Goal: Task Accomplishment & Management: Manage account settings

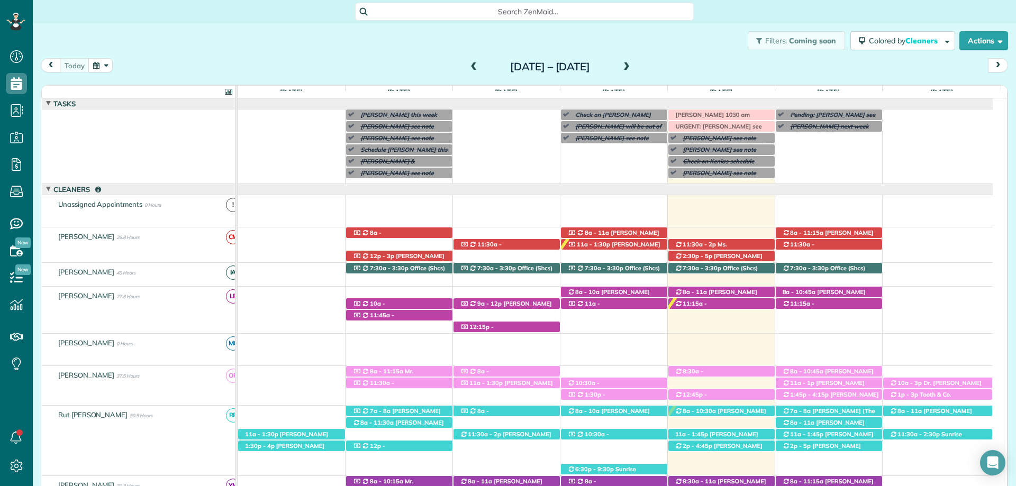
scroll to position [42, 0]
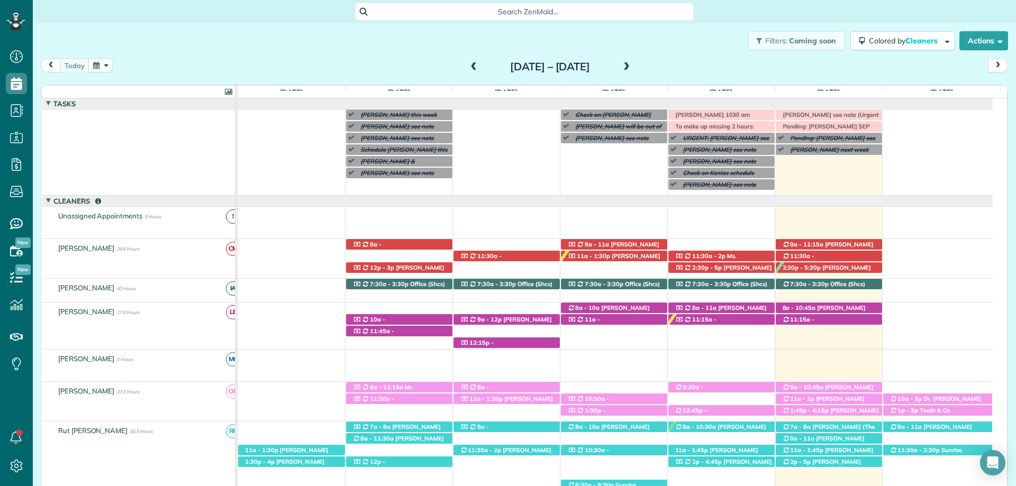
click at [506, 12] on span "Search ZenMaid…" at bounding box center [528, 11] width 322 height 11
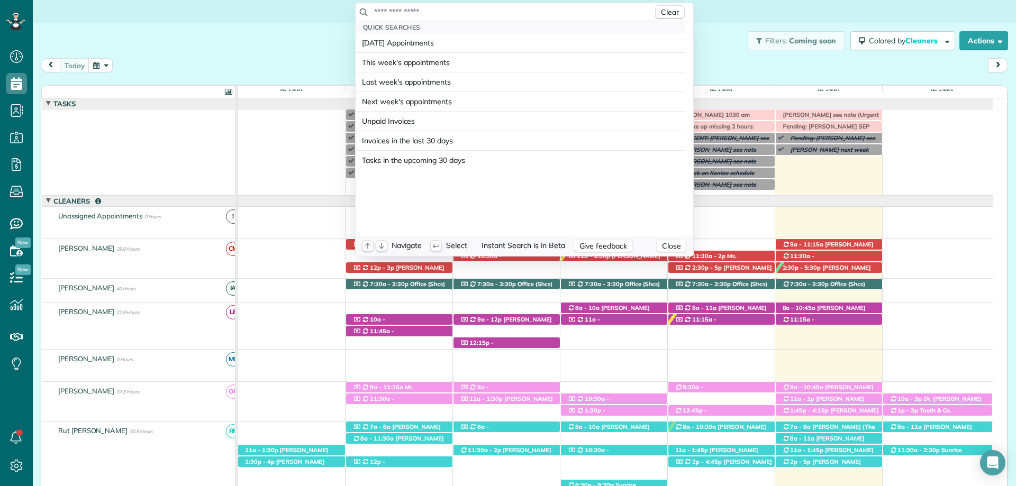
click at [506, 12] on input "text" at bounding box center [513, 11] width 279 height 11
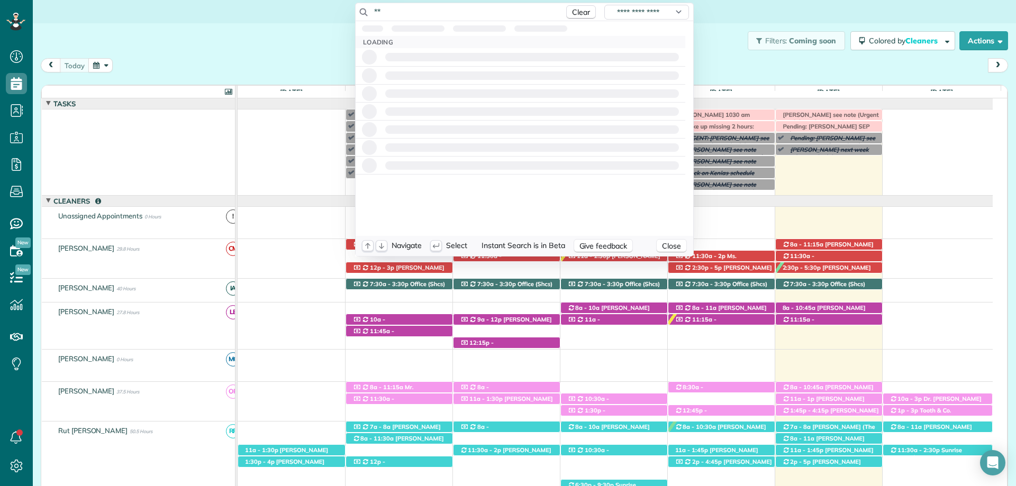
type input "*"
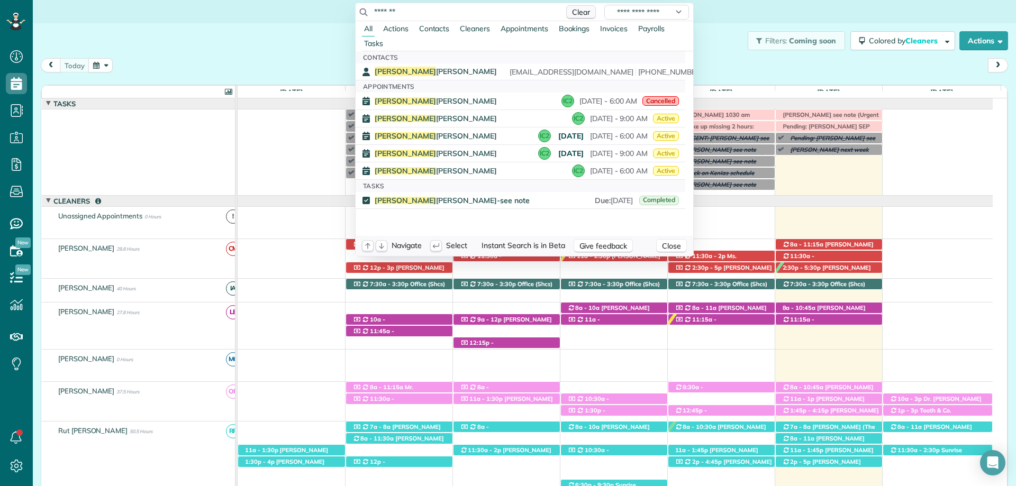
type input "*******"
click at [576, 16] on span "Clear" at bounding box center [581, 12] width 18 height 10
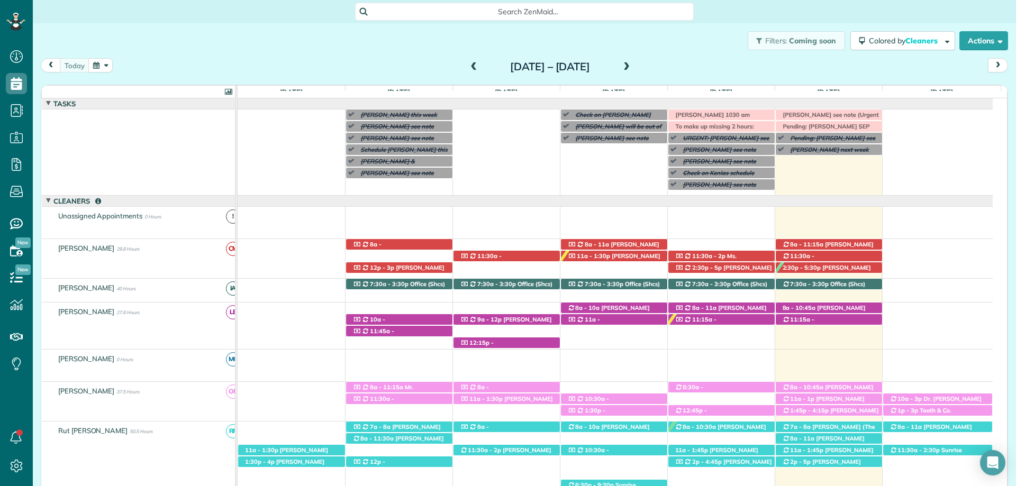
click at [691, 45] on html "Dashboard Scheduling Calendar View List View Dispatch View - Weekly scheduling …" at bounding box center [508, 243] width 1016 height 486
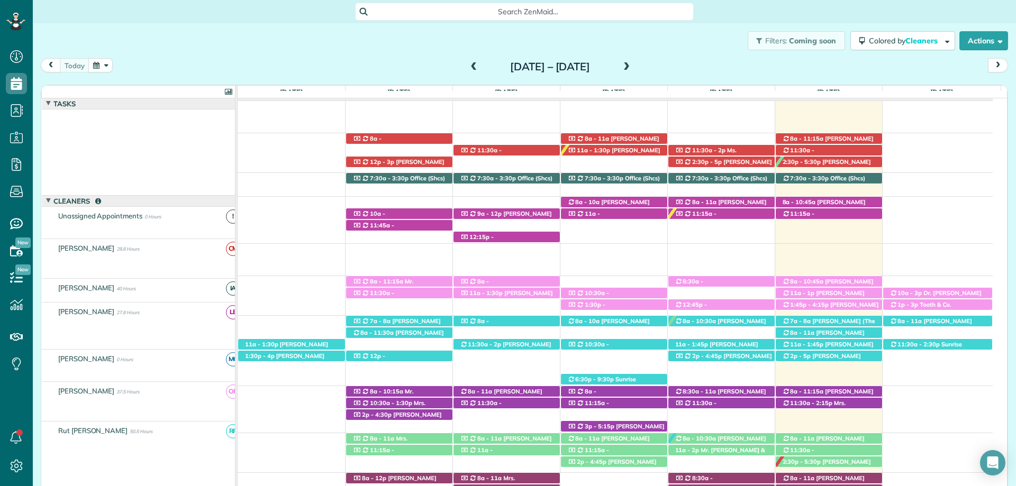
scroll to position [106, 0]
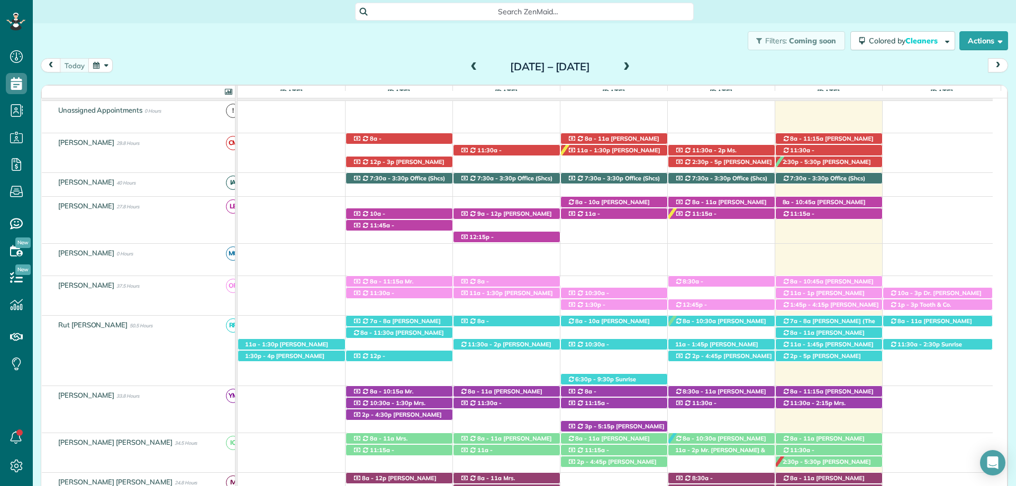
click at [468, 65] on span at bounding box center [474, 67] width 12 height 10
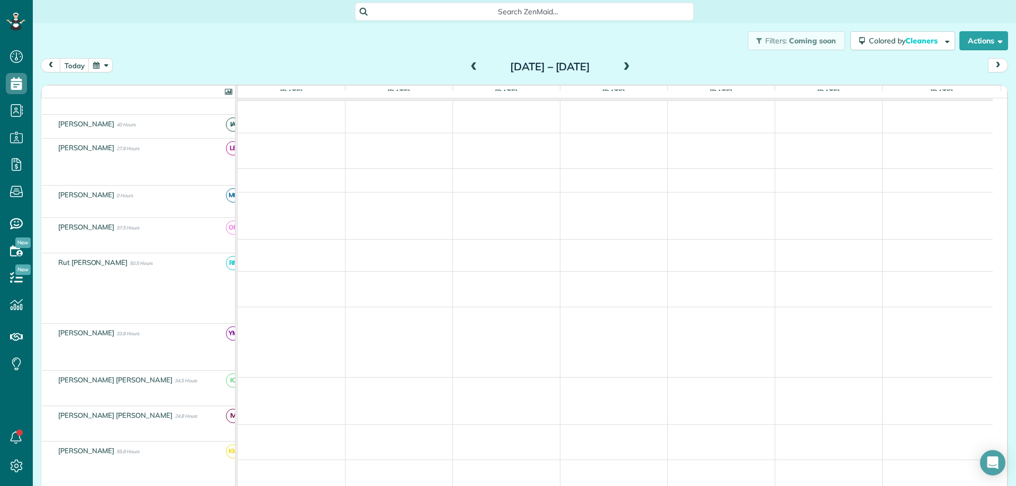
scroll to position [52, 0]
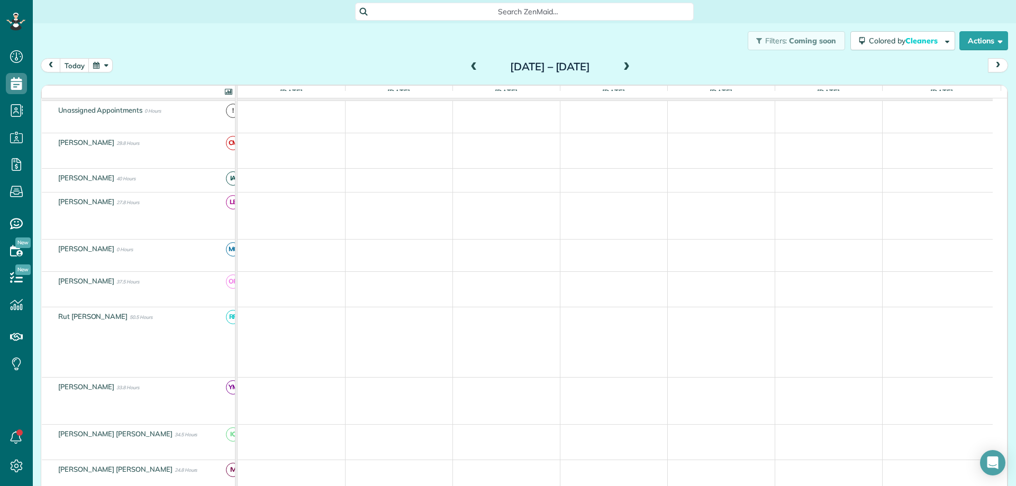
click at [466, 65] on div "Sunday Sep 7 – Saturday Sep 13, 2025" at bounding box center [550, 66] width 169 height 17
click at [468, 62] on span at bounding box center [474, 67] width 12 height 10
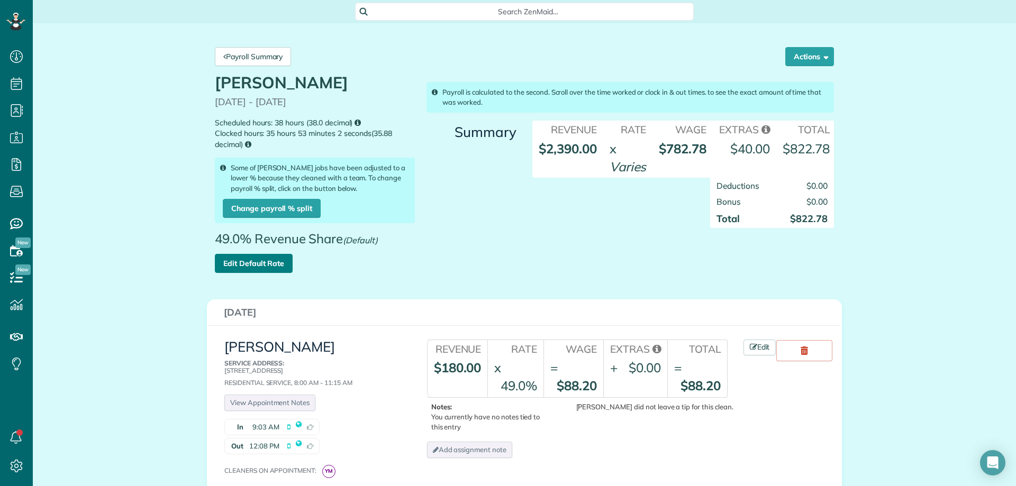
click at [257, 261] on link "Edit Default Rate" at bounding box center [254, 263] width 78 height 19
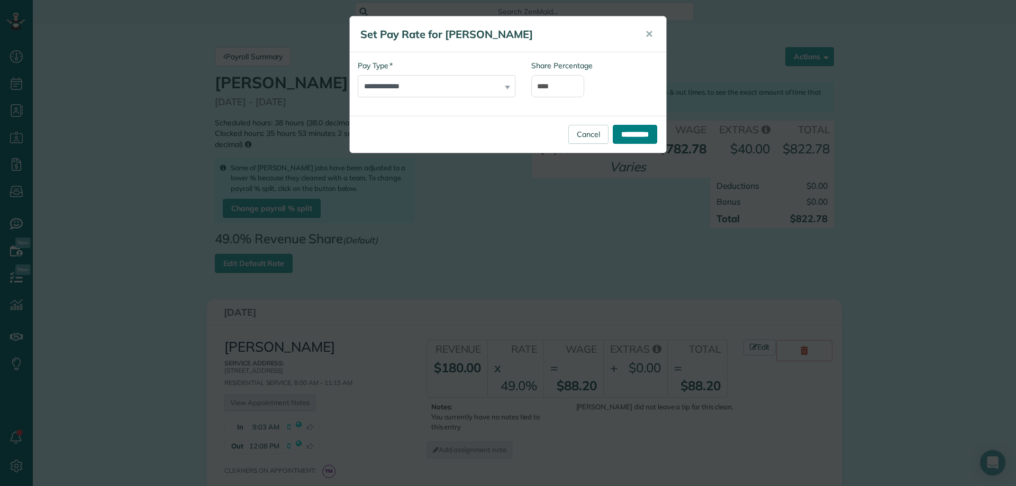
click at [633, 130] on input "**********" at bounding box center [635, 134] width 44 height 19
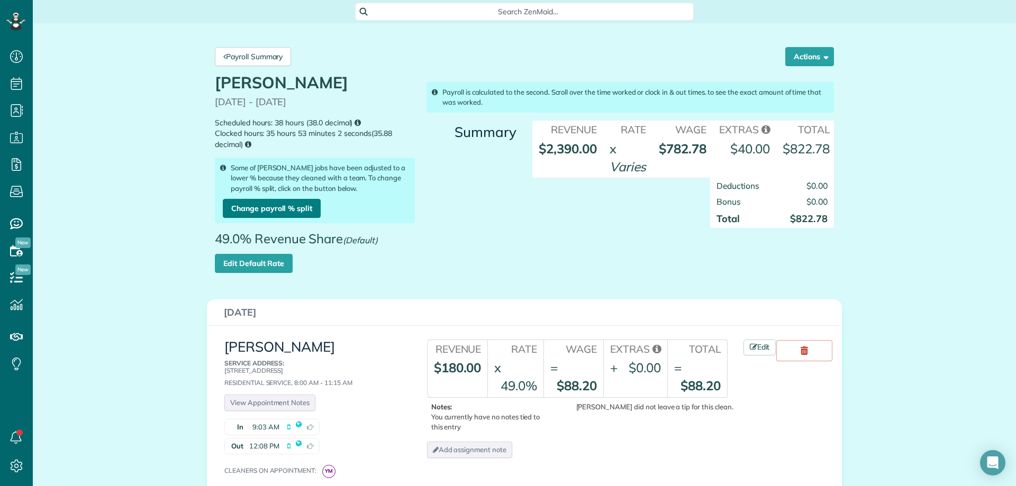
click at [292, 206] on link "Change payroll % split" at bounding box center [272, 208] width 98 height 19
click at [267, 59] on link "Payroll Summary" at bounding box center [253, 56] width 76 height 19
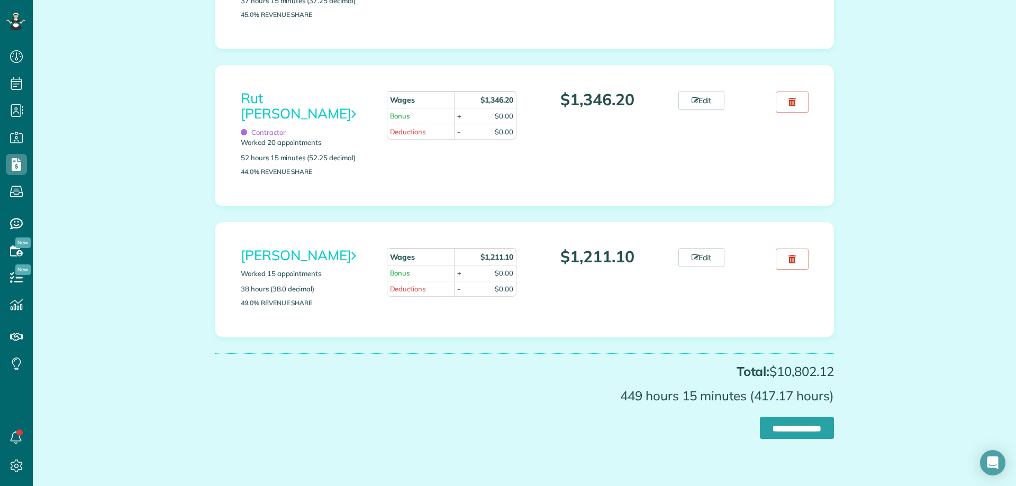
scroll to position [1541, 0]
click at [704, 247] on link "Edit" at bounding box center [701, 256] width 47 height 19
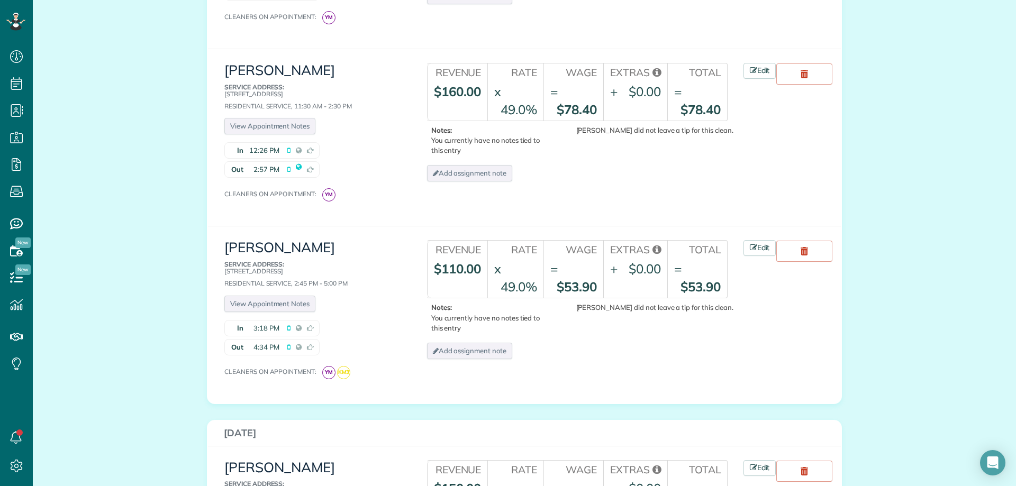
scroll to position [423, 0]
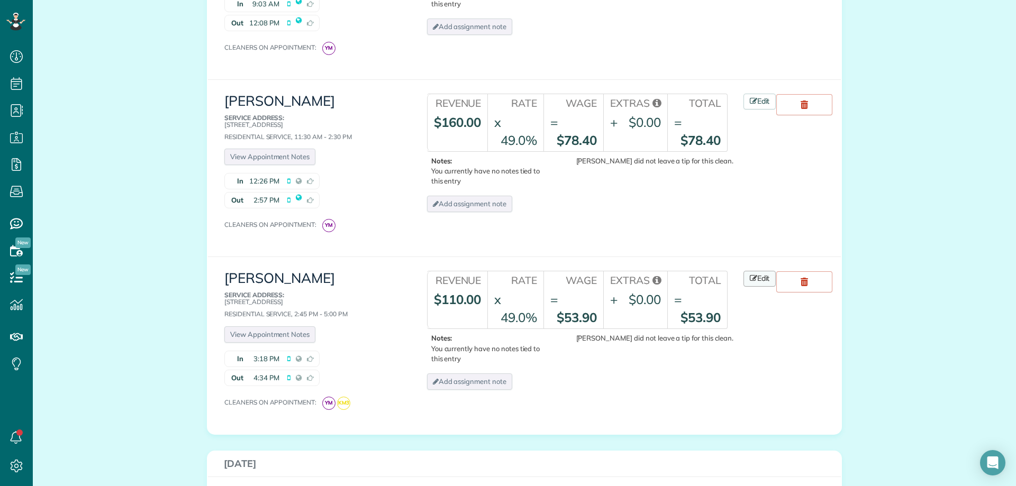
click at [761, 284] on link "Edit" at bounding box center [759, 279] width 33 height 16
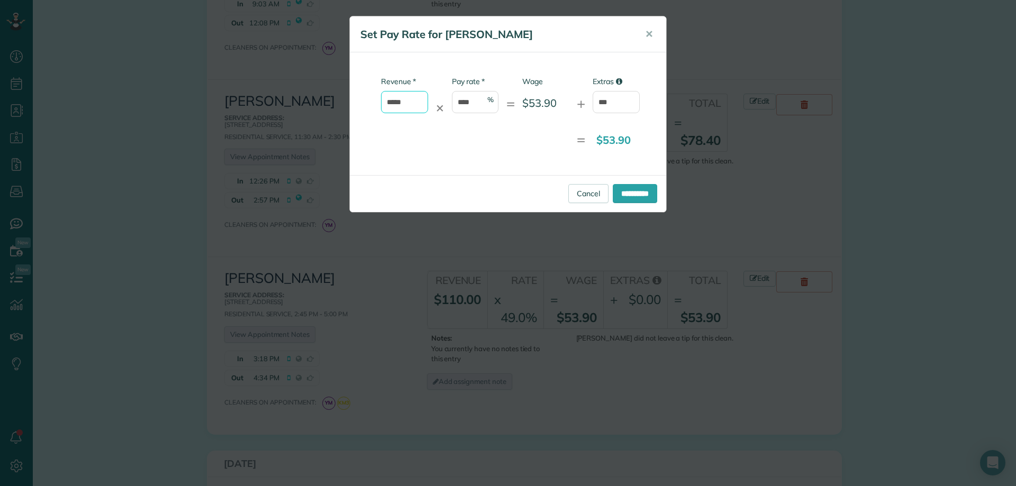
click at [418, 101] on input "*****" at bounding box center [404, 102] width 47 height 22
type input "*"
click at [401, 102] on input "* Revenue" at bounding box center [404, 102] width 47 height 22
type input "*"
click at [408, 105] on input "*" at bounding box center [404, 102] width 47 height 22
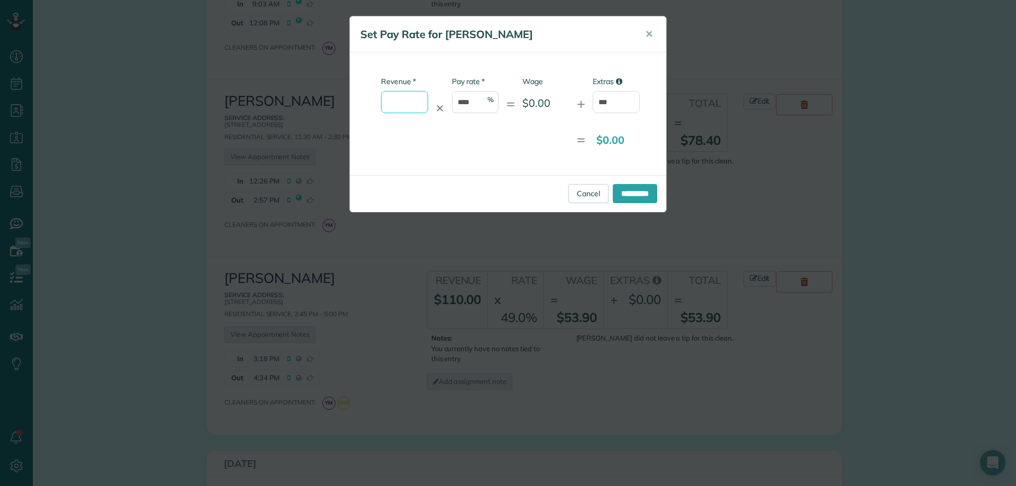
click at [406, 102] on input "* Revenue" at bounding box center [404, 102] width 47 height 22
type input "*"
click at [618, 104] on input "***" at bounding box center [616, 102] width 47 height 22
type input "*"
type input "*****"
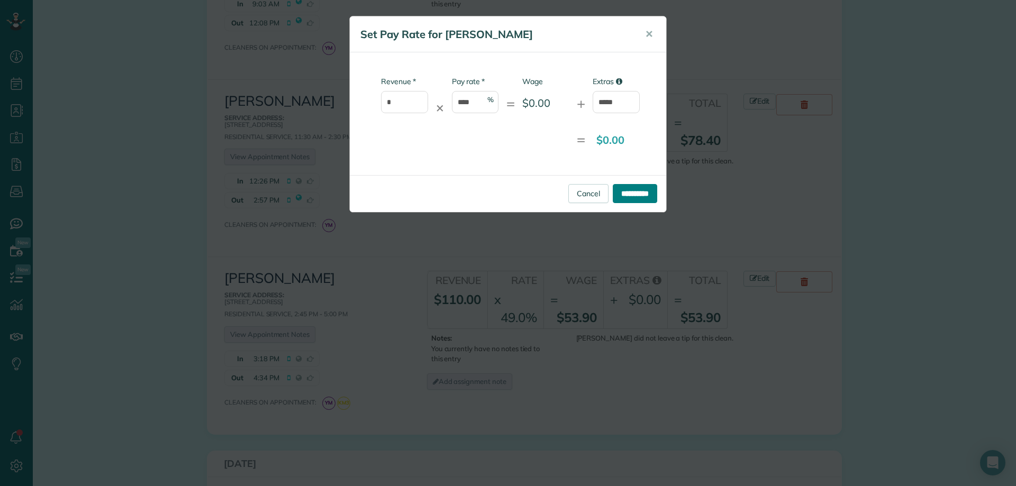
click at [615, 197] on input "**********" at bounding box center [635, 193] width 44 height 19
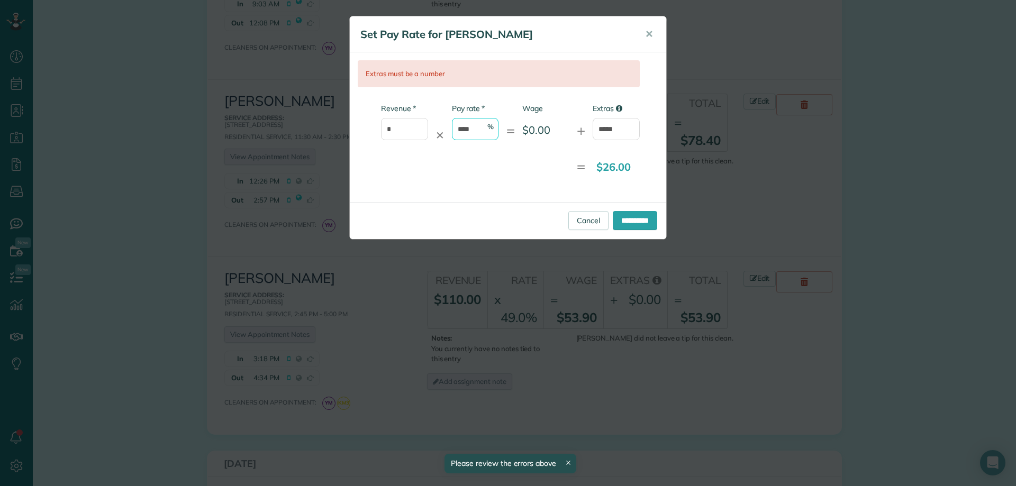
click at [482, 132] on input "****" at bounding box center [475, 129] width 47 height 22
drag, startPoint x: 482, startPoint y: 132, endPoint x: 471, endPoint y: 131, distance: 10.6
click at [471, 131] on input "****" at bounding box center [475, 129] width 47 height 22
type input "*"
click at [648, 220] on input "**********" at bounding box center [635, 220] width 44 height 19
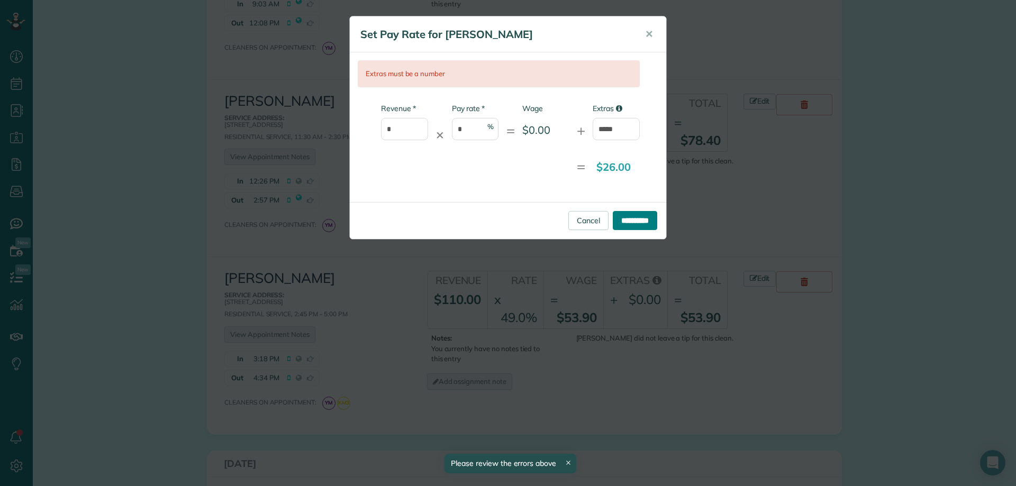
click at [632, 221] on input "**********" at bounding box center [635, 220] width 44 height 19
click at [513, 129] on div "* Revenue * ✕ * Pay rate * % = Wage $0.00 + Extras *****" at bounding box center [499, 127] width 282 height 48
click at [479, 129] on input "*" at bounding box center [475, 129] width 47 height 22
click at [627, 130] on input "*****" at bounding box center [616, 129] width 47 height 22
type input "*****"
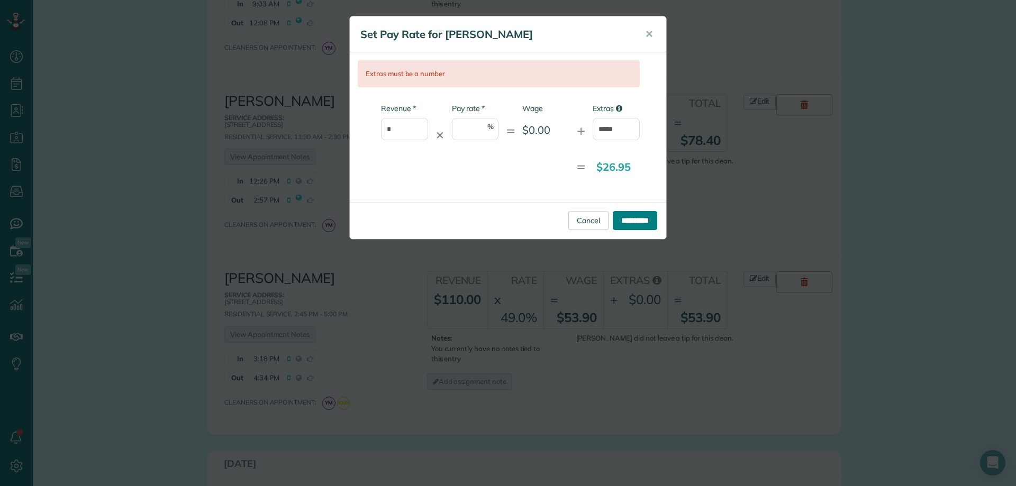
click at [642, 220] on input "**********" at bounding box center [635, 220] width 44 height 19
click at [398, 131] on input "*" at bounding box center [404, 129] width 47 height 22
click at [462, 131] on input "* Pay rate" at bounding box center [475, 129] width 47 height 22
click at [476, 130] on input "* Pay rate" at bounding box center [475, 129] width 47 height 22
type input "*"
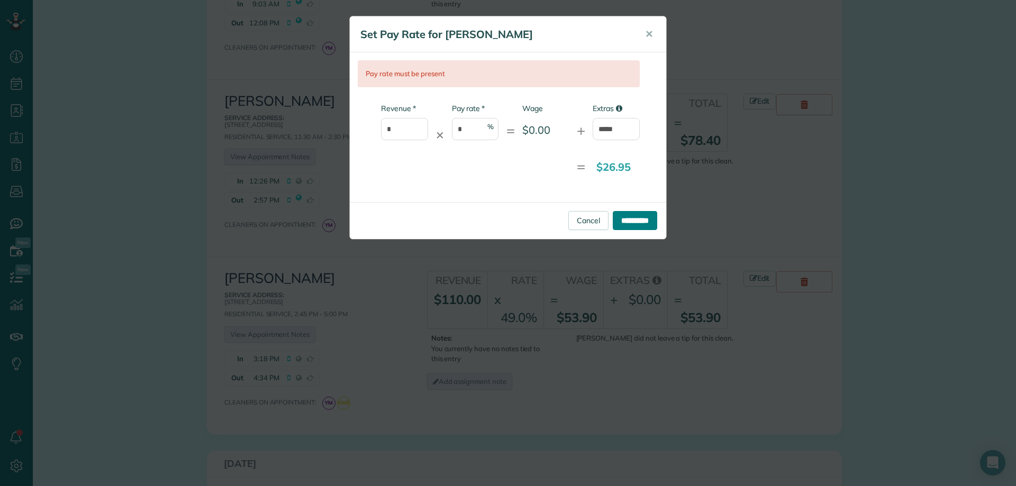
click at [613, 220] on input "**********" at bounding box center [635, 220] width 44 height 19
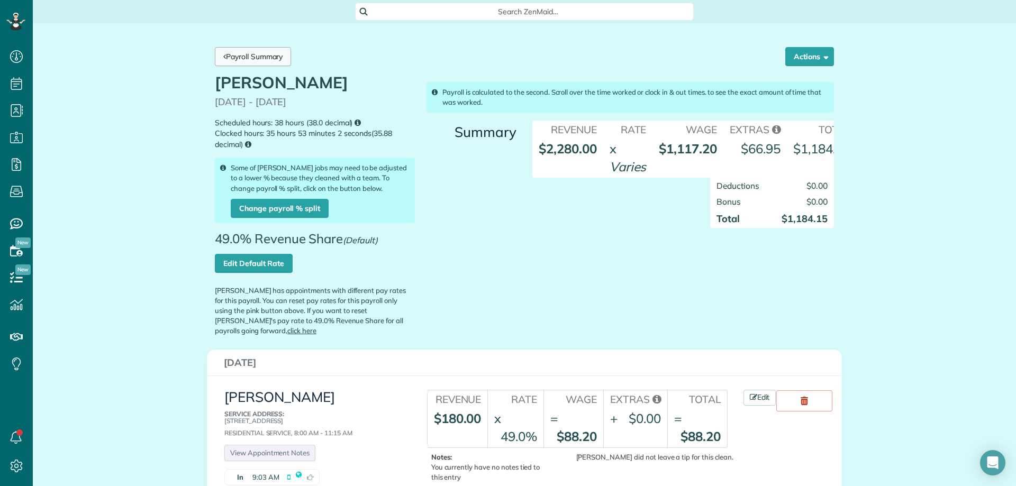
click at [264, 54] on link "Payroll Summary" at bounding box center [253, 56] width 76 height 19
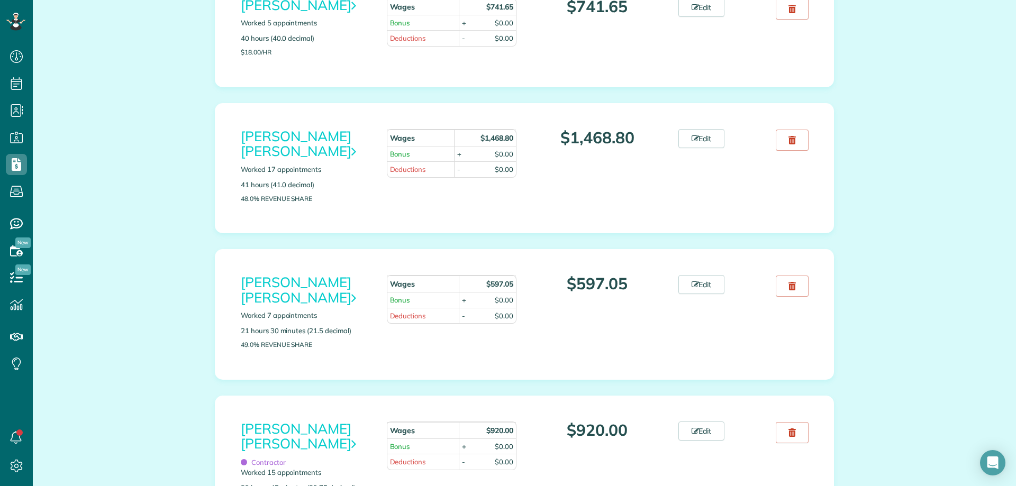
scroll to position [476, 0]
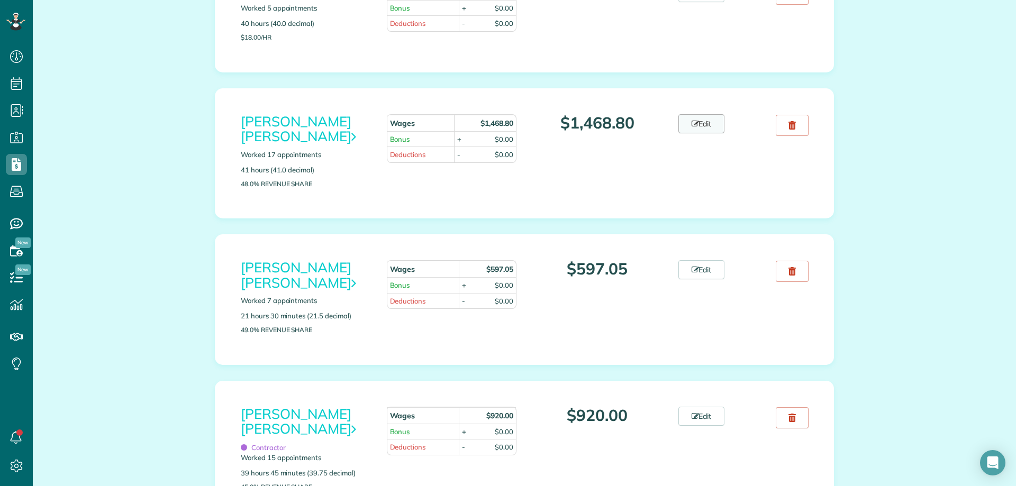
click at [698, 131] on link "Edit" at bounding box center [701, 123] width 47 height 19
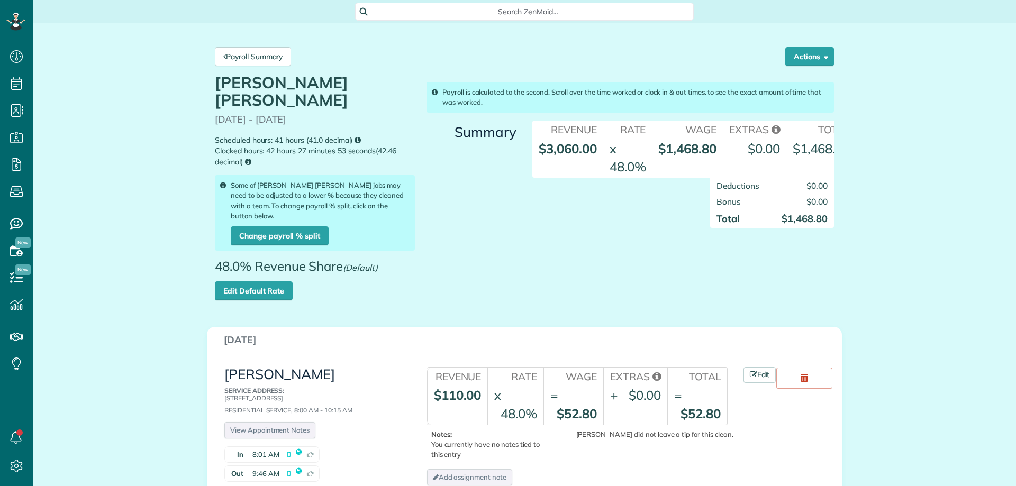
scroll to position [5, 5]
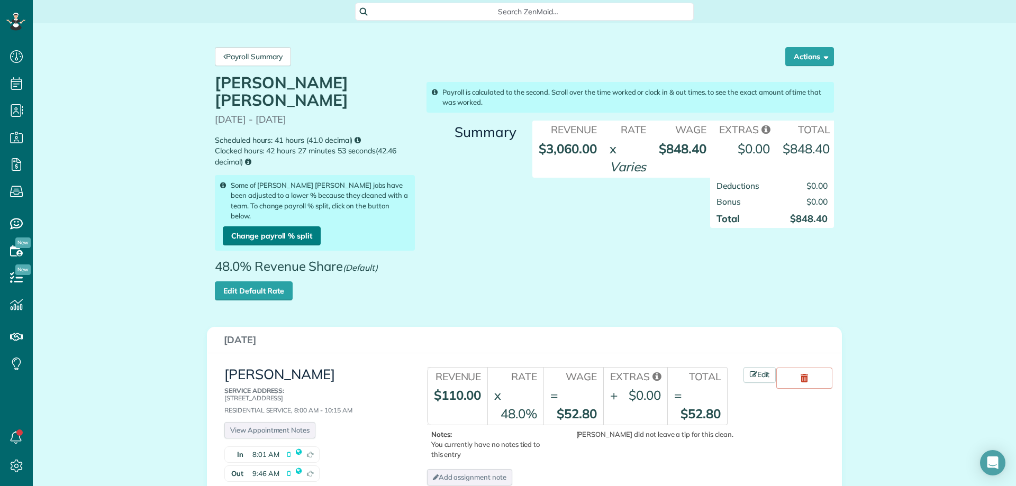
click at [278, 226] on link "Change payroll % split" at bounding box center [272, 235] width 98 height 19
click at [278, 52] on link "Payroll Summary" at bounding box center [253, 56] width 76 height 19
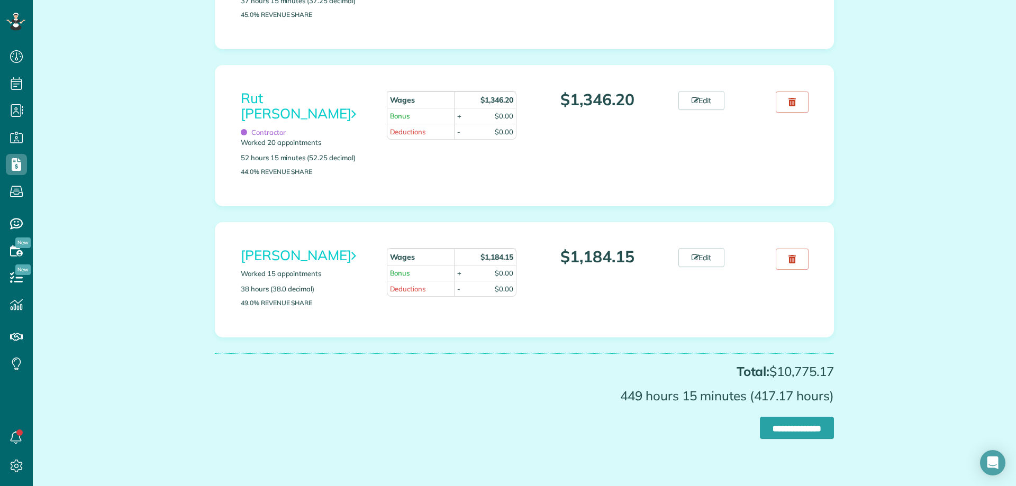
scroll to position [1541, 0]
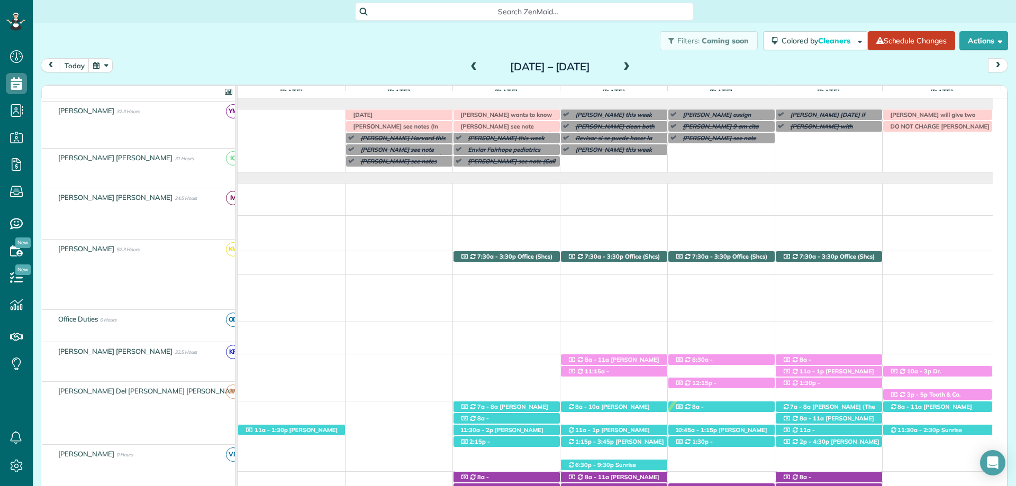
scroll to position [370, 0]
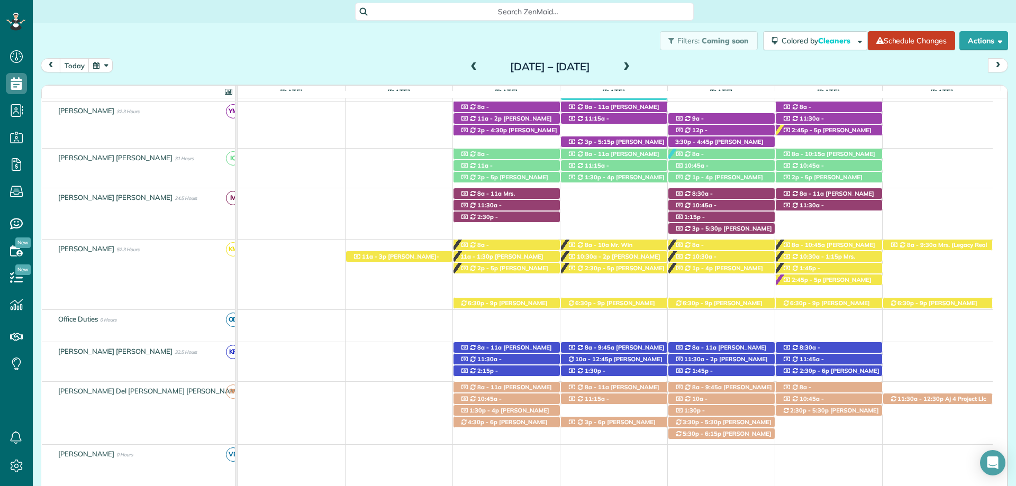
click at [522, 6] on span "Search ZenMaid…" at bounding box center [528, 11] width 322 height 11
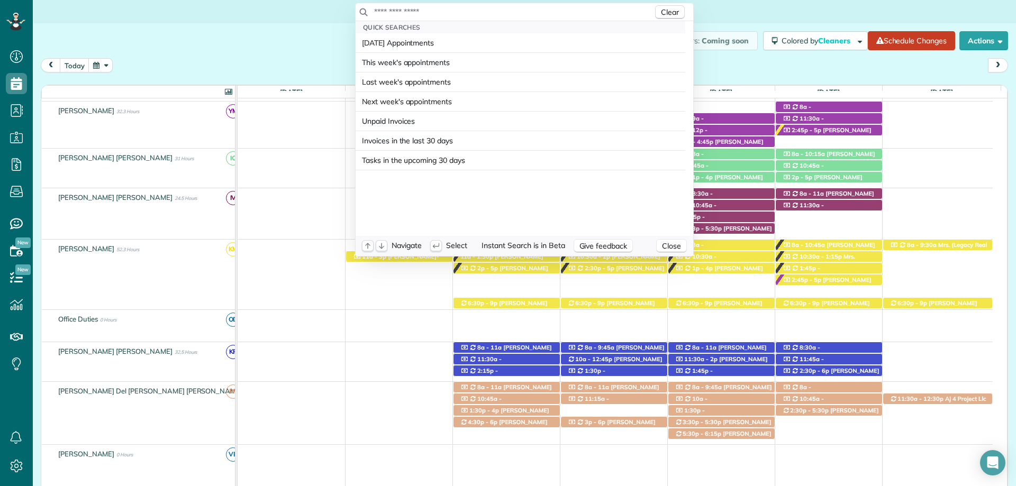
click at [522, 6] on input "text" at bounding box center [513, 11] width 279 height 11
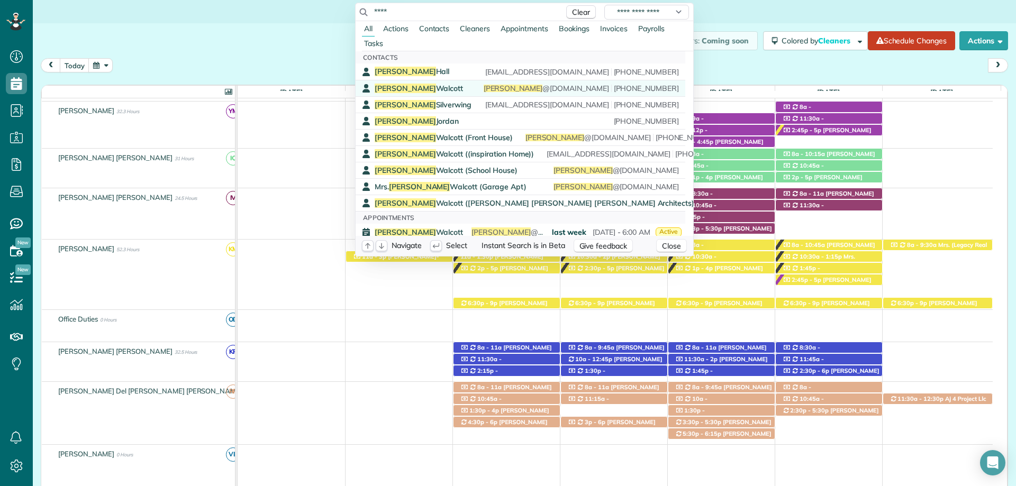
type input "****"
click at [403, 85] on span "Gina Walcott" at bounding box center [419, 89] width 88 height 10
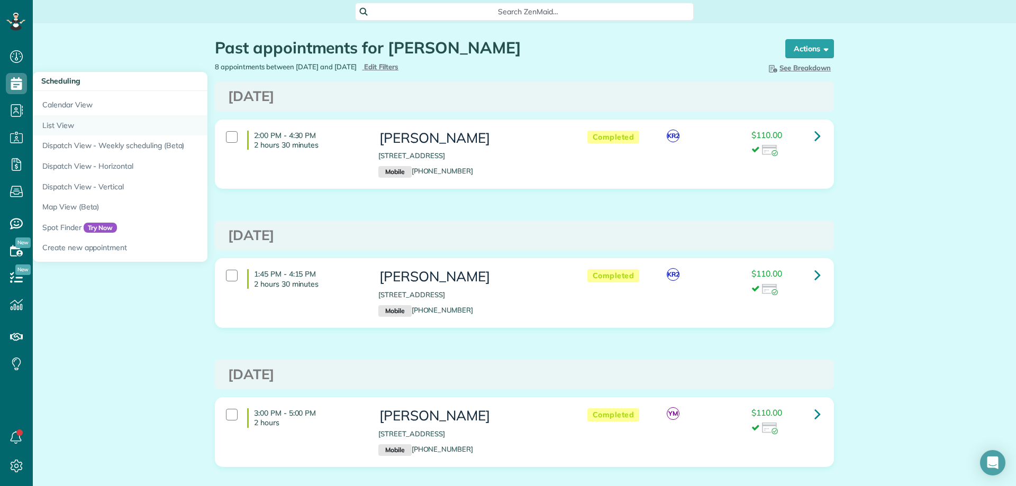
scroll to position [5, 5]
click at [80, 122] on link "List View" at bounding box center [165, 125] width 265 height 21
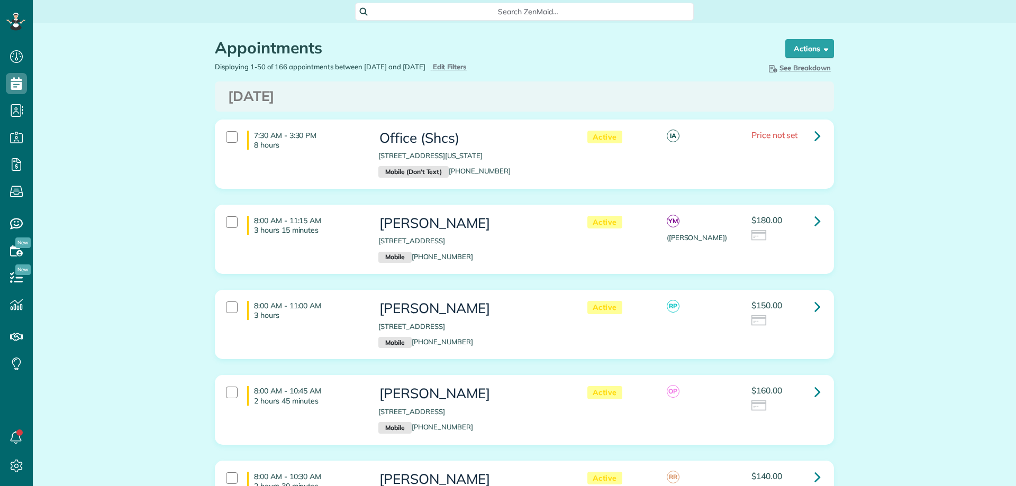
scroll to position [5, 5]
click at [470, 60] on div "Appointments the List View [2 min]" at bounding box center [490, 50] width 550 height 23
click at [467, 63] on span "Edit Filters" at bounding box center [450, 66] width 34 height 8
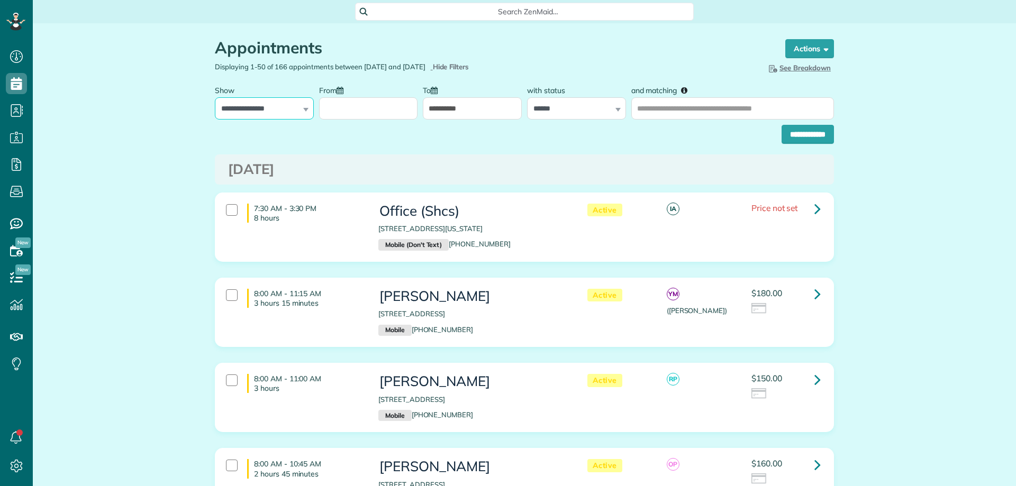
click at [272, 118] on select "**********" at bounding box center [264, 108] width 99 height 22
click at [284, 108] on select "**********" at bounding box center [264, 108] width 99 height 22
click at [287, 110] on select "**********" at bounding box center [264, 108] width 99 height 22
select select "**********"
click at [215, 97] on select "**********" at bounding box center [264, 108] width 99 height 22
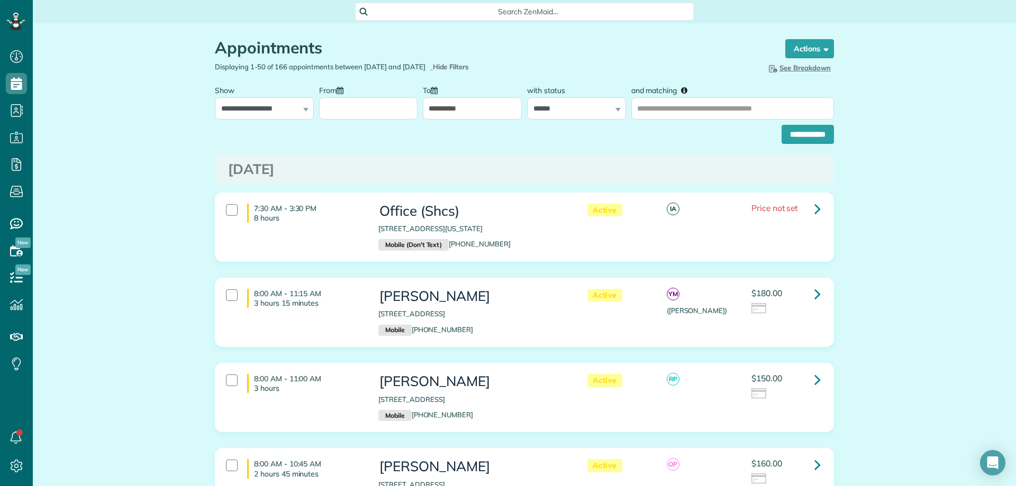
click at [358, 112] on input "From" at bounding box center [368, 108] width 99 height 22
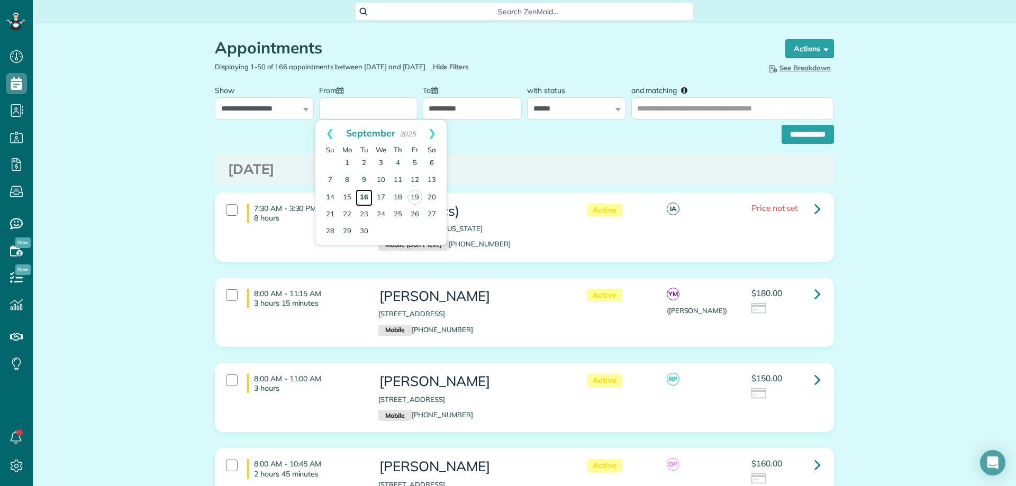
click at [360, 195] on link "16" at bounding box center [364, 197] width 17 height 17
type input "**********"
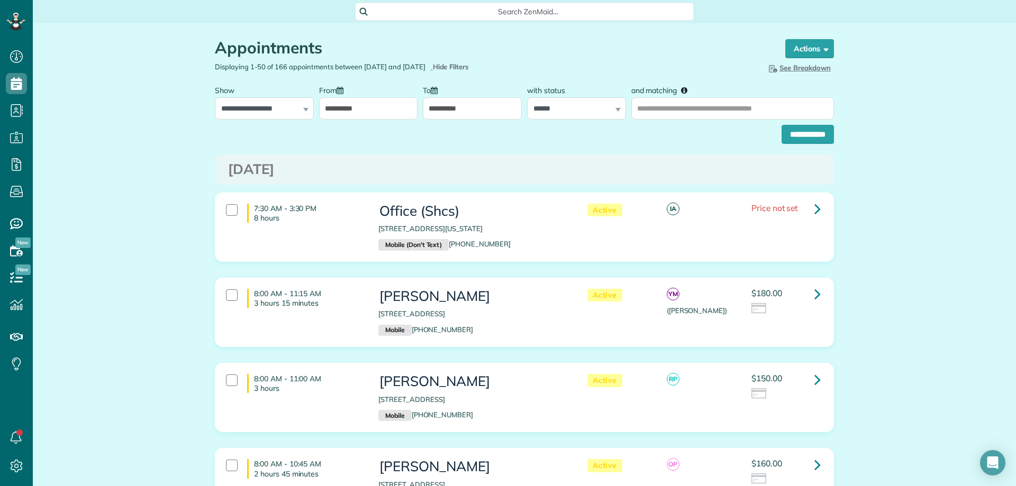
click at [459, 113] on input "**********" at bounding box center [472, 108] width 99 height 22
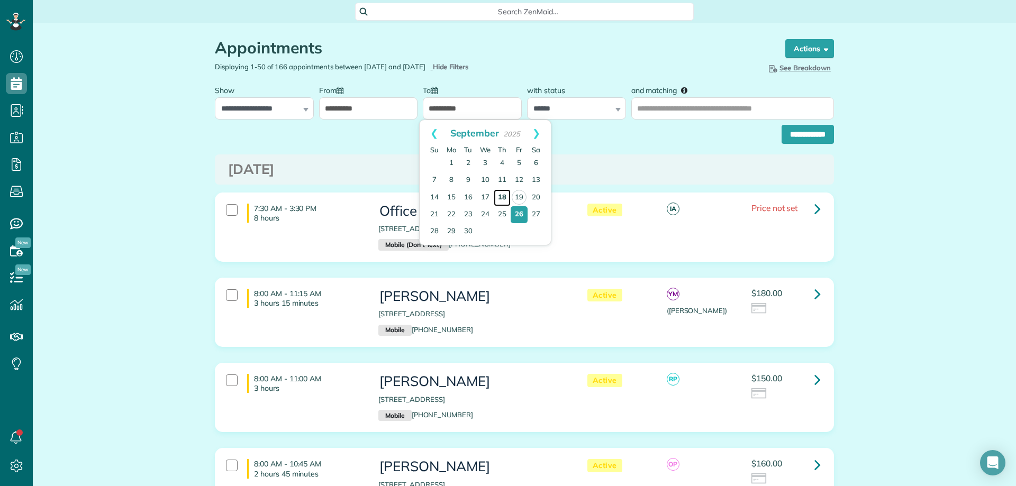
click at [497, 195] on link "18" at bounding box center [502, 197] width 17 height 17
type input "**********"
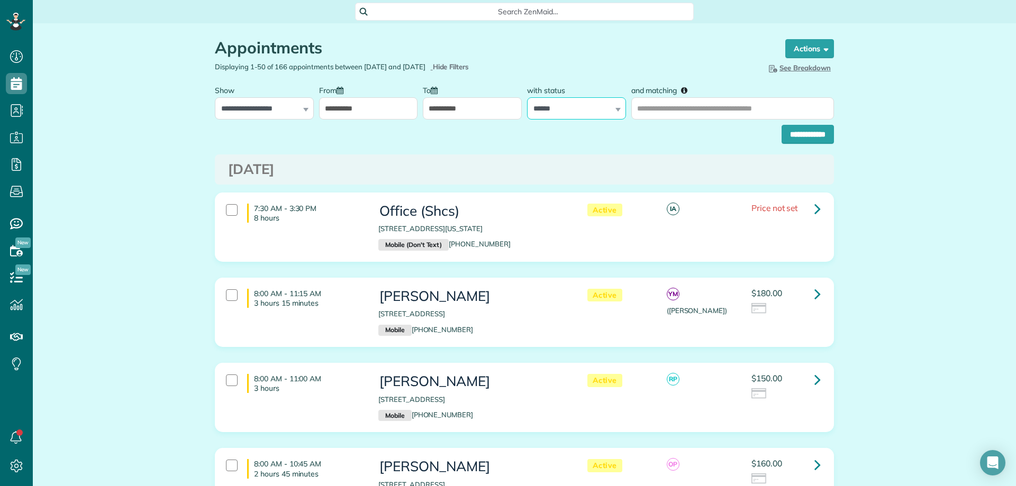
click at [568, 105] on select "**********" at bounding box center [576, 108] width 99 height 22
select select
click at [527, 97] on select "**********" at bounding box center [576, 108] width 99 height 22
click at [781, 126] on input "**********" at bounding box center [807, 134] width 52 height 19
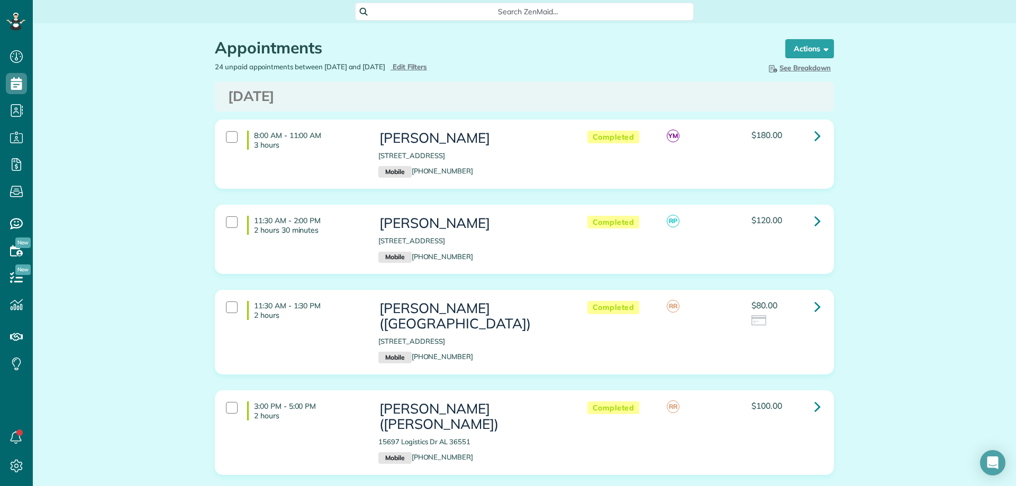
scroll to position [5, 5]
click at [815, 218] on icon at bounding box center [817, 221] width 6 height 19
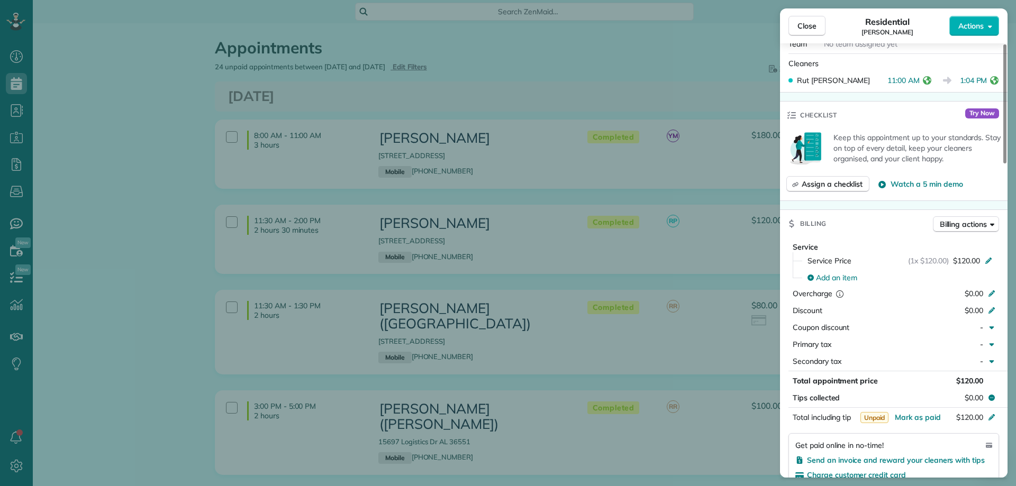
scroll to position [529, 0]
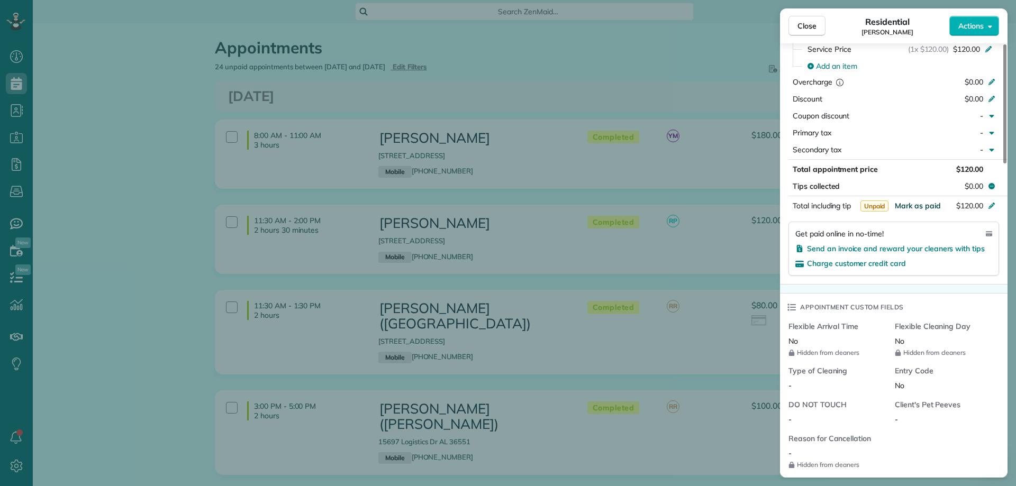
click at [917, 204] on span "Mark as paid" at bounding box center [918, 206] width 46 height 10
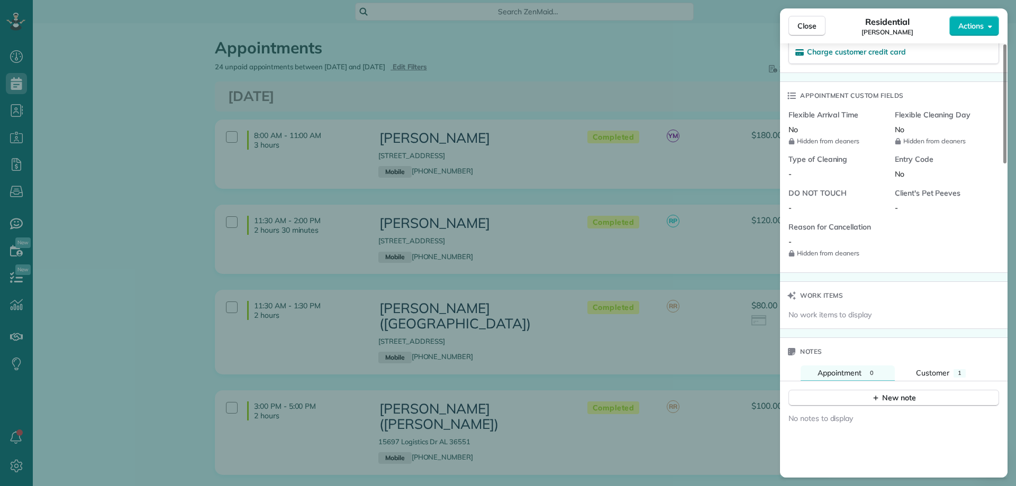
scroll to position [900, 0]
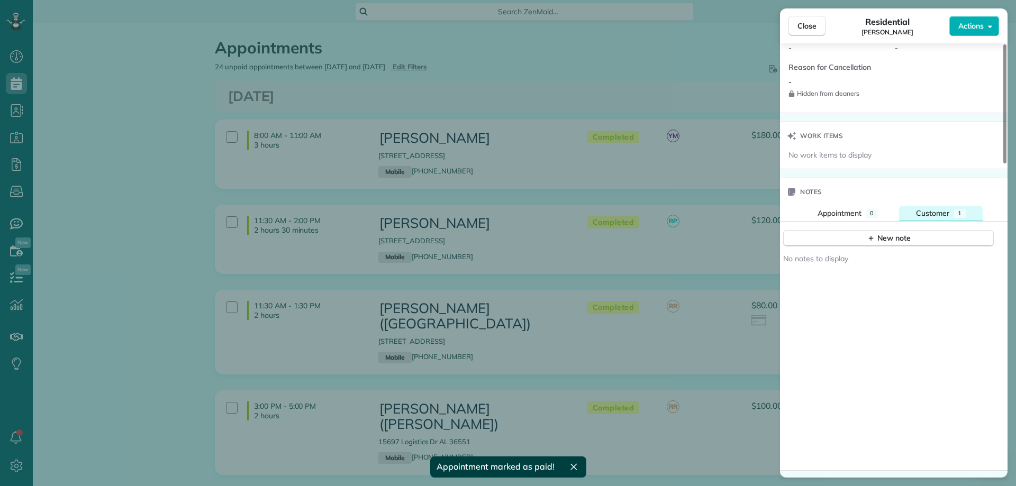
click at [944, 215] on span "Customer" at bounding box center [932, 213] width 33 height 10
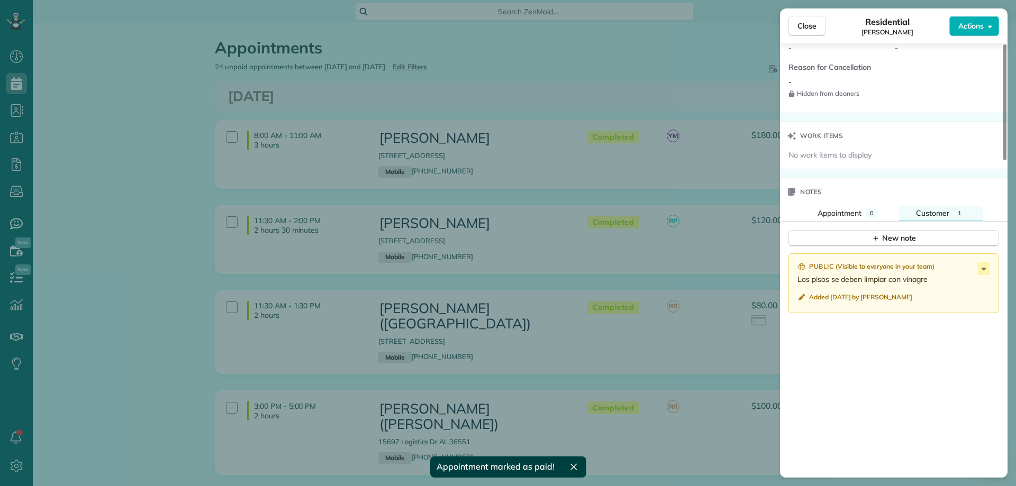
click at [915, 247] on div "Public ( Visible to everyone in your team ) Los pisos se deben limpiar con vina…" at bounding box center [893, 382] width 227 height 270
click at [910, 238] on div "New note" at bounding box center [893, 238] width 44 height 11
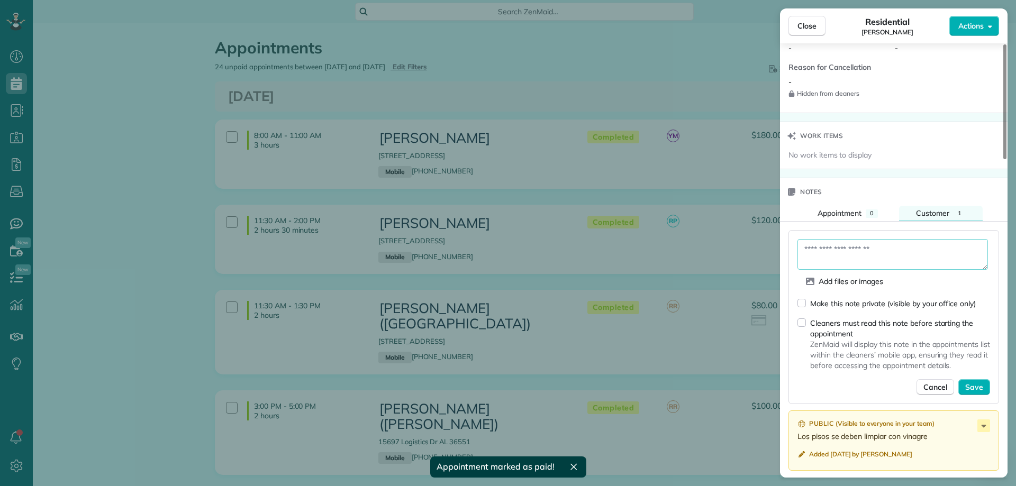
click at [850, 251] on textarea at bounding box center [892, 254] width 190 height 31
drag, startPoint x: 801, startPoint y: 298, endPoint x: 806, endPoint y: 293, distance: 7.5
click at [803, 298] on div "Make this note private (visible by your office only)" at bounding box center [886, 303] width 178 height 11
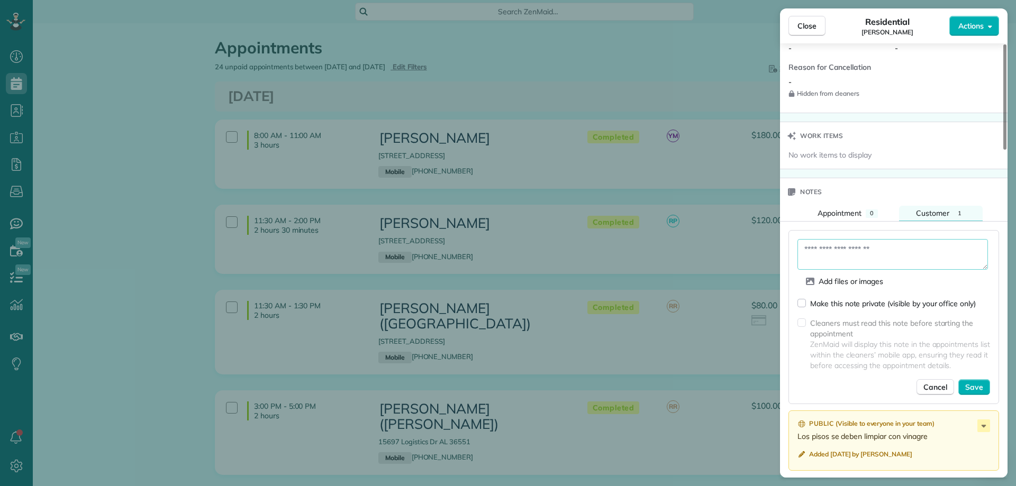
click at [863, 257] on textarea at bounding box center [892, 254] width 190 height 31
type textarea "**********"
click at [964, 383] on button "Save" at bounding box center [974, 387] width 32 height 16
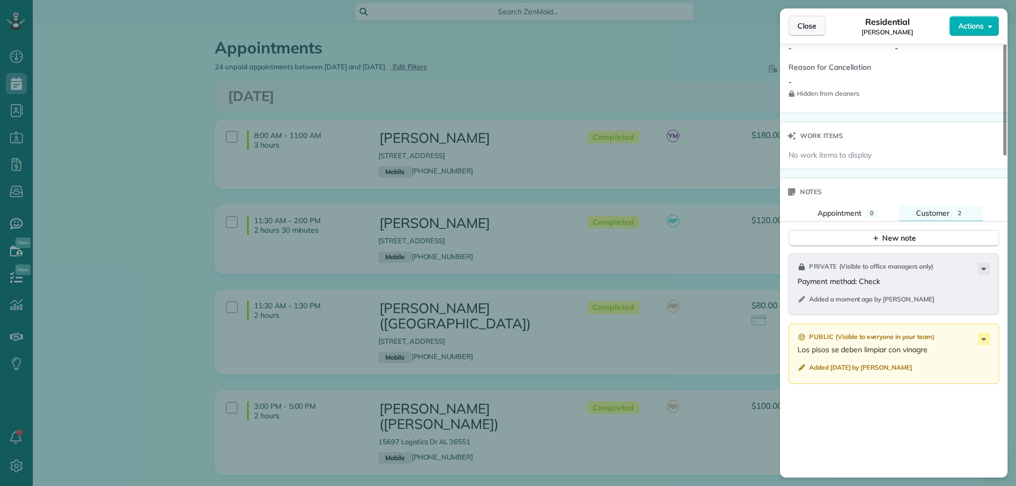
click at [801, 28] on span "Close" at bounding box center [806, 26] width 19 height 11
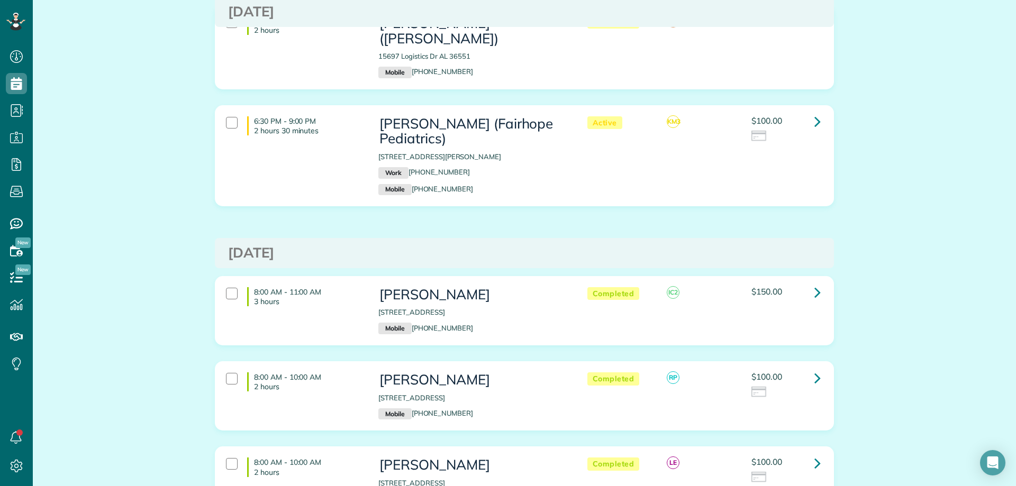
scroll to position [423, 0]
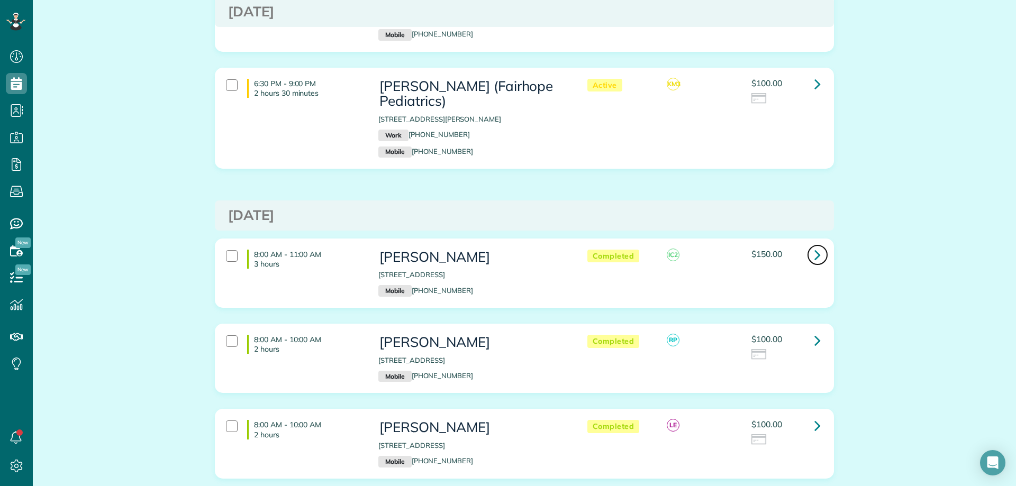
click at [816, 245] on icon at bounding box center [817, 254] width 6 height 19
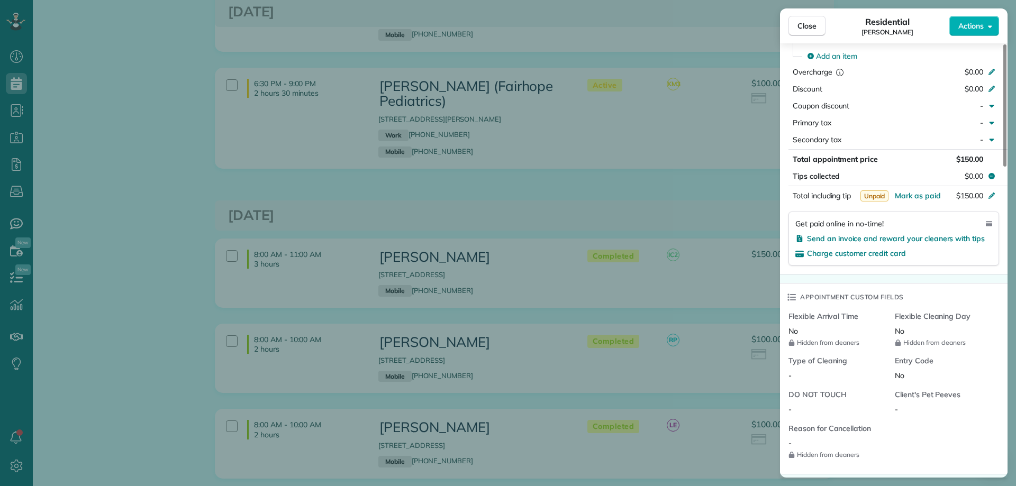
scroll to position [582, 0]
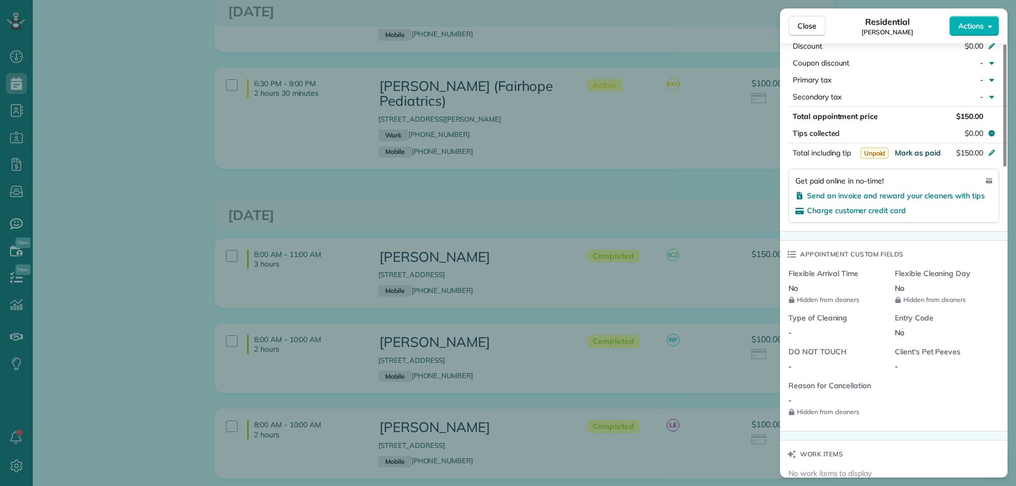
click at [932, 154] on span "Mark as paid" at bounding box center [918, 153] width 46 height 10
click at [911, 151] on button "$150.00" at bounding box center [941, 152] width 99 height 15
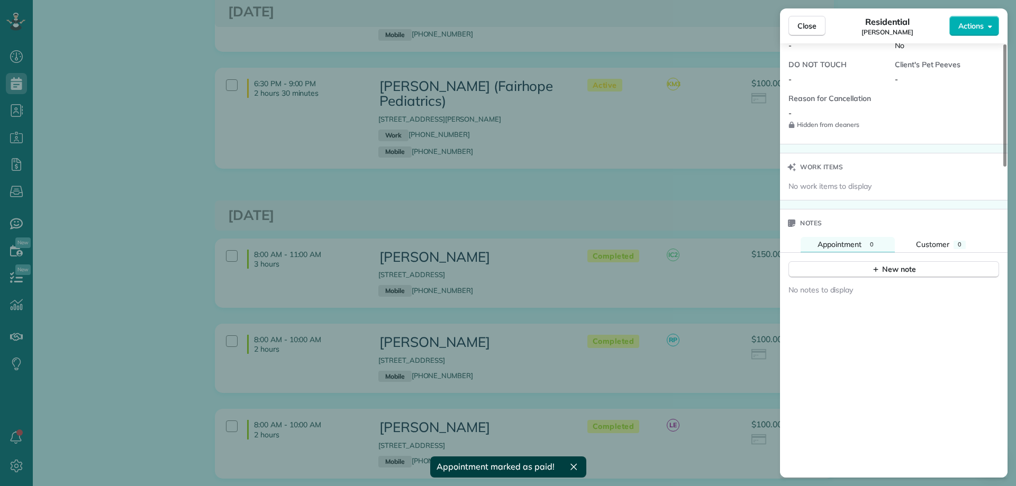
scroll to position [1005, 0]
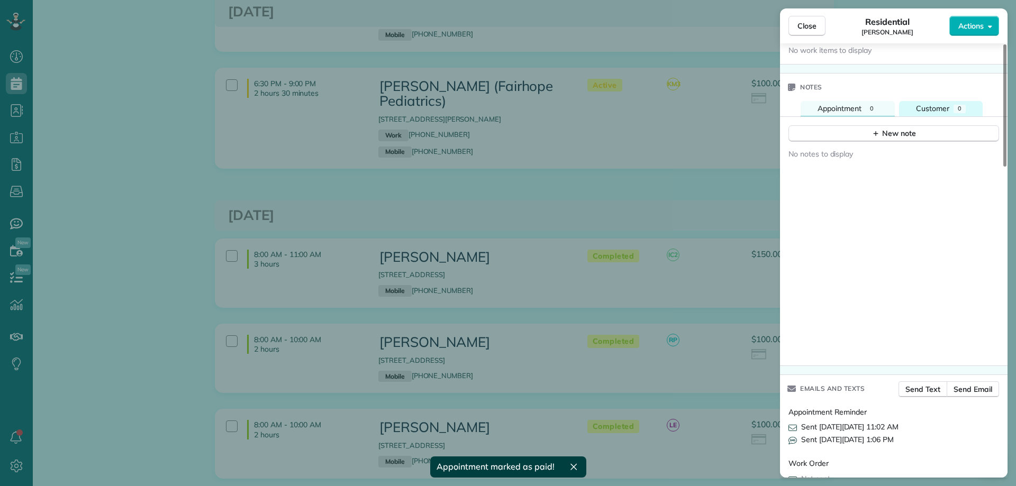
click at [940, 103] on div "Customer" at bounding box center [932, 108] width 33 height 11
click at [881, 135] on div "New note" at bounding box center [893, 133] width 44 height 11
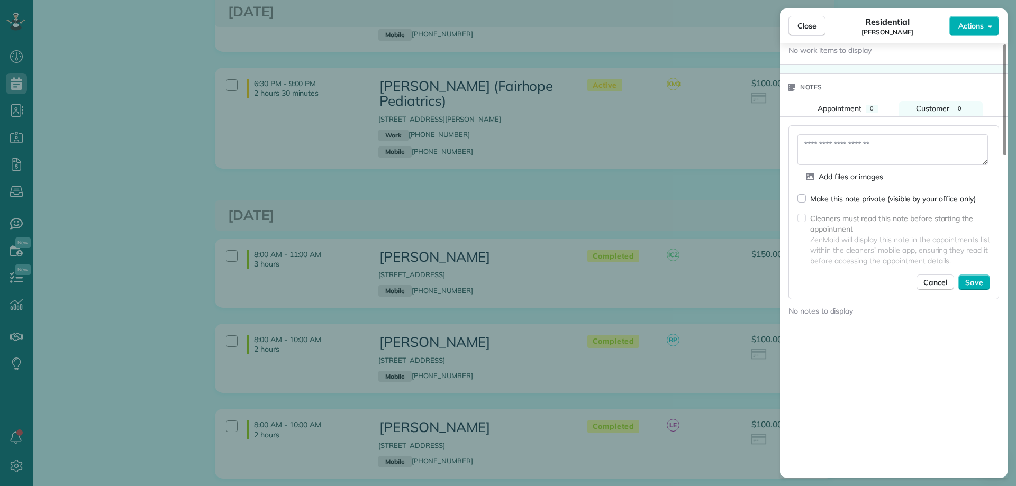
click at [838, 152] on textarea at bounding box center [892, 149] width 190 height 31
type textarea "**********"
click at [972, 280] on span "Save" at bounding box center [974, 282] width 18 height 11
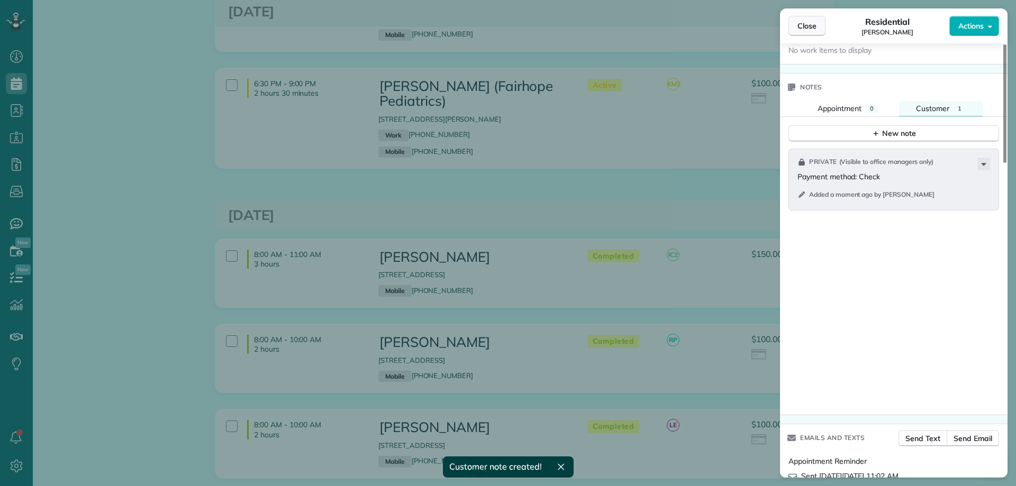
click at [814, 25] on span "Close" at bounding box center [806, 26] width 19 height 11
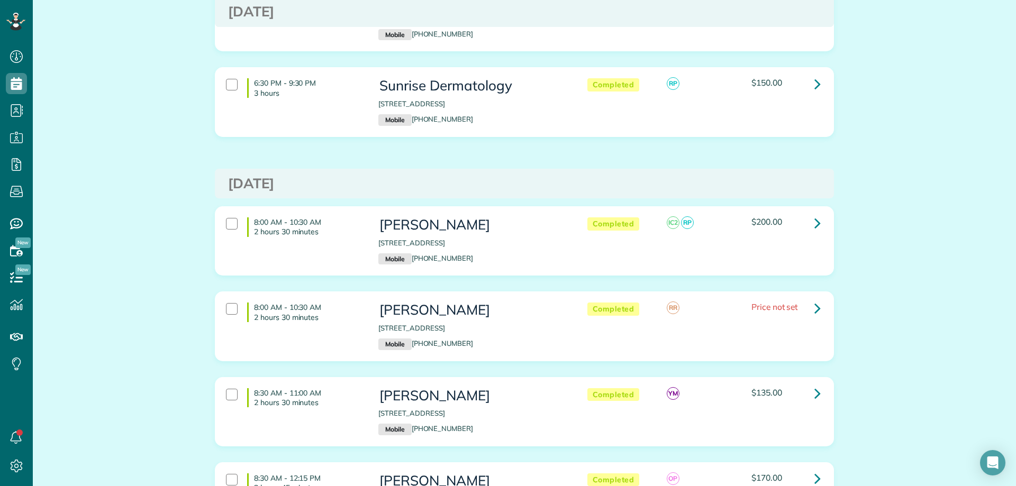
scroll to position [1270, 0]
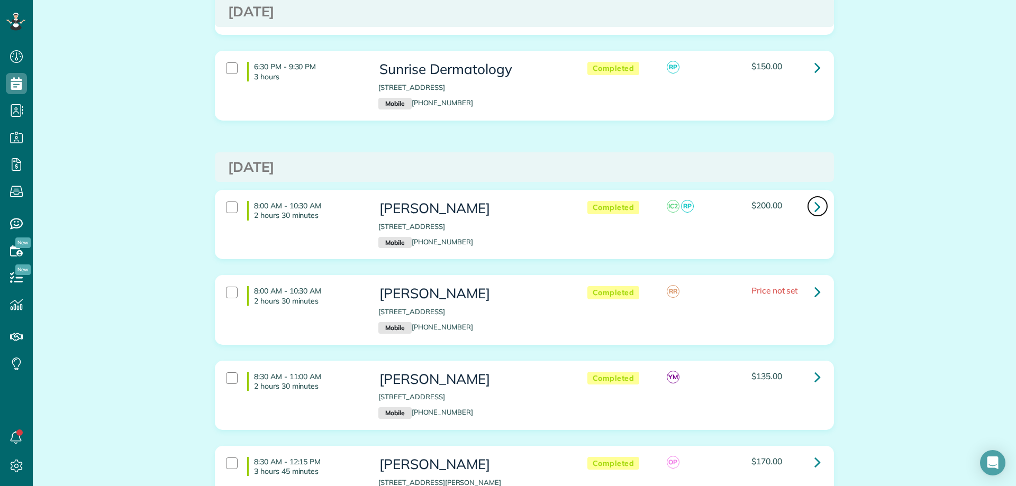
click at [807, 196] on link at bounding box center [817, 206] width 21 height 21
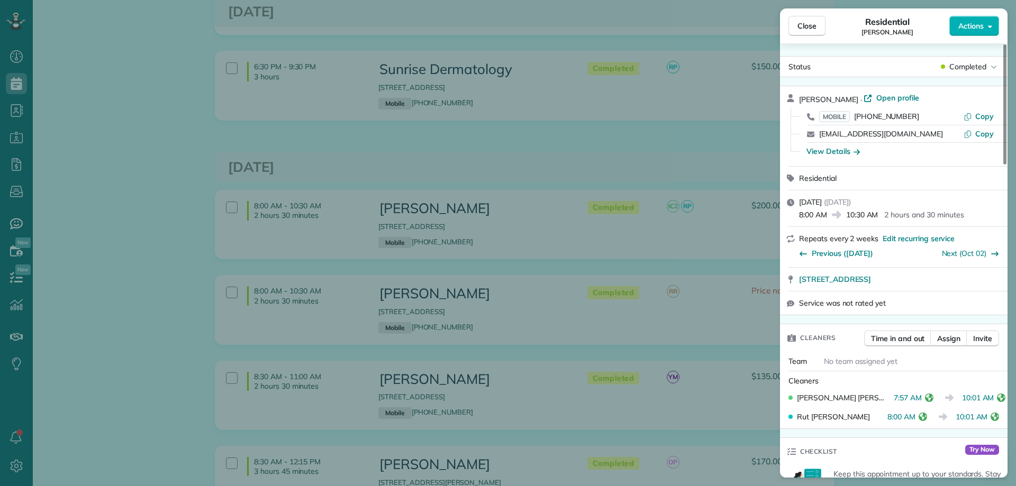
scroll to position [370, 0]
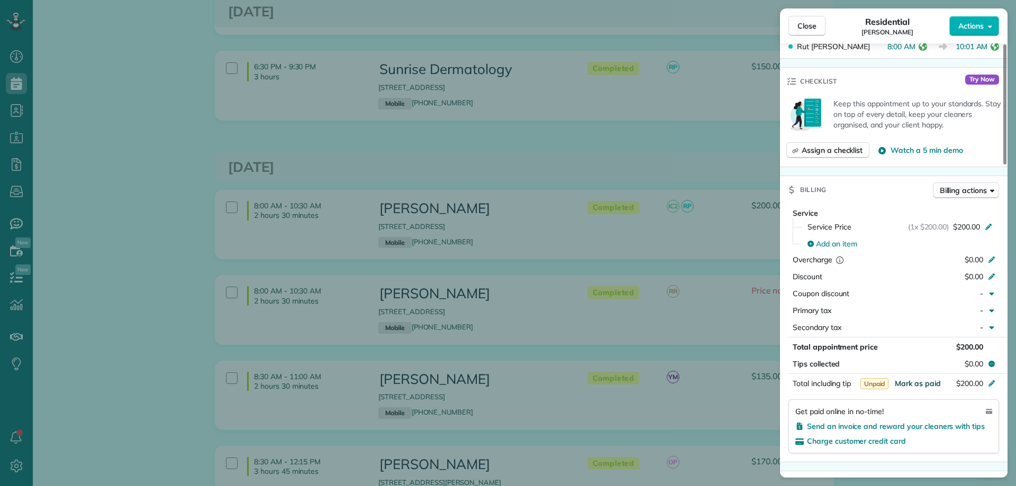
click at [927, 381] on span "Mark as paid" at bounding box center [918, 384] width 46 height 10
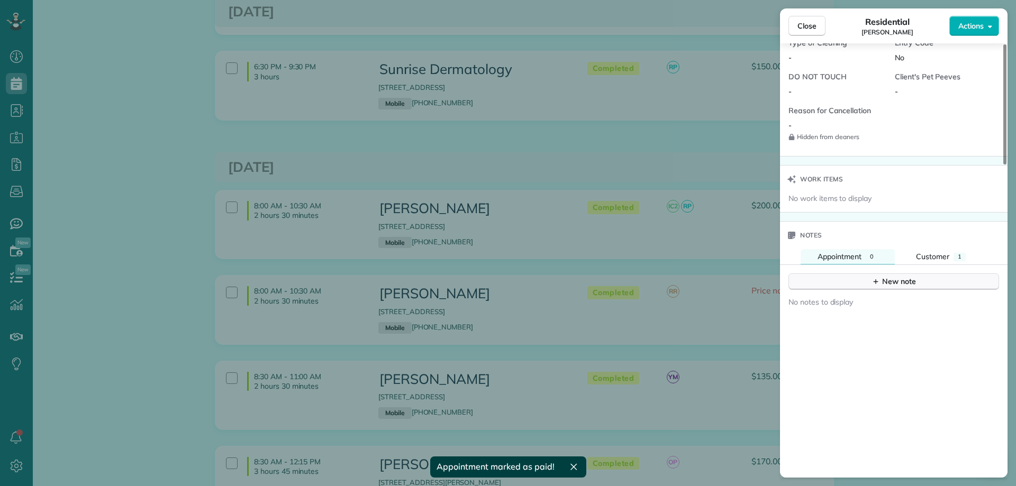
scroll to position [899, 0]
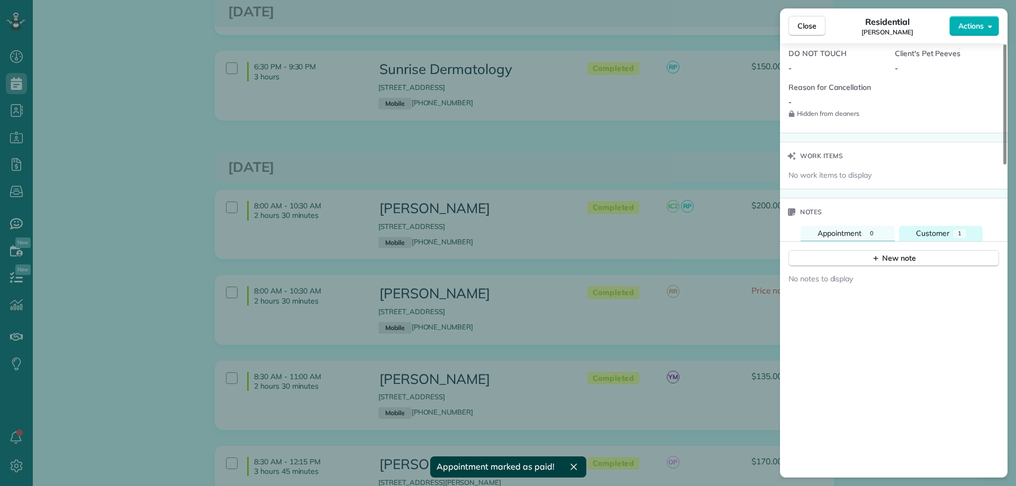
click at [965, 228] on button "Customer 1" at bounding box center [941, 233] width 84 height 15
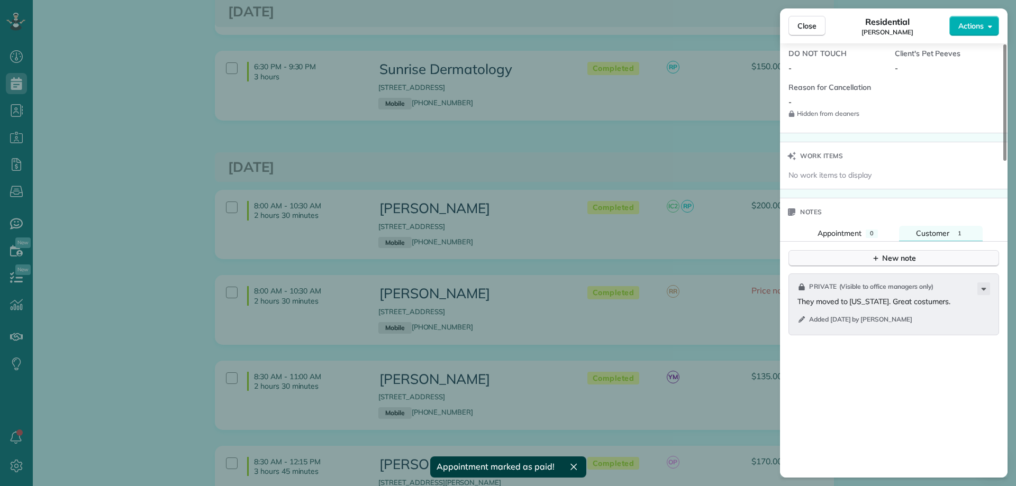
click at [918, 263] on button "New note" at bounding box center [893, 258] width 211 height 16
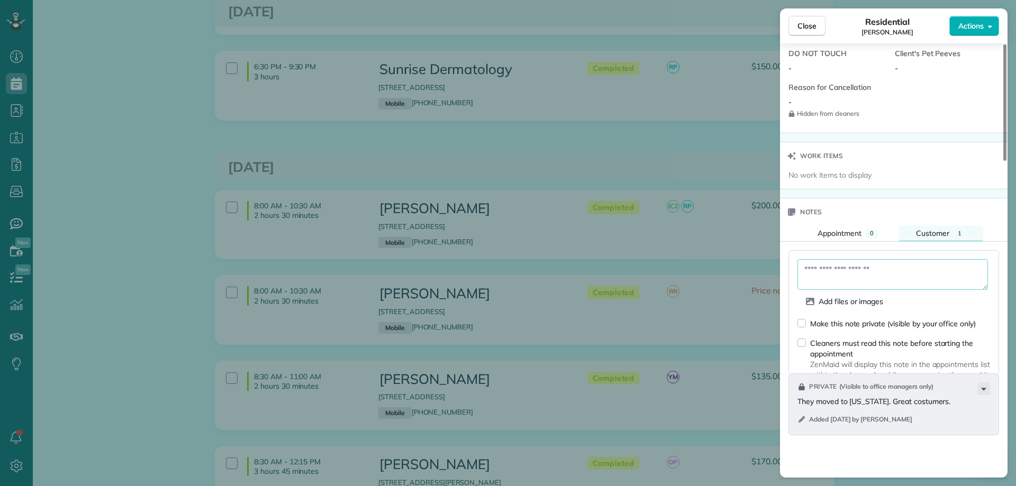
click at [909, 263] on textarea at bounding box center [892, 274] width 190 height 31
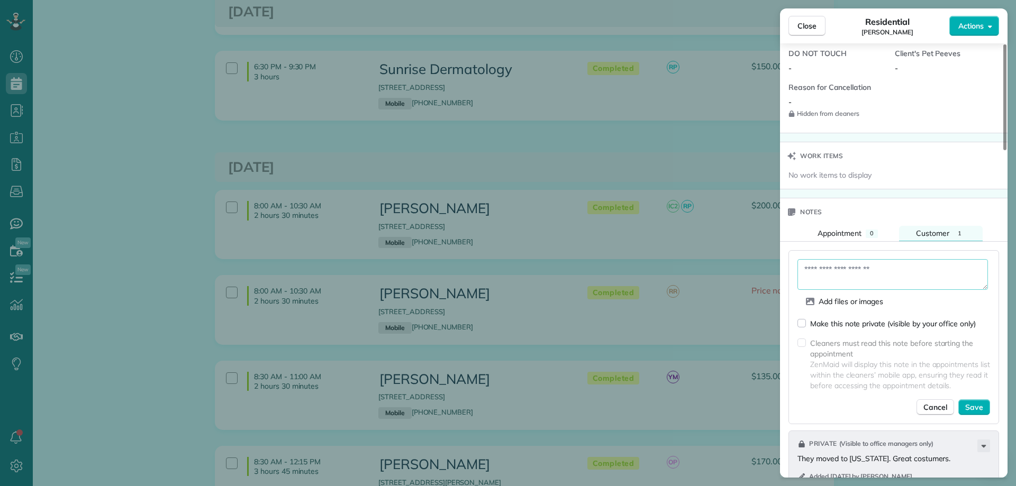
click at [858, 274] on textarea at bounding box center [892, 274] width 190 height 31
type textarea "**********"
click at [979, 408] on span "Save" at bounding box center [974, 407] width 18 height 11
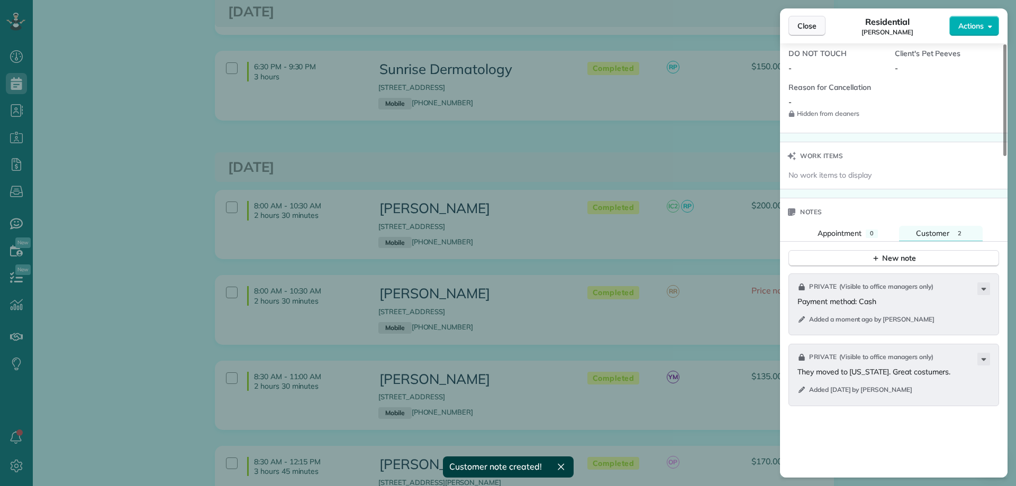
click at [808, 24] on span "Close" at bounding box center [806, 26] width 19 height 11
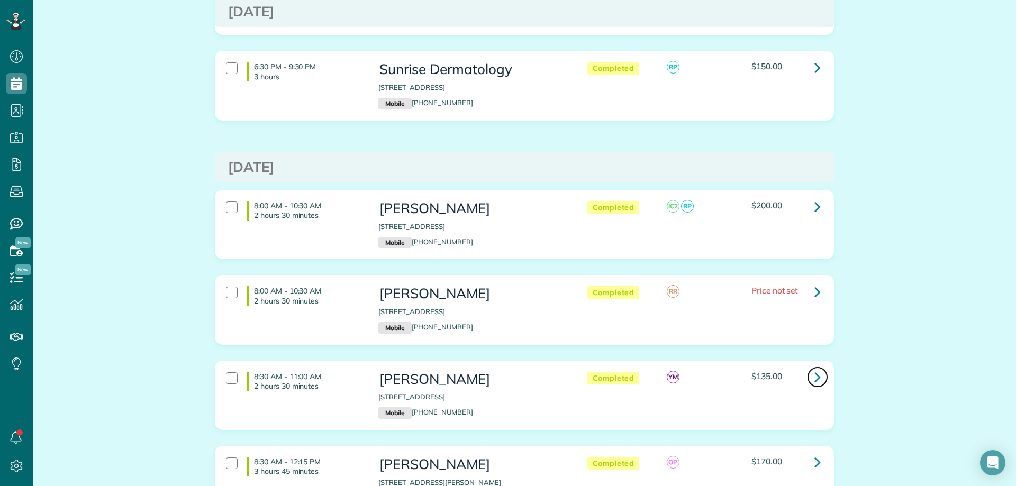
click at [814, 368] on icon at bounding box center [817, 377] width 6 height 19
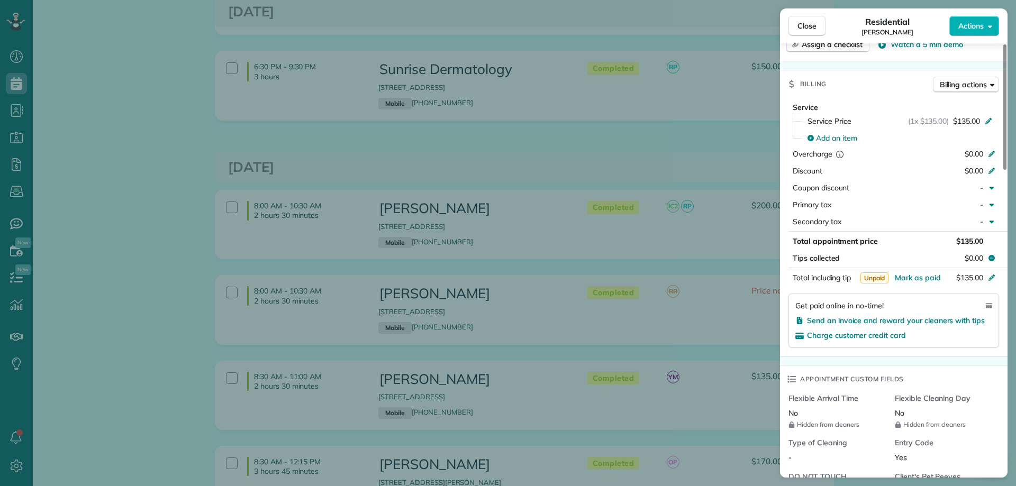
scroll to position [511, 0]
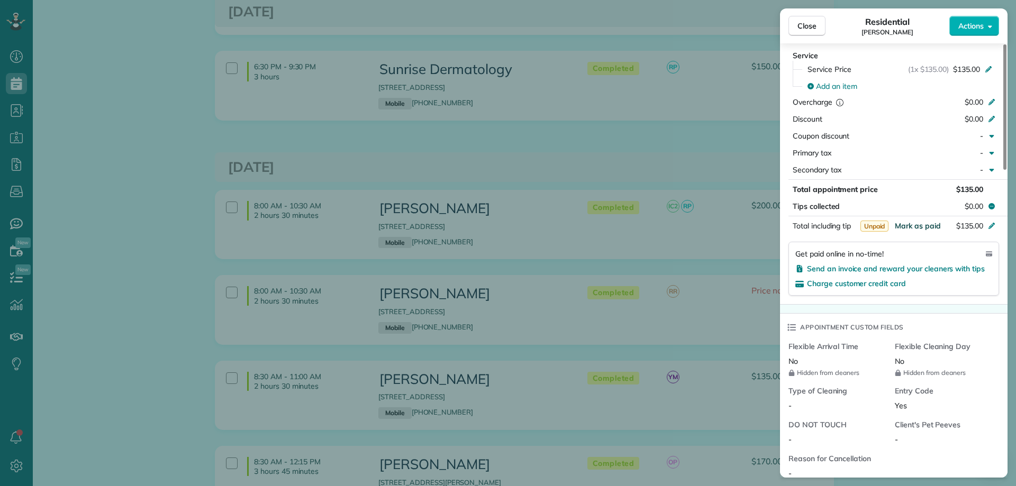
click at [907, 225] on span "Mark as paid" at bounding box center [918, 226] width 46 height 10
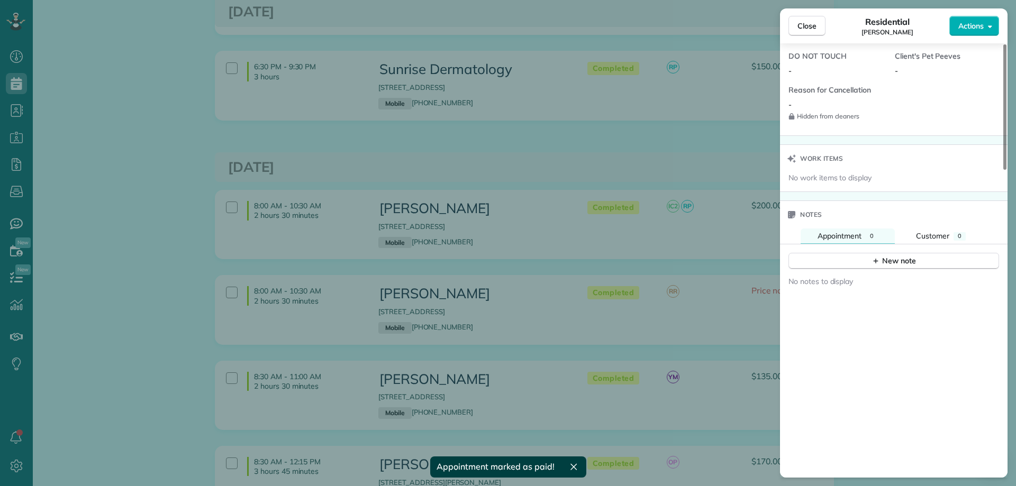
scroll to position [934, 0]
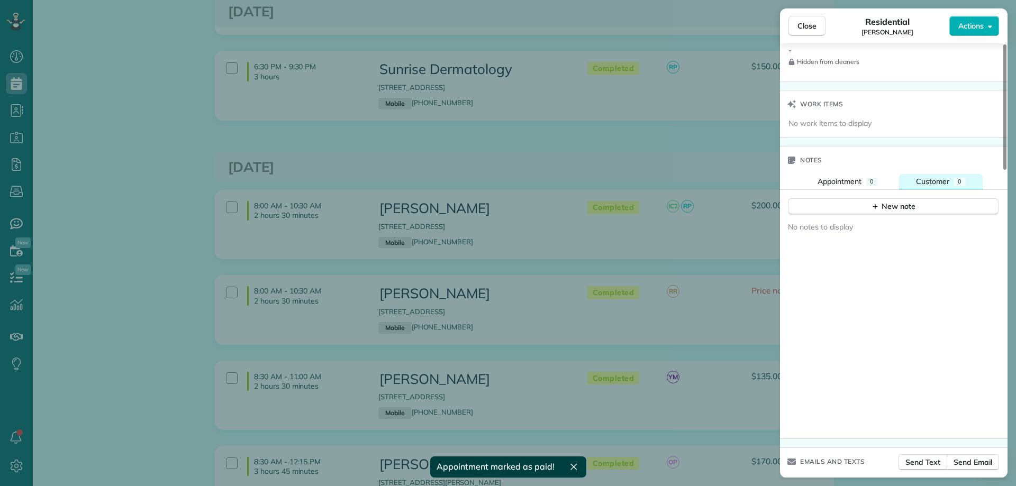
click at [936, 187] on div "Customer" at bounding box center [932, 181] width 33 height 11
click at [898, 204] on div "New note" at bounding box center [893, 206] width 44 height 11
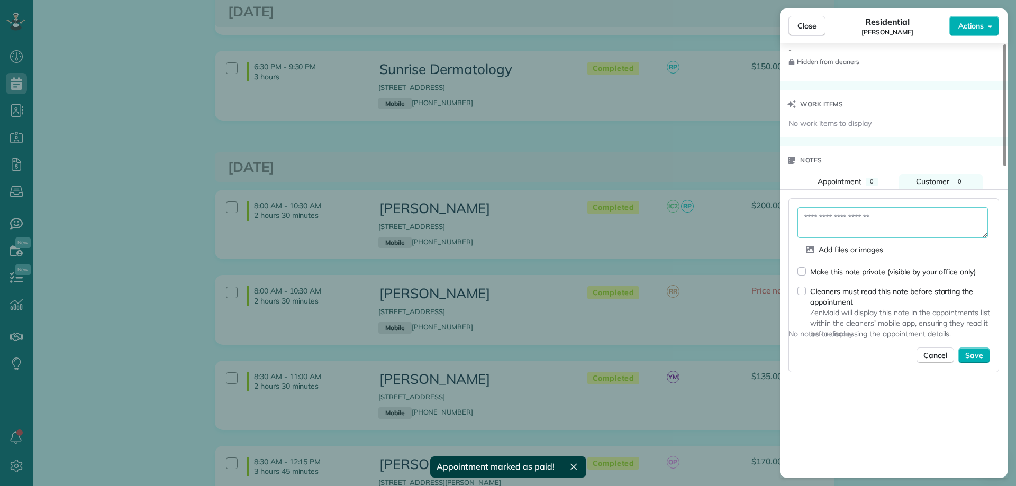
click at [853, 225] on textarea at bounding box center [892, 222] width 190 height 31
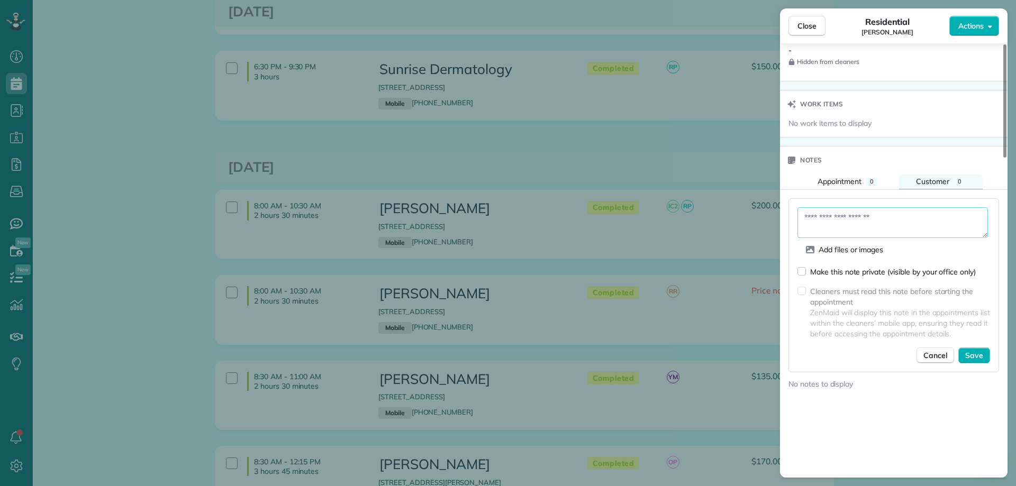
click at [825, 225] on textarea at bounding box center [892, 222] width 190 height 31
type textarea "**********"
click at [972, 353] on span "Save" at bounding box center [974, 355] width 18 height 11
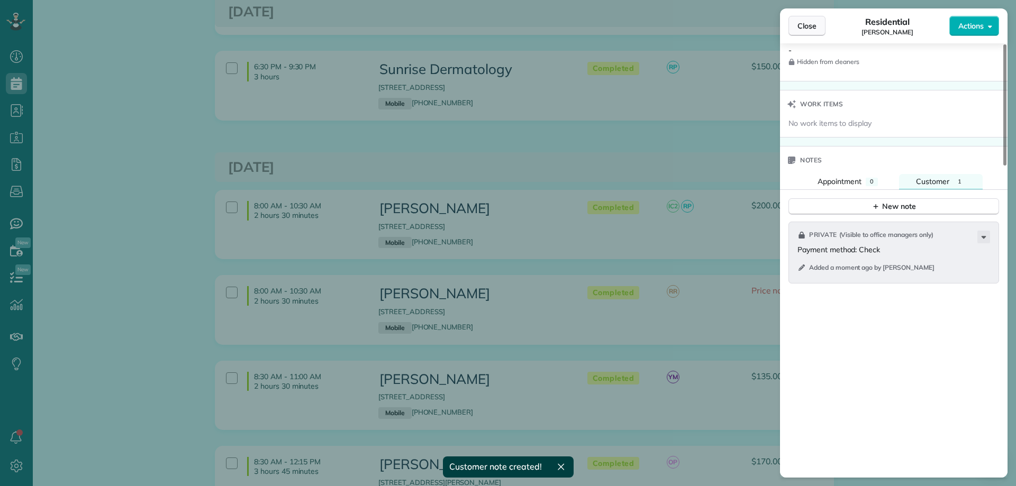
click at [804, 25] on span "Close" at bounding box center [806, 26] width 19 height 11
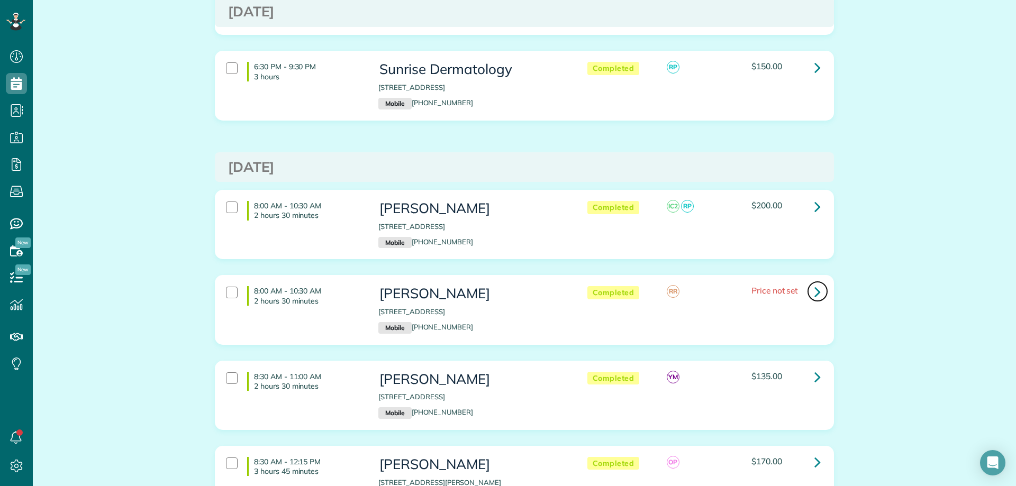
click at [814, 283] on icon at bounding box center [817, 292] width 6 height 19
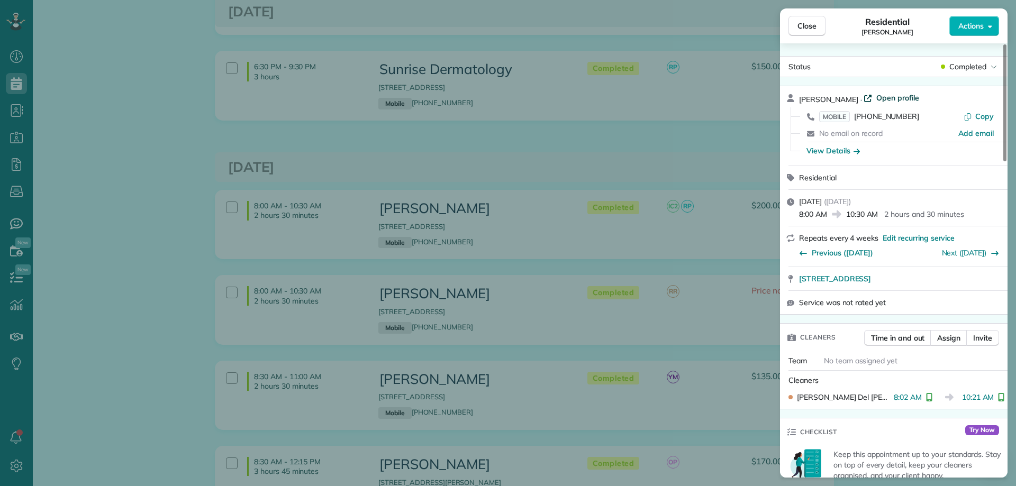
click at [890, 94] on span "Open profile" at bounding box center [897, 98] width 43 height 11
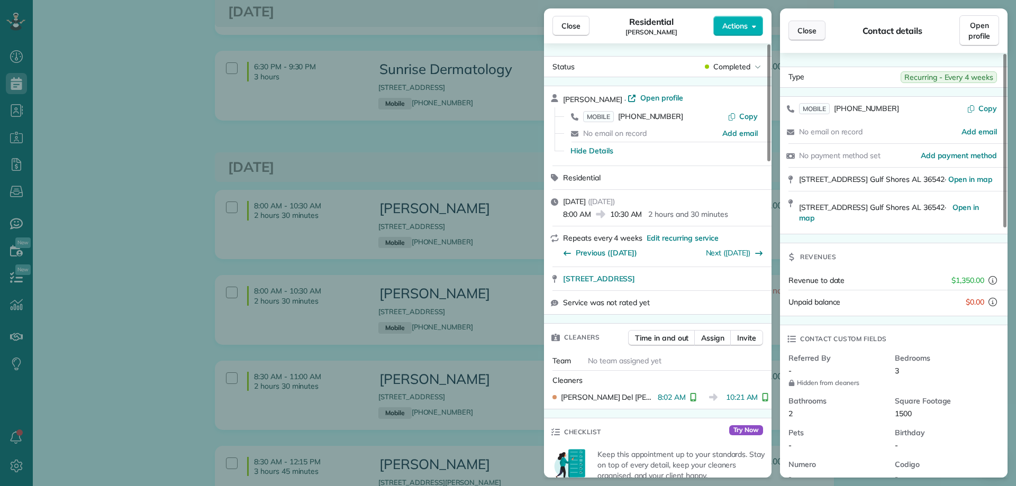
click at [807, 29] on span "Close" at bounding box center [806, 30] width 19 height 11
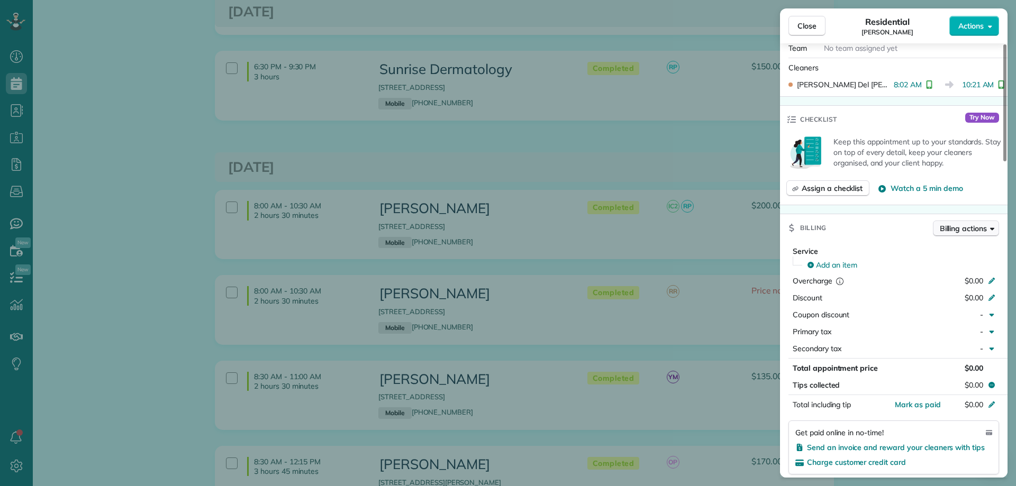
scroll to position [317, 0]
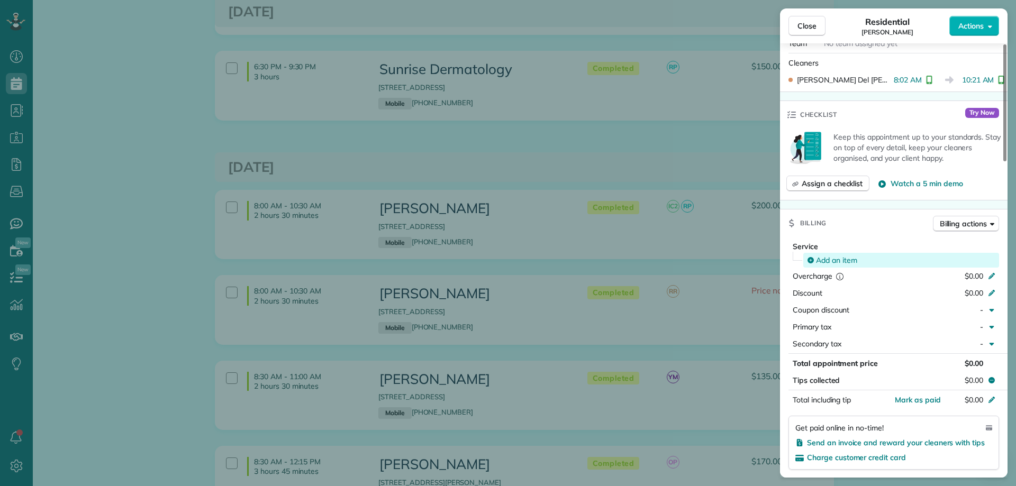
click at [833, 258] on span "Add an item" at bounding box center [836, 260] width 41 height 11
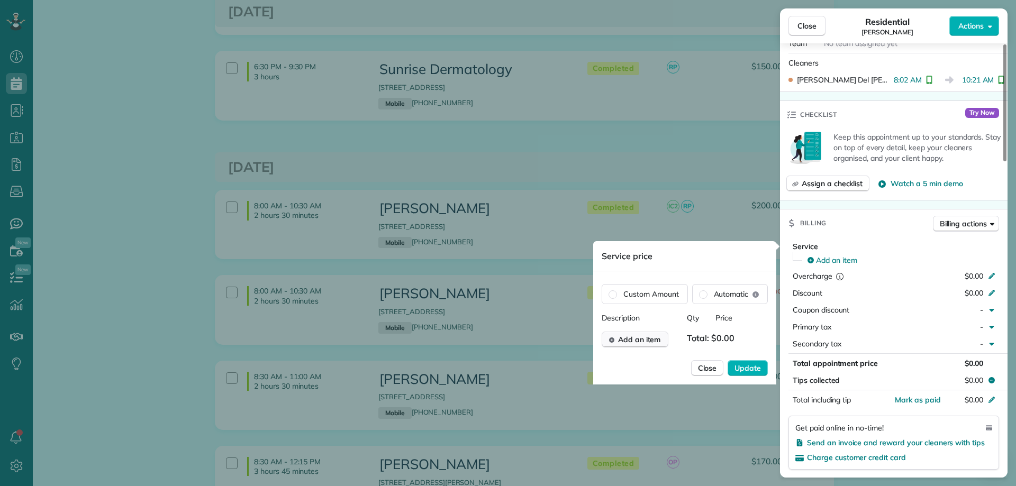
click at [652, 335] on span "Add an item" at bounding box center [639, 339] width 43 height 11
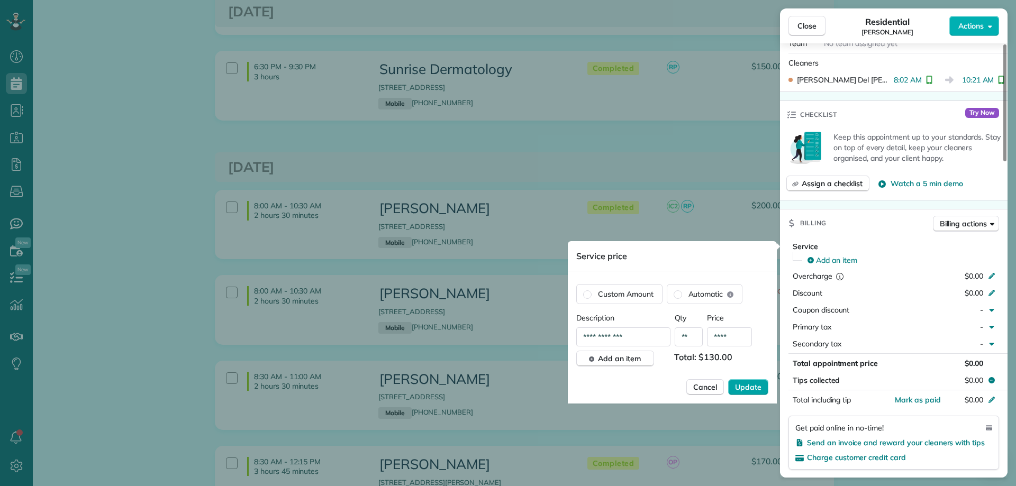
type input "****"
click at [746, 383] on span "Update" at bounding box center [748, 387] width 26 height 11
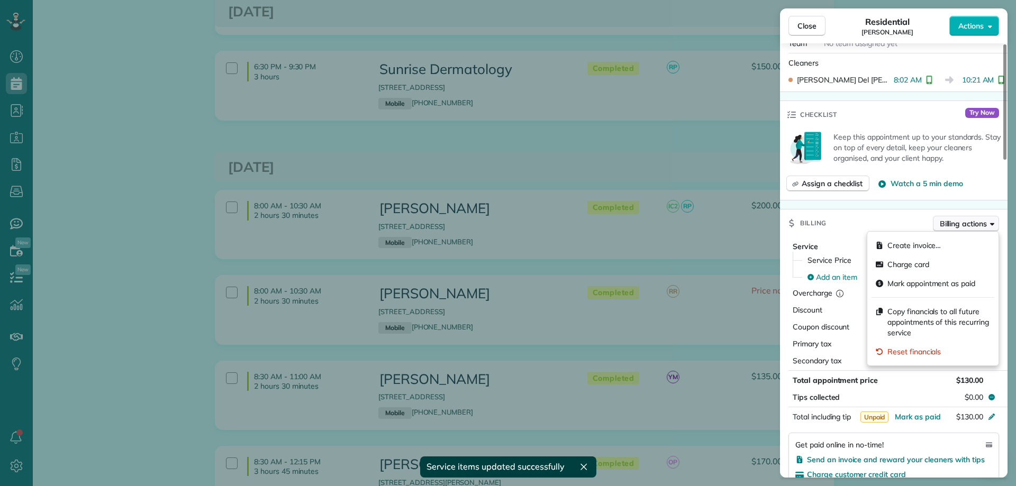
click at [953, 223] on span "Billing actions" at bounding box center [963, 223] width 47 height 11
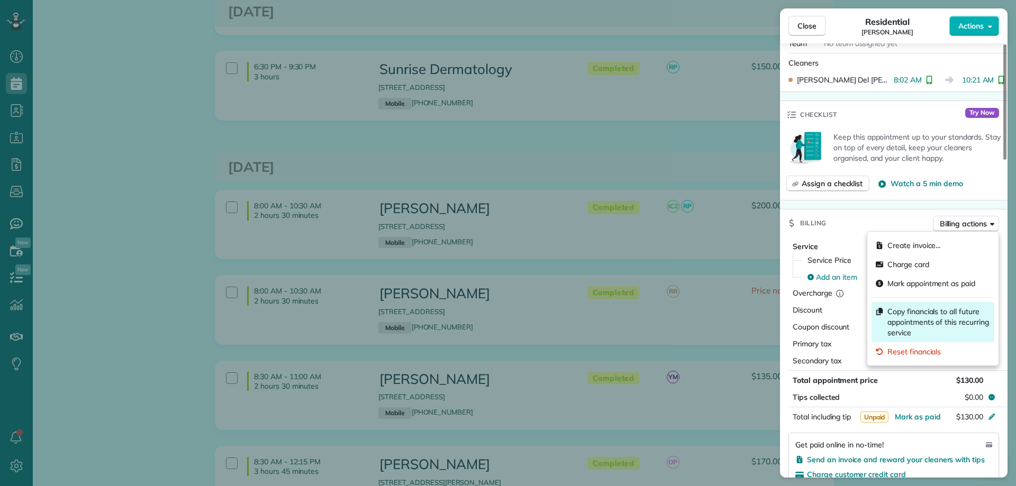
click at [961, 320] on span "Copy financials to all future appointments of this recurring service" at bounding box center [938, 322] width 103 height 32
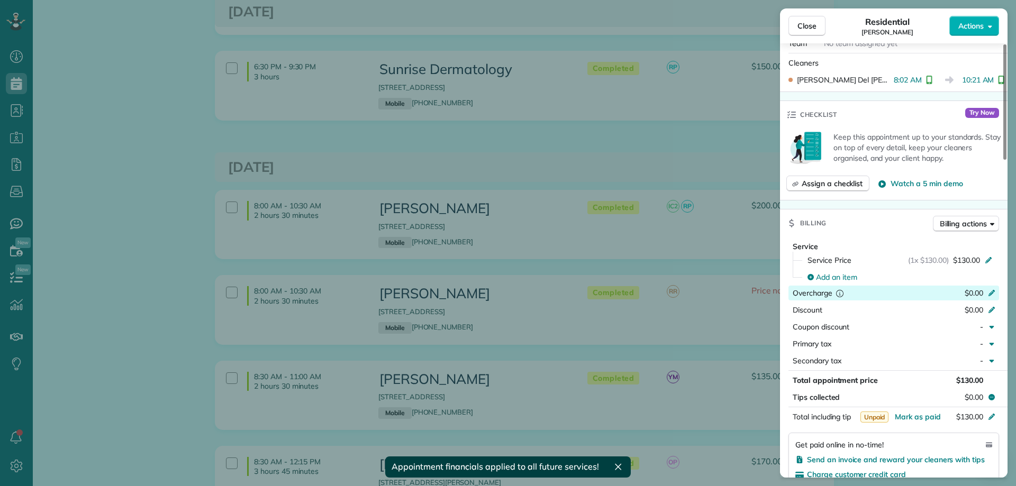
scroll to position [370, 0]
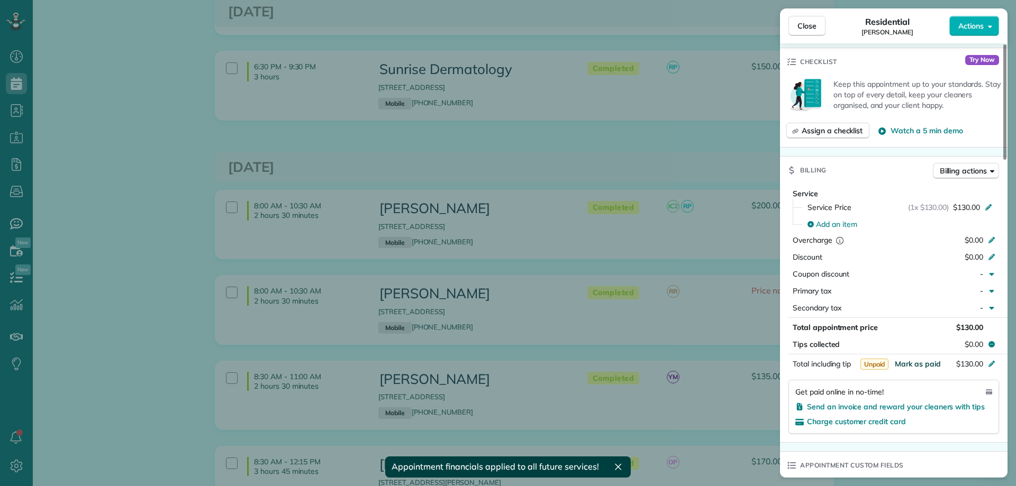
click at [930, 365] on span "Mark as paid" at bounding box center [918, 364] width 46 height 10
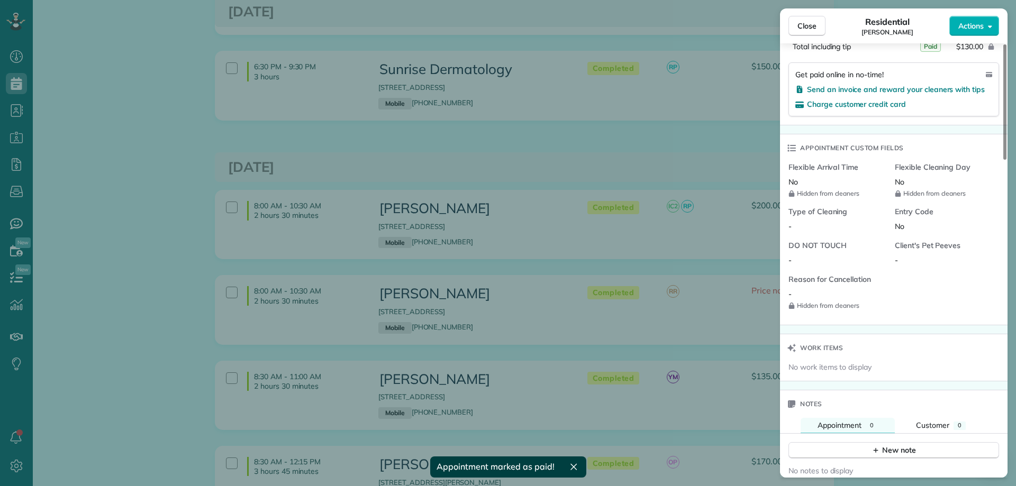
scroll to position [795, 0]
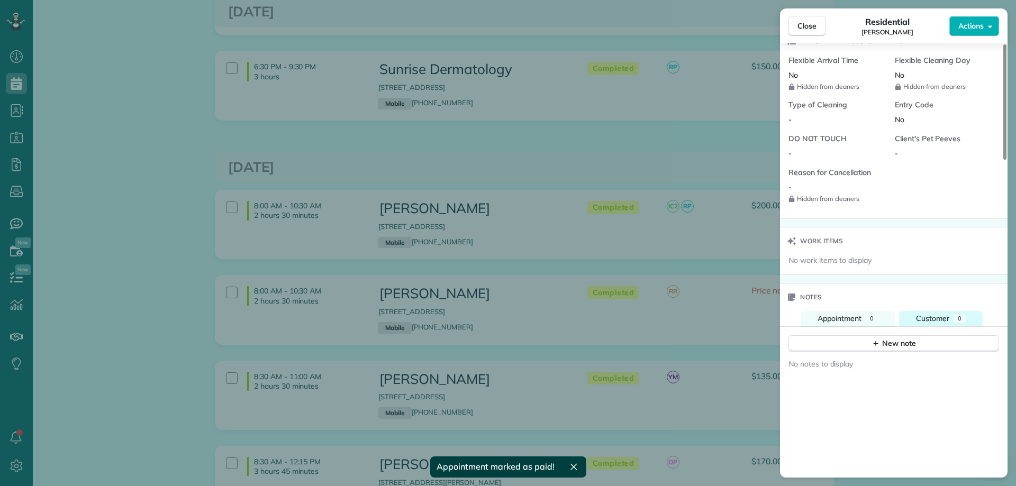
click at [950, 321] on button "Customer 0" at bounding box center [941, 318] width 84 height 15
click at [886, 344] on div "New note" at bounding box center [893, 343] width 44 height 11
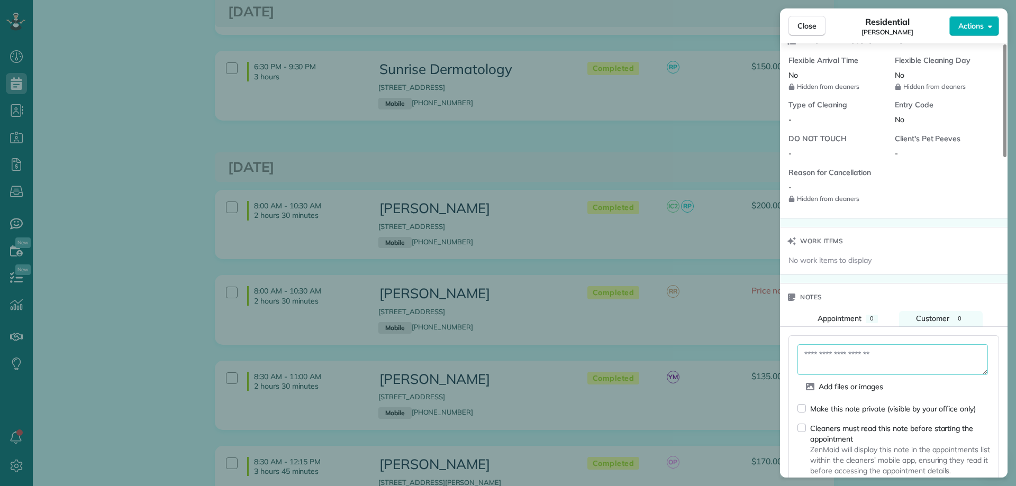
click at [875, 356] on textarea at bounding box center [892, 359] width 190 height 31
click at [806, 408] on div "Make this note private (visible by your office only)" at bounding box center [886, 408] width 178 height 11
click at [848, 357] on textarea at bounding box center [892, 359] width 190 height 31
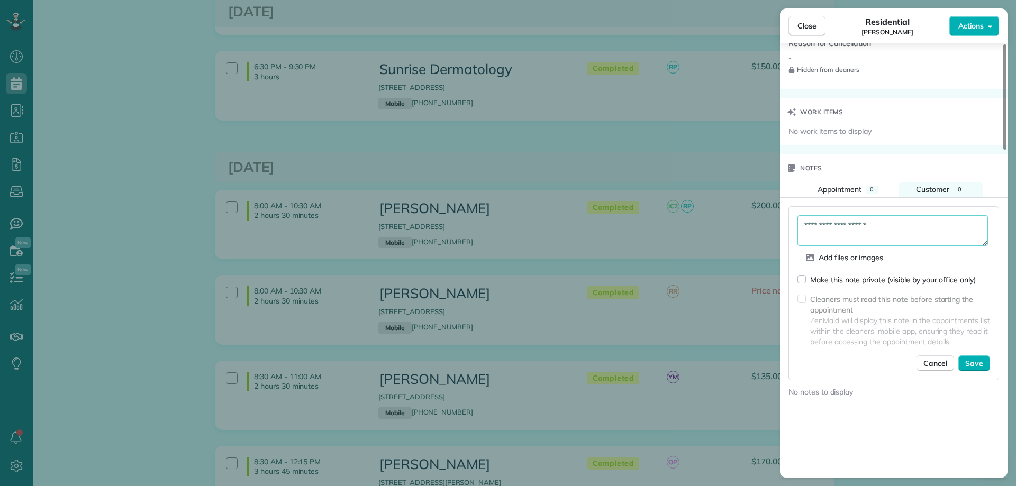
scroll to position [954, 0]
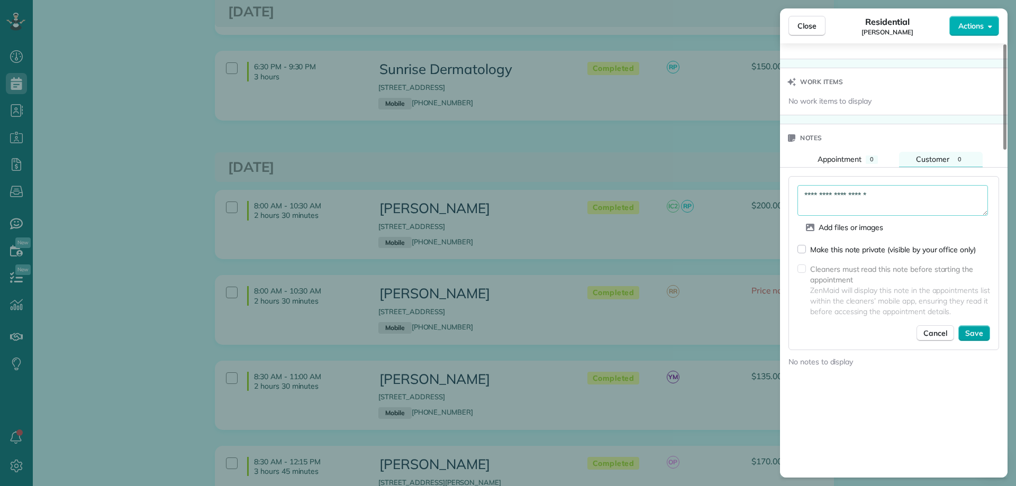
type textarea "**********"
click at [972, 329] on span "Save" at bounding box center [974, 333] width 18 height 11
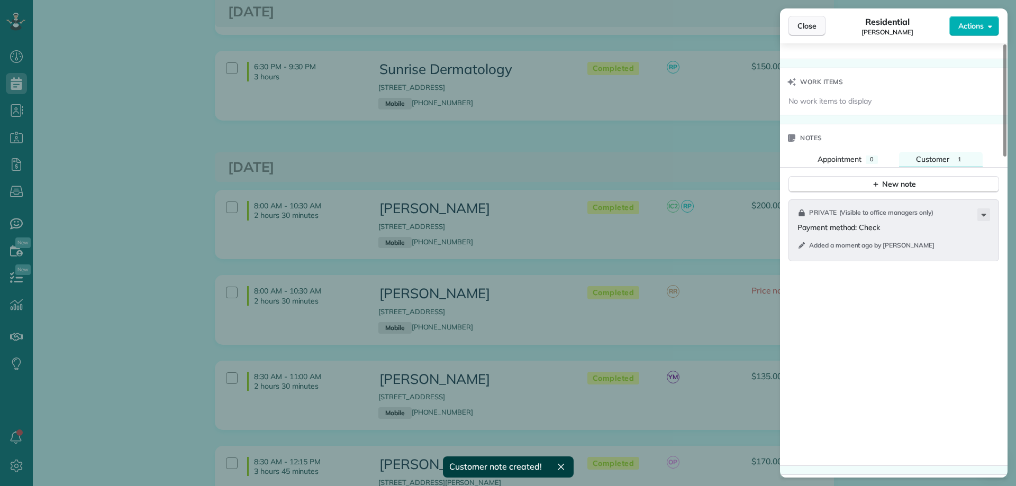
click at [809, 25] on span "Close" at bounding box center [806, 26] width 19 height 11
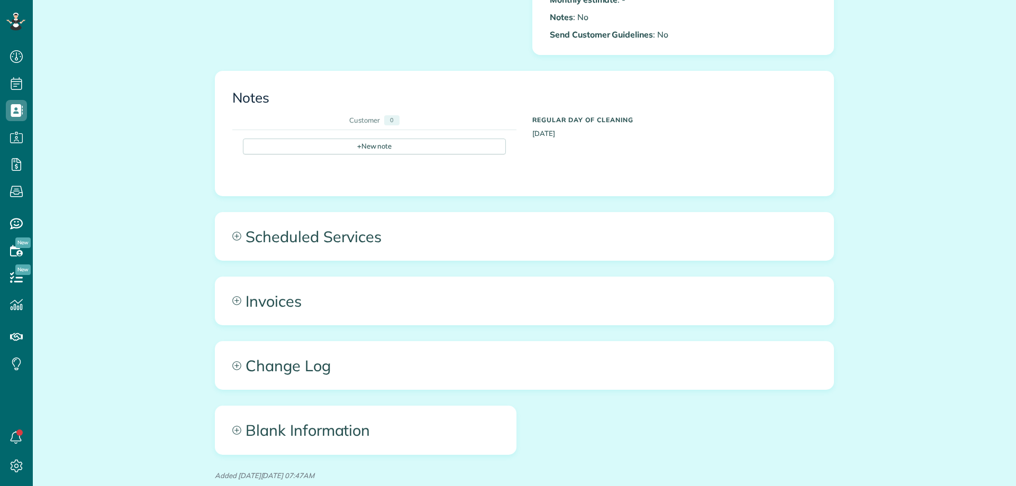
click at [614, 250] on span "Scheduled Services" at bounding box center [524, 237] width 618 height 48
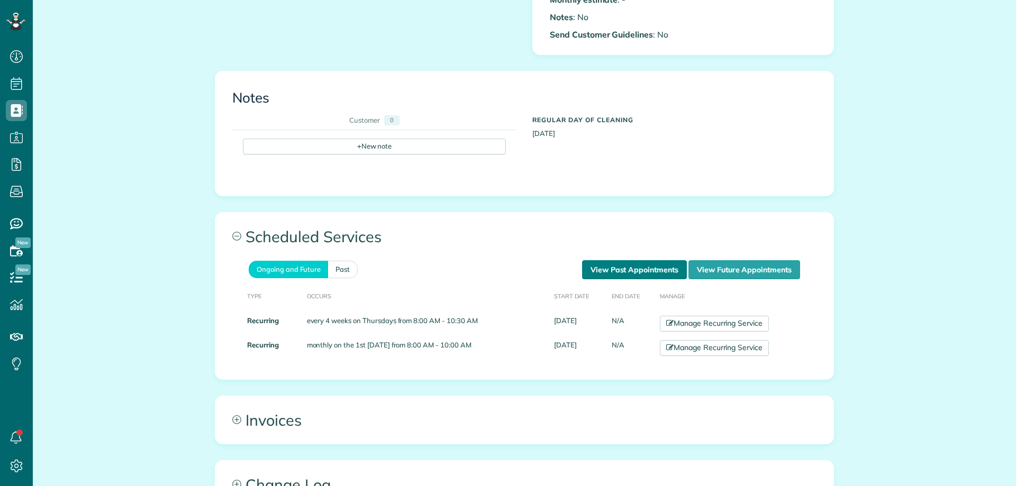
click at [617, 269] on link "View Past Appointments" at bounding box center [634, 269] width 105 height 19
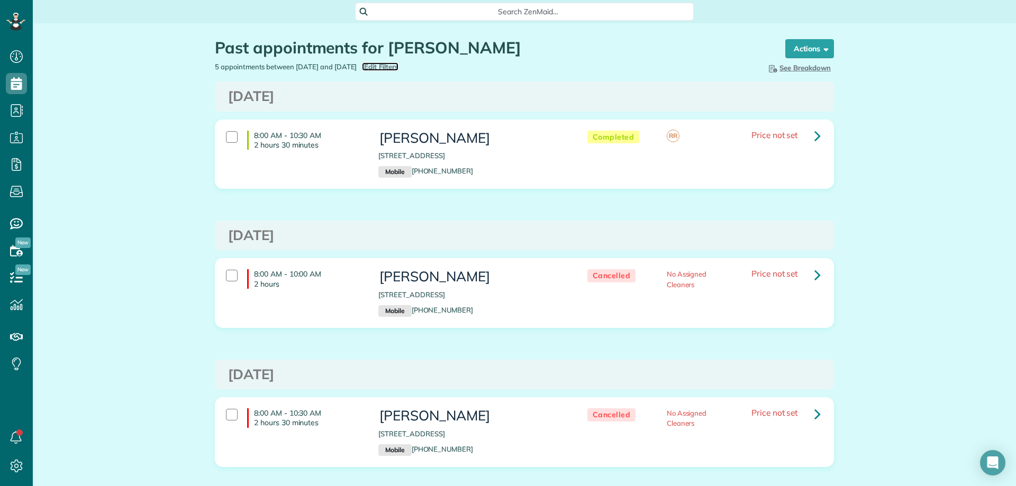
click at [398, 67] on span "Edit Filters" at bounding box center [381, 66] width 34 height 8
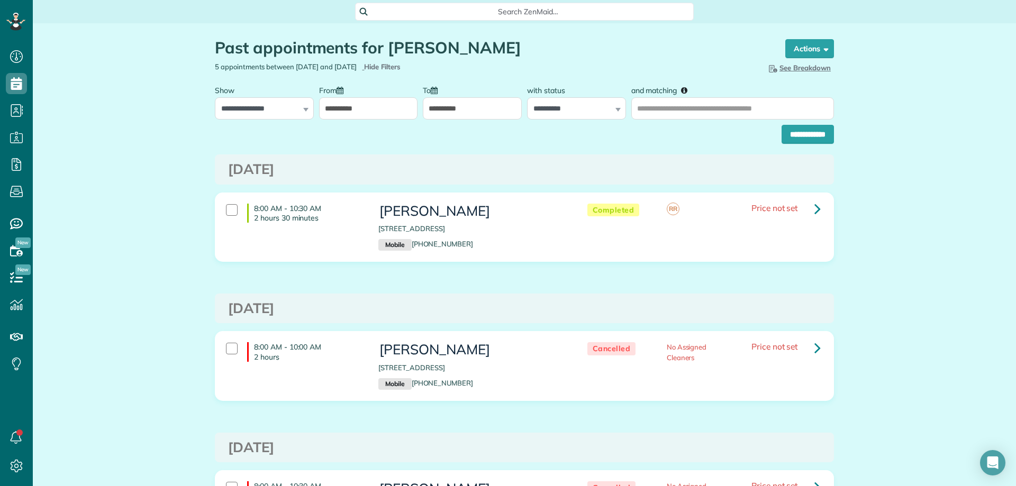
click at [334, 99] on label "From" at bounding box center [334, 90] width 30 height 20
click at [334, 99] on input "**********" at bounding box center [368, 108] width 99 height 22
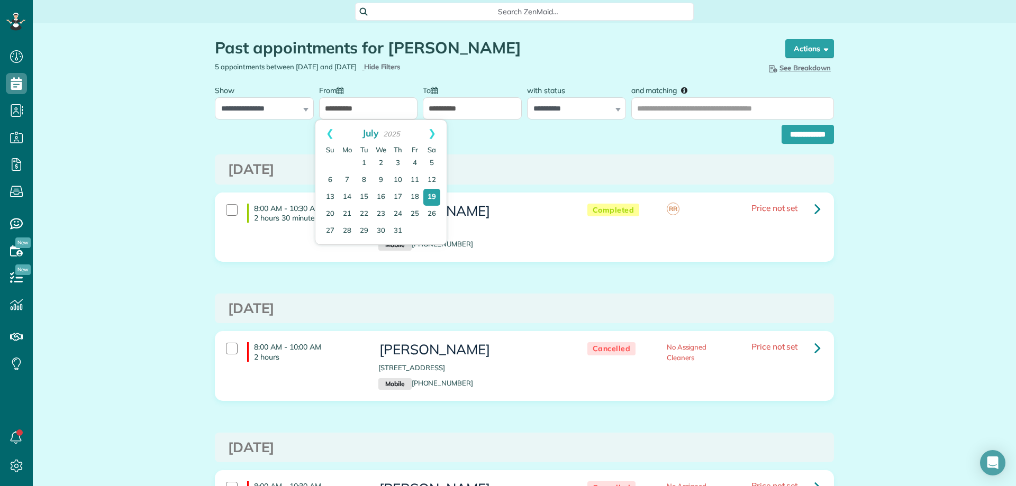
click at [342, 106] on input "**********" at bounding box center [368, 108] width 99 height 22
click at [326, 132] on link "Prev" at bounding box center [329, 133] width 29 height 26
click at [333, 130] on link "Prev" at bounding box center [329, 133] width 29 height 26
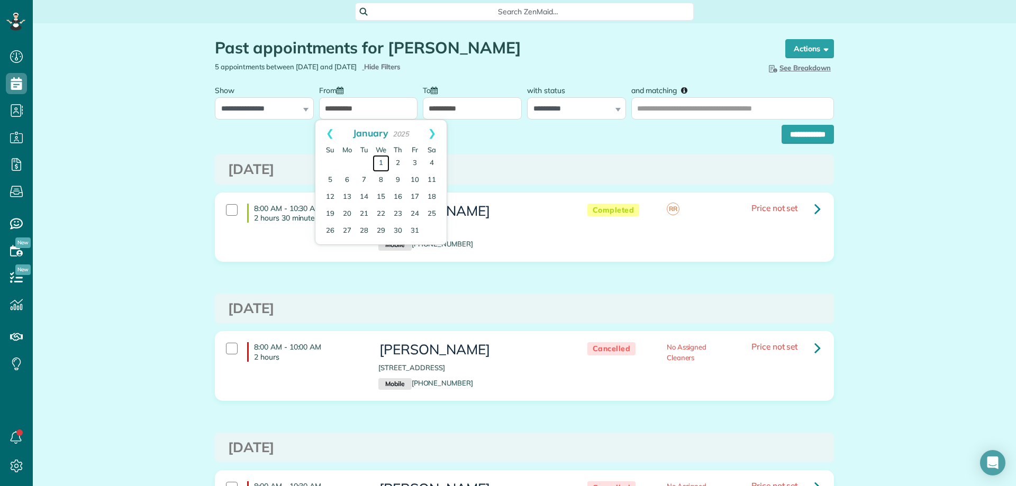
drag, startPoint x: 383, startPoint y: 161, endPoint x: 417, endPoint y: 149, distance: 36.0
click at [384, 160] on link "1" at bounding box center [380, 163] width 17 height 17
type input "**********"
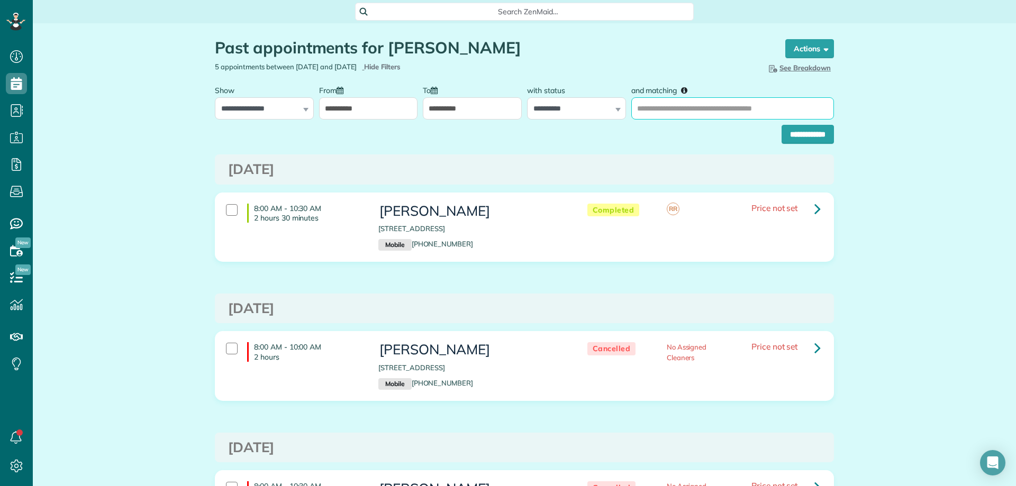
click at [665, 119] on input "and matching" at bounding box center [732, 108] width 203 height 22
type input "**********"
click at [788, 139] on input "**********" at bounding box center [807, 134] width 52 height 19
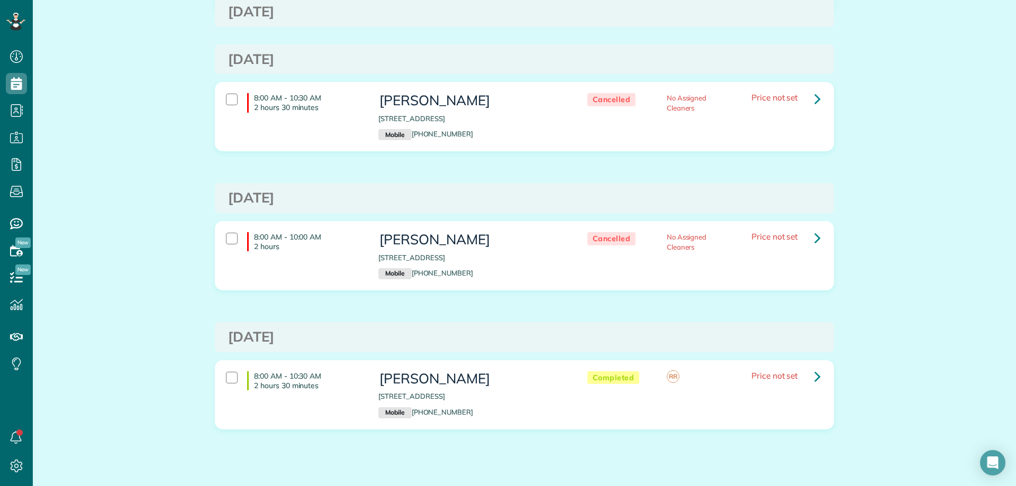
scroll to position [2509, 0]
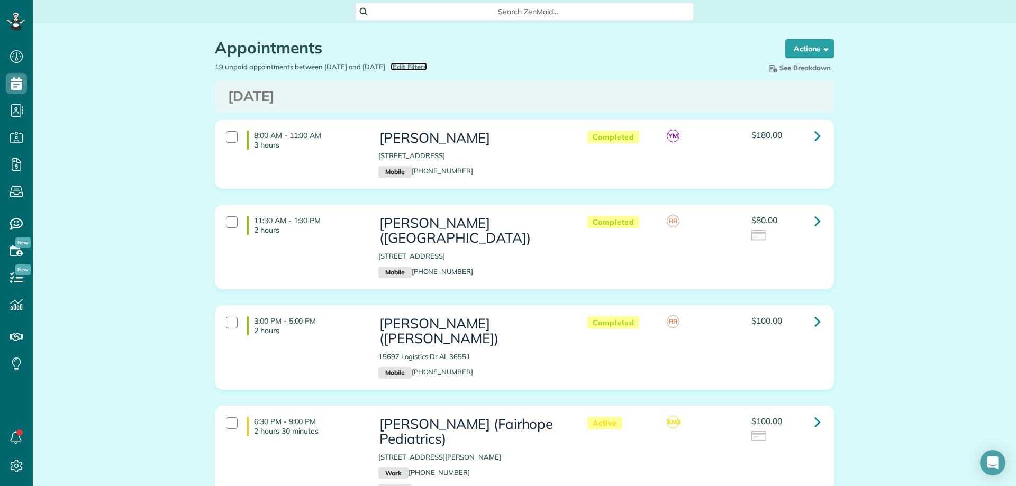
click at [427, 66] on span "Edit Filters" at bounding box center [410, 66] width 34 height 8
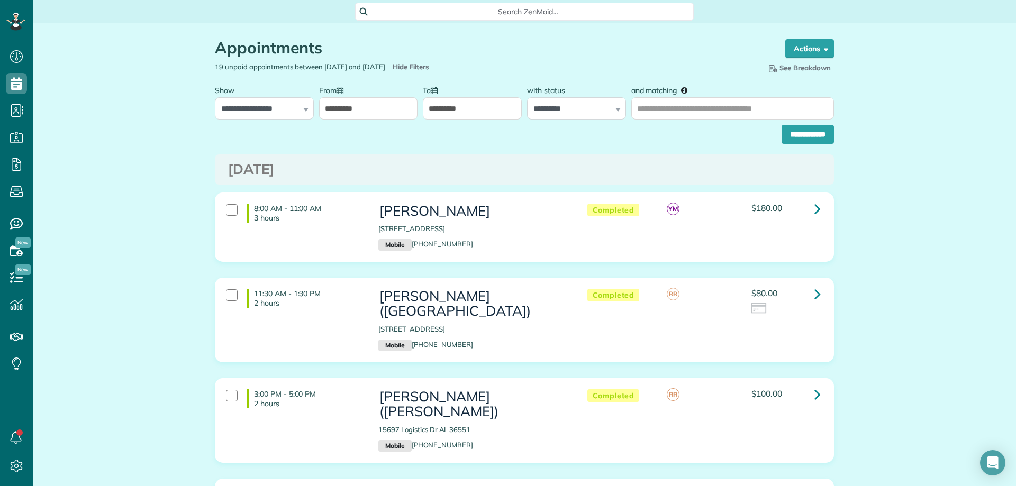
click at [347, 104] on input "**********" at bounding box center [368, 108] width 99 height 22
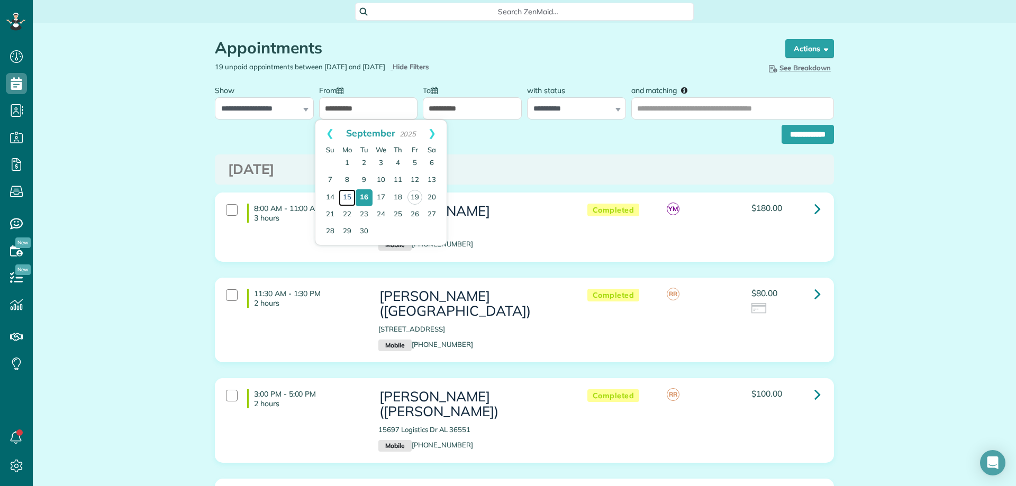
drag, startPoint x: 350, startPoint y: 197, endPoint x: 452, endPoint y: 168, distance: 106.2
click at [350, 197] on link "15" at bounding box center [347, 197] width 17 height 17
type input "**********"
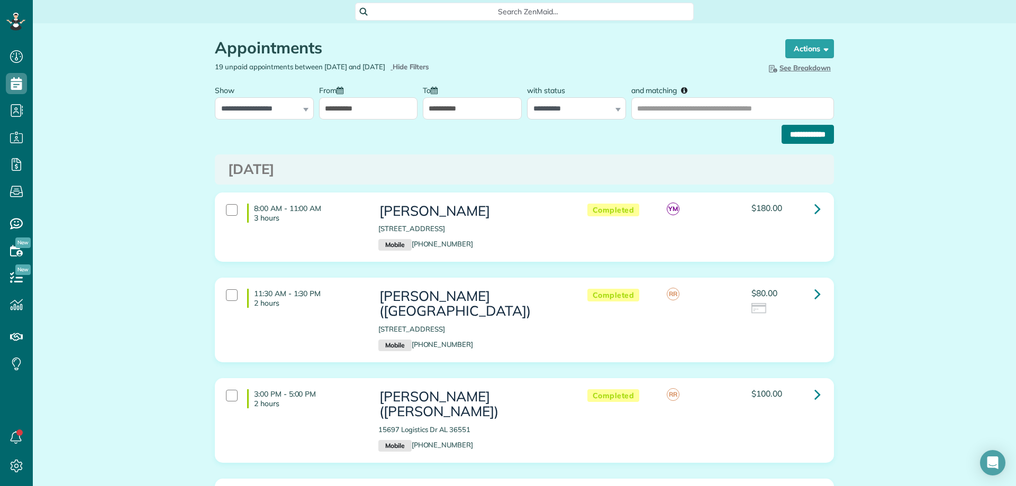
click at [817, 133] on input "**********" at bounding box center [807, 134] width 52 height 19
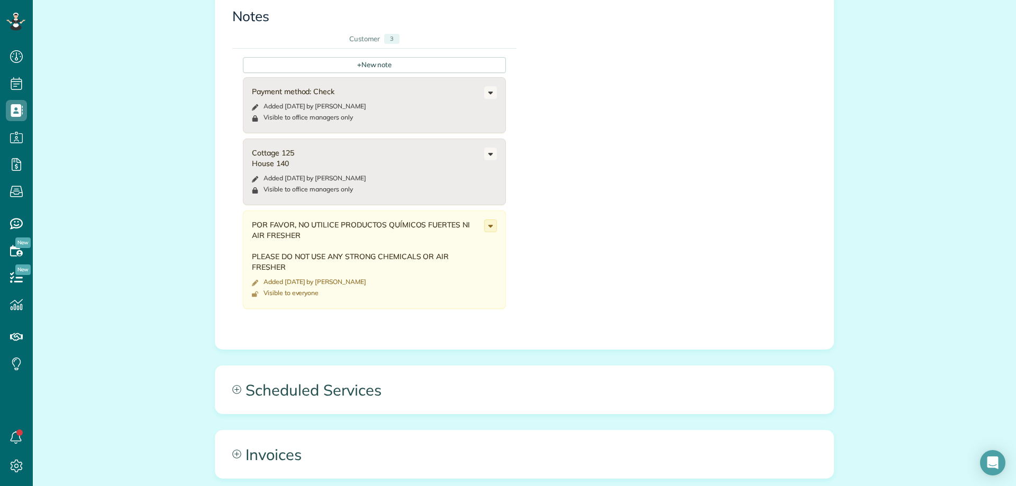
scroll to position [476, 0]
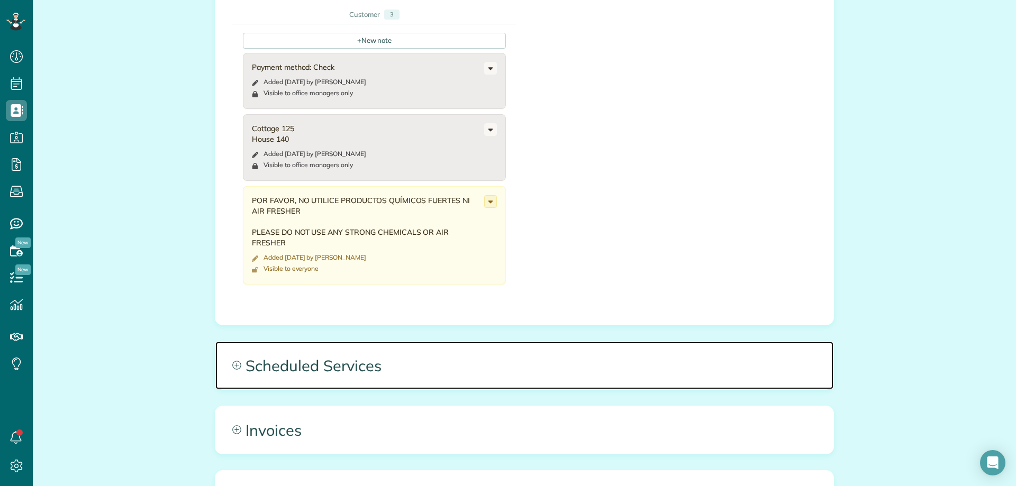
click at [377, 367] on span "Scheduled Services" at bounding box center [524, 366] width 618 height 48
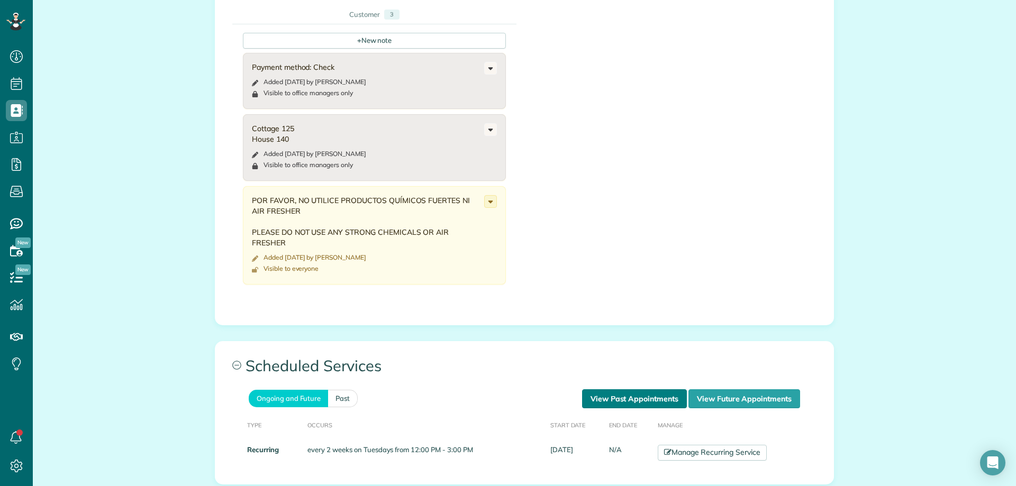
click at [618, 402] on link "View Past Appointments" at bounding box center [634, 398] width 105 height 19
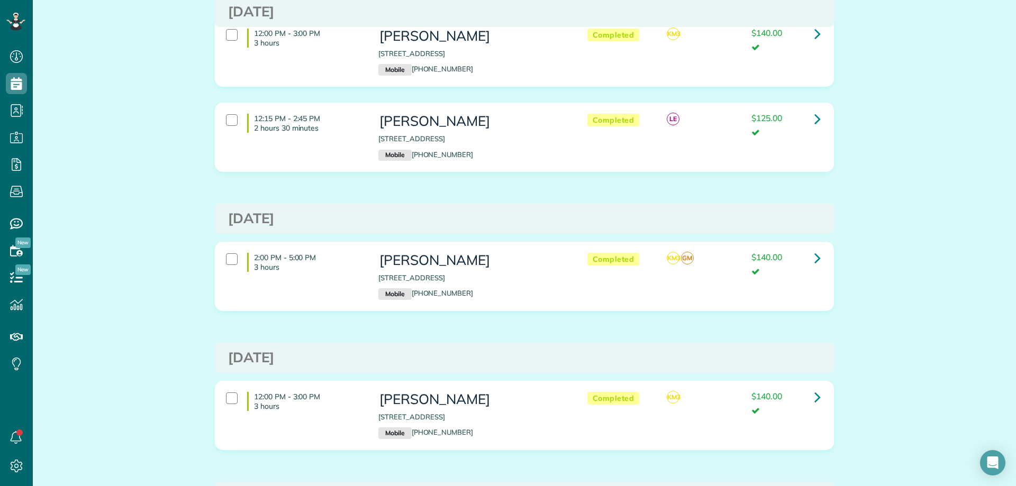
scroll to position [106, 0]
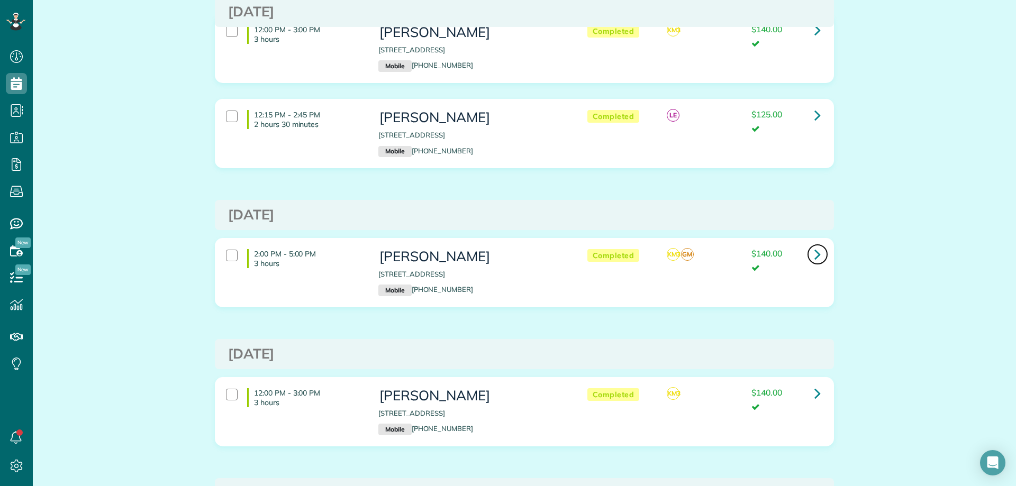
click at [814, 252] on icon at bounding box center [817, 254] width 6 height 19
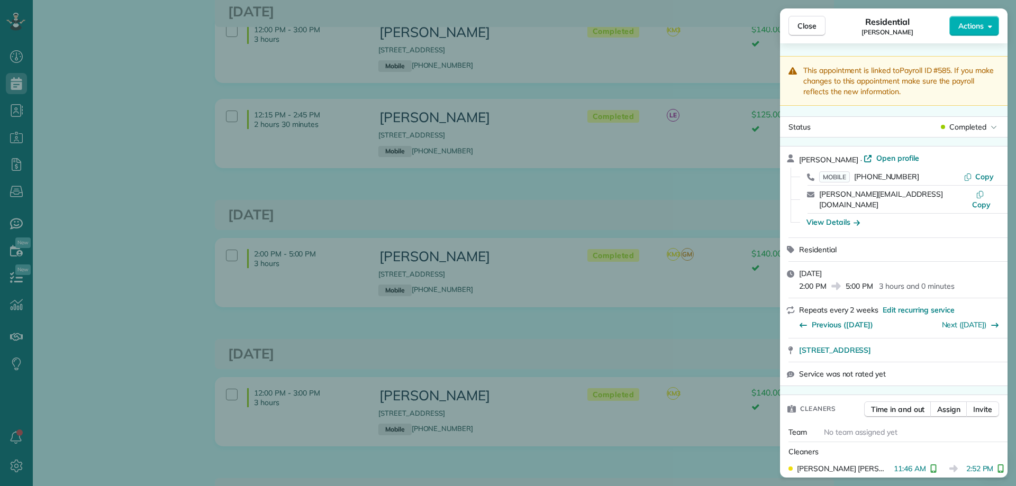
click at [805, 25] on span "Close" at bounding box center [806, 26] width 19 height 11
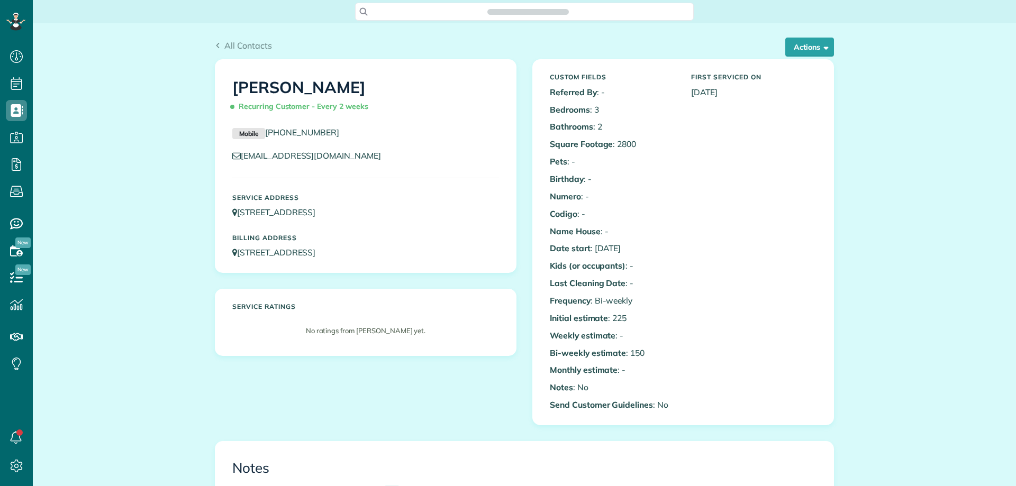
drag, startPoint x: 623, startPoint y: 217, endPoint x: 637, endPoint y: 214, distance: 14.6
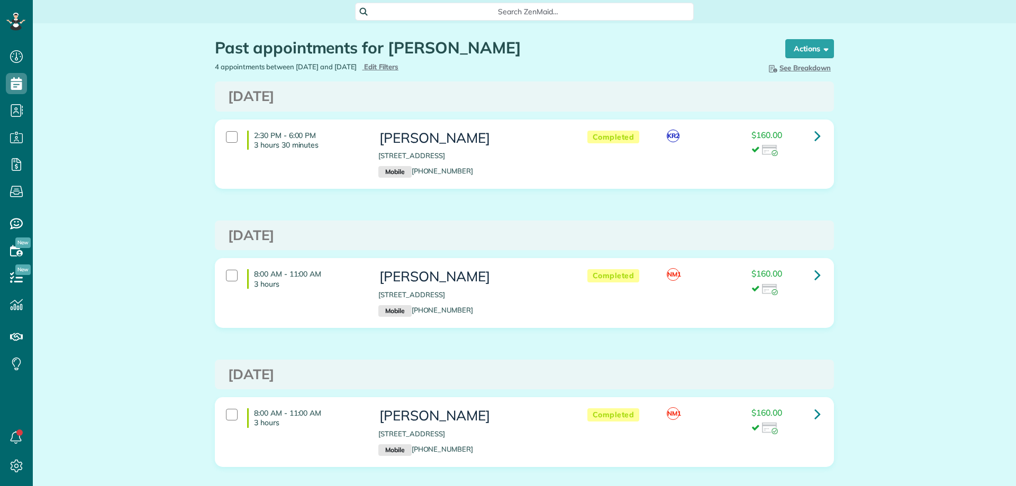
scroll to position [5, 5]
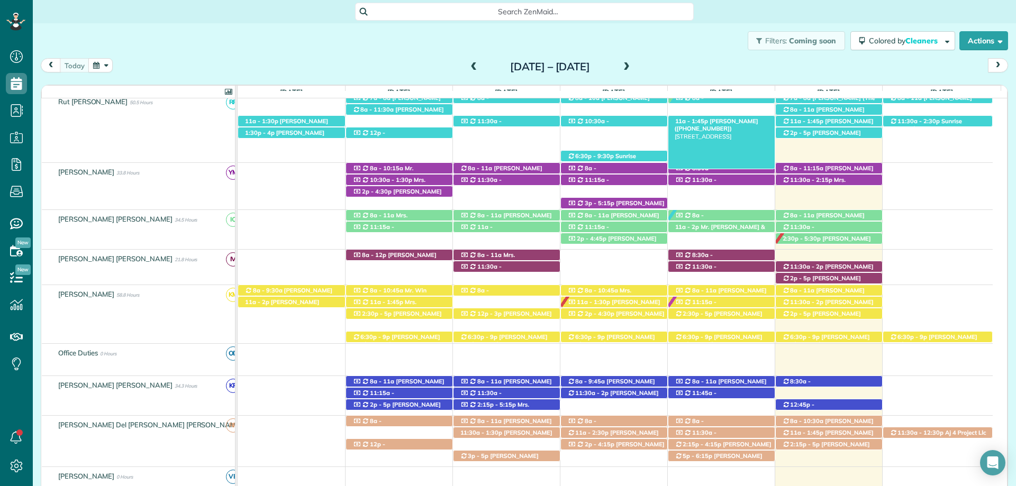
scroll to position [265, 0]
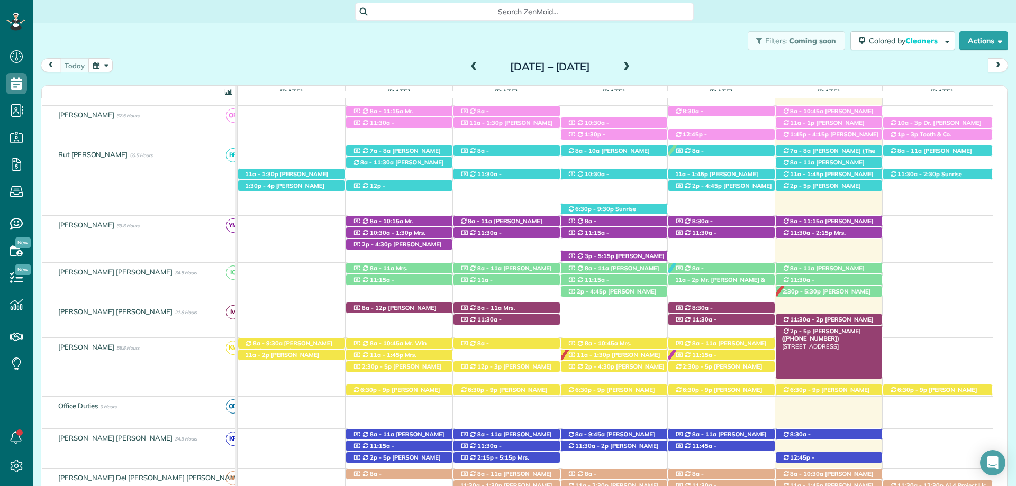
click at [839, 331] on span "[PERSON_NAME] ([PHONE_NUMBER])" at bounding box center [821, 334] width 79 height 15
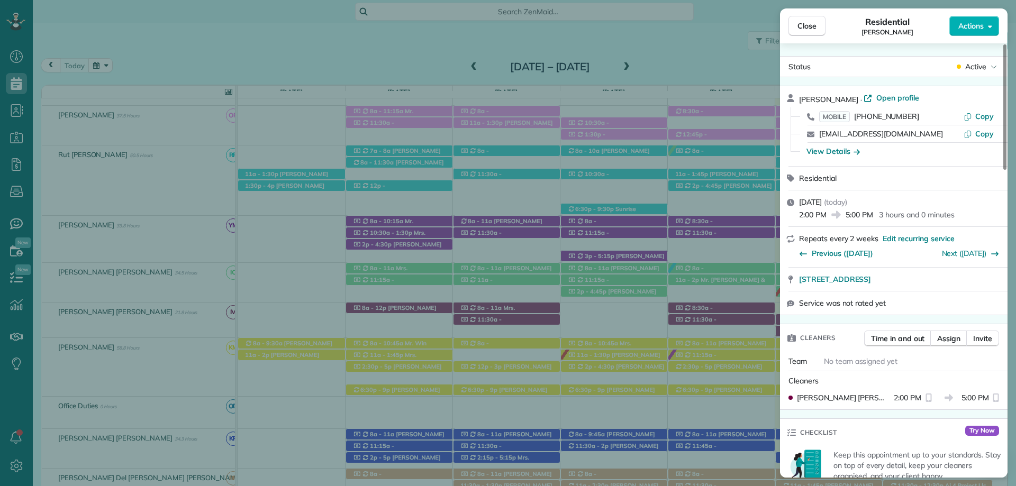
drag, startPoint x: 801, startPoint y: 28, endPoint x: 772, endPoint y: 110, distance: 86.8
click at [801, 28] on span "Close" at bounding box center [806, 26] width 19 height 11
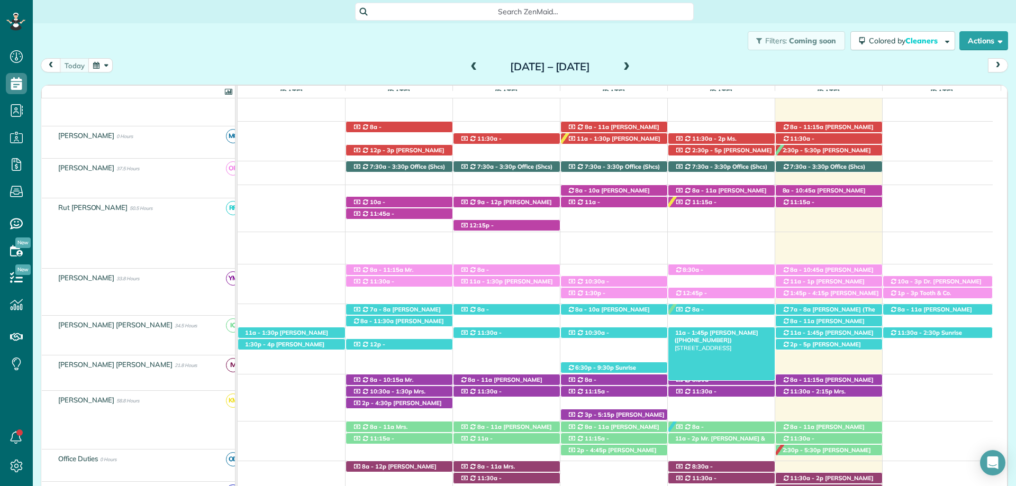
scroll to position [106, 0]
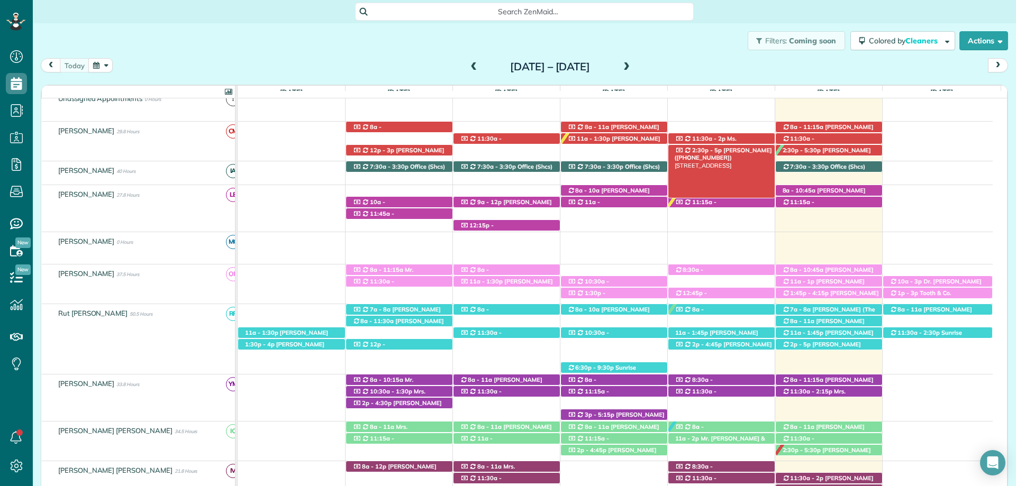
click at [722, 152] on span "Austin Gilchrist (+12512989438)" at bounding box center [723, 154] width 97 height 15
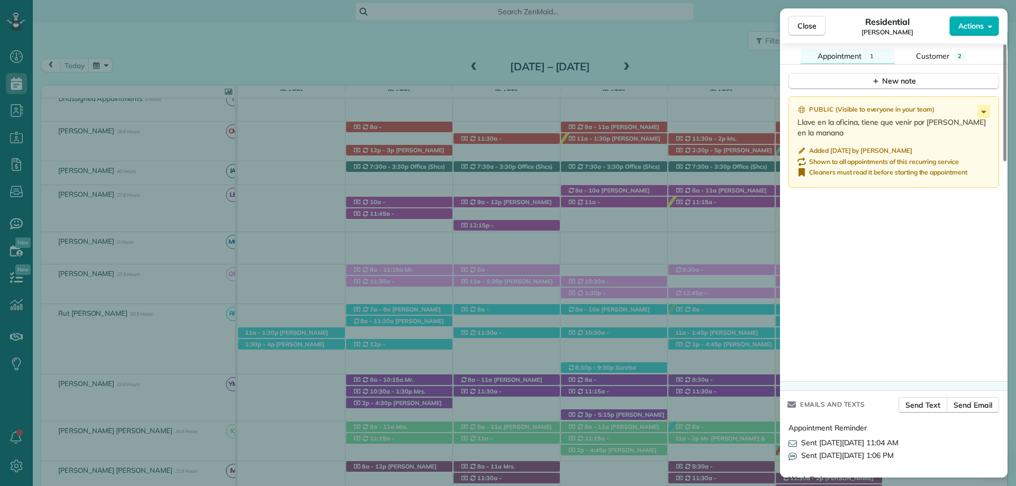
scroll to position [1058, 0]
click at [804, 29] on span "Close" at bounding box center [806, 26] width 19 height 11
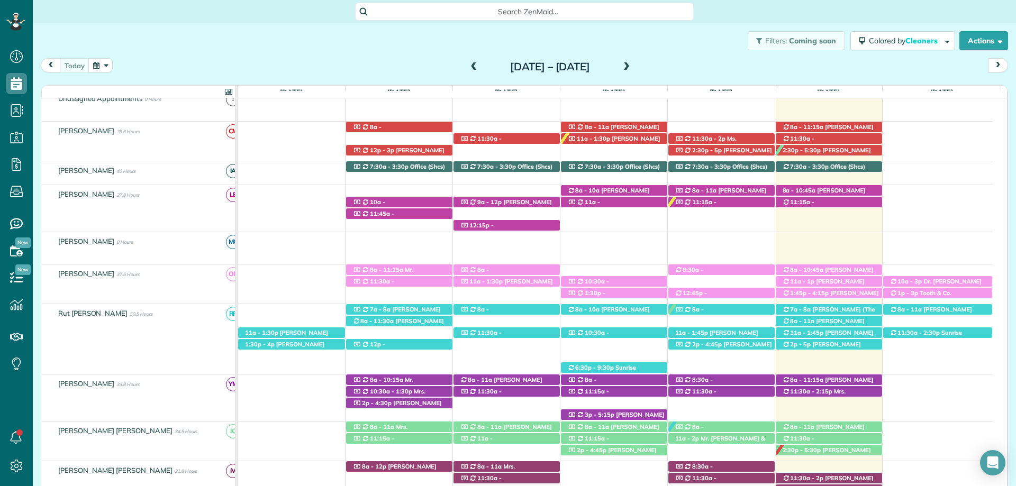
scroll to position [212, 0]
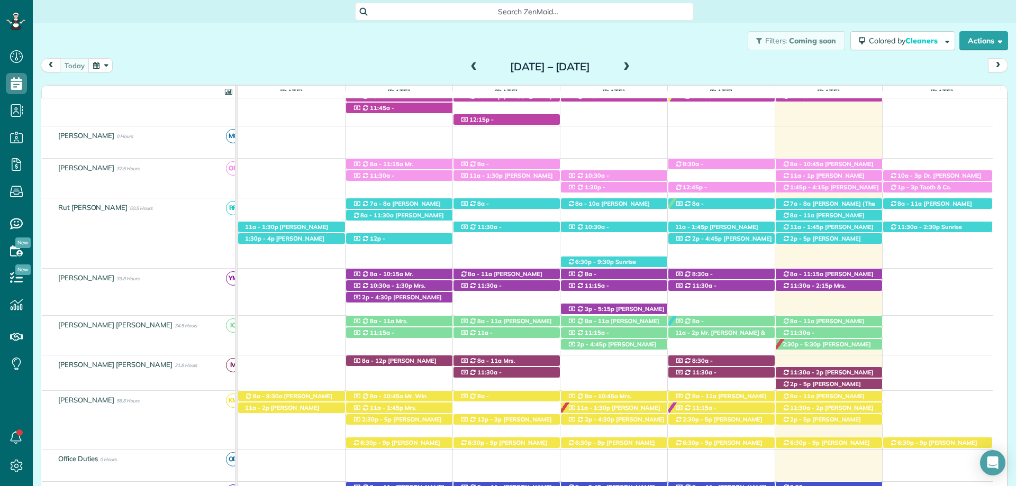
drag, startPoint x: 580, startPoint y: 57, endPoint x: 580, endPoint y: 50, distance: 6.3
click at [580, 57] on div "Filters: Coming soon Colored by Cleaners Color by Cleaner Color by Team Color b…" at bounding box center [524, 40] width 983 height 35
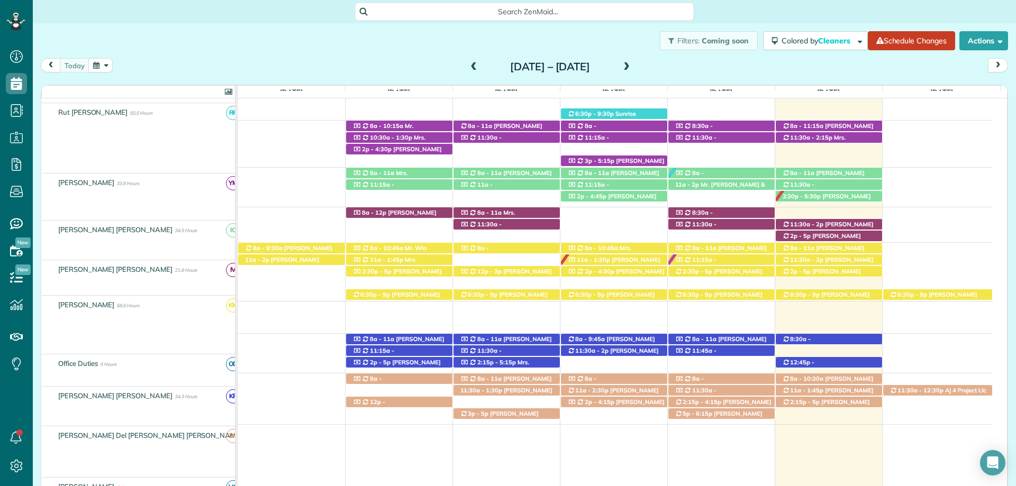
scroll to position [360, 0]
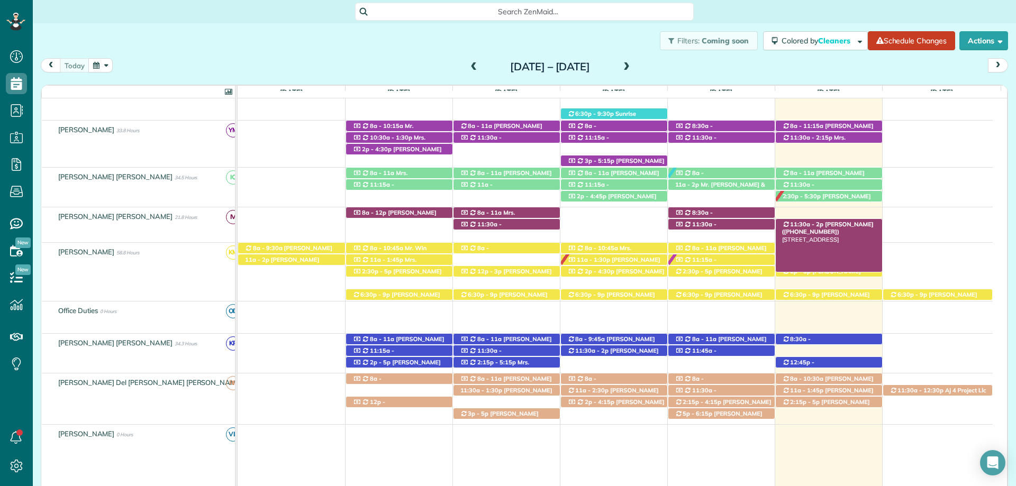
click at [851, 224] on span "[PERSON_NAME] ([PHONE_NUMBER])" at bounding box center [828, 228] width 92 height 15
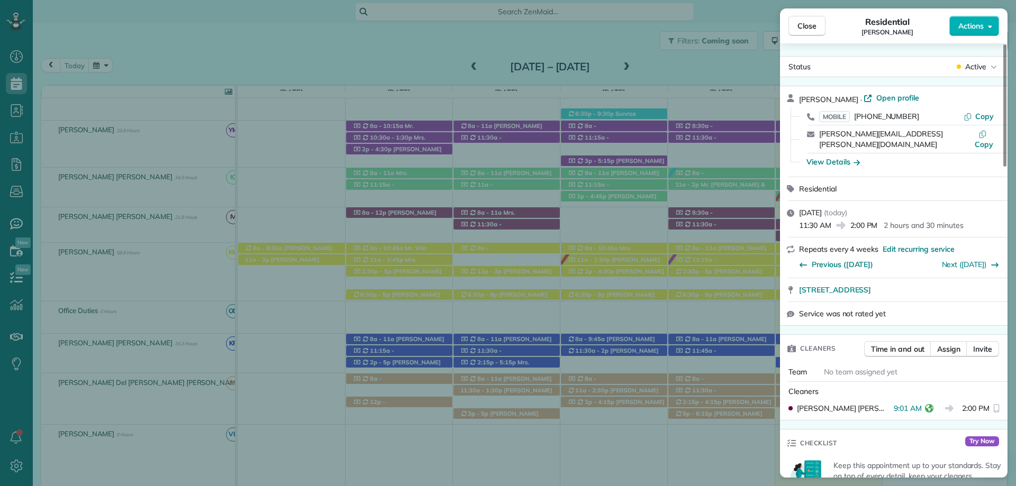
scroll to position [159, 0]
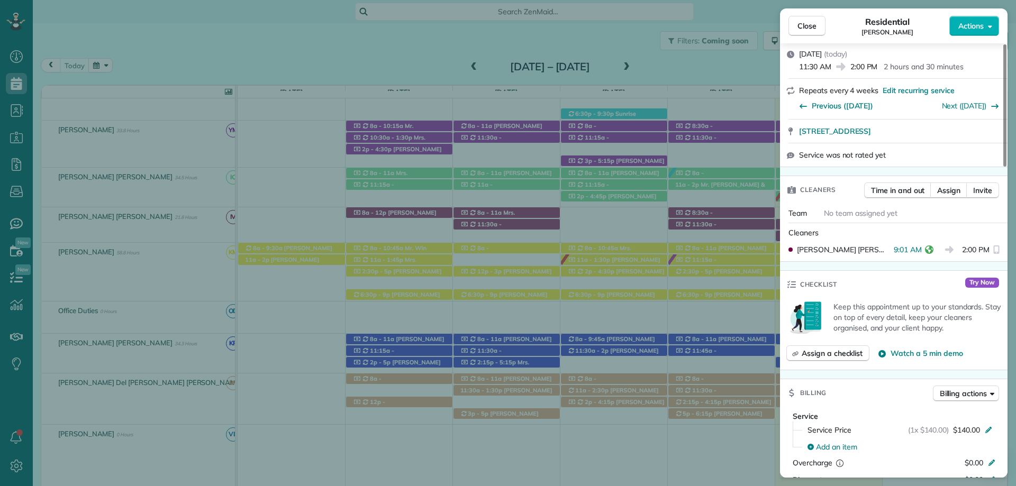
drag, startPoint x: 799, startPoint y: 24, endPoint x: 809, endPoint y: 74, distance: 50.6
click at [799, 24] on span "Close" at bounding box center [806, 26] width 19 height 11
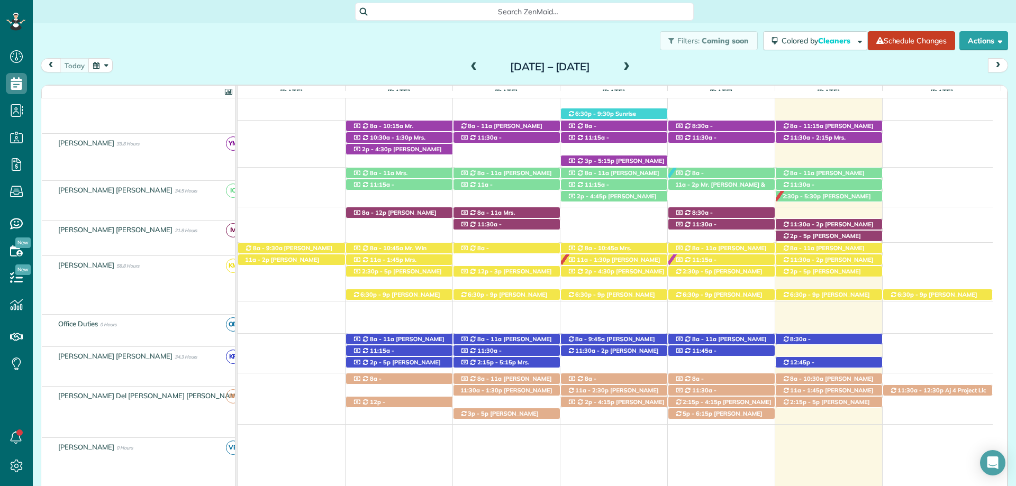
scroll to position [360, 0]
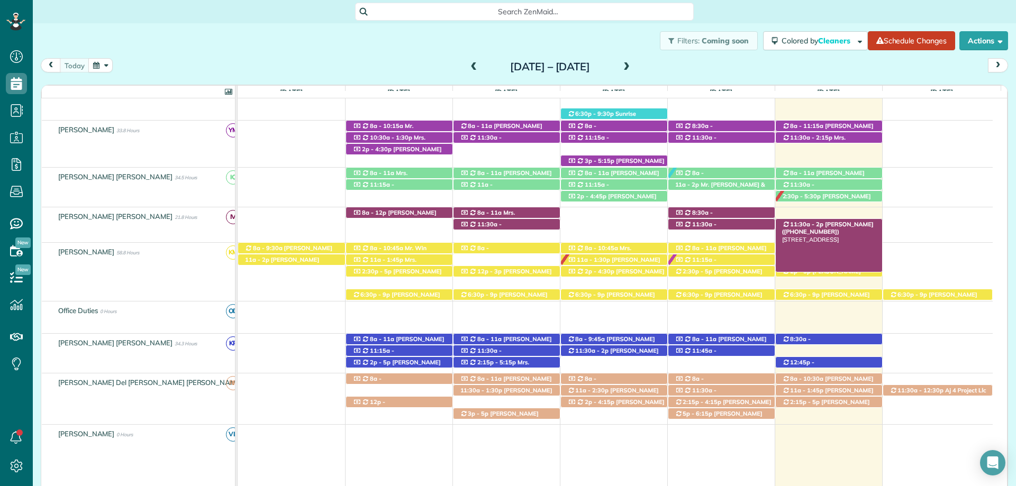
click at [833, 225] on span "[PERSON_NAME] ([PHONE_NUMBER])" at bounding box center [828, 228] width 92 height 15
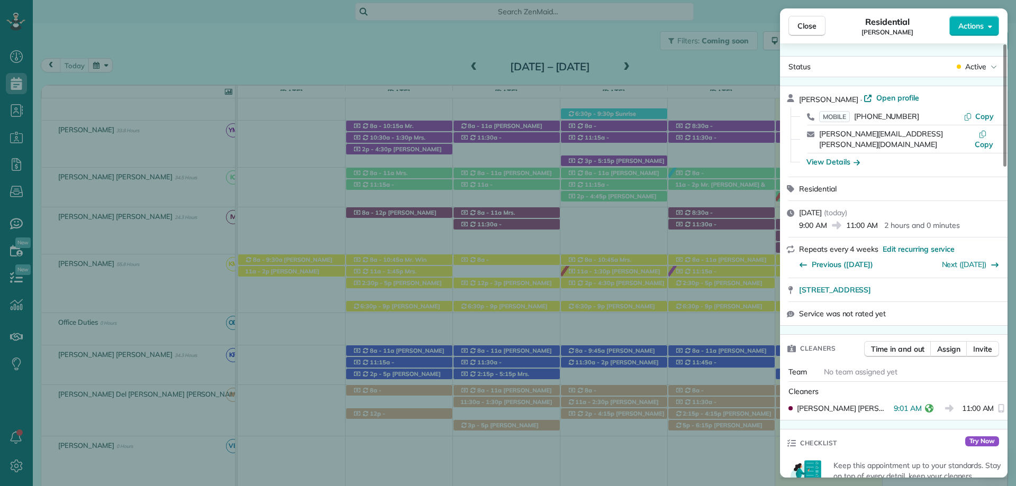
drag, startPoint x: 812, startPoint y: 24, endPoint x: 859, endPoint y: 238, distance: 218.7
click at [812, 24] on span "Close" at bounding box center [806, 26] width 19 height 11
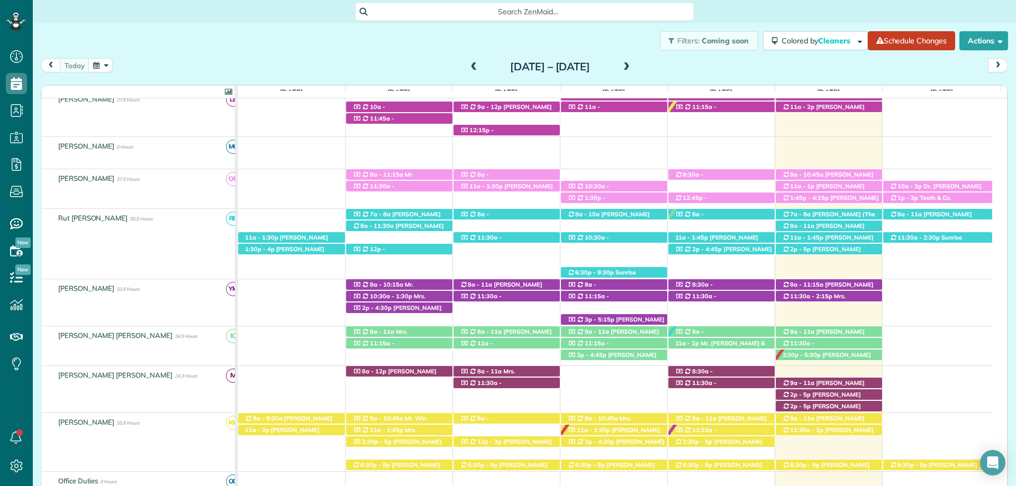
scroll to position [95, 0]
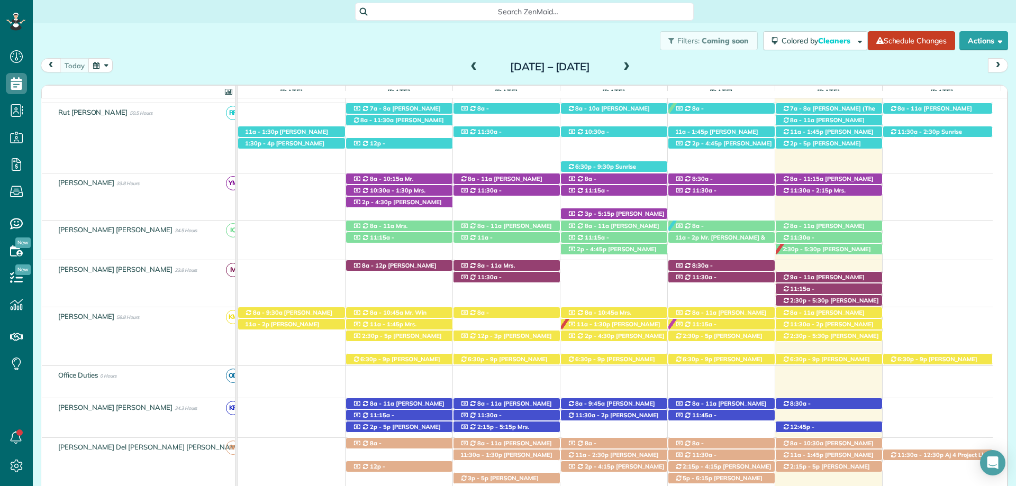
scroll to position [360, 0]
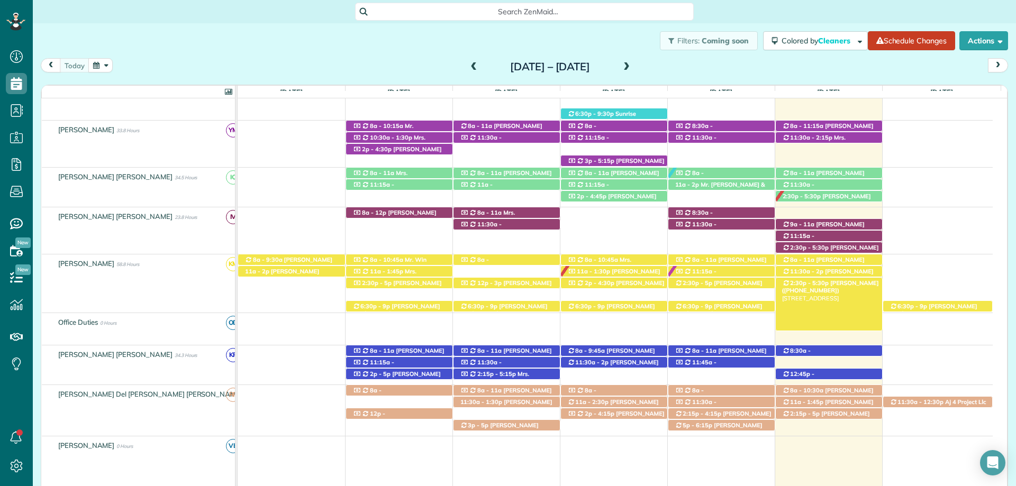
click at [862, 287] on span "[PERSON_NAME] ([PHONE_NUMBER])" at bounding box center [830, 286] width 97 height 15
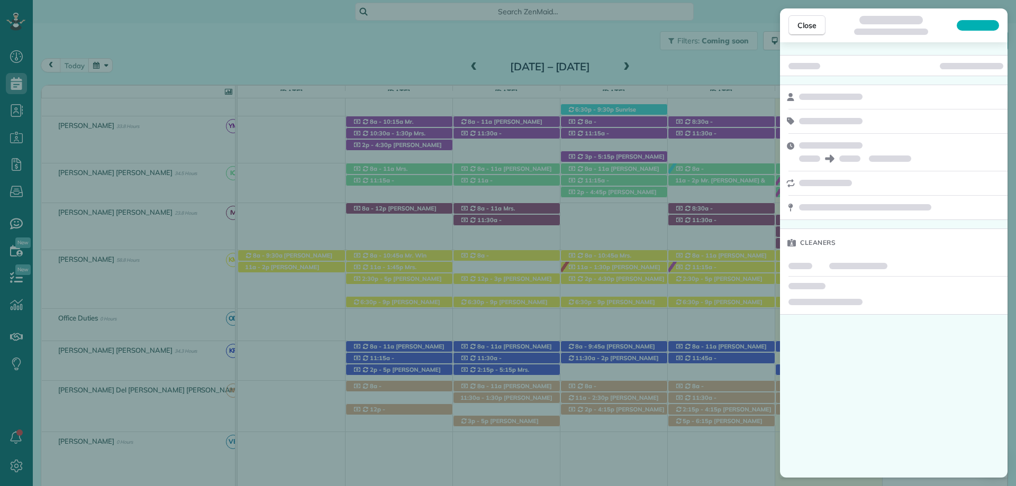
scroll to position [356, 0]
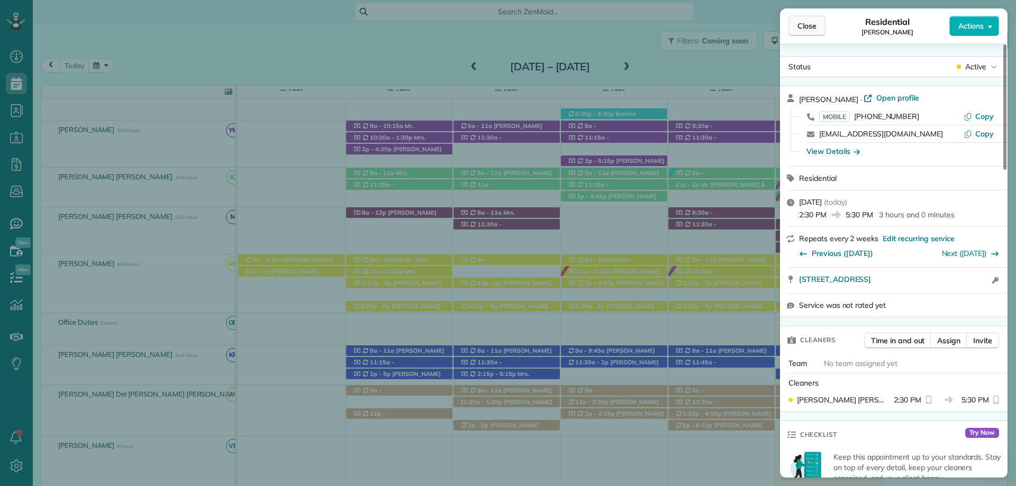
click at [808, 31] on span "Close" at bounding box center [806, 26] width 19 height 11
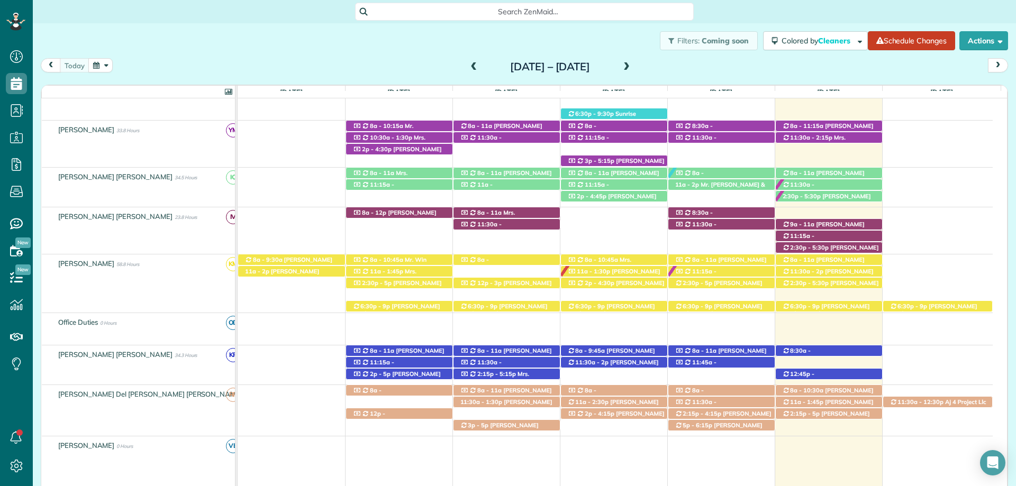
click at [632, 63] on span at bounding box center [627, 67] width 12 height 10
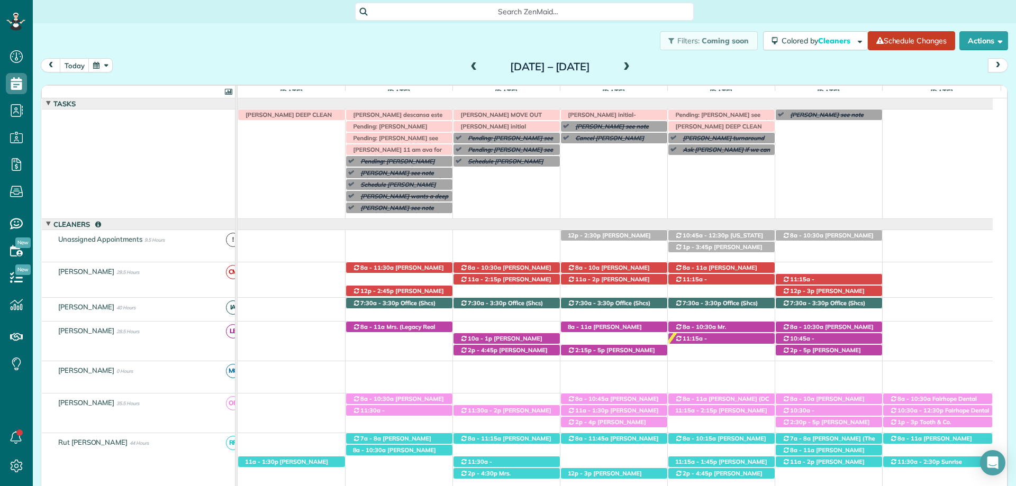
click at [464, 177] on div "Irma V descansa este lunes Pending: Caroline Byars see note (Call to ask if she…" at bounding box center [615, 164] width 755 height 109
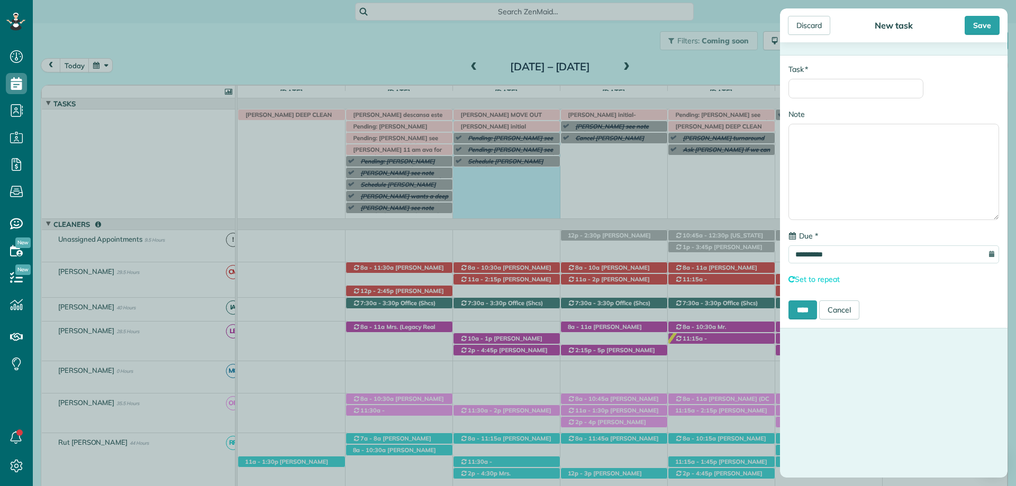
type input "**********"
click at [853, 86] on input "* Task" at bounding box center [855, 89] width 135 height 20
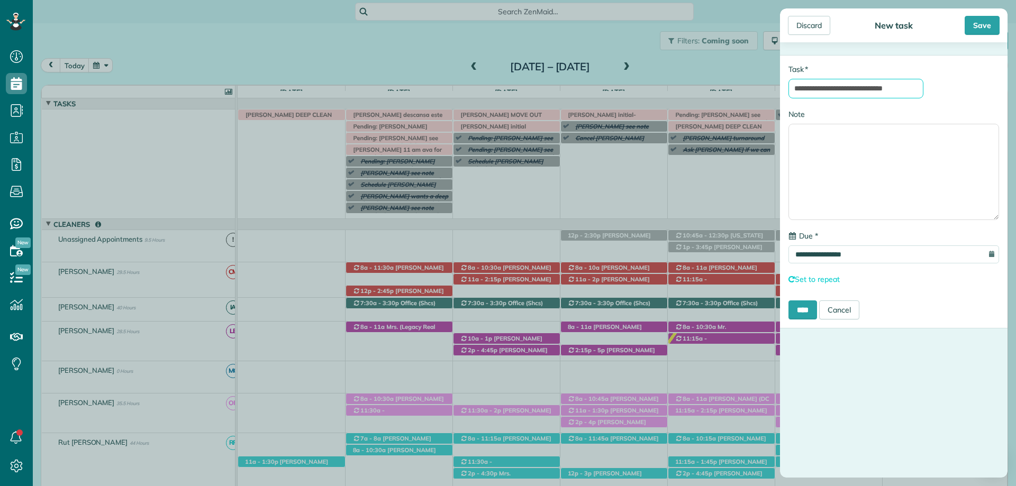
scroll to position [0, 2]
type input "**********"
click at [928, 143] on textarea "**********" at bounding box center [893, 173] width 211 height 96
click at [857, 147] on textarea "**********" at bounding box center [893, 173] width 211 height 96
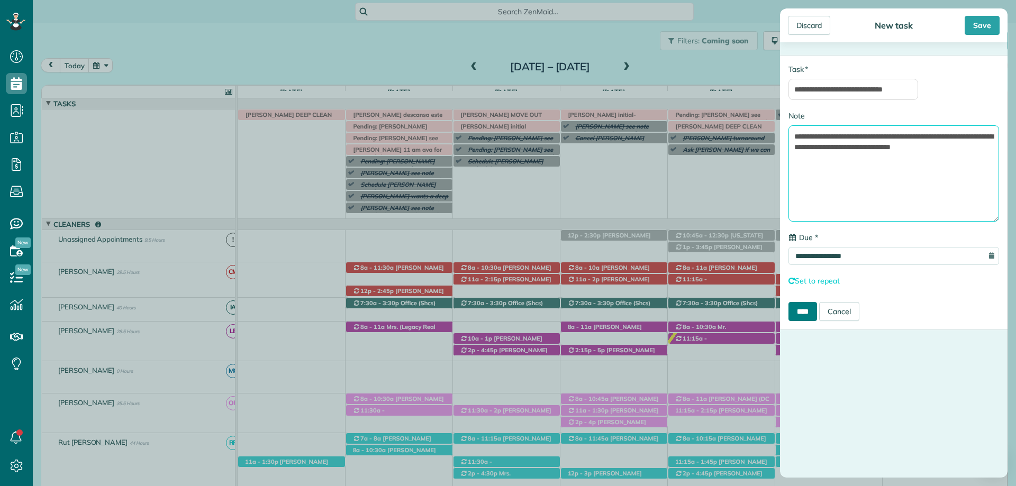
type textarea "**********"
click at [804, 314] on input "****" at bounding box center [802, 311] width 29 height 19
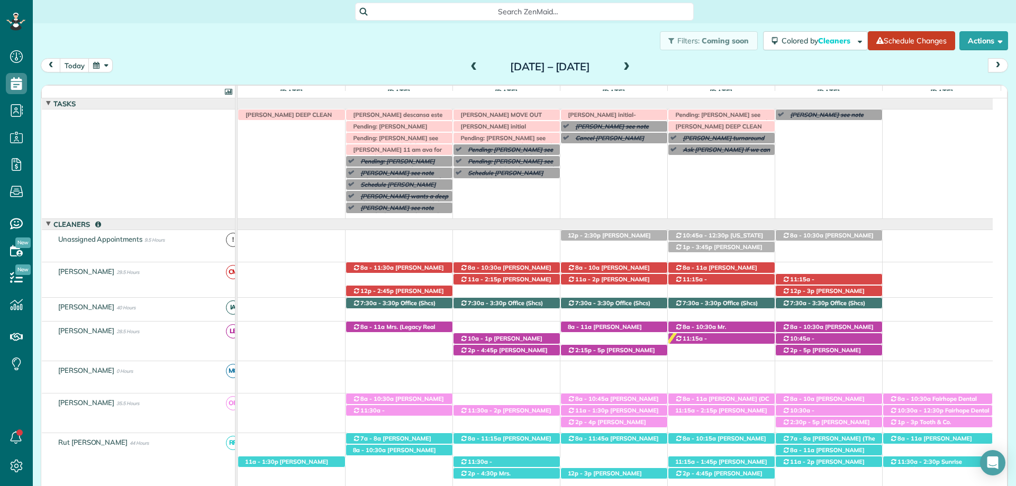
scroll to position [53, 0]
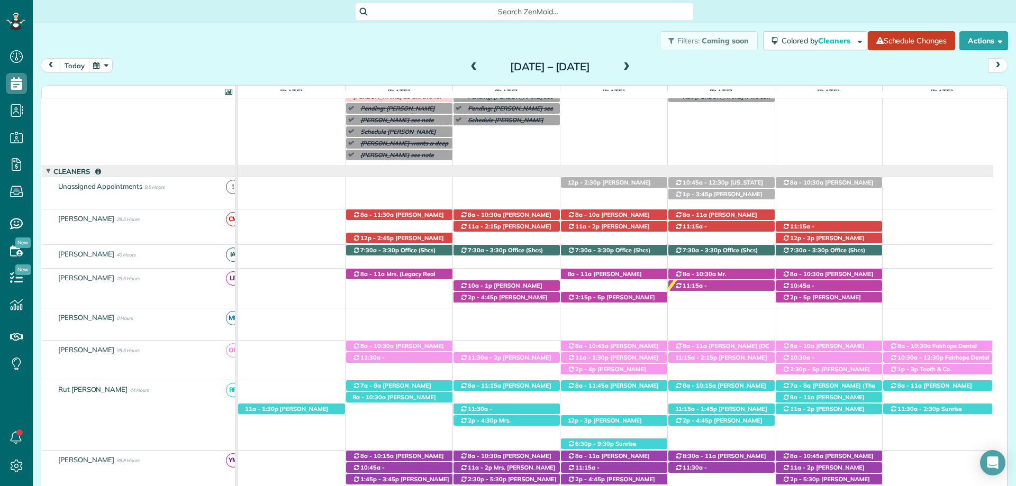
click at [75, 61] on button "[DATE]" at bounding box center [75, 65] width 30 height 14
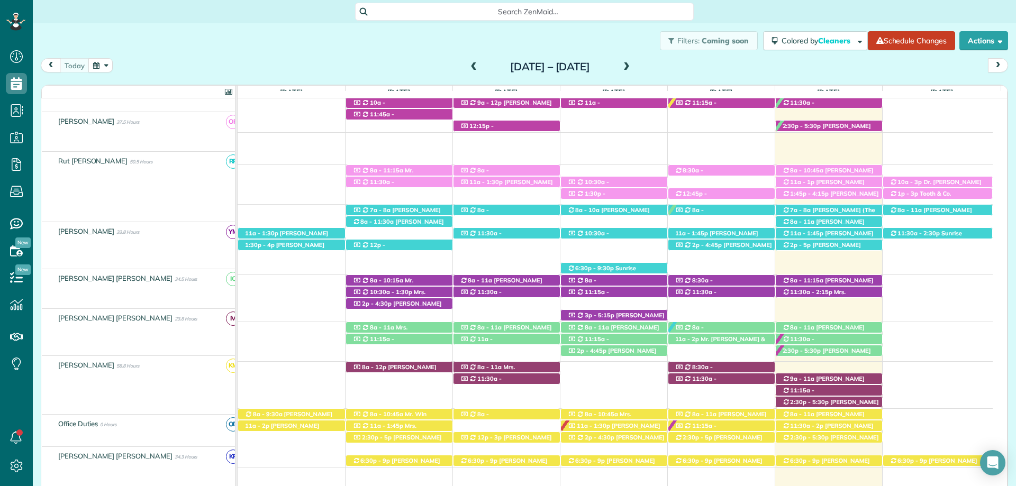
scroll to position [201, 0]
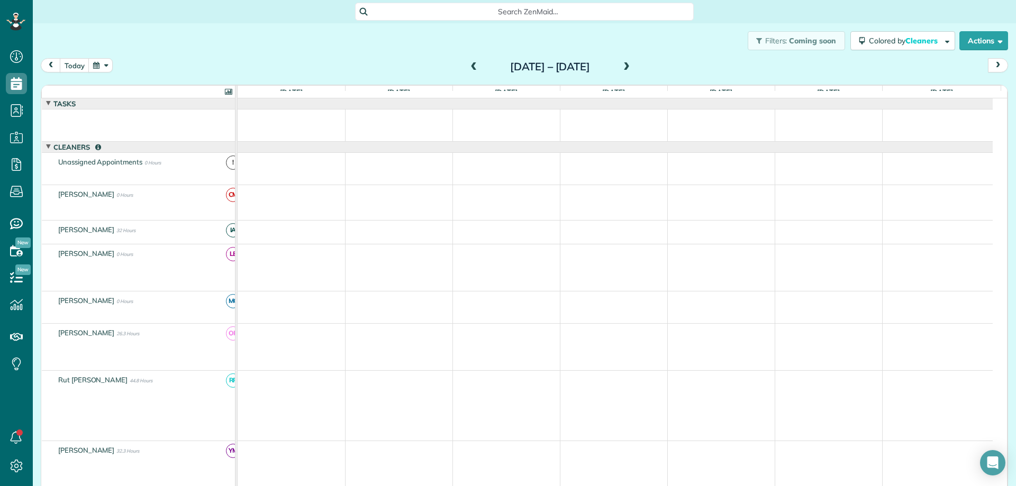
scroll to position [52, 0]
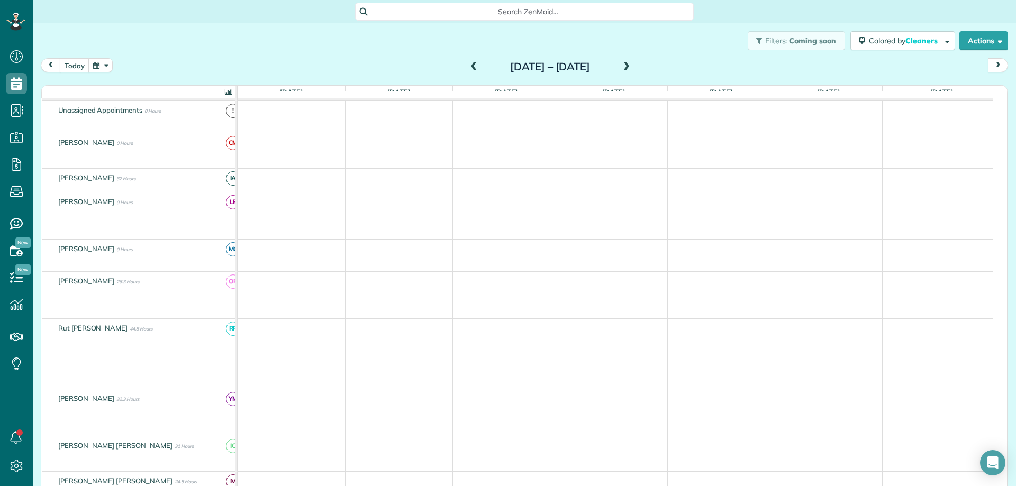
click at [632, 71] on span at bounding box center [627, 67] width 12 height 10
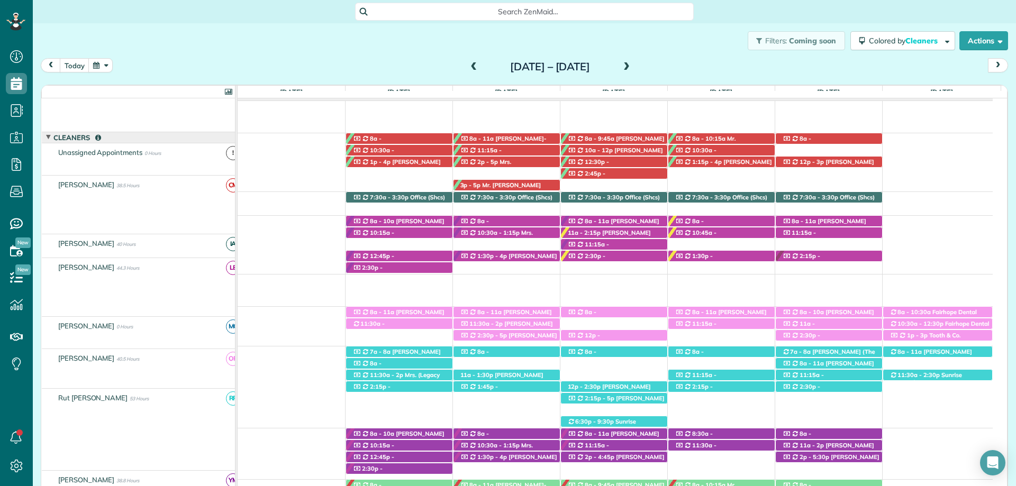
scroll to position [94, 0]
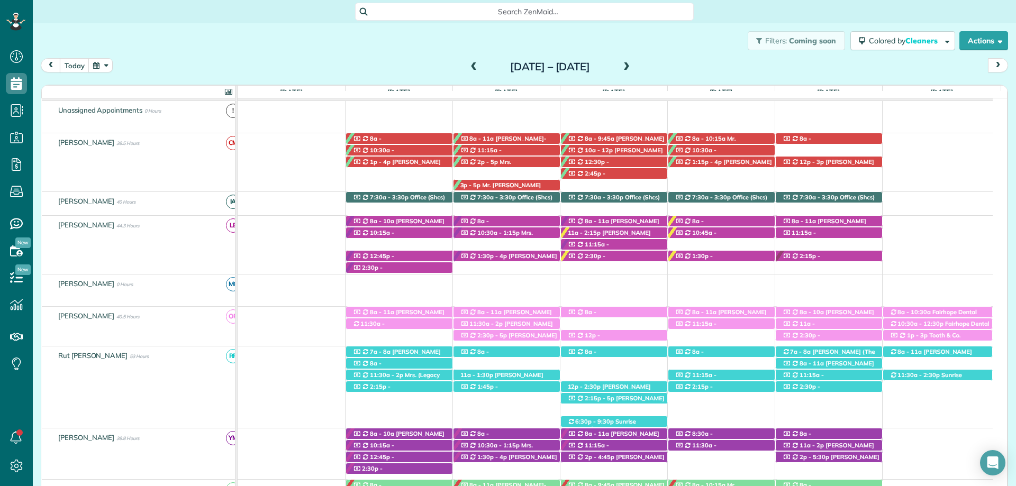
click at [468, 66] on span at bounding box center [474, 67] width 12 height 10
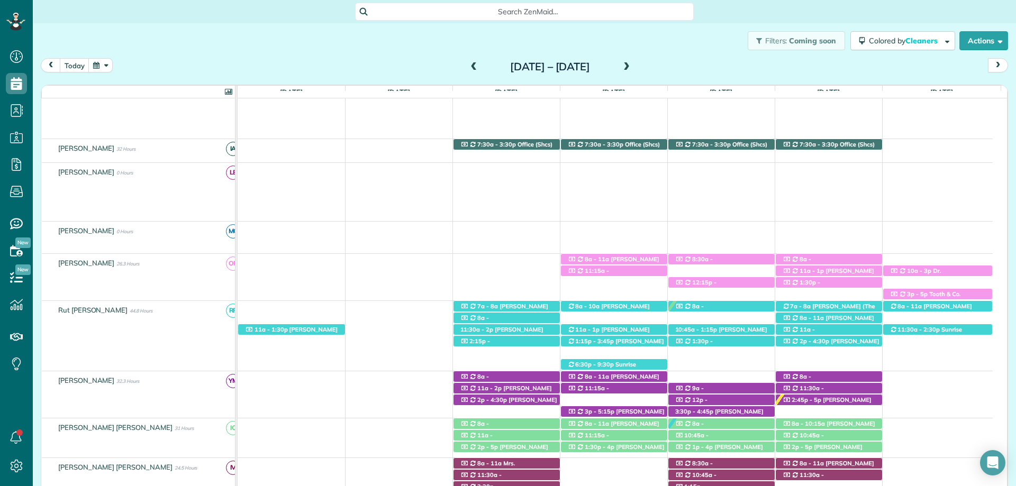
scroll to position [241, 0]
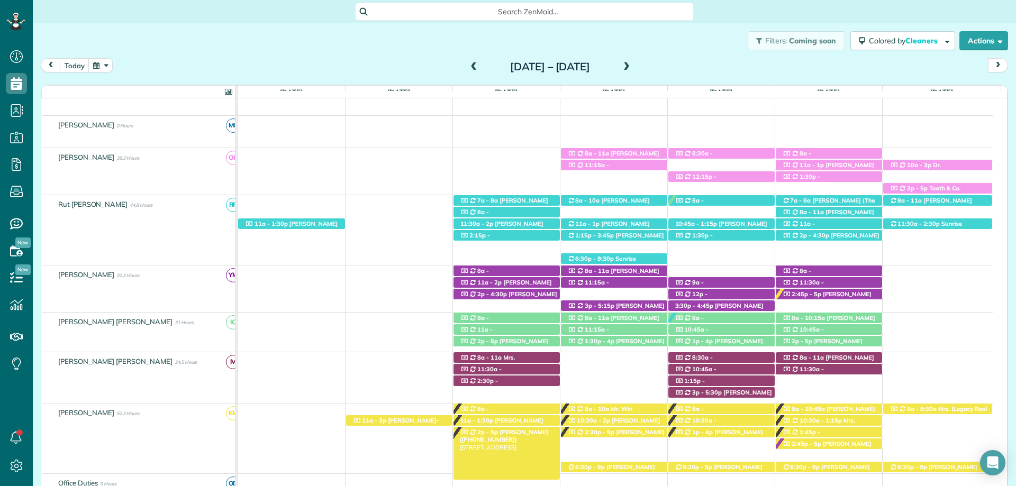
click at [510, 432] on span "[PERSON_NAME] ([PHONE_NUMBER])" at bounding box center [504, 436] width 88 height 15
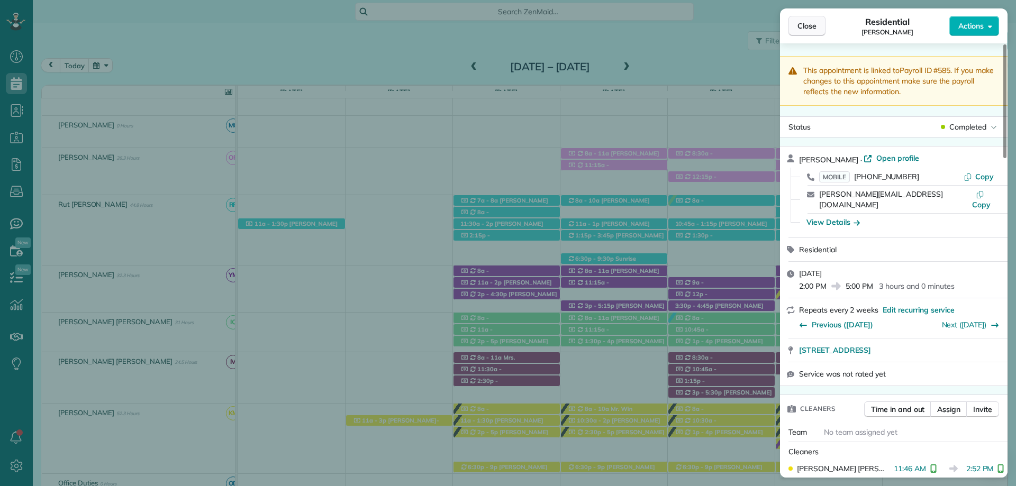
click at [804, 27] on span "Close" at bounding box center [806, 26] width 19 height 11
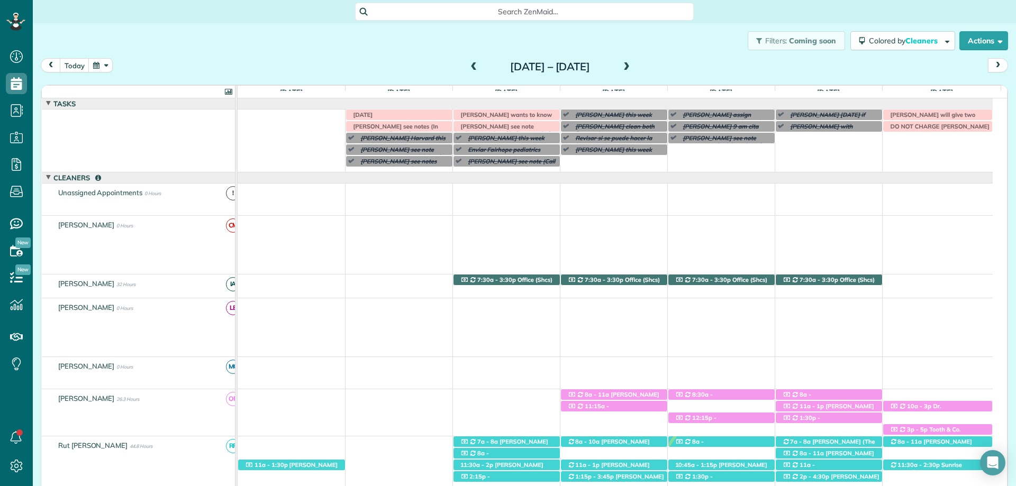
click at [479, 195] on div at bounding box center [615, 193] width 755 height 19
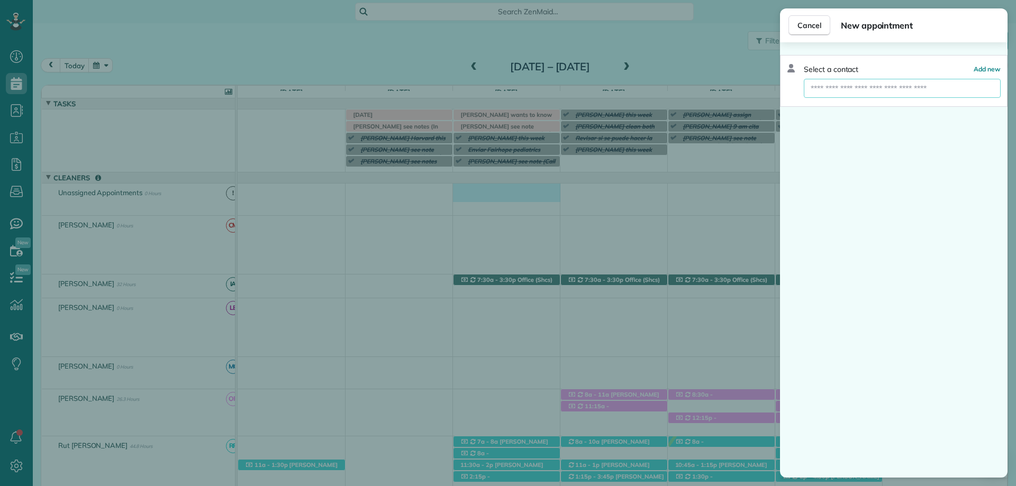
click at [908, 90] on input "text" at bounding box center [902, 88] width 197 height 19
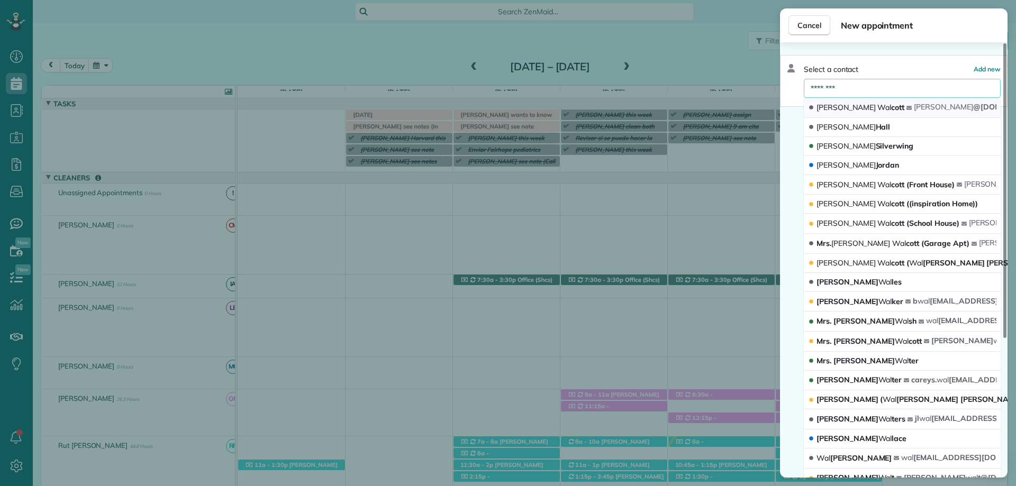
type input "********"
click at [830, 107] on span "[PERSON_NAME]" at bounding box center [845, 108] width 59 height 10
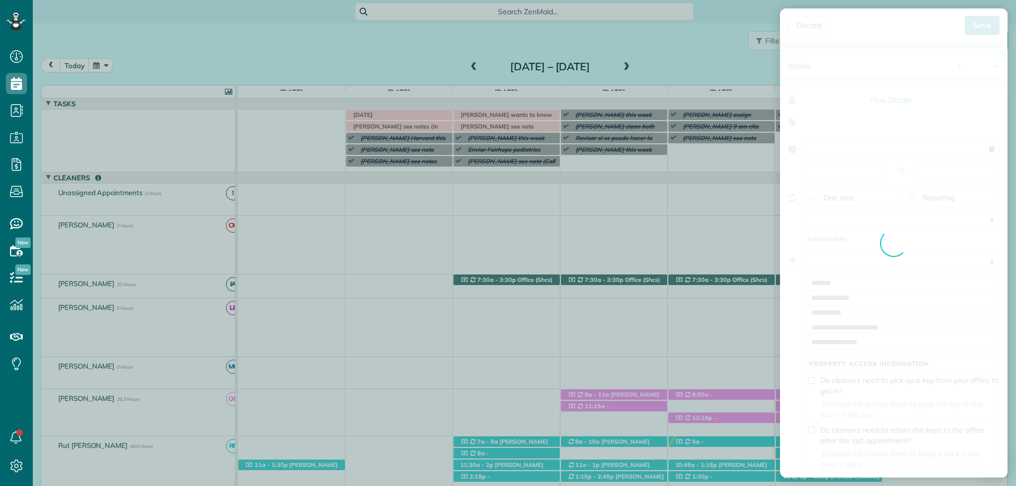
type input "**********"
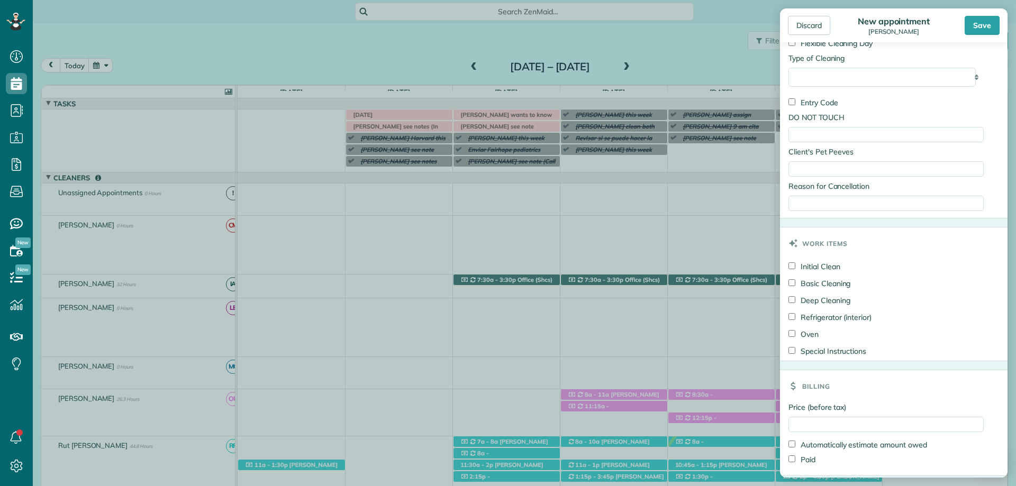
scroll to position [623, 0]
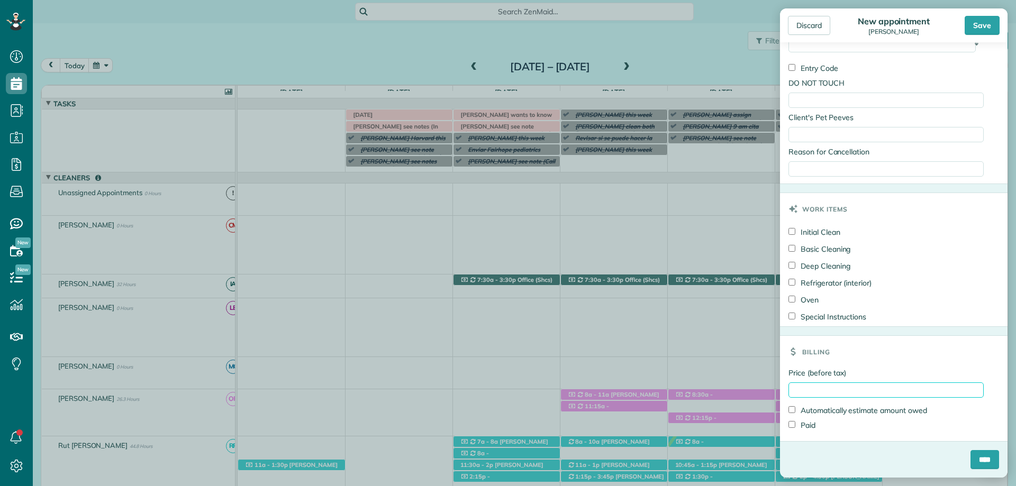
click at [873, 386] on input "Price (before tax)" at bounding box center [885, 389] width 195 height 15
type input "******"
click at [974, 453] on input "****" at bounding box center [984, 459] width 29 height 19
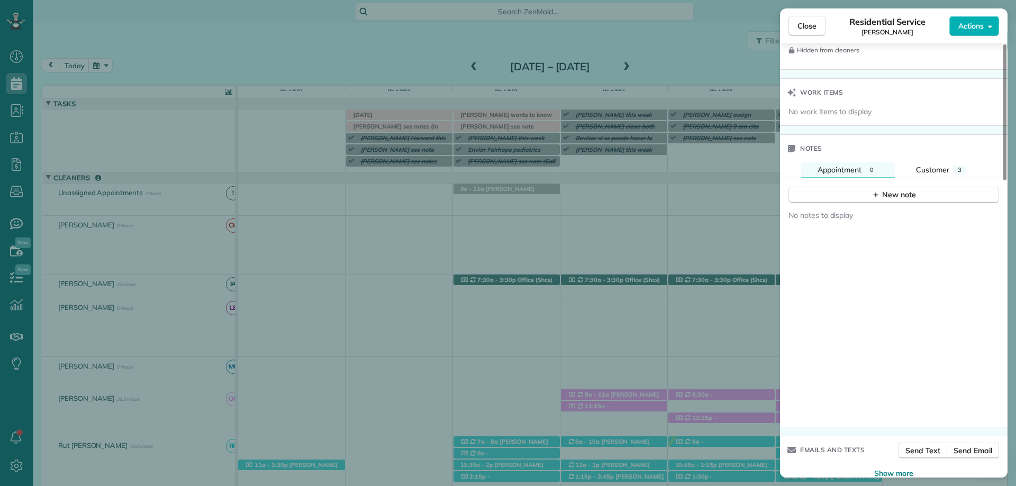
scroll to position [946, 0]
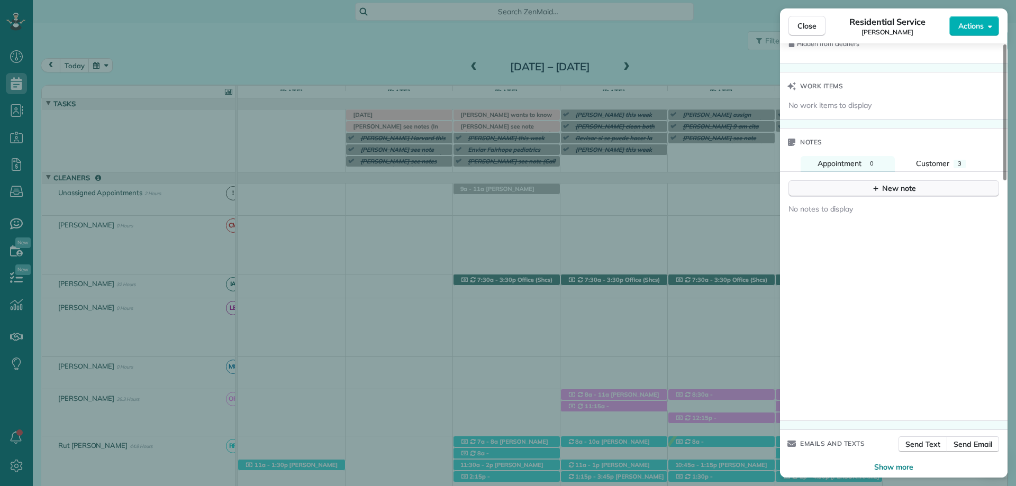
click at [883, 183] on div "New note" at bounding box center [893, 188] width 44 height 11
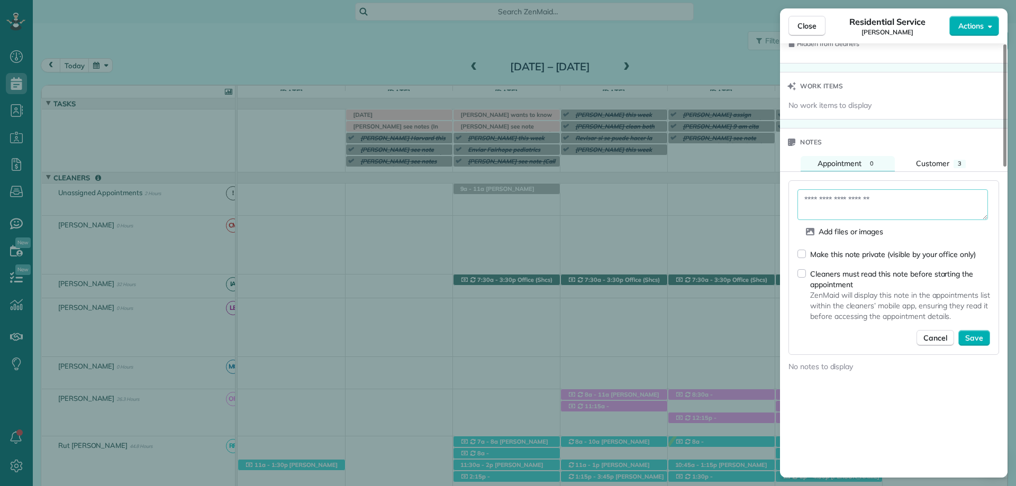
click at [837, 192] on textarea at bounding box center [892, 204] width 190 height 31
type textarea "**********"
click at [969, 333] on span "Save" at bounding box center [974, 338] width 18 height 11
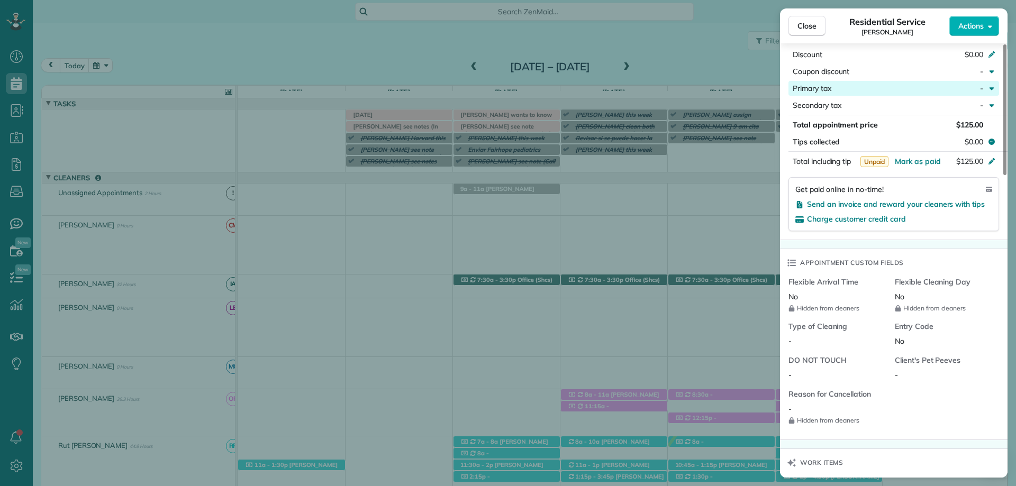
scroll to position [417, 0]
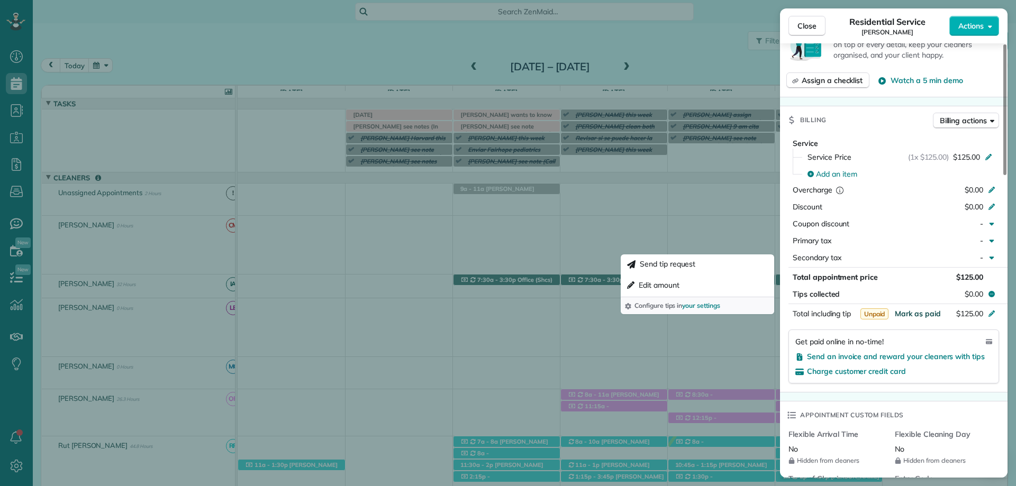
click at [916, 309] on span "Mark as paid" at bounding box center [918, 314] width 46 height 10
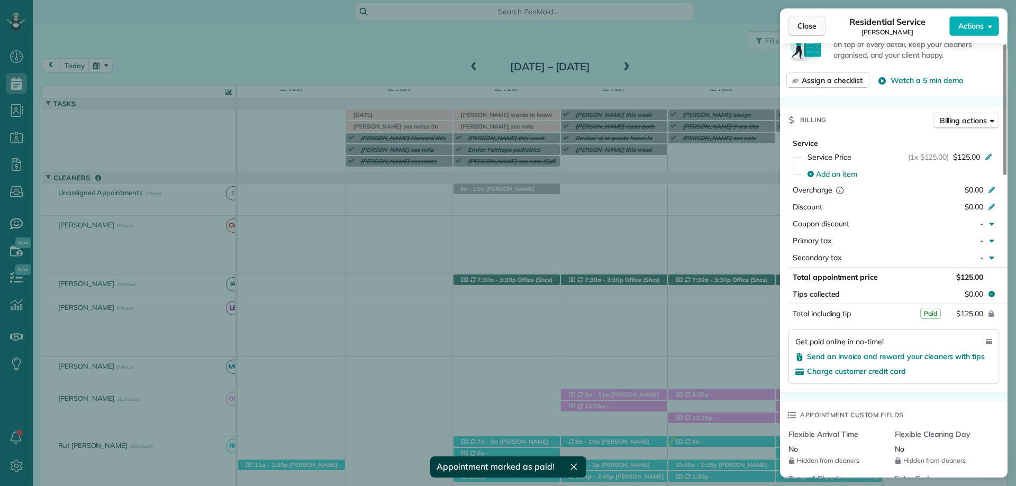
click at [803, 22] on span "Close" at bounding box center [806, 26] width 19 height 11
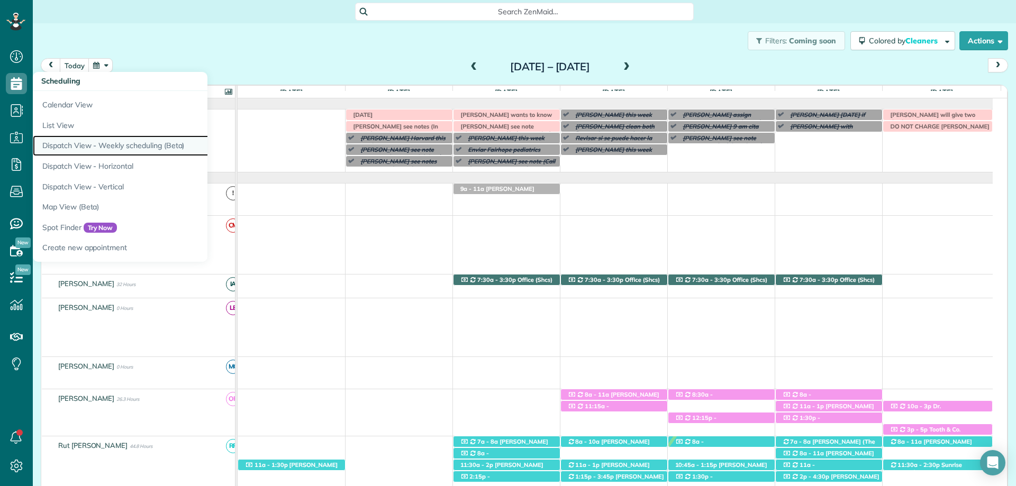
click at [114, 143] on link "Dispatch View - Weekly scheduling (Beta)" at bounding box center [165, 145] width 265 height 21
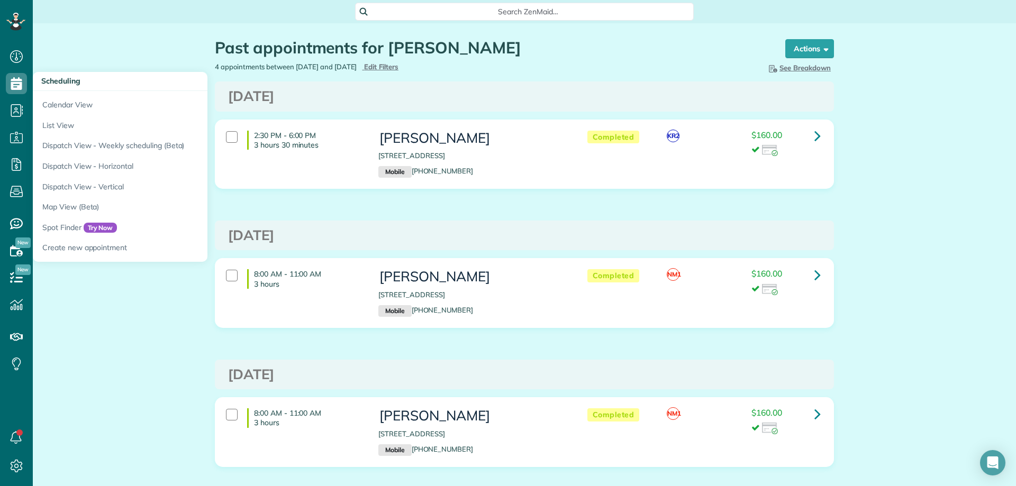
scroll to position [5, 5]
click at [140, 148] on link "Dispatch View - Weekly scheduling (Beta)" at bounding box center [165, 145] width 265 height 21
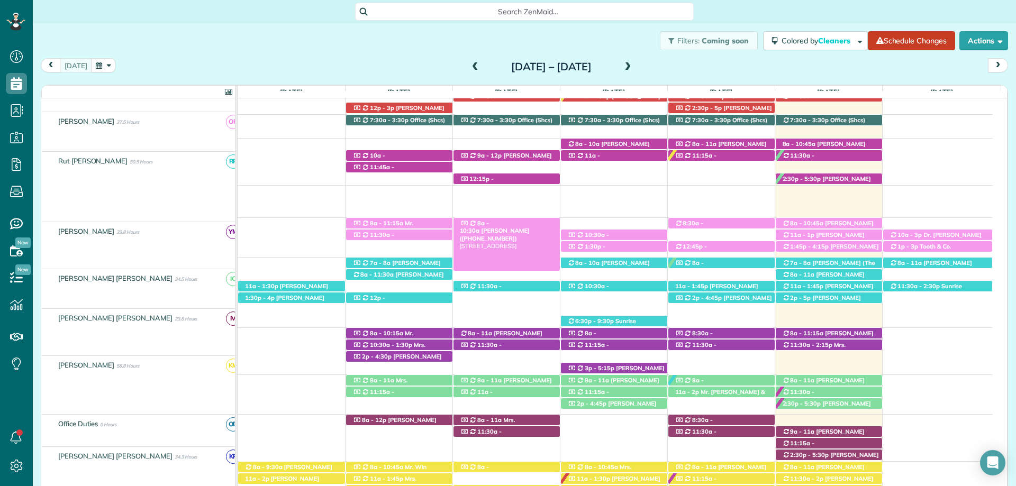
scroll to position [148, 0]
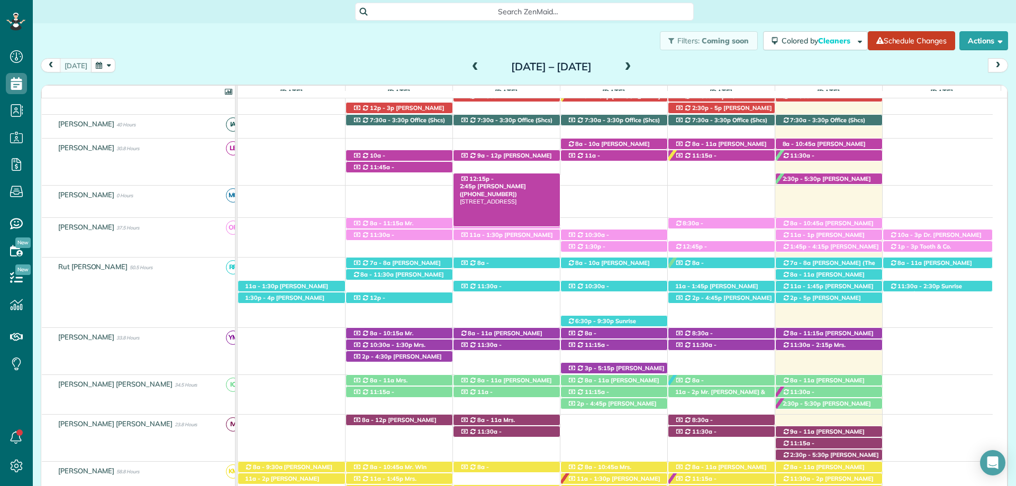
click at [513, 183] on span "Gina Walcott (+12516808735)" at bounding box center [493, 190] width 66 height 15
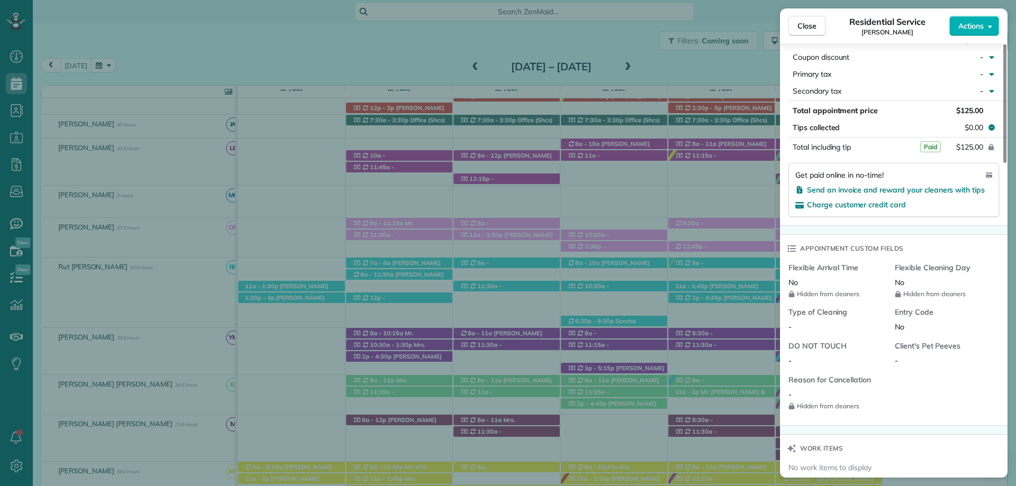
scroll to position [529, 0]
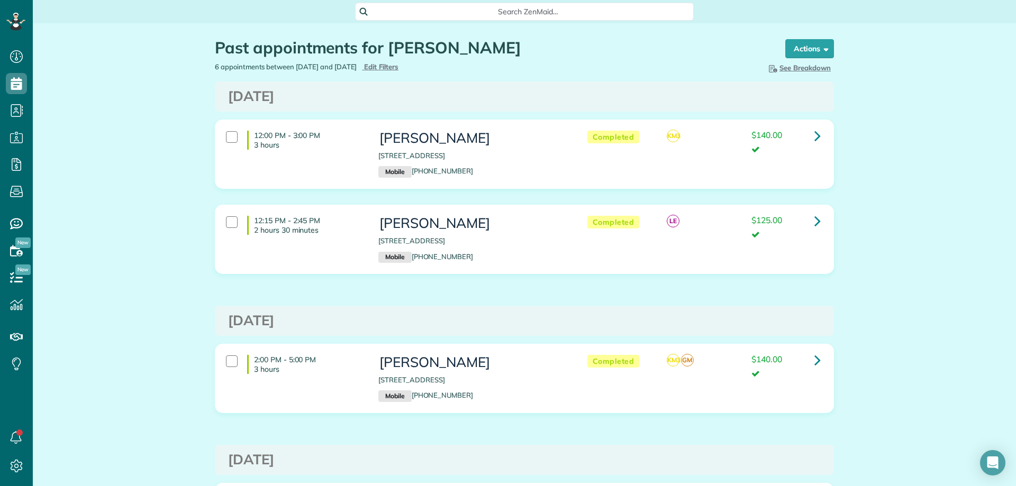
click at [491, 11] on span "Search ZenMaid…" at bounding box center [528, 11] width 322 height 11
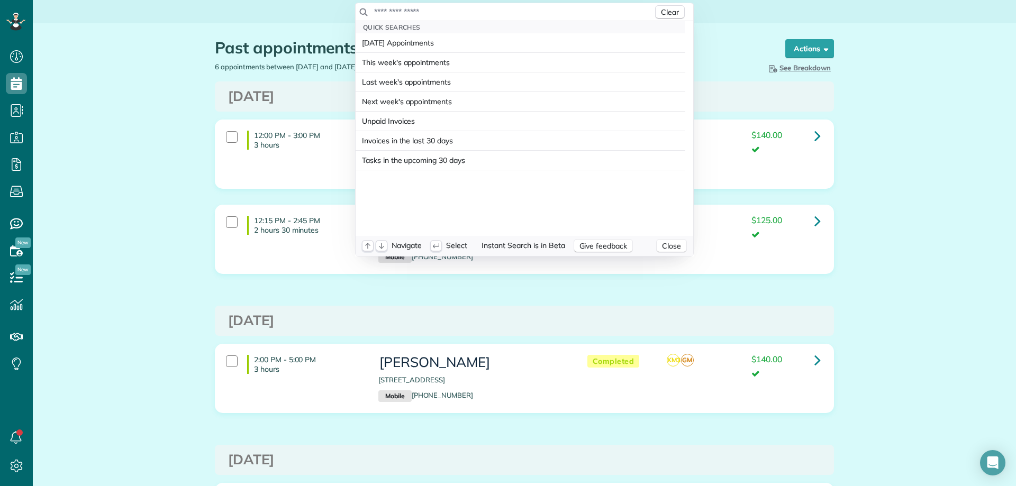
click at [503, 11] on input "text" at bounding box center [513, 11] width 279 height 11
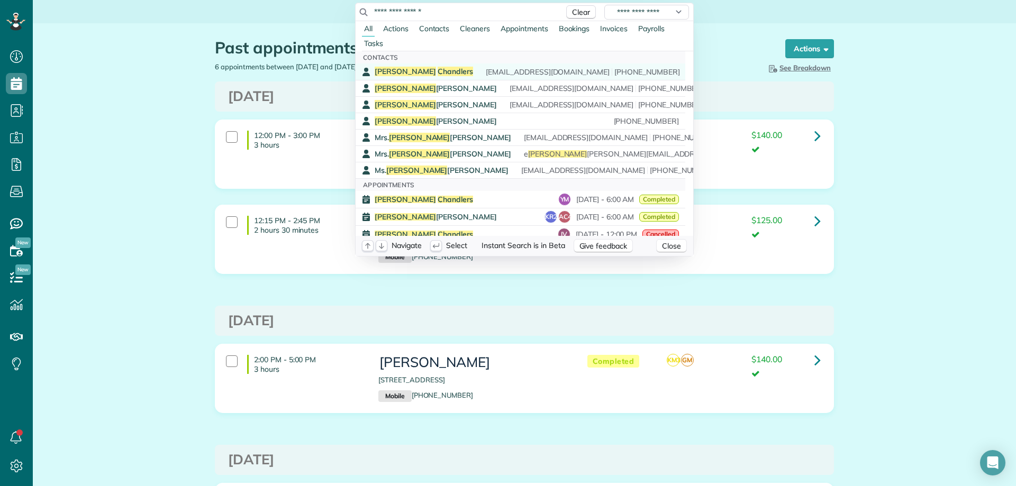
type input "**********"
click at [438, 70] on span "Chandlers" at bounding box center [455, 72] width 35 height 10
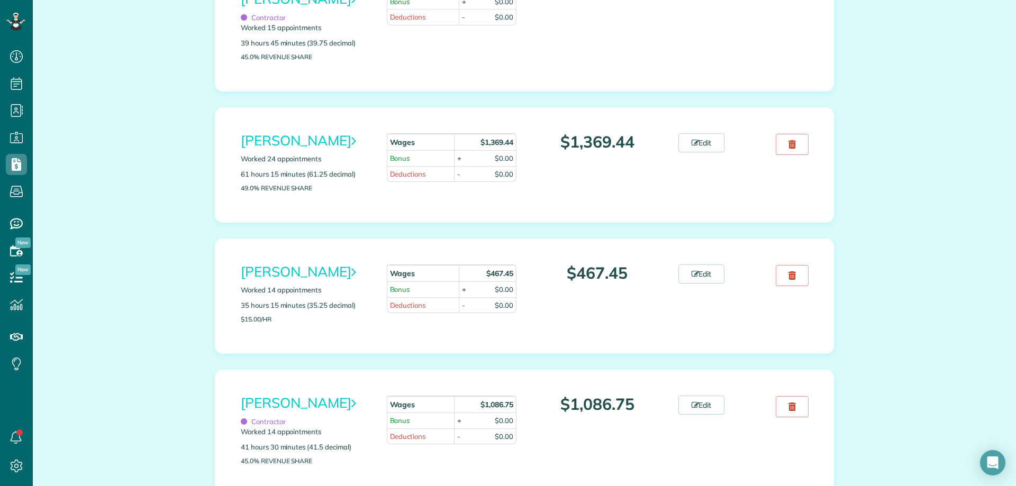
scroll to position [959, 0]
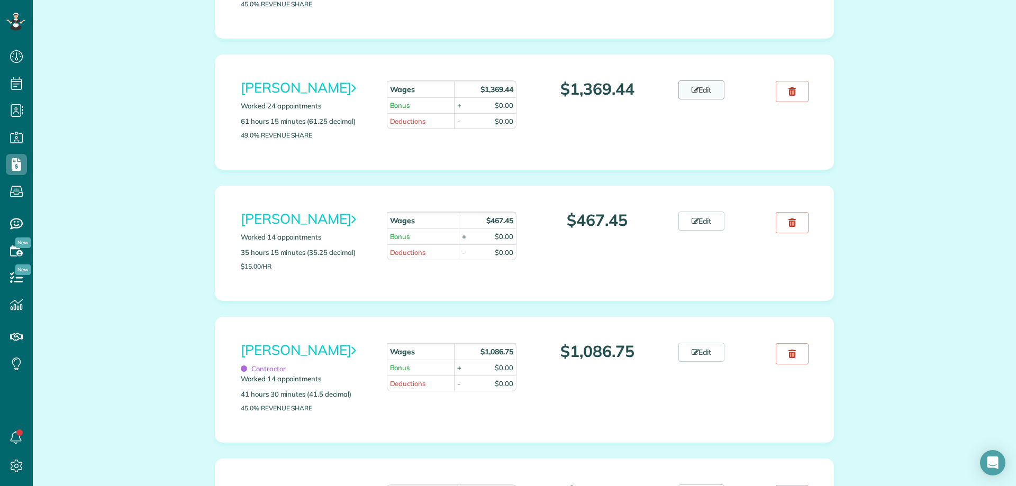
click at [696, 90] on link "Edit" at bounding box center [701, 89] width 47 height 19
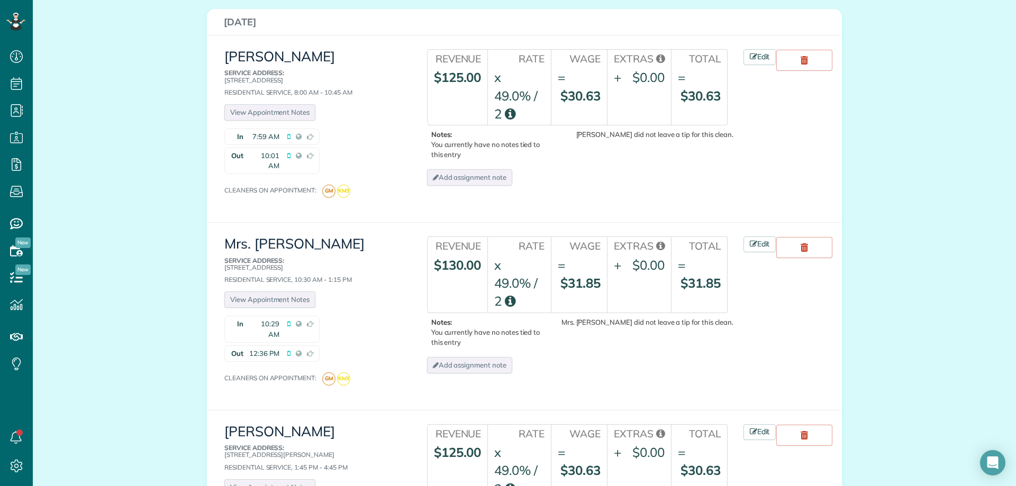
scroll to position [317, 0]
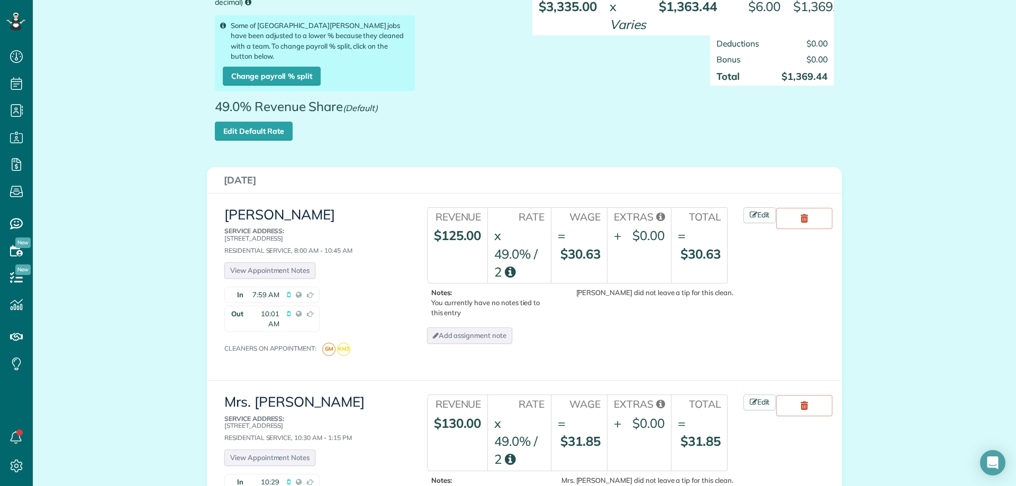
scroll to position [53, 0]
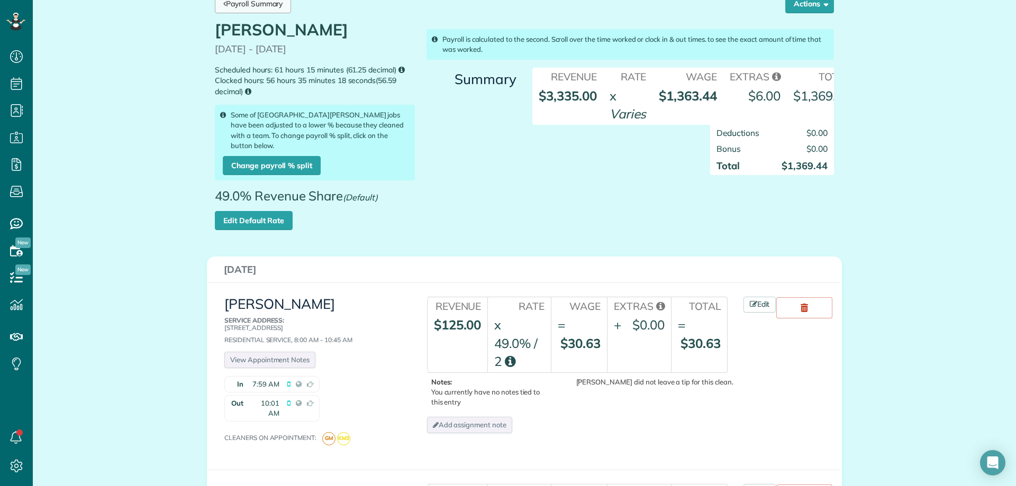
click at [257, 6] on link "Payroll Summary" at bounding box center [253, 3] width 76 height 19
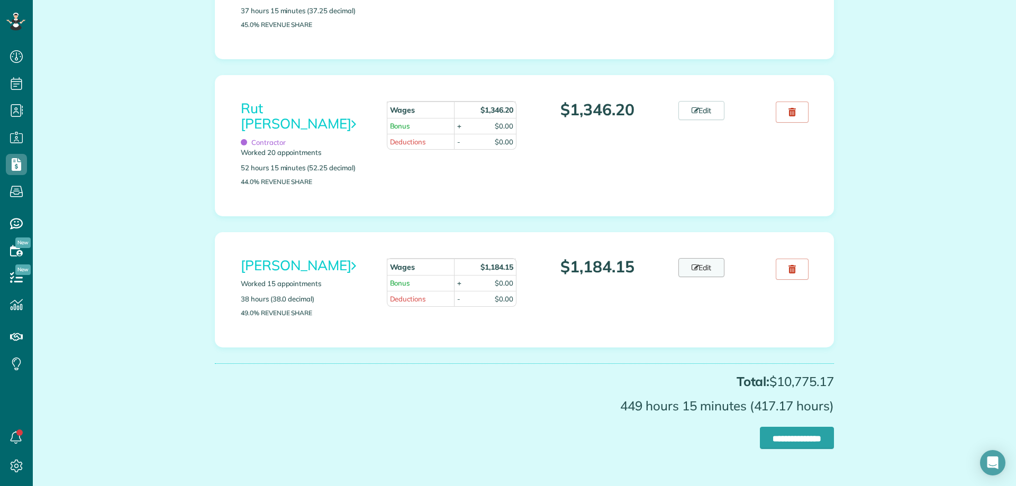
scroll to position [1534, 0]
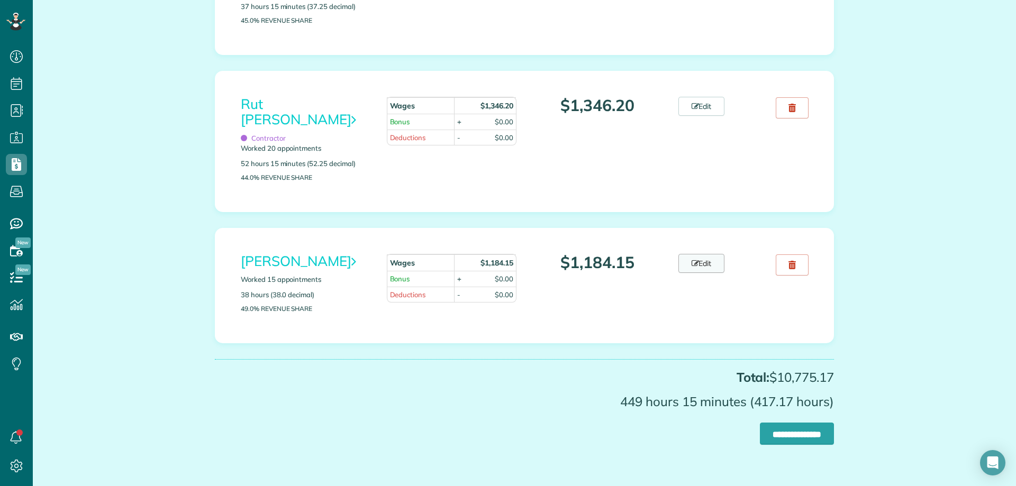
click at [691, 260] on icon at bounding box center [694, 263] width 7 height 7
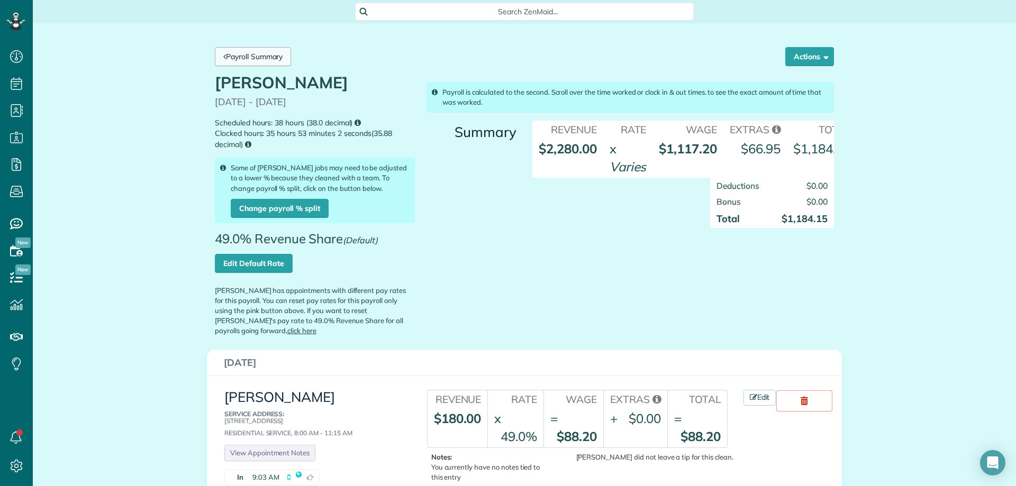
click at [255, 56] on link "Payroll Summary" at bounding box center [253, 56] width 76 height 19
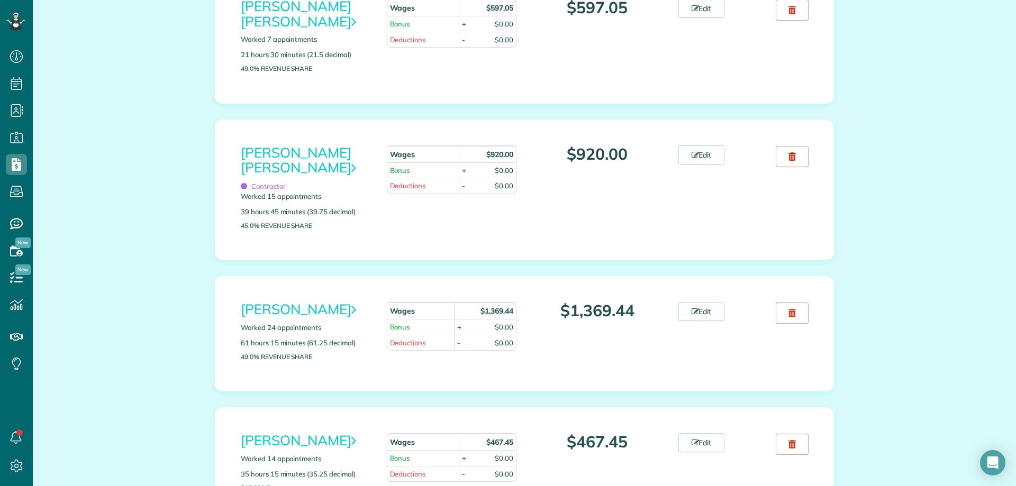
scroll to position [794, 0]
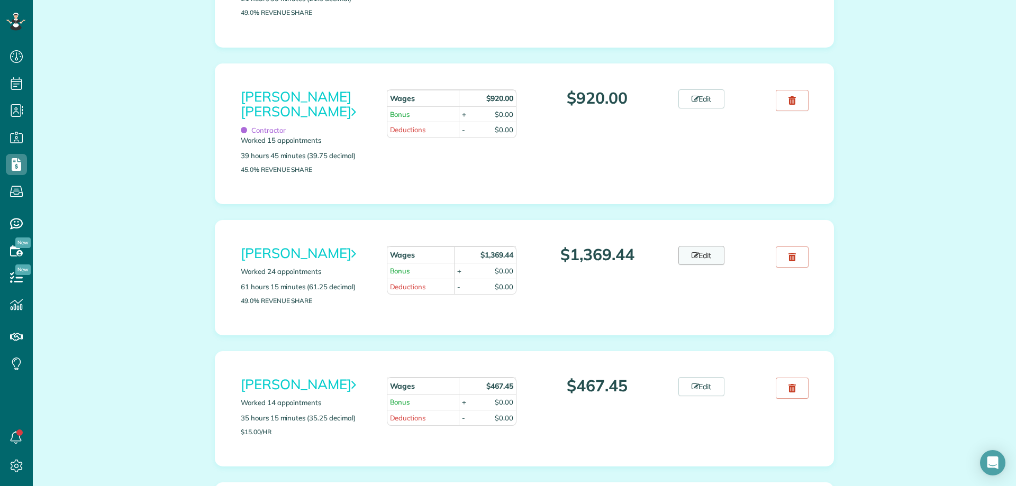
click at [716, 252] on link "Edit" at bounding box center [701, 255] width 47 height 19
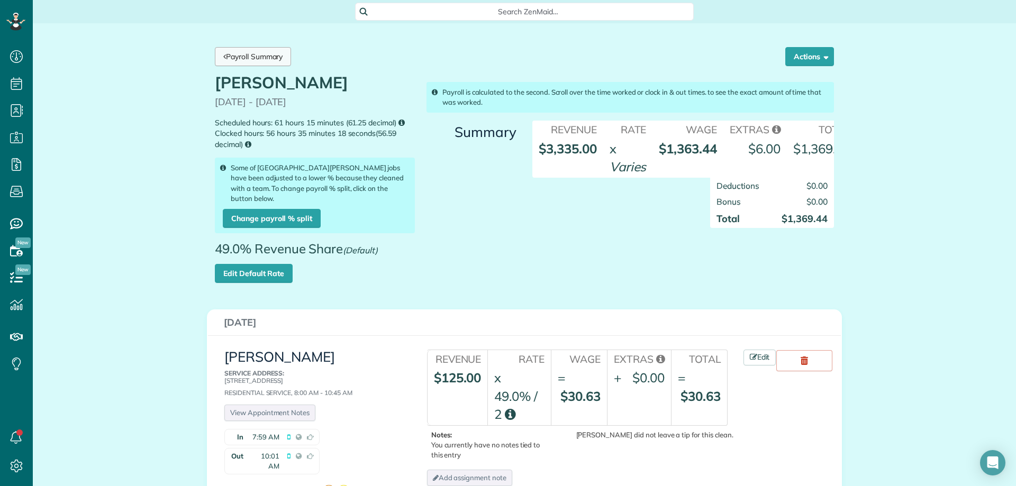
click at [263, 56] on link "Payroll Summary" at bounding box center [253, 56] width 76 height 19
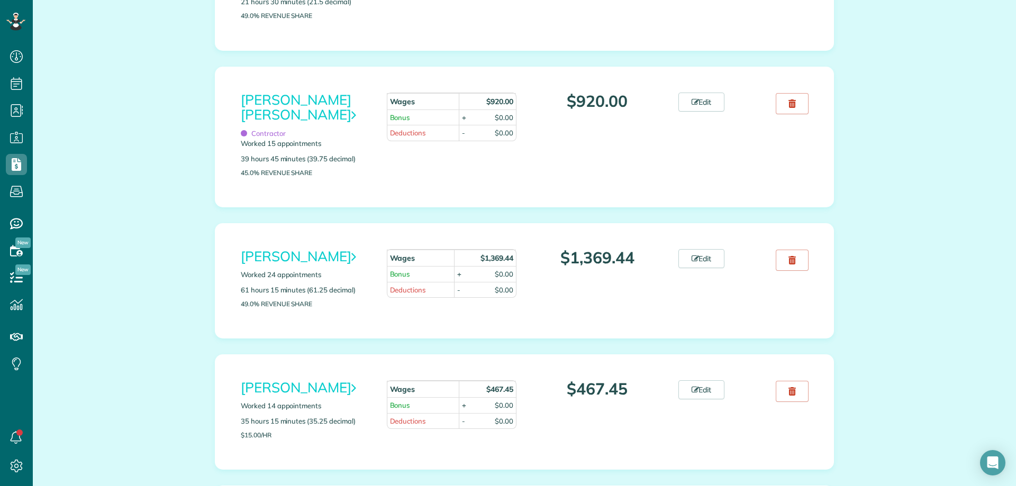
scroll to position [794, 0]
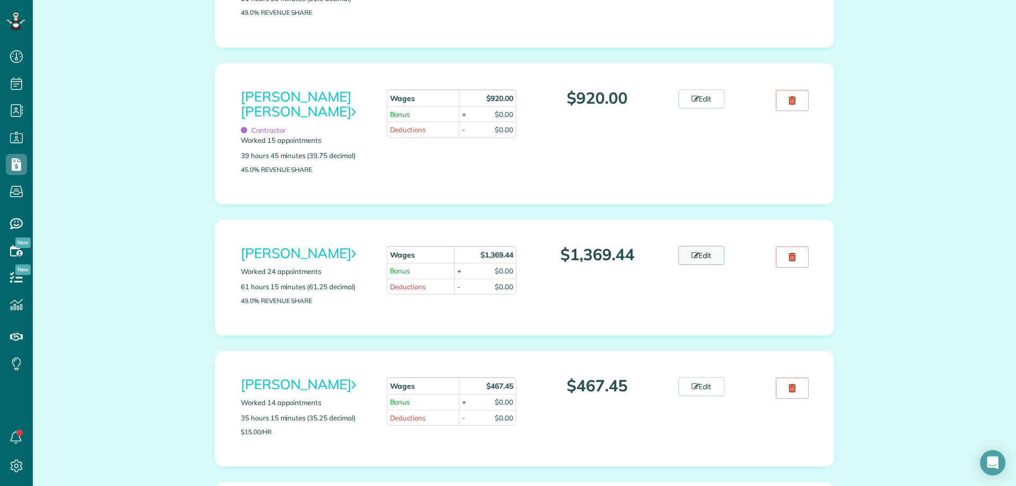
click at [686, 257] on link "Edit" at bounding box center [701, 255] width 47 height 19
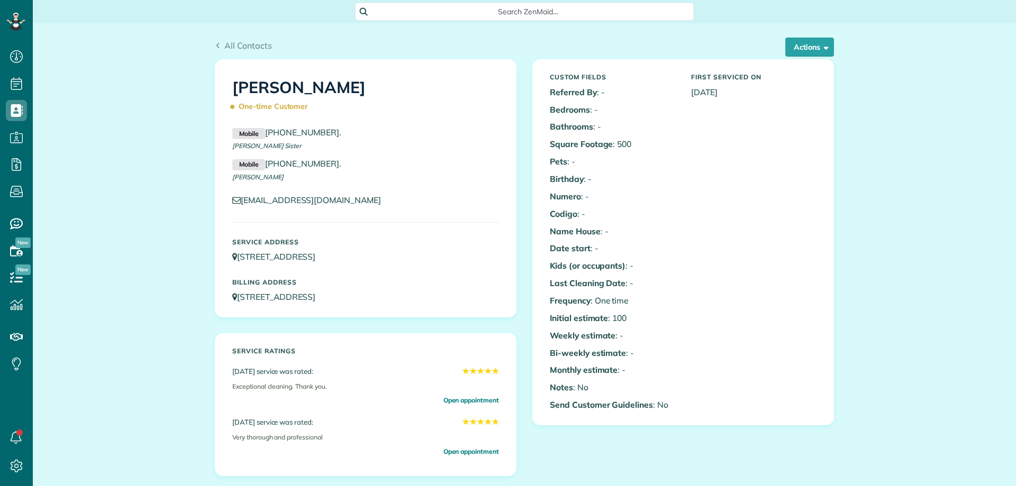
scroll to position [5, 5]
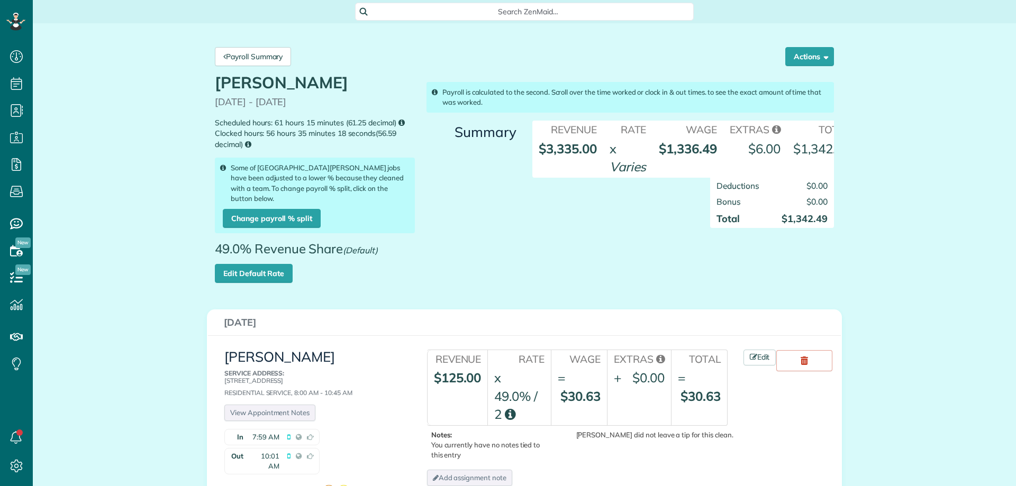
scroll to position [5, 5]
click at [271, 209] on link "Change payroll % split" at bounding box center [272, 218] width 98 height 19
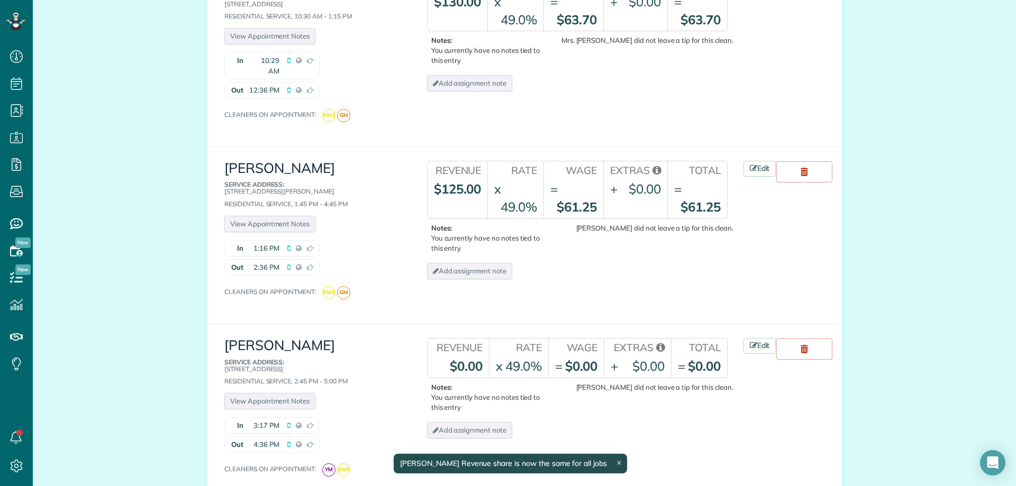
scroll to position [635, 0]
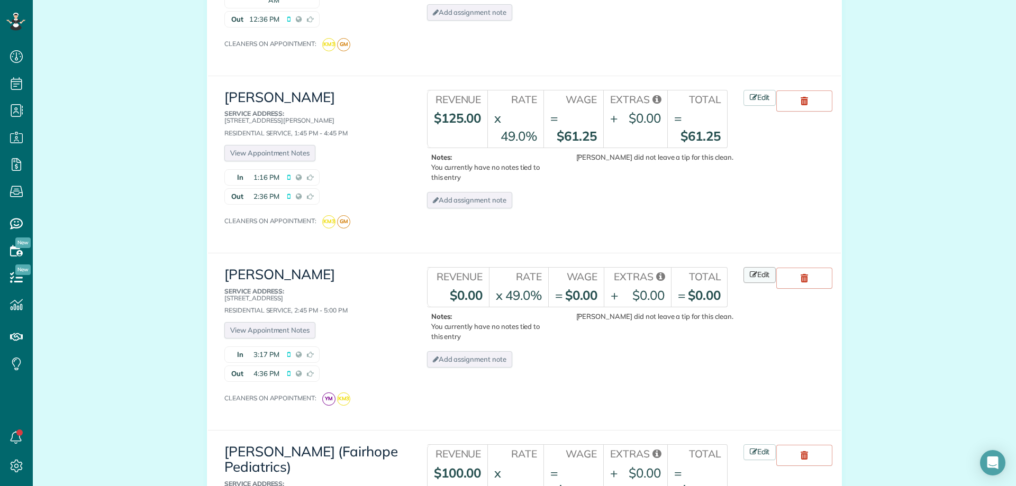
click at [750, 271] on icon at bounding box center [753, 274] width 7 height 7
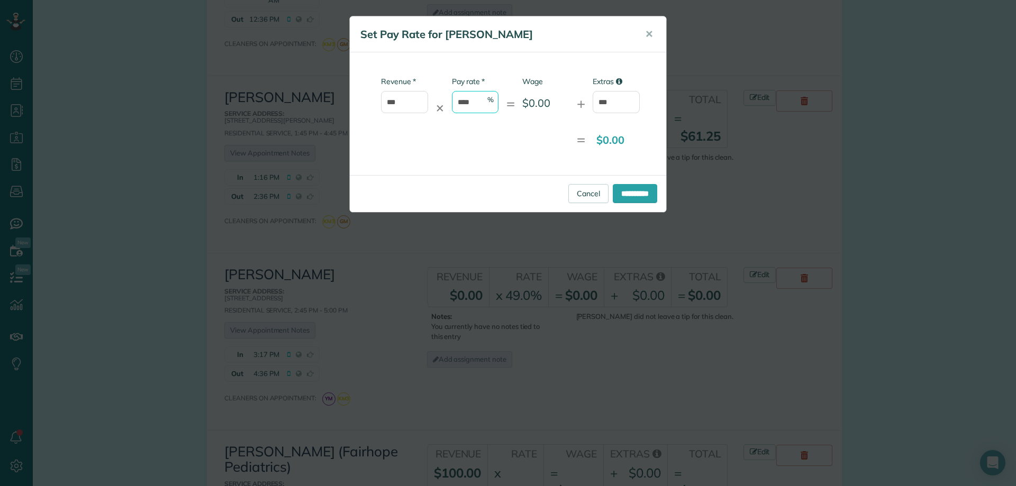
click at [477, 103] on input "****" at bounding box center [475, 102] width 47 height 22
type input "*"
click at [542, 101] on div "$0.00" at bounding box center [545, 102] width 47 height 15
click at [618, 105] on input "***" at bounding box center [616, 102] width 47 height 22
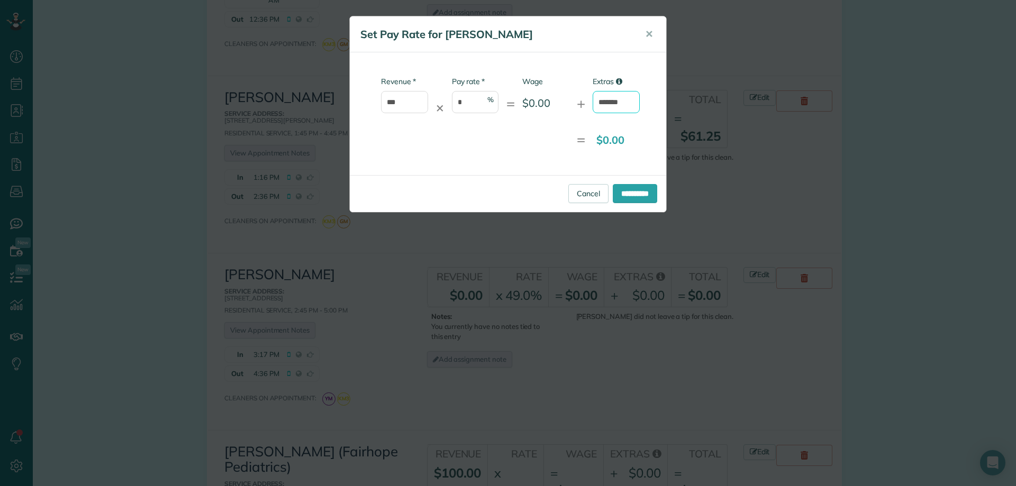
type input "********"
drag, startPoint x: 634, startPoint y: 93, endPoint x: 584, endPoint y: 96, distance: 50.4
click at [584, 96] on div "* Revenue *** ✕ * Pay rate * % = Wage $0.00 + Extras ********" at bounding box center [499, 100] width 282 height 48
type input "*****"
click at [639, 184] on input "**********" at bounding box center [635, 193] width 44 height 19
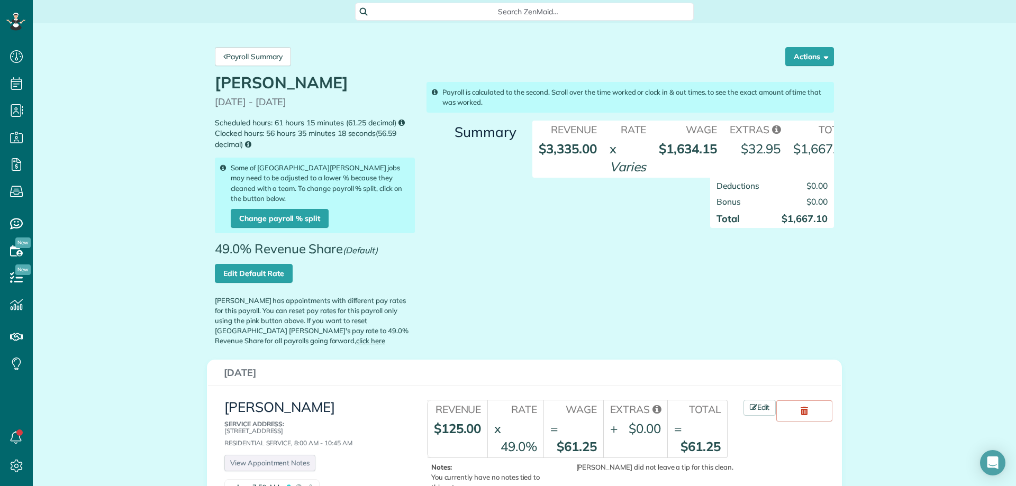
click at [255, 71] on div "Payroll Summary Actions Delete Kenia Elizabeth Mejia Payroll" at bounding box center [524, 56] width 635 height 35
click at [251, 53] on link "Payroll Summary" at bounding box center [253, 56] width 76 height 19
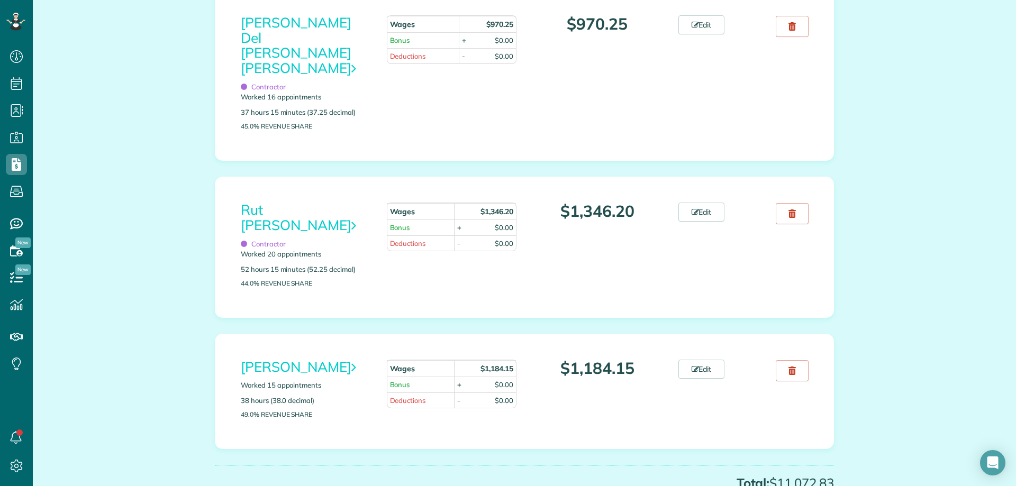
scroll to position [1481, 0]
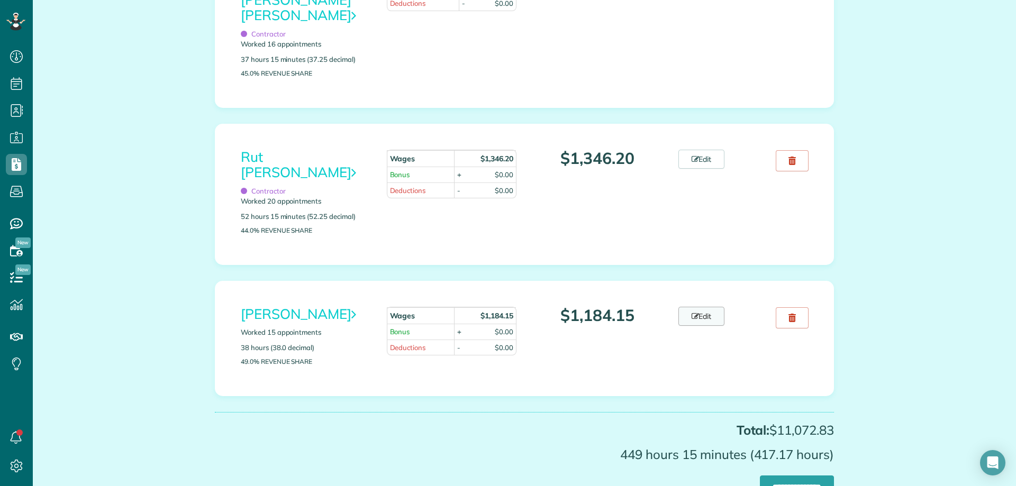
click at [691, 313] on icon at bounding box center [694, 316] width 7 height 7
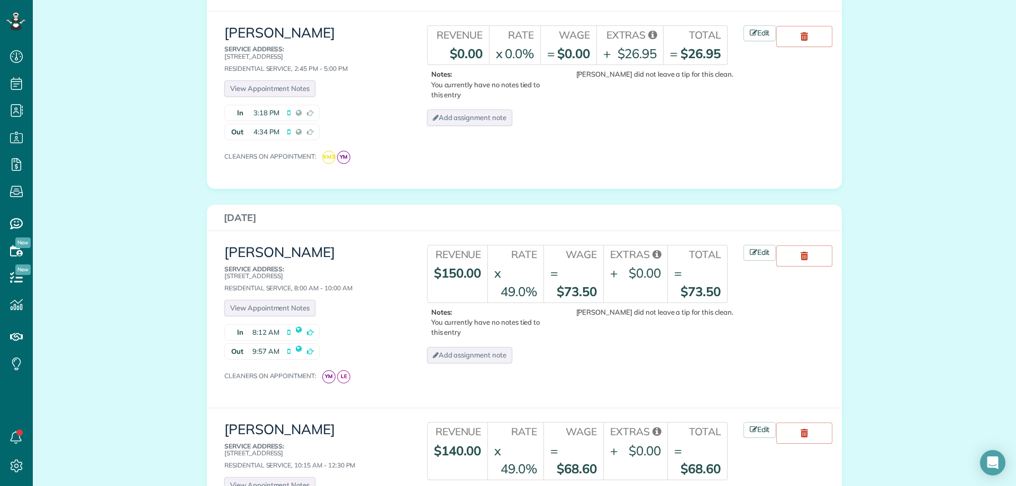
scroll to position [688, 0]
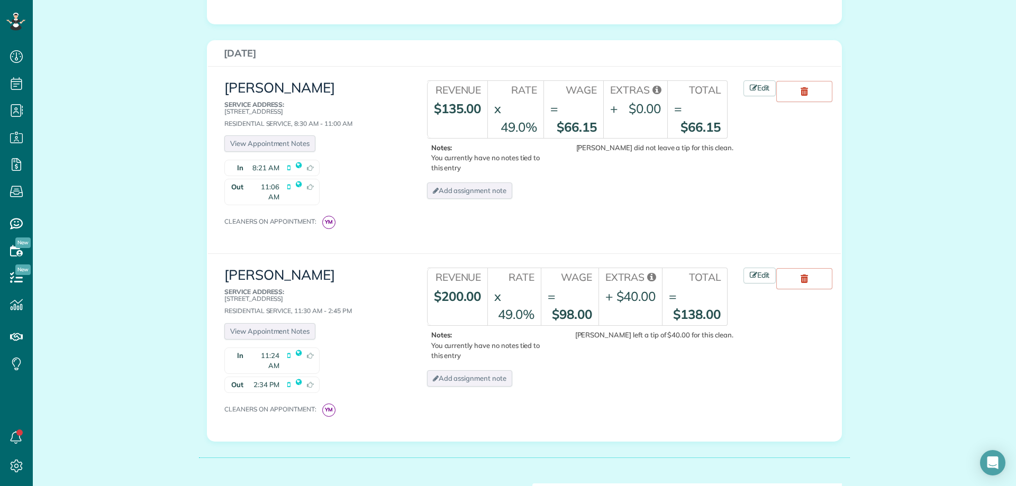
scroll to position [2941, 0]
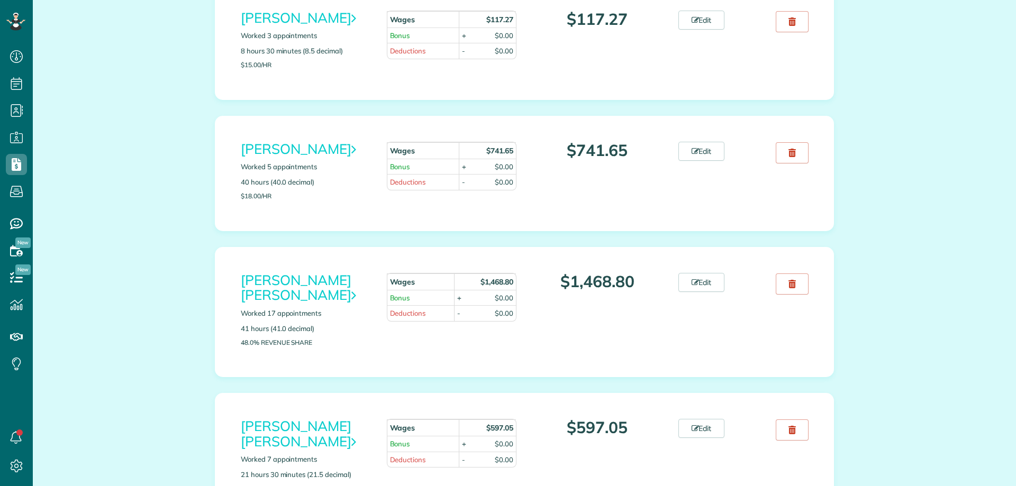
scroll to position [5, 5]
click at [707, 284] on link "Edit" at bounding box center [701, 282] width 47 height 19
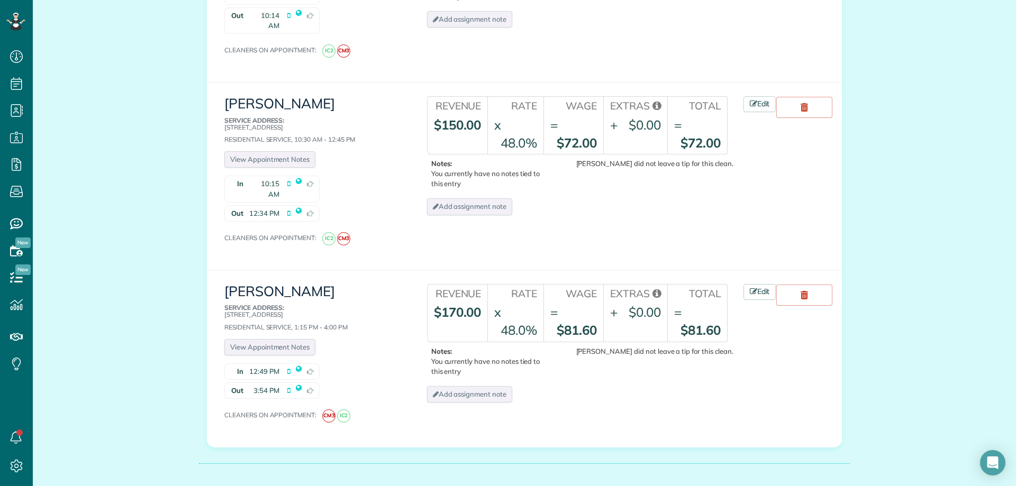
scroll to position [3096, 0]
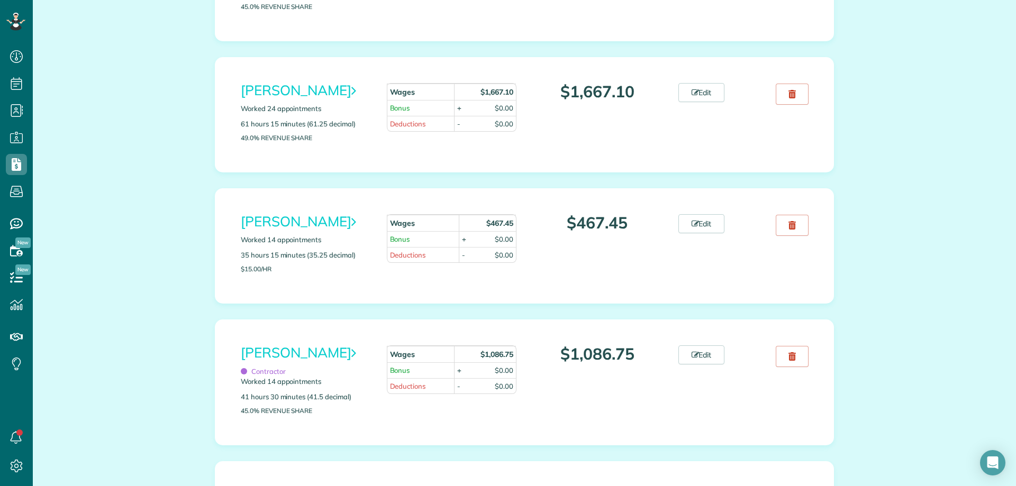
scroll to position [846, 0]
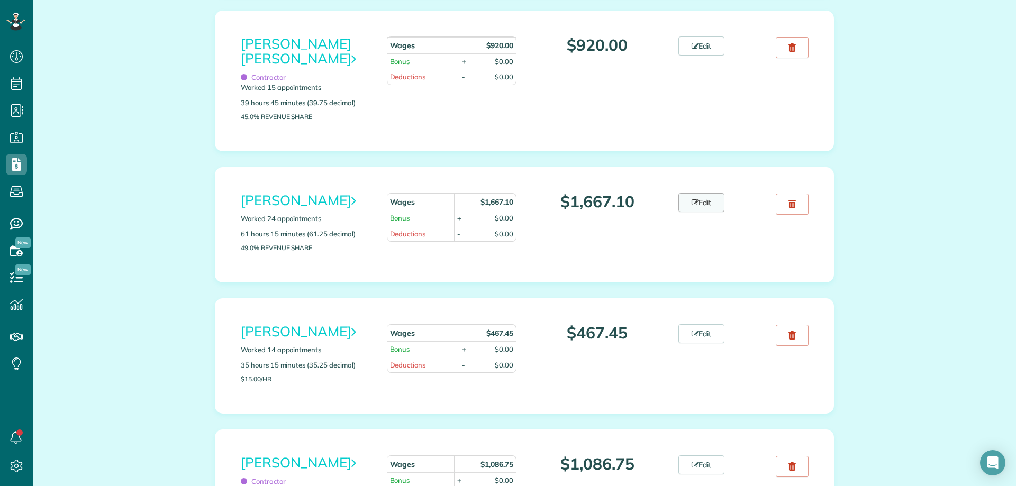
click at [683, 198] on link "Edit" at bounding box center [701, 202] width 47 height 19
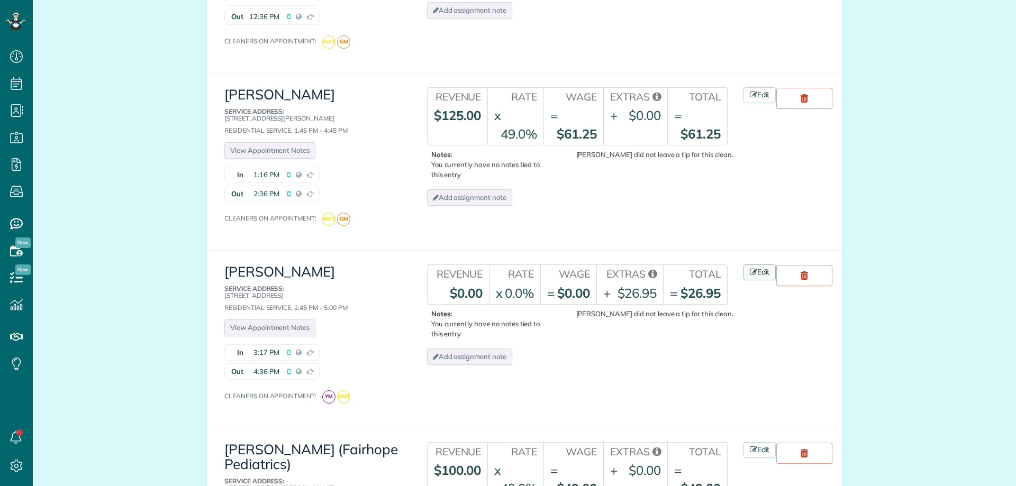
scroll to position [688, 0]
click at [754, 265] on link "Edit" at bounding box center [759, 273] width 33 height 16
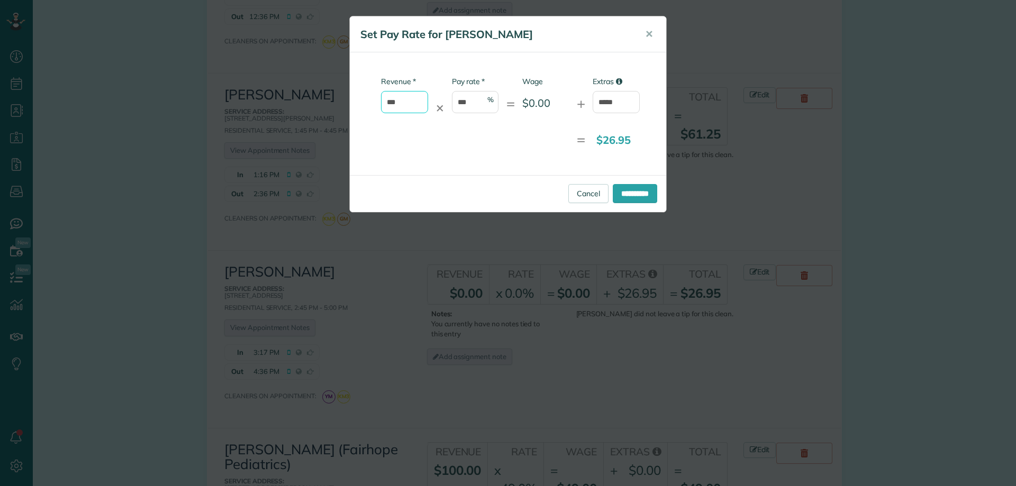
click at [402, 100] on input "***" at bounding box center [404, 102] width 47 height 22
type input "*"
type input "***"
type input "*"
type input "**"
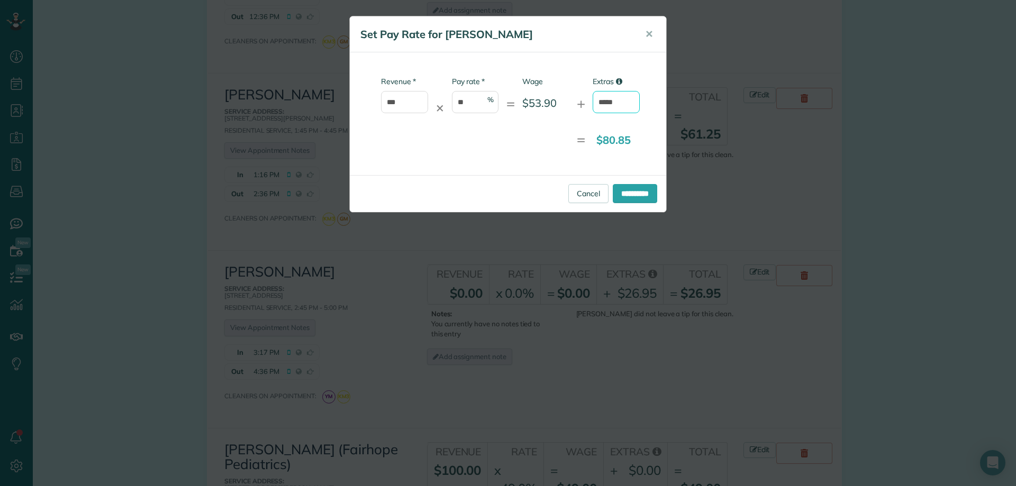
drag, startPoint x: 619, startPoint y: 102, endPoint x: 594, endPoint y: 104, distance: 25.4
click at [596, 104] on input "*****" at bounding box center [616, 102] width 47 height 22
click at [514, 140] on div "= $80.85" at bounding box center [499, 140] width 282 height 22
click at [636, 187] on input "**********" at bounding box center [635, 193] width 44 height 19
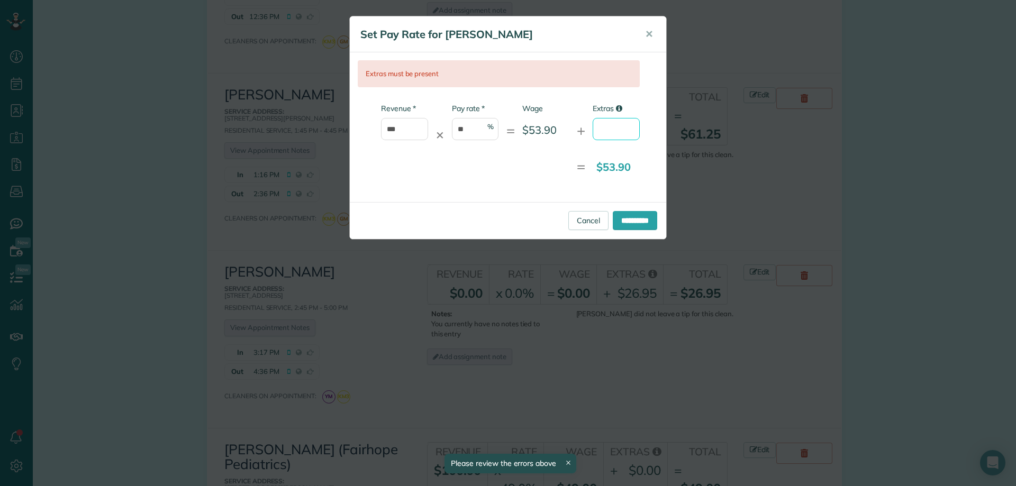
click at [626, 132] on input "Extras" at bounding box center [616, 129] width 47 height 22
type input "*"
click at [630, 218] on input "**********" at bounding box center [635, 220] width 44 height 19
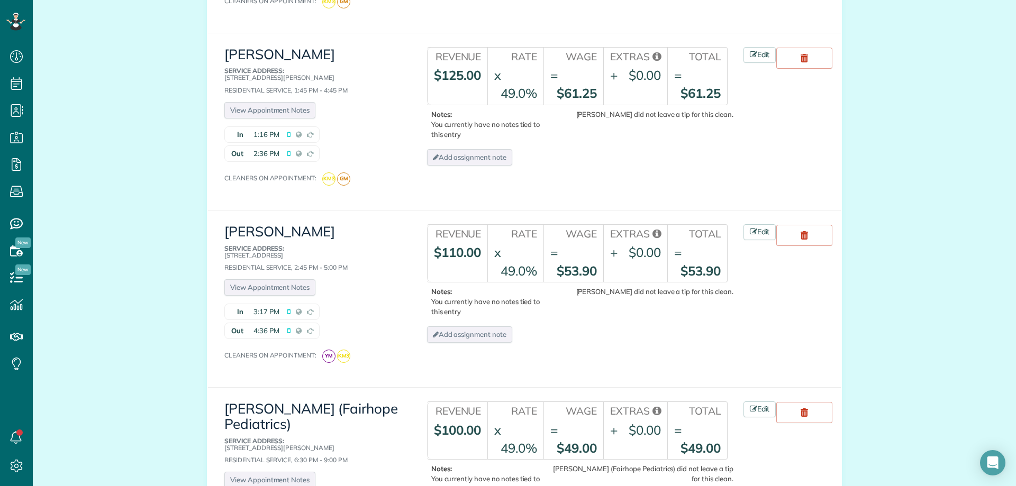
scroll to position [688, 0]
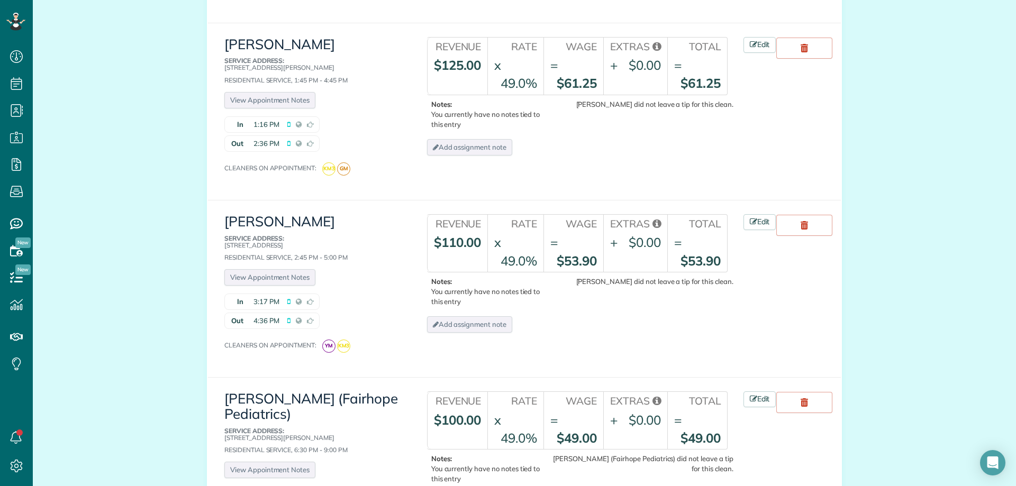
click at [523, 231] on td "x 49.0%" at bounding box center [515, 251] width 56 height 41
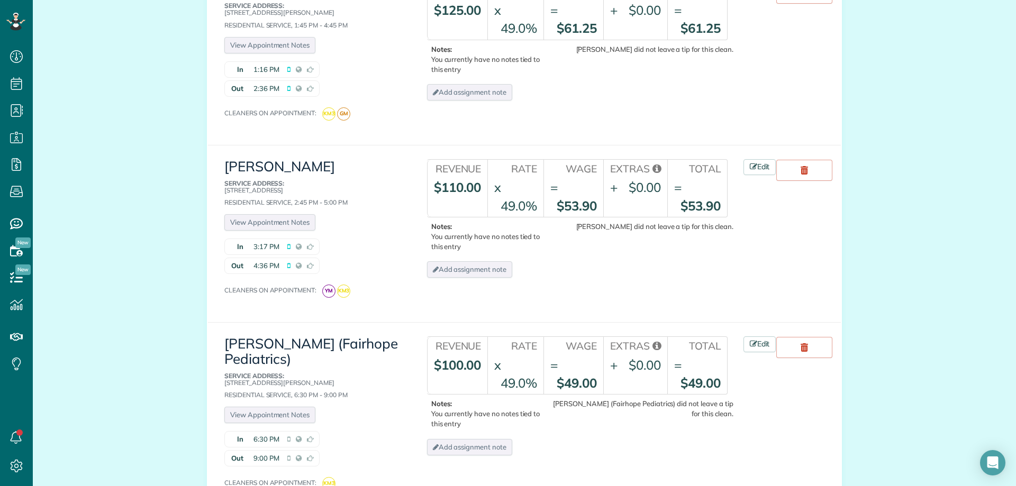
scroll to position [741, 0]
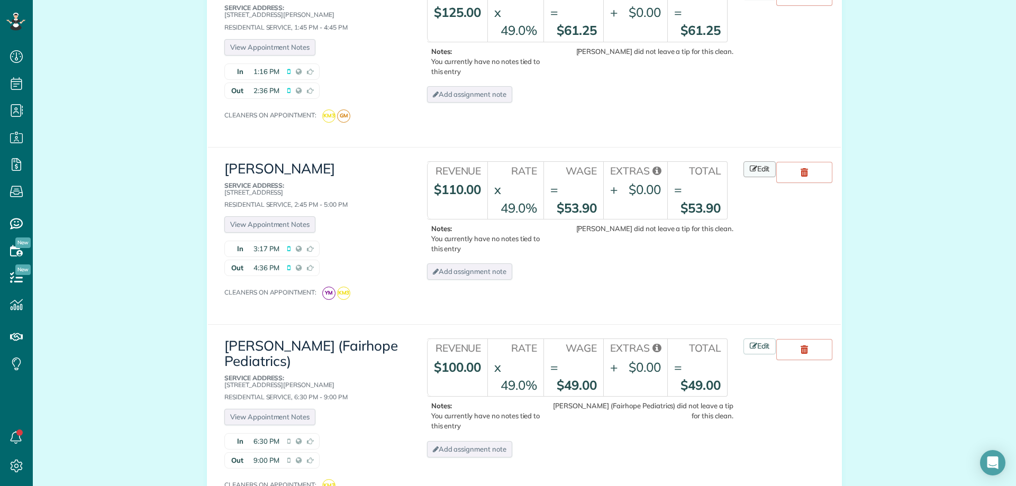
click at [743, 161] on link "Edit" at bounding box center [759, 169] width 33 height 16
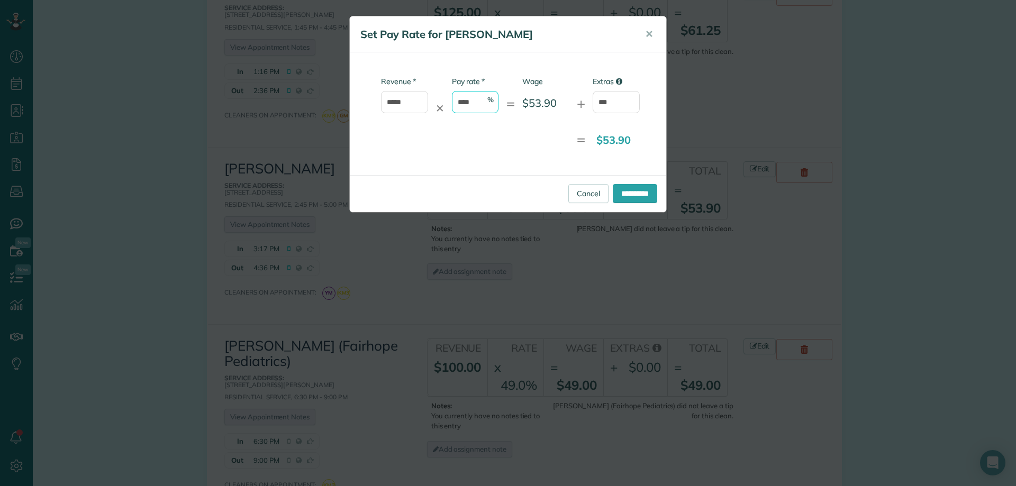
drag, startPoint x: 476, startPoint y: 102, endPoint x: 450, endPoint y: 102, distance: 25.9
click at [450, 102] on div "* Revenue ***** ✕ * Pay rate **** % = Wage $53.90 + Extras ***" at bounding box center [499, 100] width 282 height 48
type input "*"
drag, startPoint x: 413, startPoint y: 103, endPoint x: 365, endPoint y: 104, distance: 48.1
click at [365, 104] on div "* Revenue ***** ✕ * Pay rate * % = Wage $0.00 + Extras ***" at bounding box center [499, 100] width 282 height 48
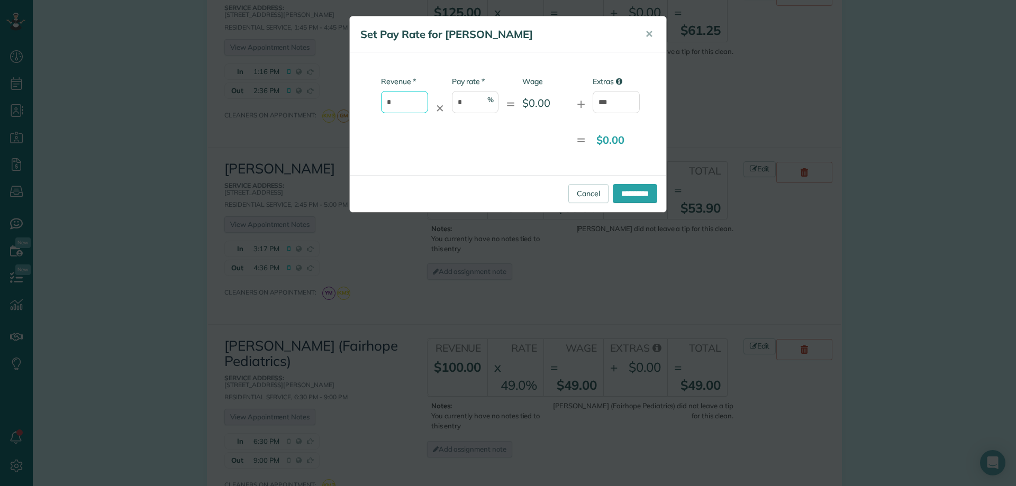
type input "*"
drag, startPoint x: 581, startPoint y: 97, endPoint x: 568, endPoint y: 99, distance: 13.4
click at [572, 99] on div "* Revenue * ✕ * Pay rate * % = Wage $0.00 + Extras ***" at bounding box center [499, 100] width 282 height 48
type input "*****"
click at [628, 191] on input "**********" at bounding box center [635, 193] width 44 height 19
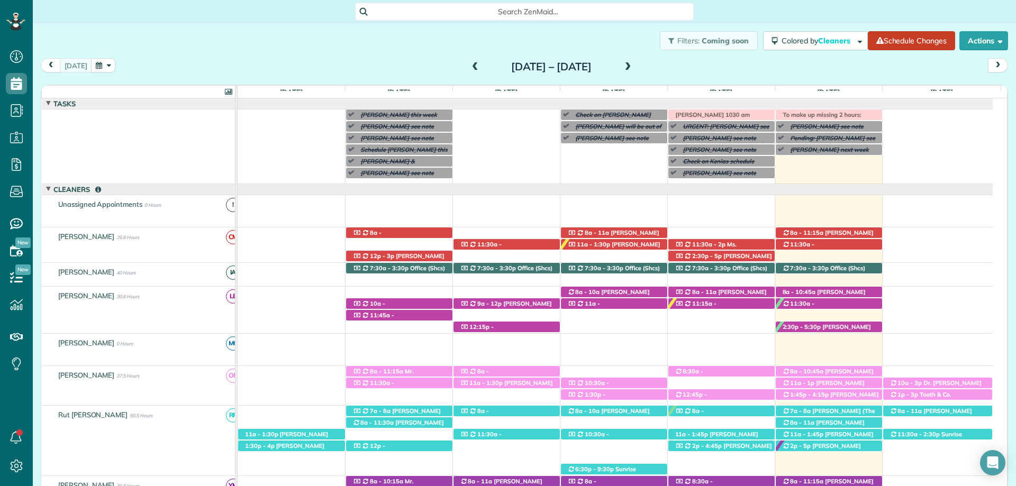
click at [634, 62] on span at bounding box center [628, 67] width 12 height 16
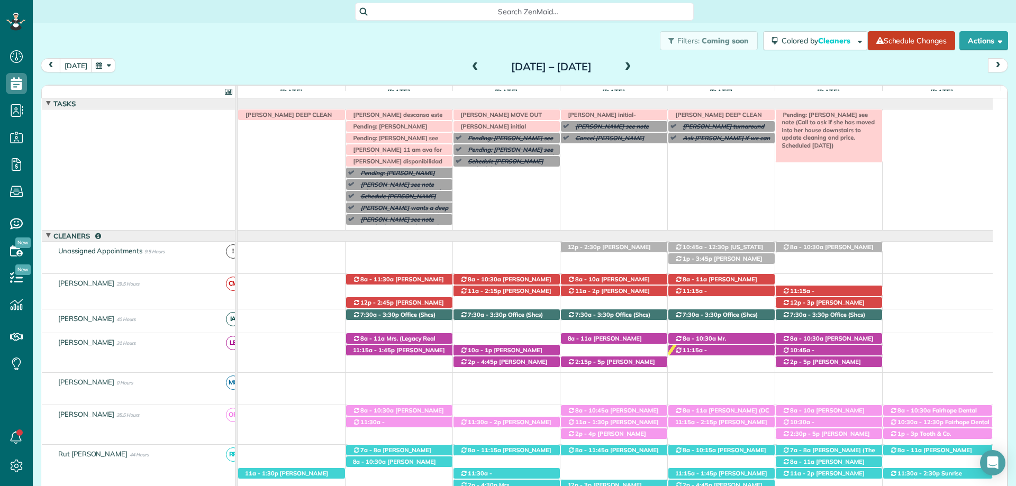
click at [851, 114] on span "Pending: Caroline Byars see note (Call to ask if she has moved into her house d…" at bounding box center [826, 130] width 97 height 38
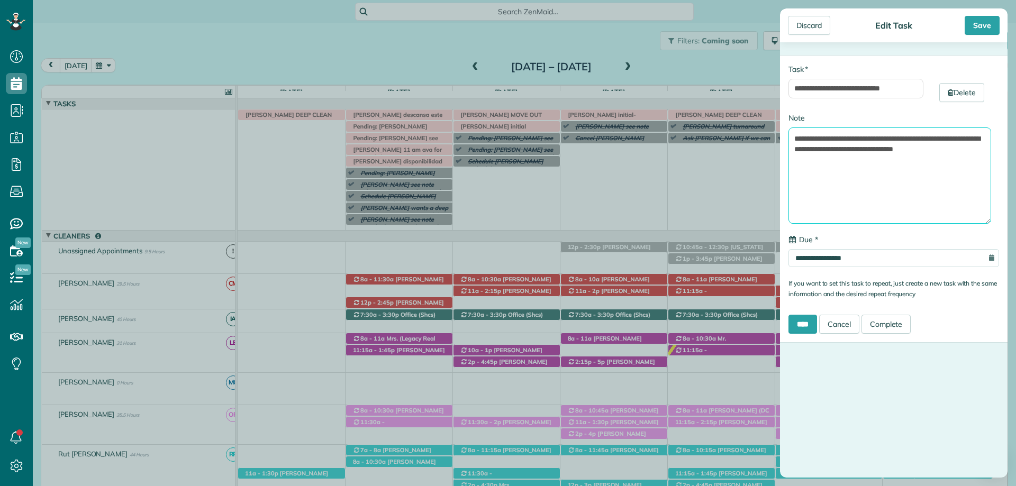
click at [977, 148] on textarea "**********" at bounding box center [889, 175] width 203 height 96
type textarea "**********"
click at [813, 324] on input "****" at bounding box center [802, 324] width 29 height 19
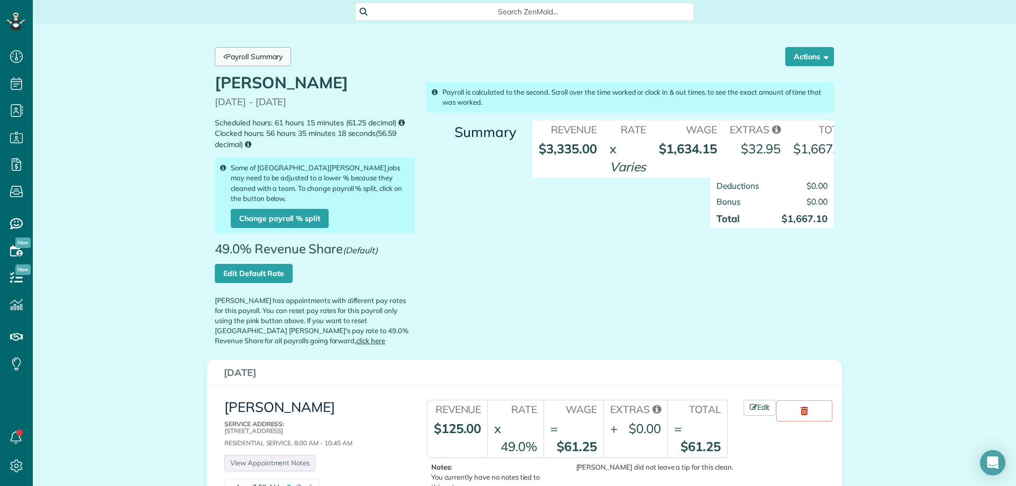
click at [280, 50] on link "Payroll Summary" at bounding box center [253, 56] width 76 height 19
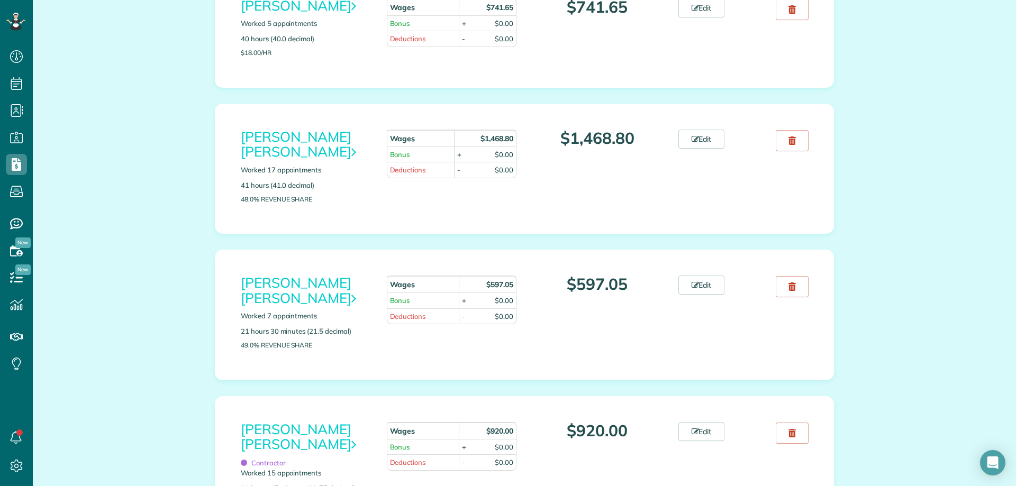
scroll to position [476, 0]
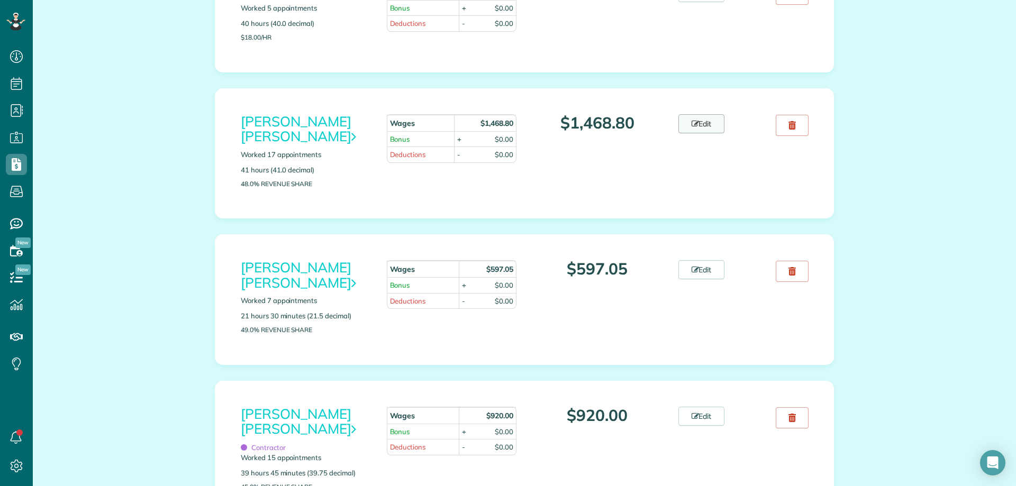
click at [702, 122] on link "Edit" at bounding box center [701, 123] width 47 height 19
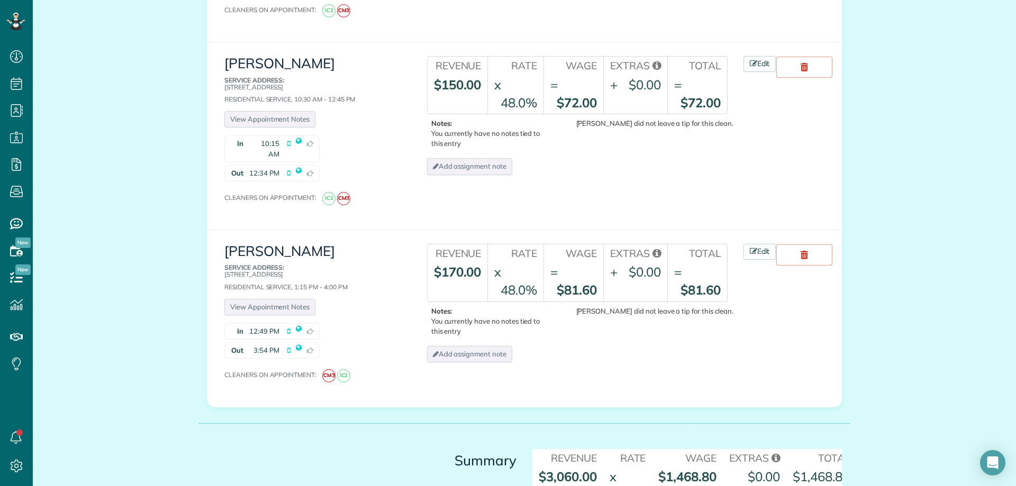
scroll to position [3255, 0]
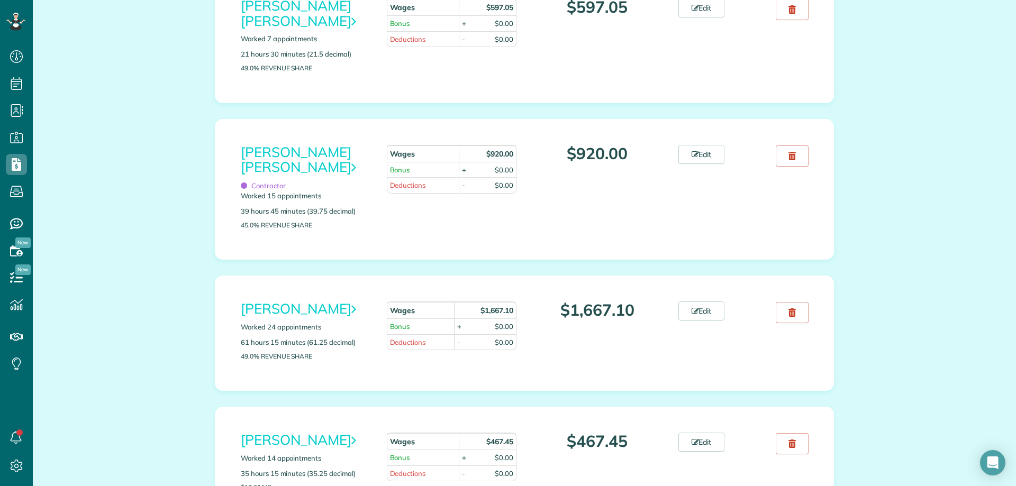
scroll to position [741, 0]
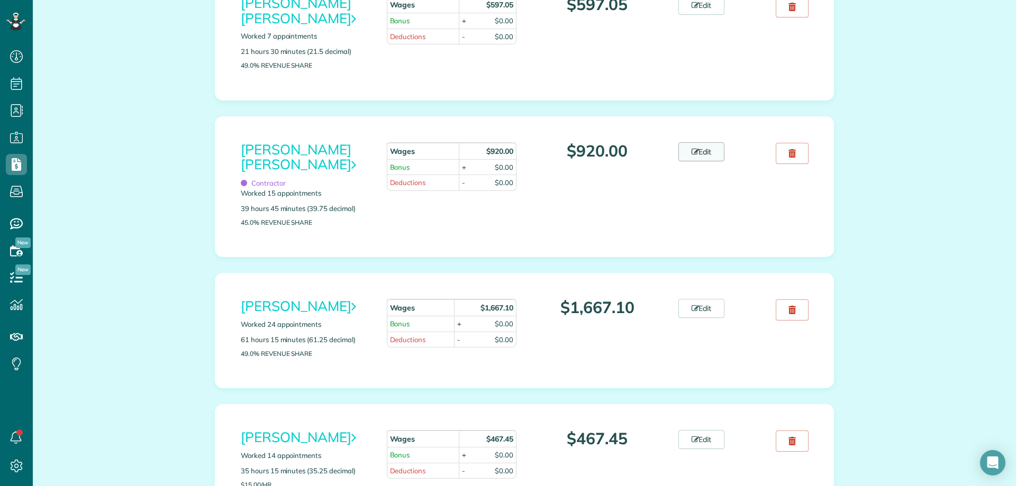
click at [704, 148] on link "Edit" at bounding box center [701, 151] width 47 height 19
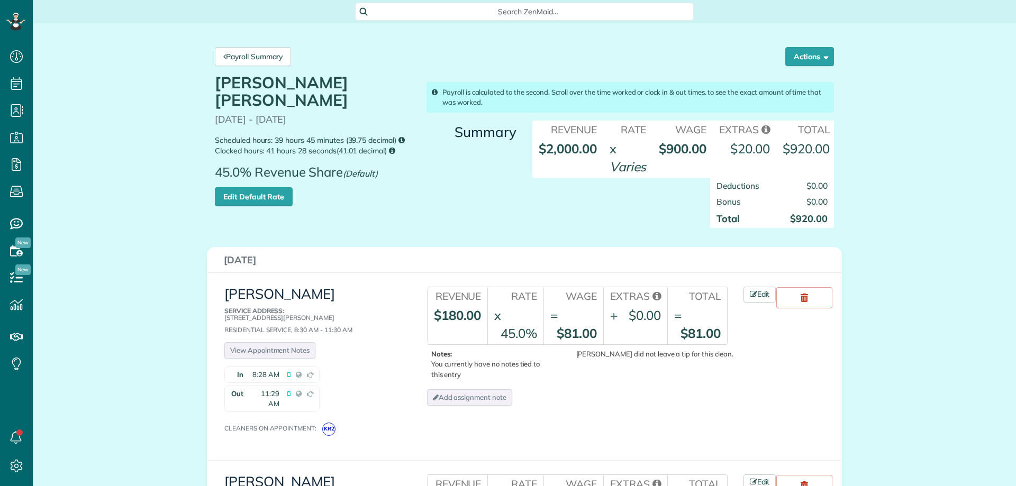
scroll to position [5, 5]
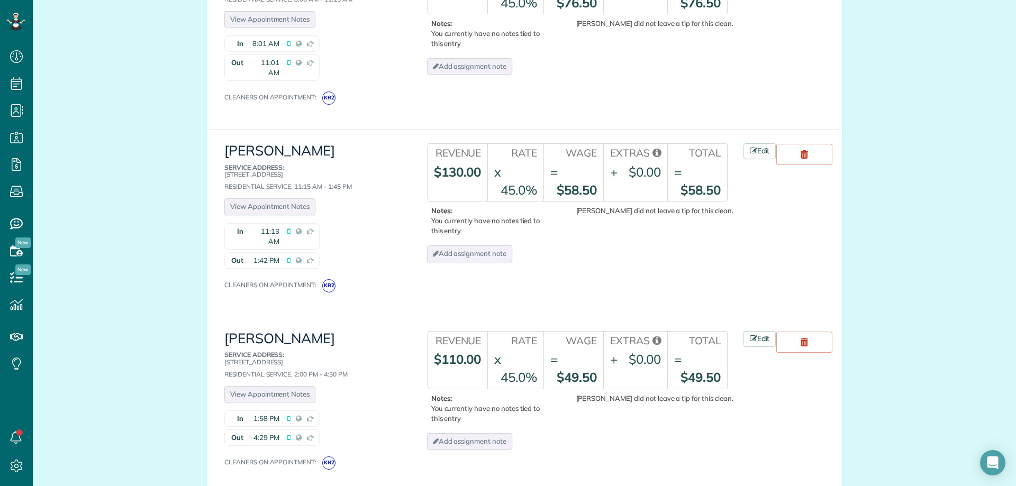
scroll to position [2696, 0]
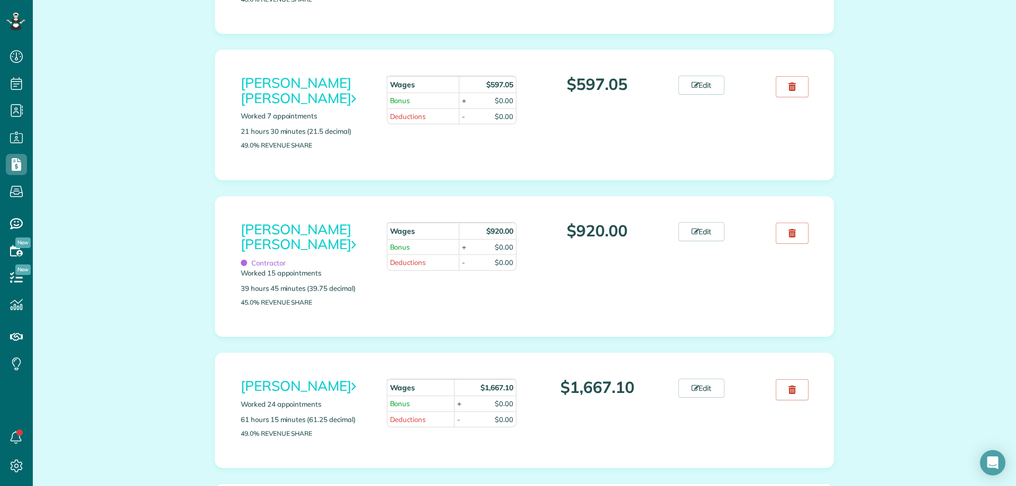
scroll to position [741, 0]
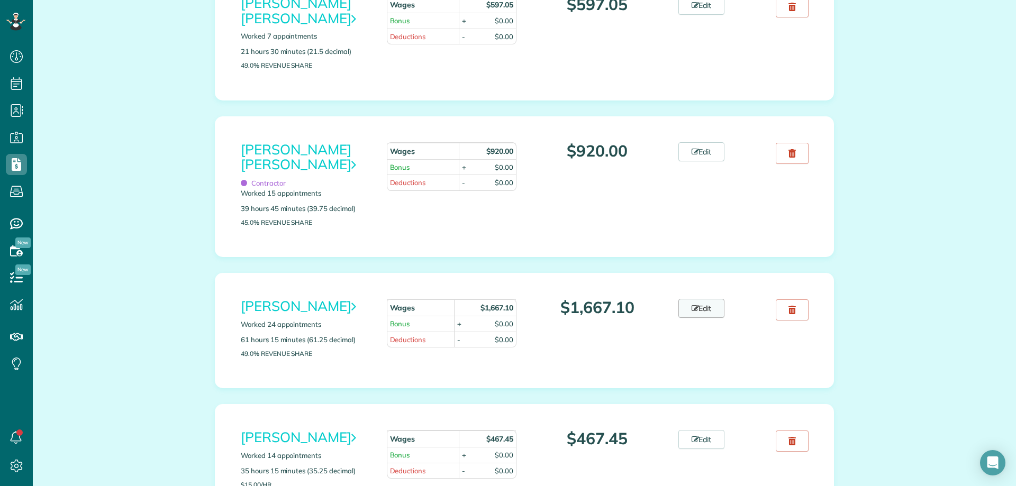
click at [686, 306] on link "Edit" at bounding box center [701, 308] width 47 height 19
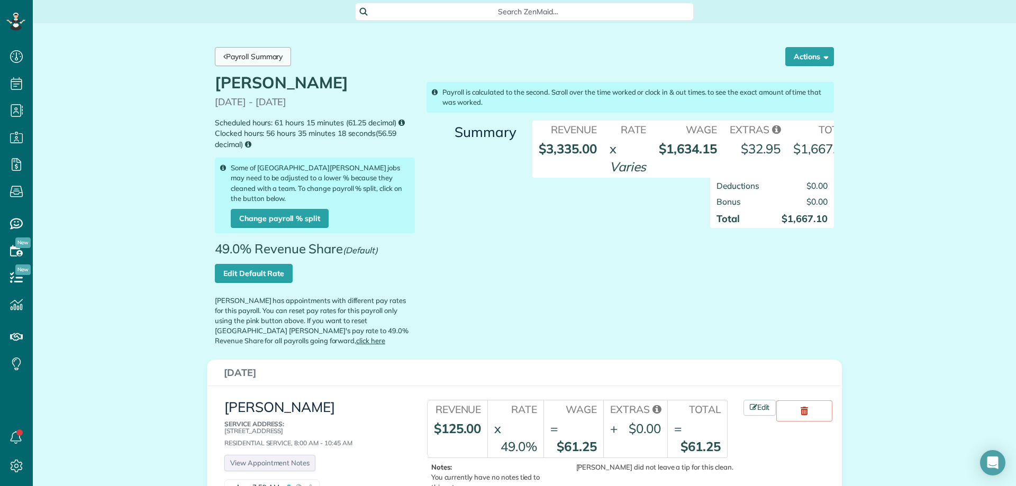
click at [236, 55] on link "Payroll Summary" at bounding box center [253, 56] width 76 height 19
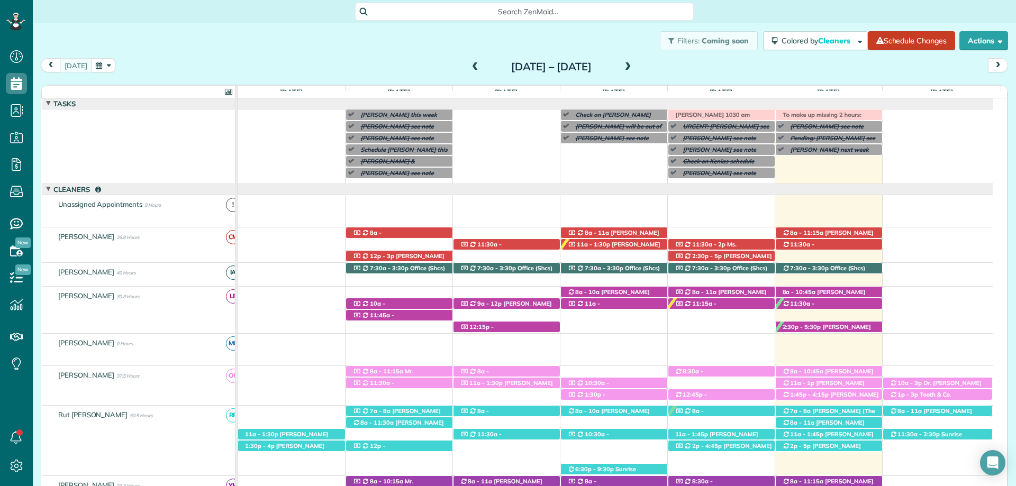
click at [845, 307] on span "Elena McNeil (+16192272387)" at bounding box center [815, 314] width 66 height 15
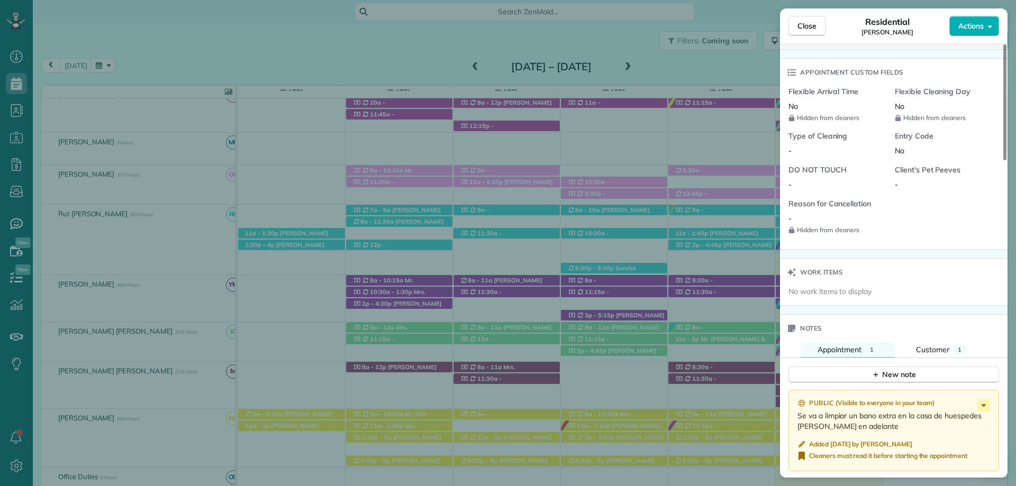
scroll to position [899, 0]
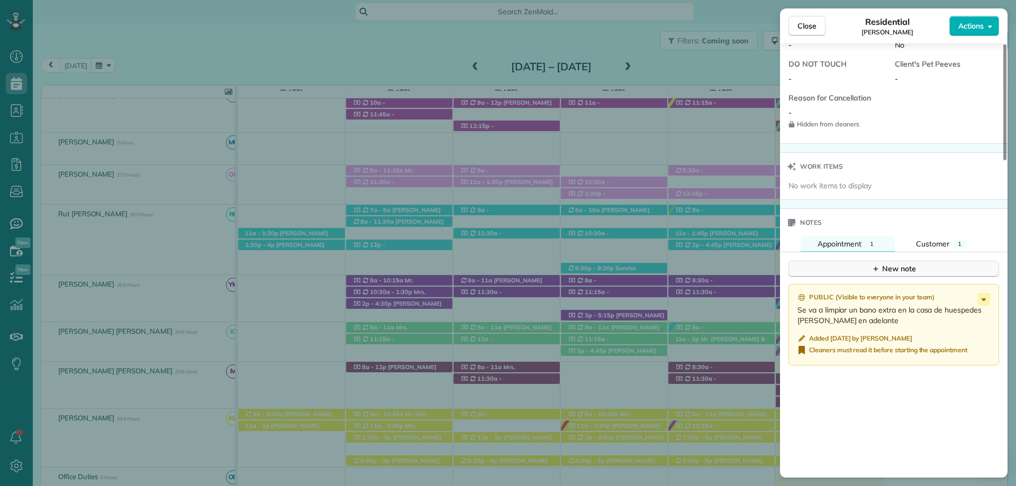
click at [868, 265] on button "New note" at bounding box center [893, 269] width 211 height 16
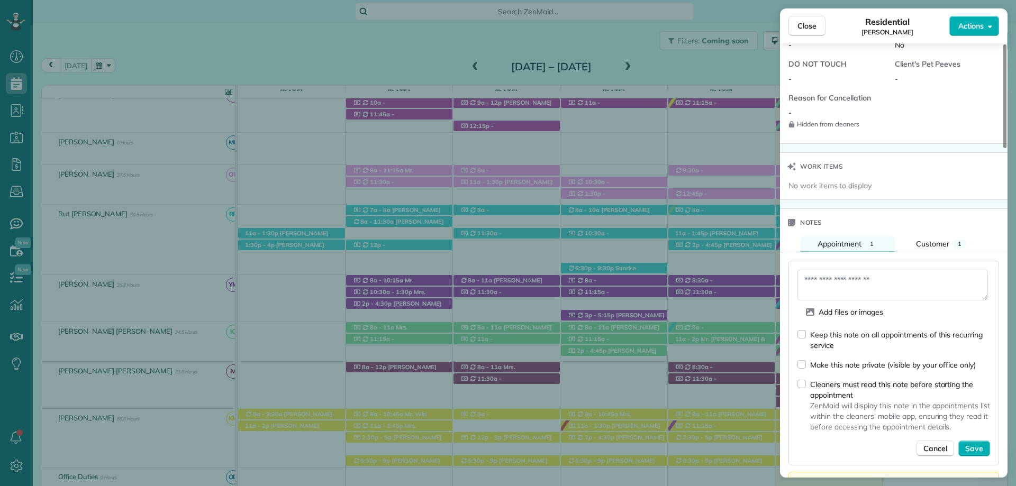
click at [801, 379] on div "Cleaners must read this note before starting the appointment ZenMaid will displ…" at bounding box center [893, 405] width 193 height 53
click at [844, 277] on textarea at bounding box center [892, 285] width 190 height 31
click at [849, 429] on div "Keep this note on all appointments of this recurring service Make this note pri…" at bounding box center [893, 392] width 193 height 127
click at [822, 270] on textarea at bounding box center [892, 285] width 190 height 31
click at [884, 278] on textarea "**********" at bounding box center [892, 285] width 190 height 31
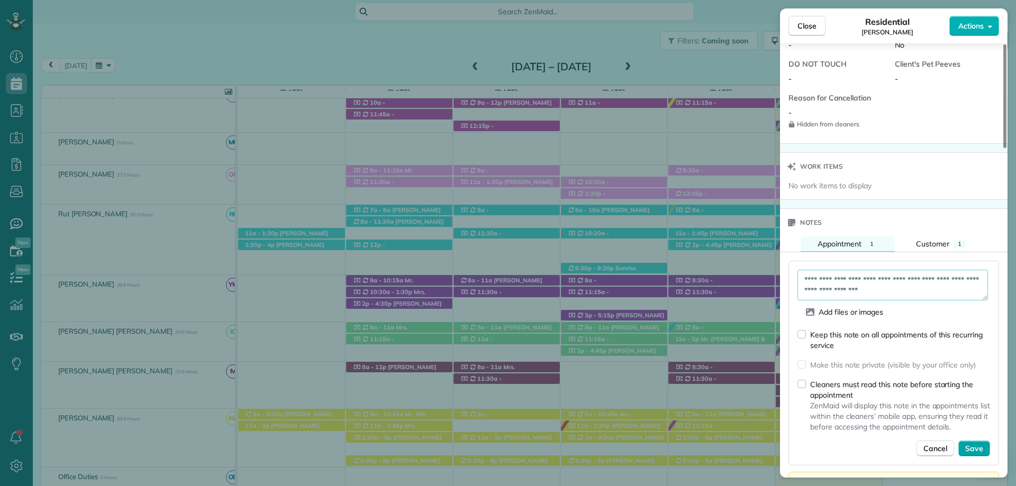
type textarea "**********"
click at [984, 441] on button "Save" at bounding box center [974, 449] width 32 height 16
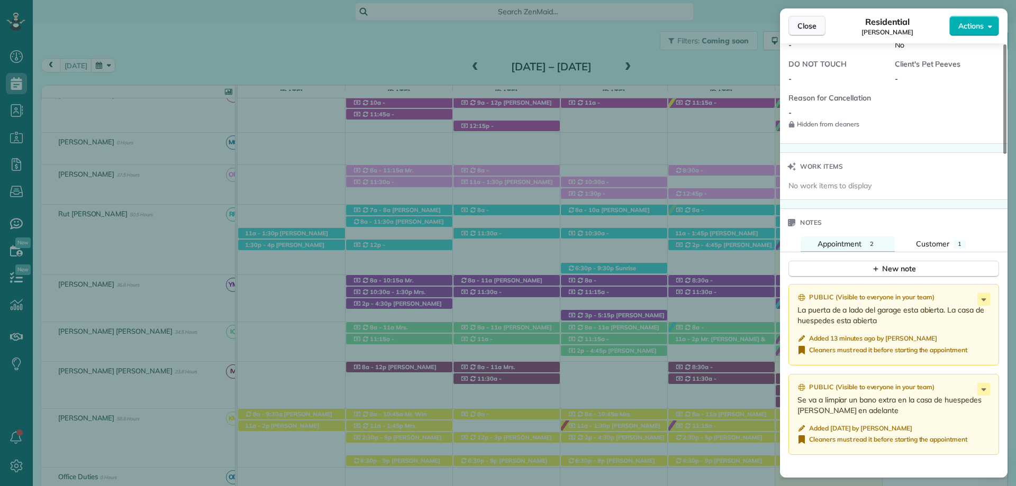
click at [814, 25] on span "Close" at bounding box center [806, 26] width 19 height 11
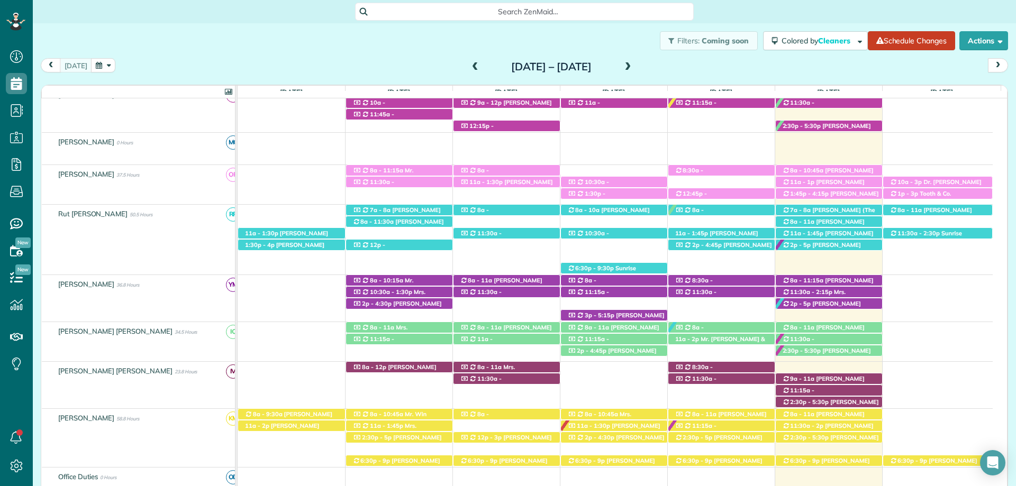
click at [634, 65] on span at bounding box center [628, 67] width 12 height 10
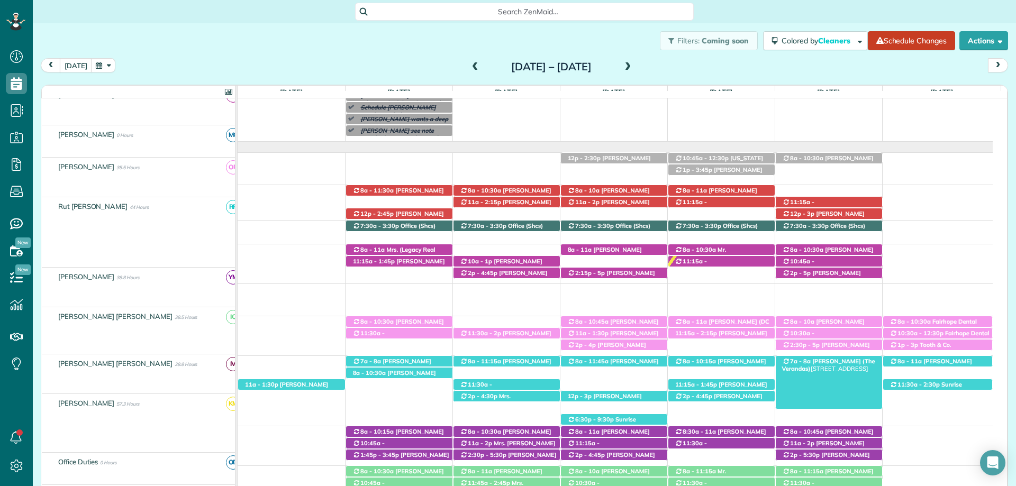
scroll to position [89, 0]
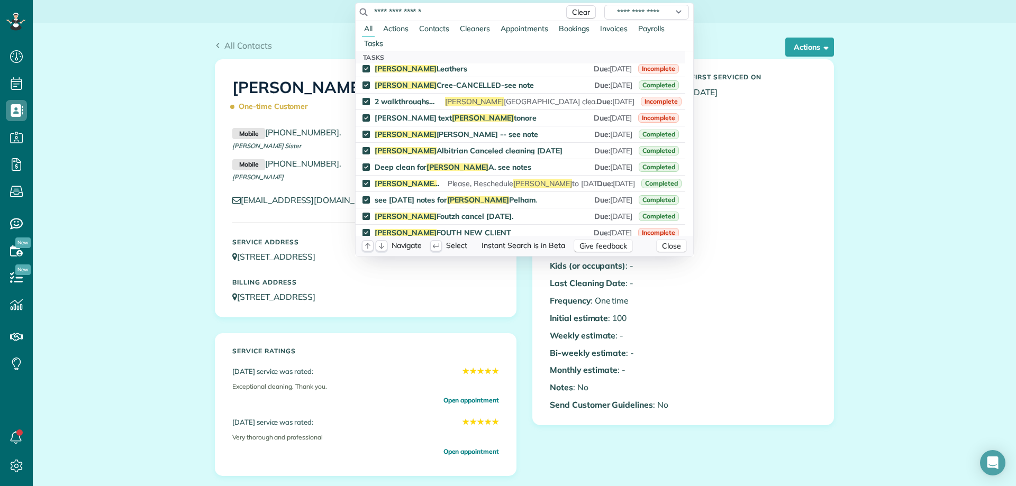
scroll to position [635, 0]
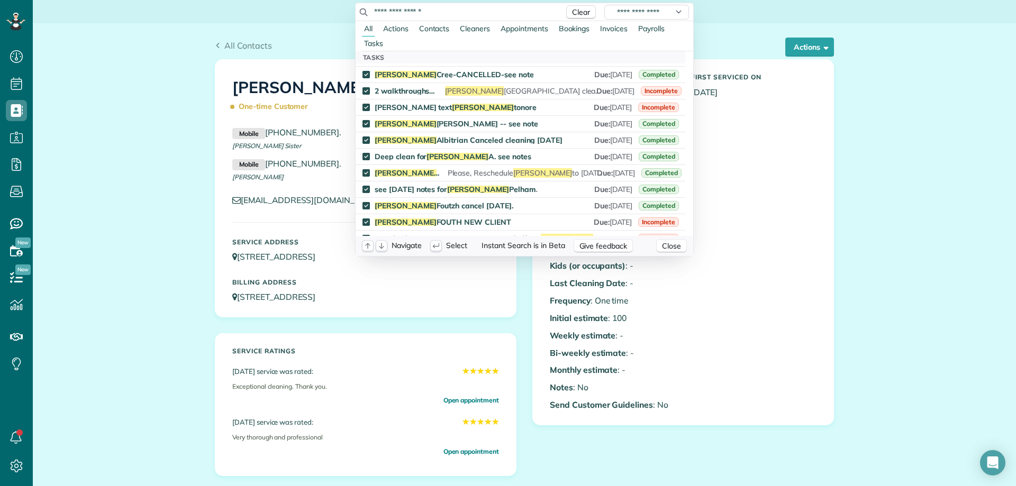
click at [19, 83] on html "Dashboard Scheduling Calendar View List View Dispatch View - Weekly scheduling …" at bounding box center [508, 243] width 1016 height 486
click at [385, 10] on input "**********" at bounding box center [466, 11] width 185 height 11
type input "**********"
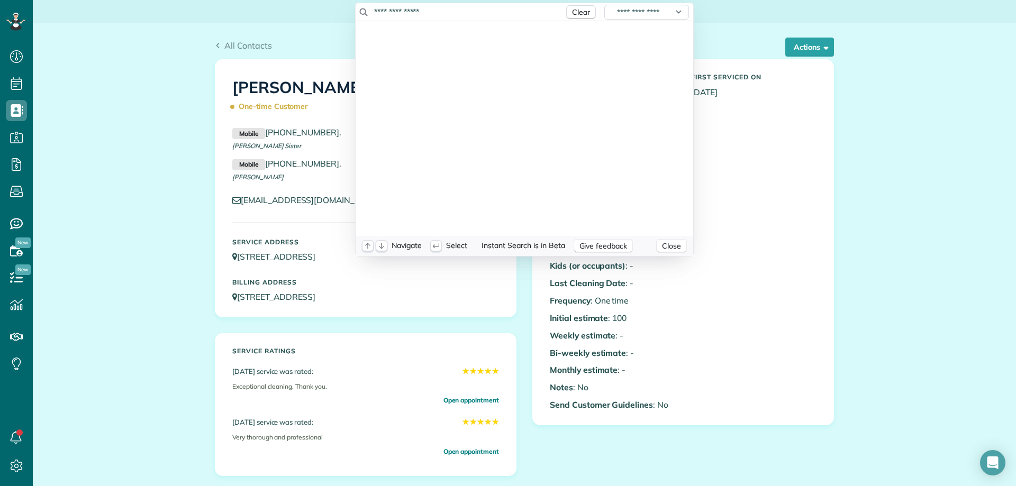
scroll to position [0, 0]
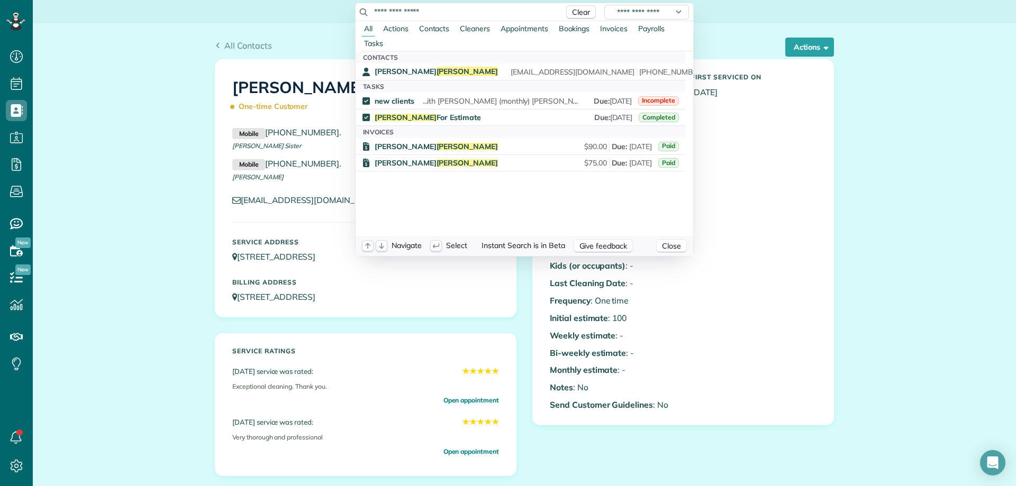
drag, startPoint x: 439, startPoint y: 12, endPoint x: 271, endPoint y: 3, distance: 168.5
click at [272, 3] on html "Dashboard Scheduling Calendar View List View Dispatch View - Weekly scheduling …" at bounding box center [508, 243] width 1016 height 486
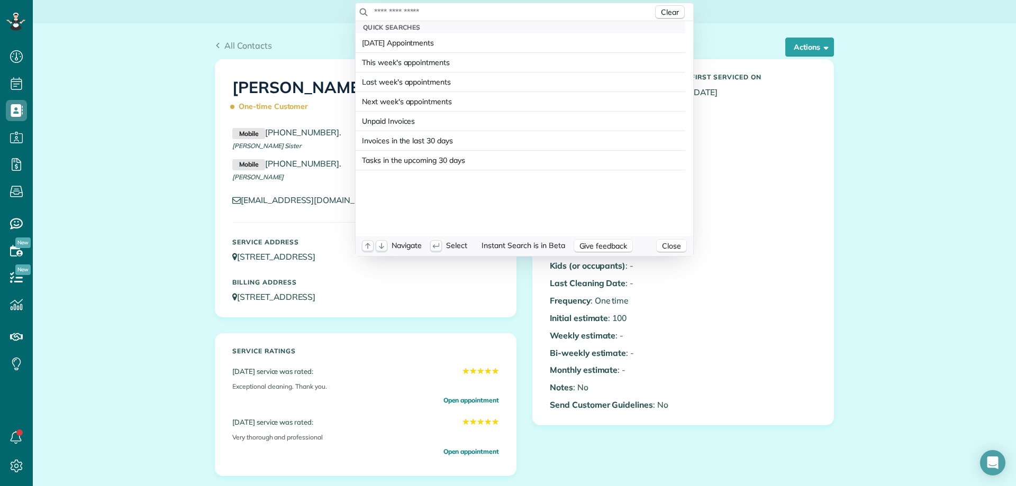
click at [167, 28] on html "Dashboard Scheduling Calendar View List View Dispatch View - Weekly scheduling …" at bounding box center [508, 243] width 1016 height 486
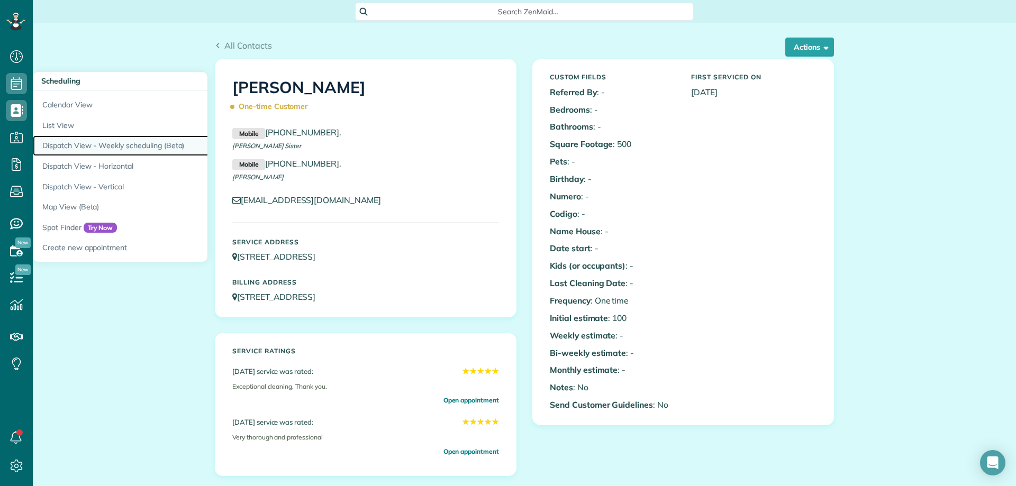
click at [130, 142] on link "Dispatch View - Weekly scheduling (Beta)" at bounding box center [165, 145] width 265 height 21
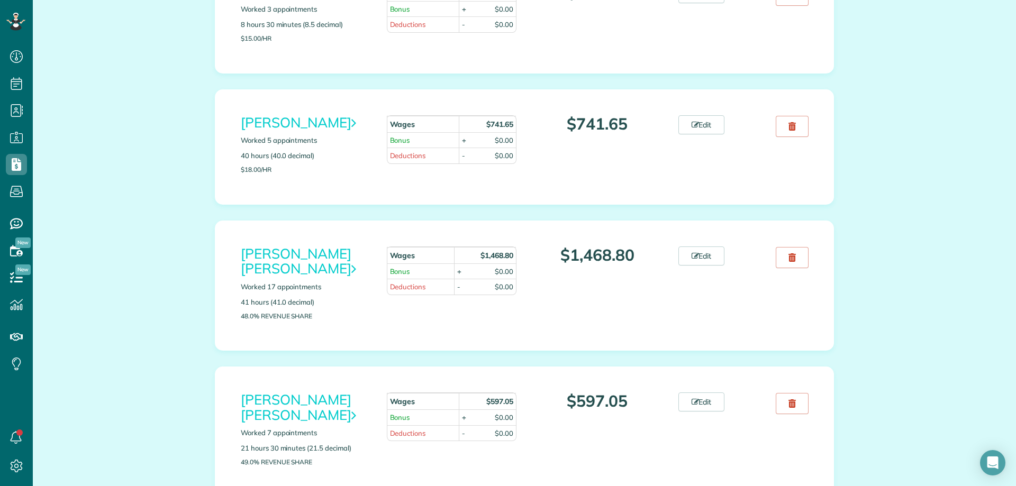
scroll to position [370, 0]
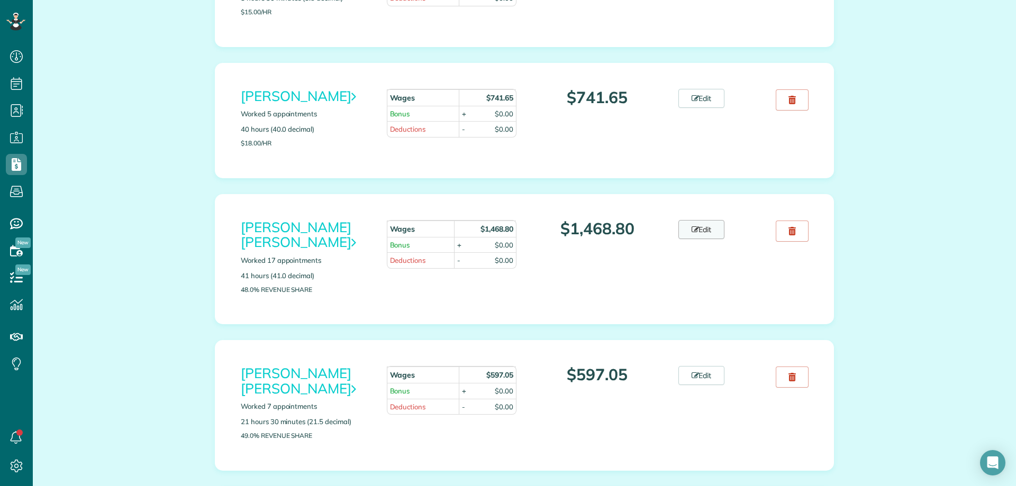
click at [713, 222] on link "Edit" at bounding box center [701, 229] width 47 height 19
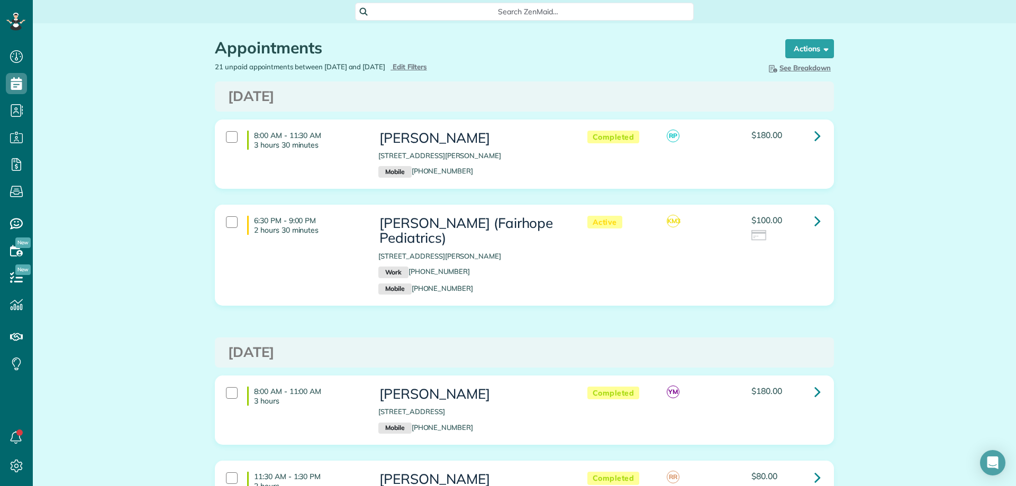
scroll to position [5, 5]
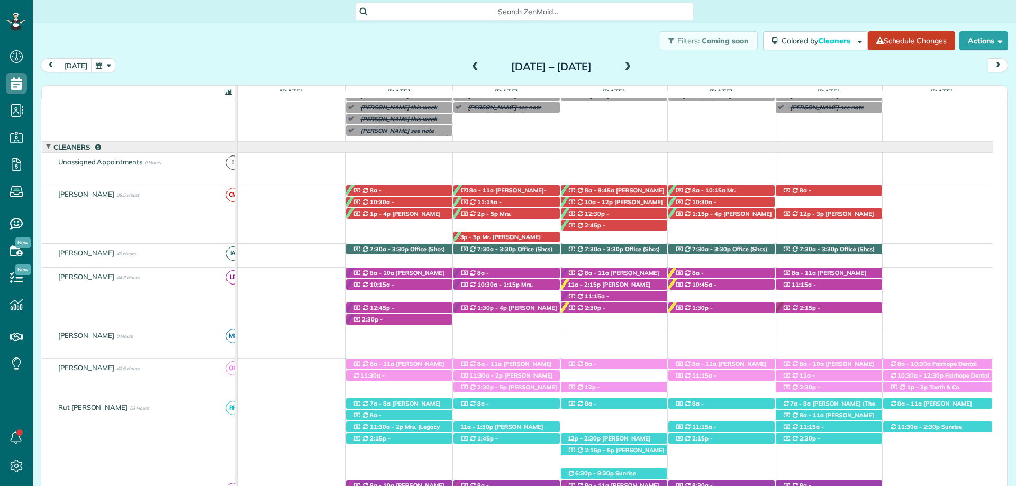
scroll to position [5, 5]
click at [469, 66] on span at bounding box center [475, 67] width 12 height 10
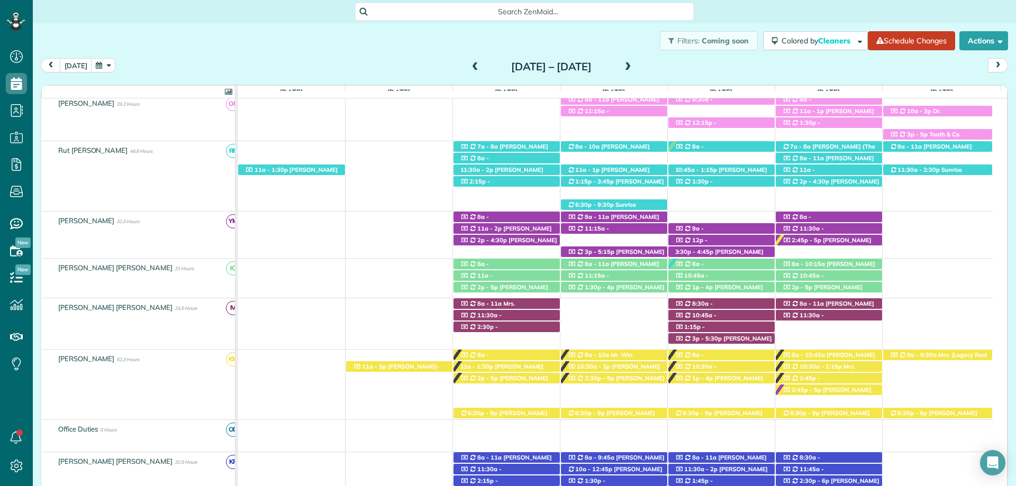
scroll to position [401, 0]
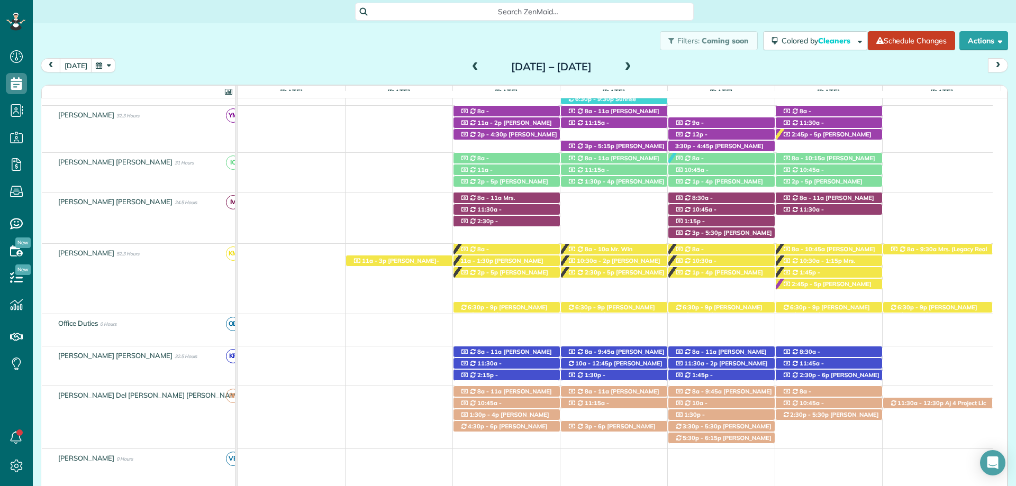
click at [634, 65] on span at bounding box center [628, 67] width 12 height 10
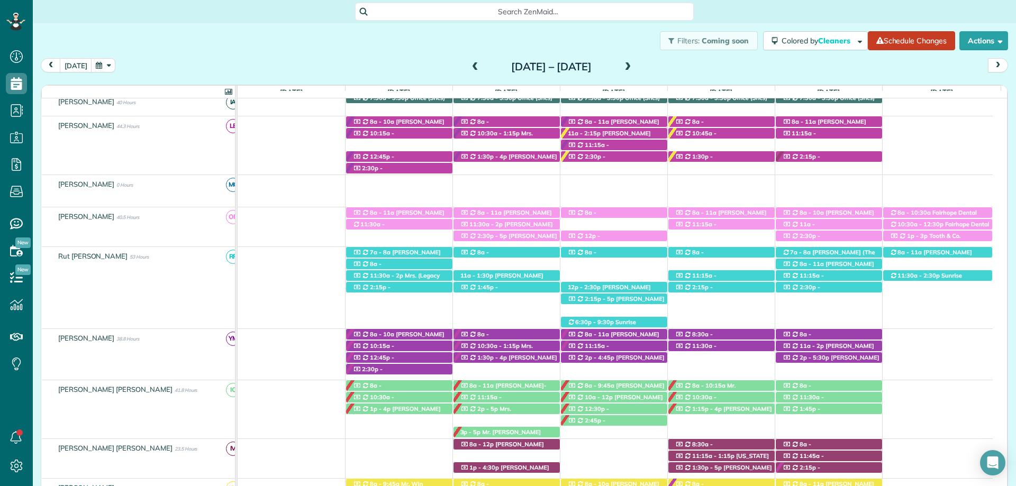
scroll to position [299, 0]
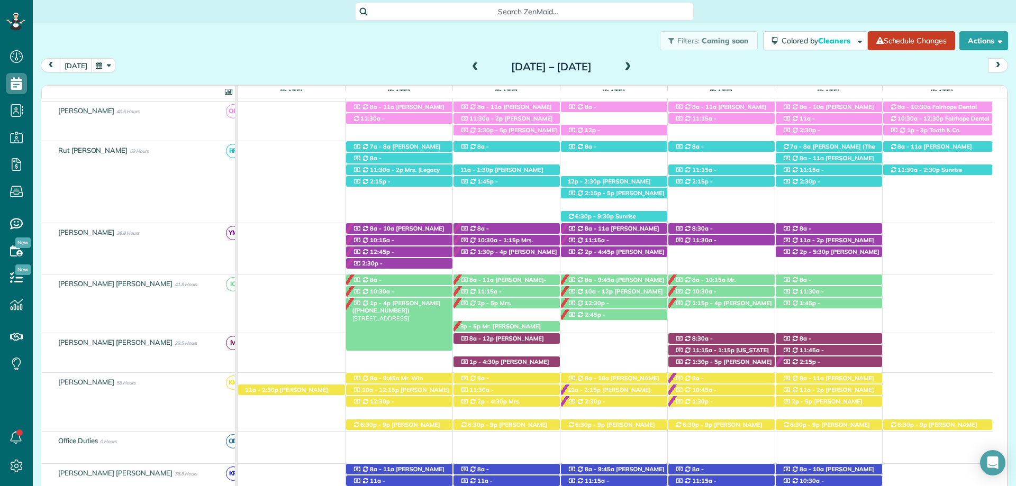
click at [409, 304] on span "Angie Garner (+12055334205)" at bounding box center [396, 306] width 88 height 15
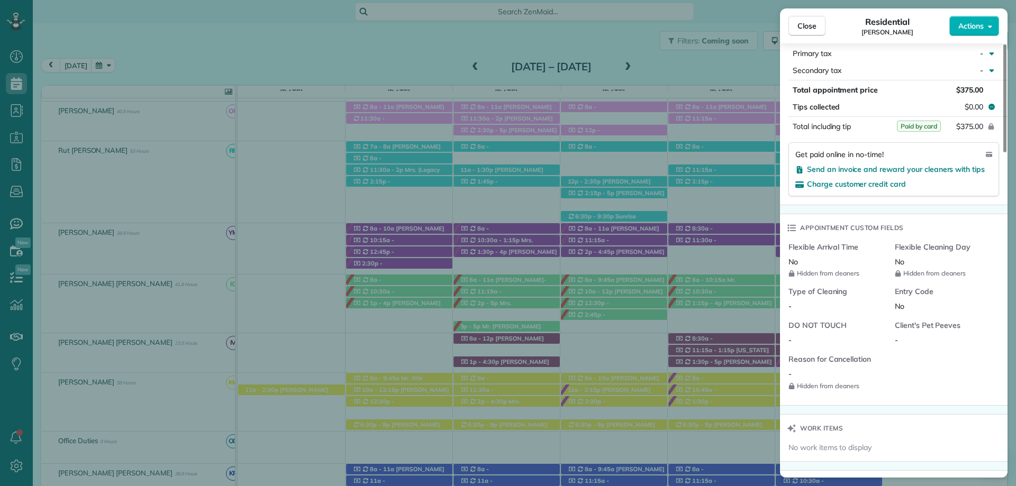
scroll to position [898, 0]
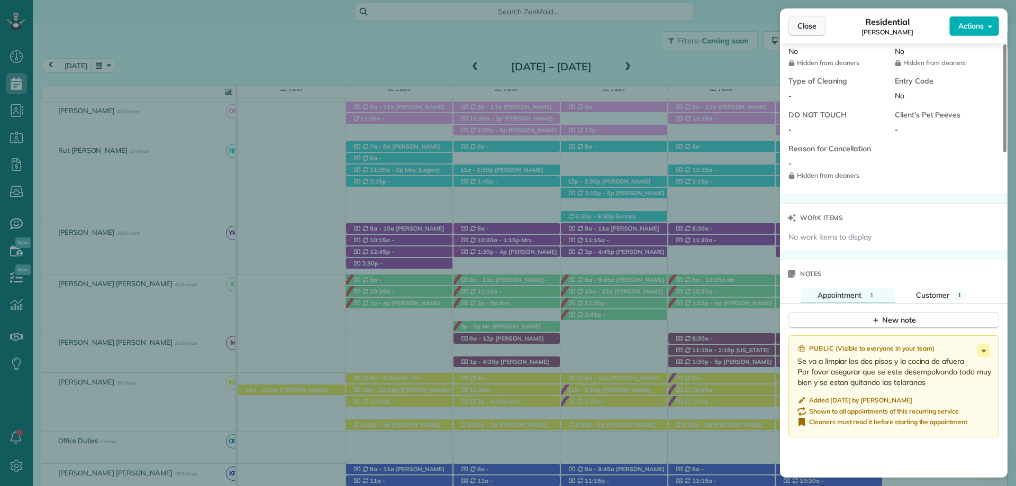
click at [818, 26] on button "Close" at bounding box center [806, 26] width 37 height 20
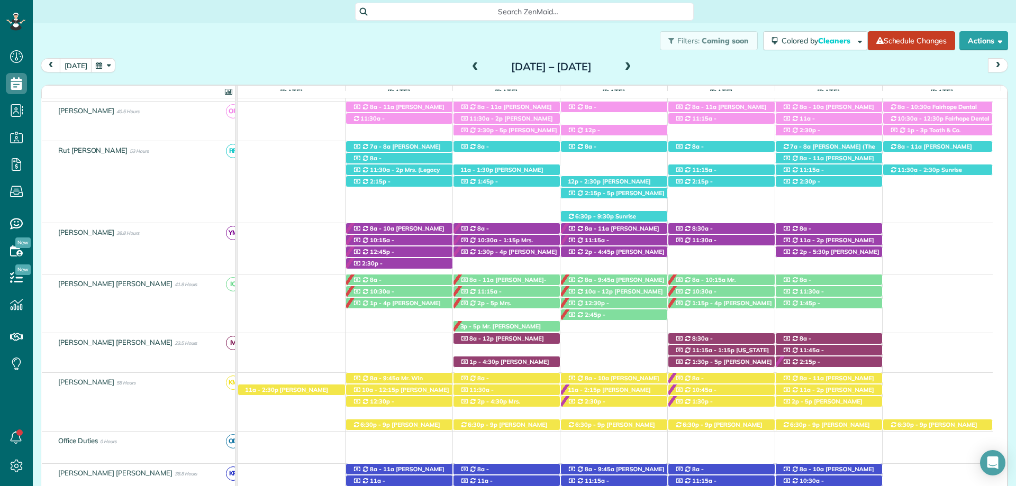
click at [469, 65] on span at bounding box center [475, 67] width 12 height 10
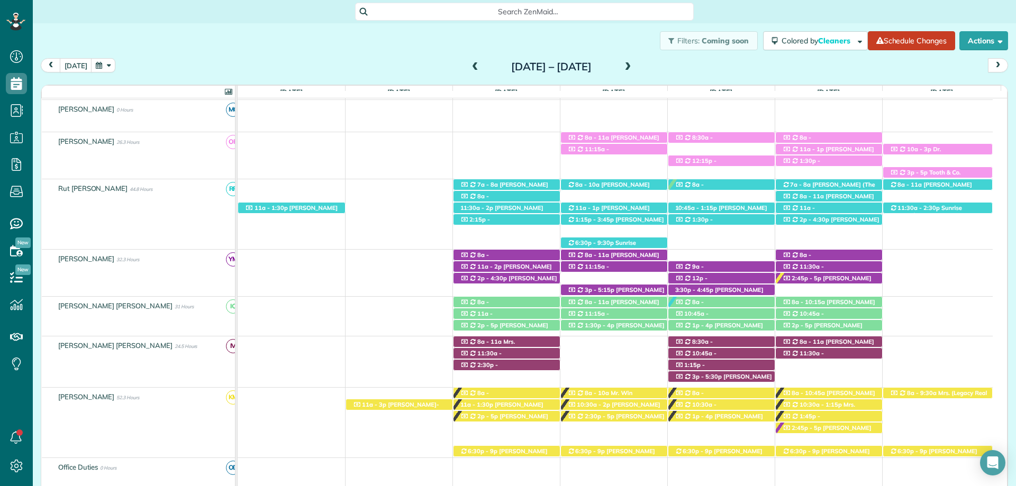
scroll to position [288, 0]
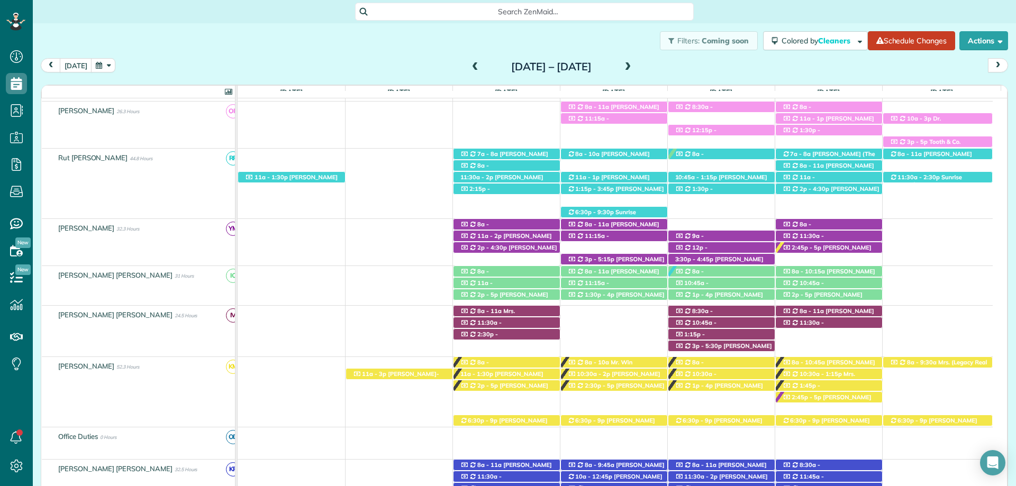
click at [634, 62] on span at bounding box center [628, 67] width 12 height 16
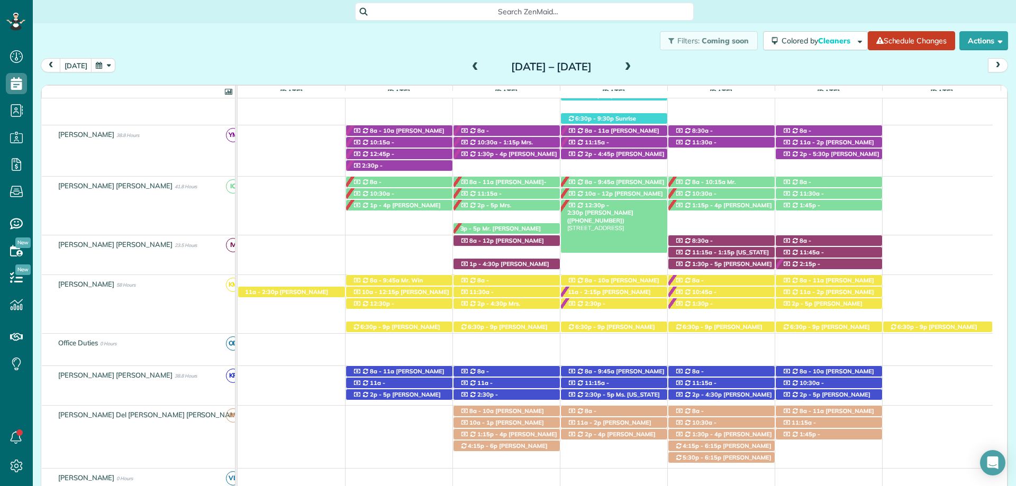
scroll to position [405, 0]
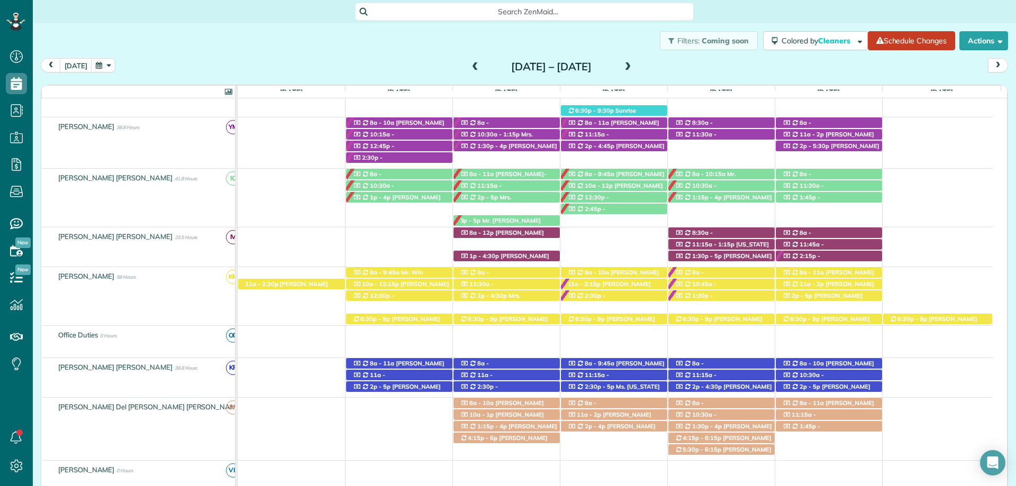
click at [572, 9] on span "Search ZenMaid…" at bounding box center [528, 11] width 322 height 11
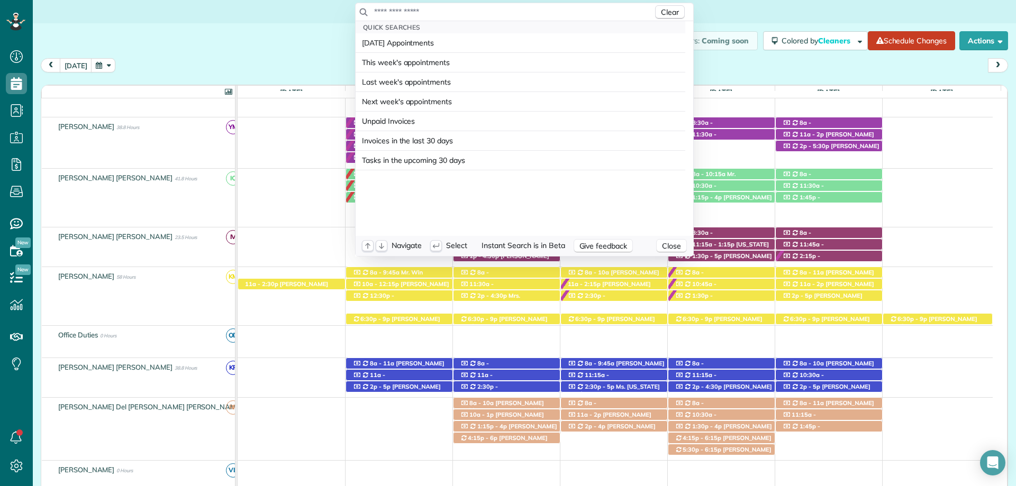
click at [529, 6] on div "Clear" at bounding box center [525, 12] width 338 height 18
click at [529, 12] on input "text" at bounding box center [513, 11] width 279 height 11
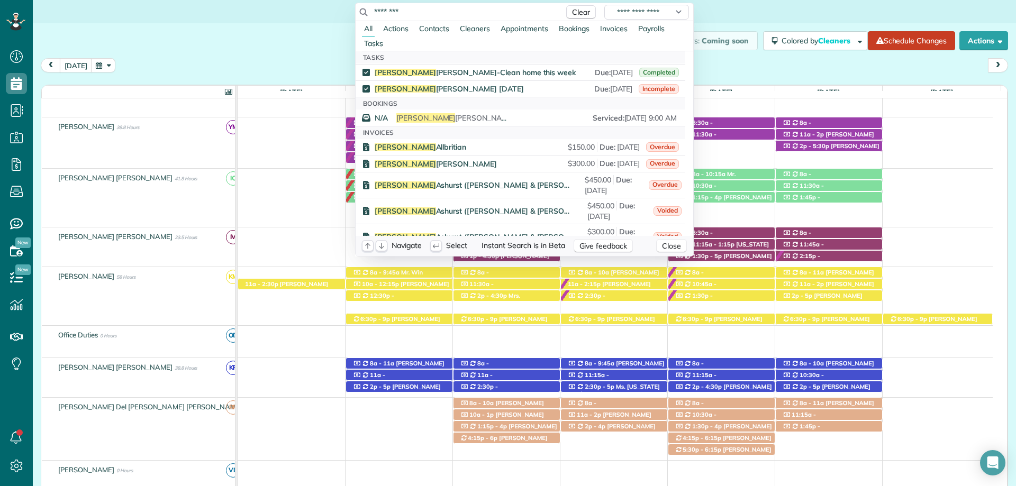
scroll to position [1005, 0]
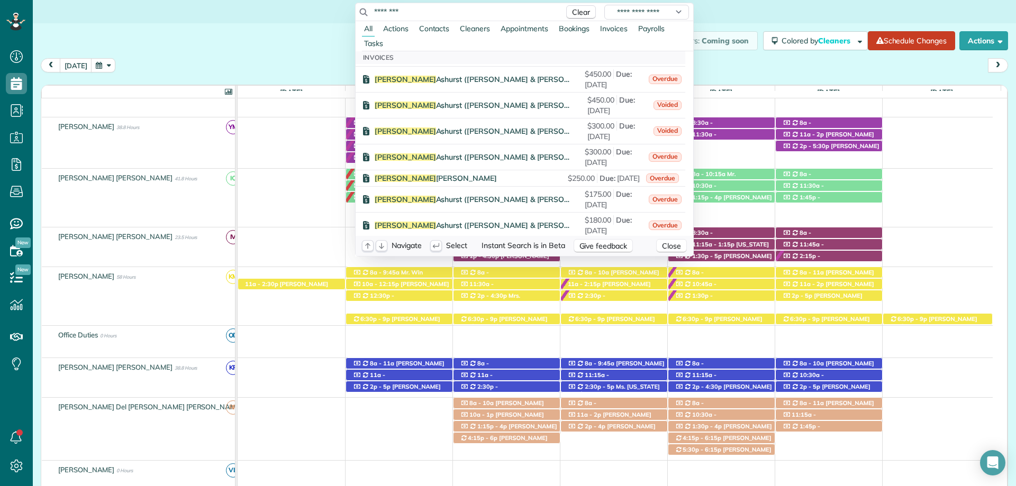
type input "********"
click at [518, 27] on span "Appointments" at bounding box center [524, 29] width 48 height 10
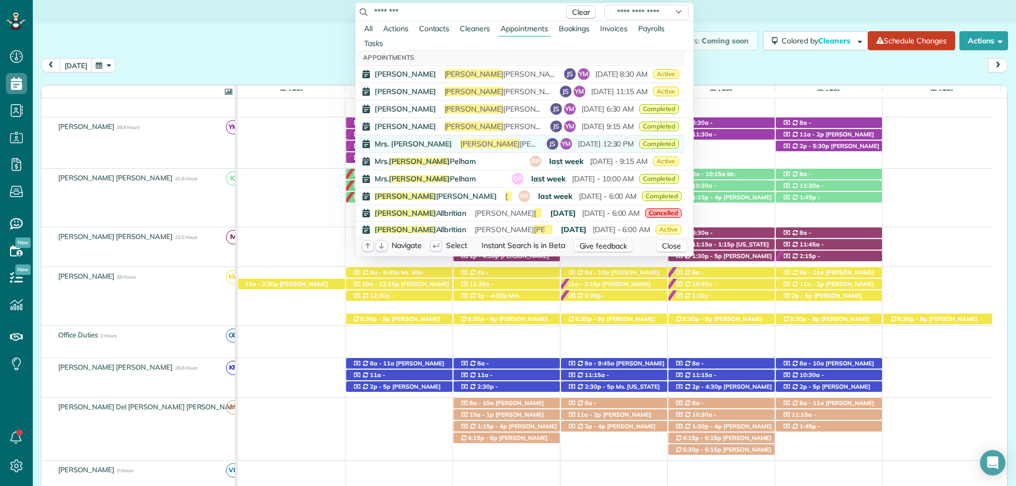
scroll to position [20, 0]
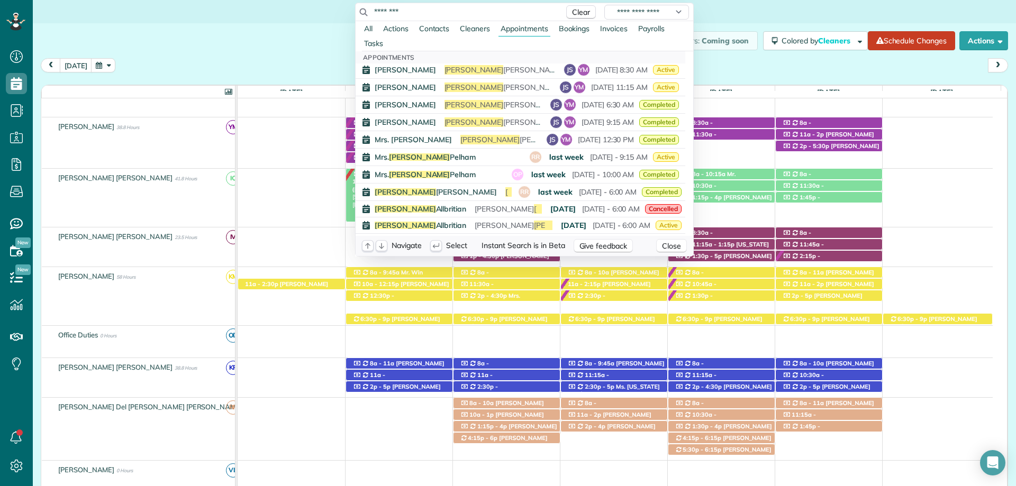
click at [294, 27] on html "Dashboard Scheduling Calendar View List View Dispatch View - Weekly scheduling …" at bounding box center [508, 243] width 1016 height 486
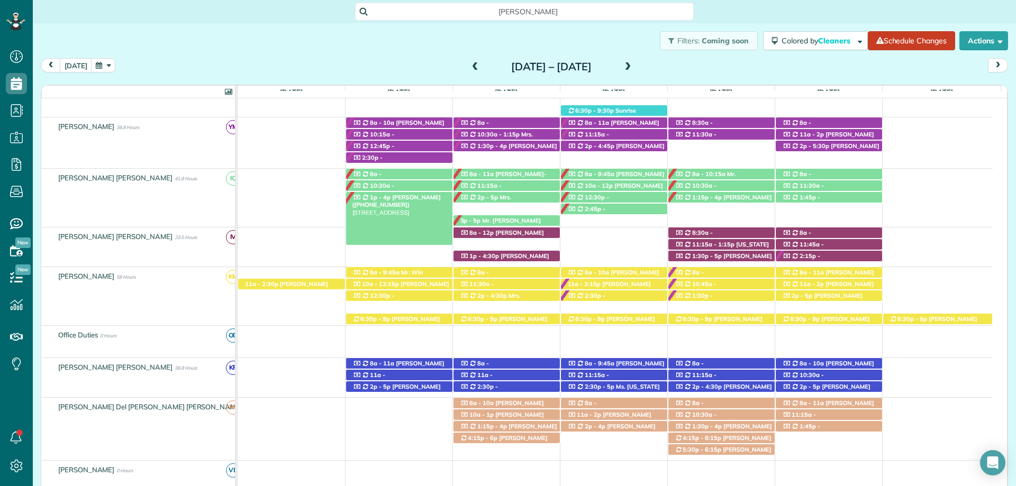
click at [412, 201] on span "Angie Garner (+12055334205)" at bounding box center [396, 201] width 88 height 15
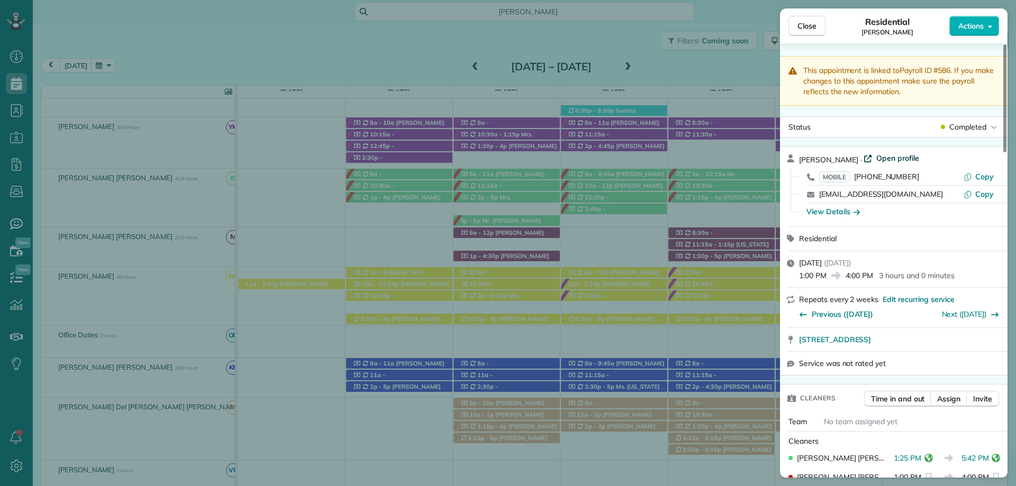
click at [884, 158] on span "Open profile" at bounding box center [897, 158] width 43 height 11
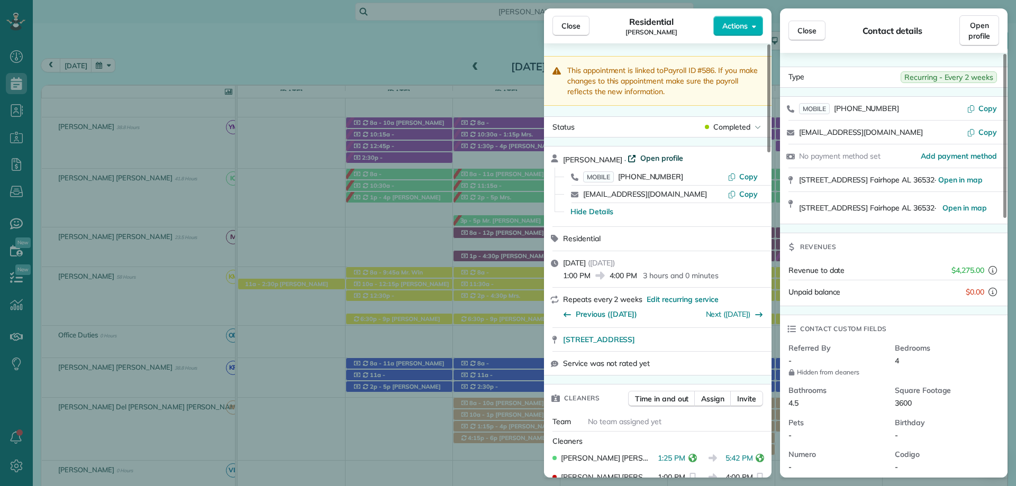
click at [649, 157] on span "Open profile" at bounding box center [661, 158] width 43 height 11
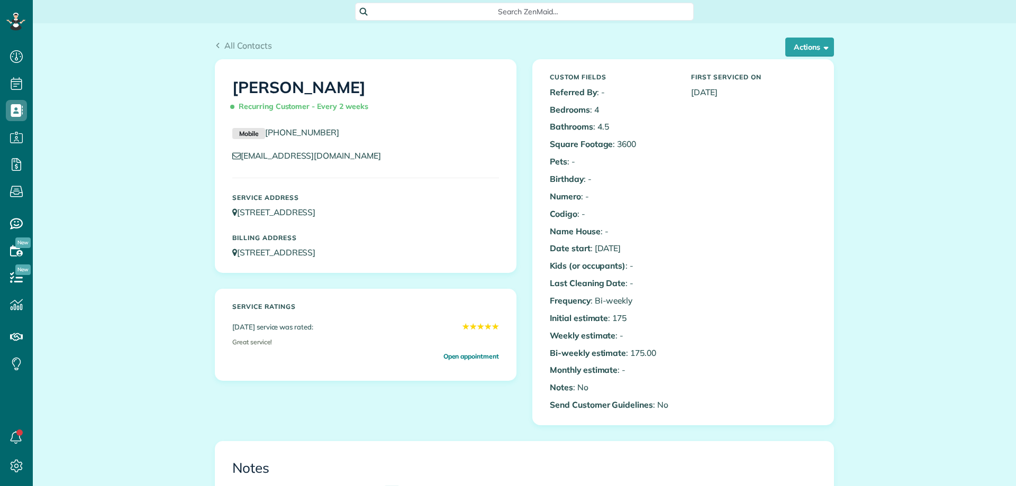
scroll to position [423, 0]
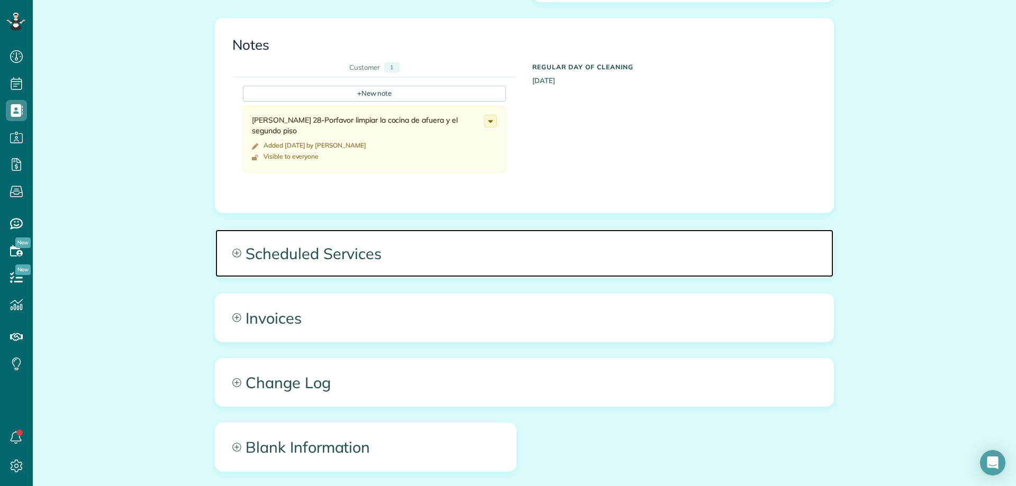
click at [415, 240] on span "Scheduled Services" at bounding box center [524, 254] width 618 height 48
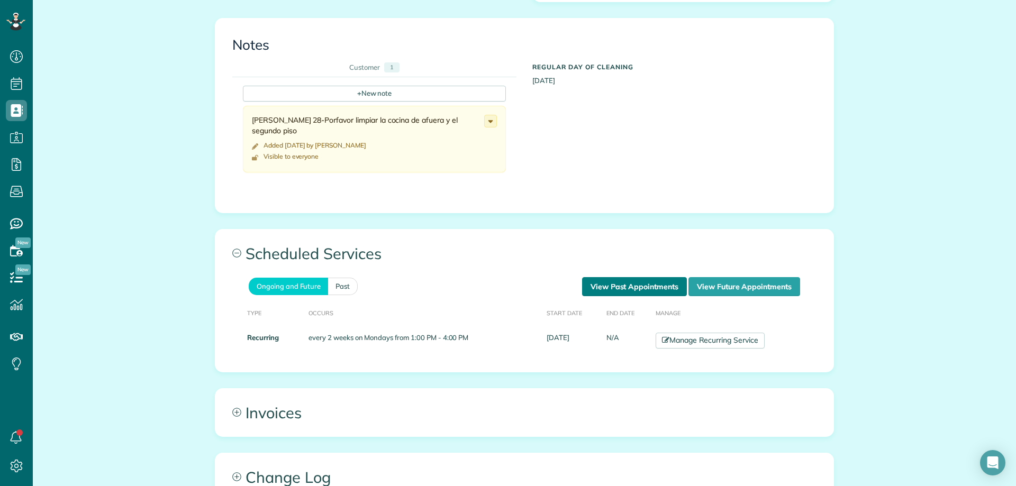
click at [630, 292] on link "View Past Appointments" at bounding box center [634, 286] width 105 height 19
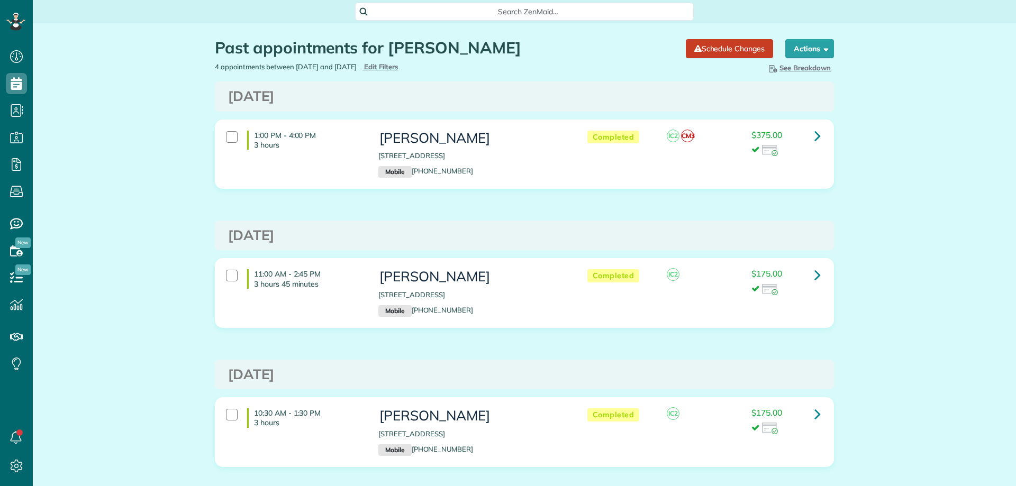
scroll to position [5, 5]
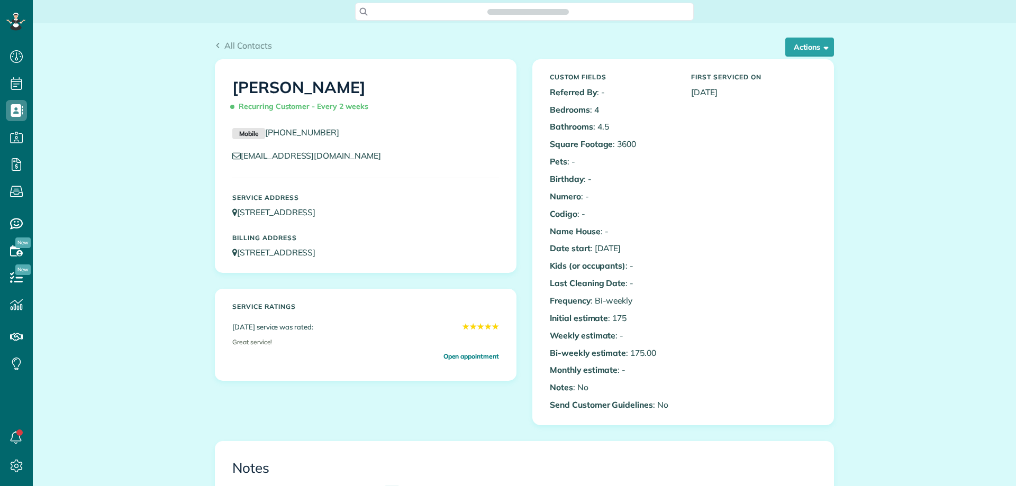
scroll to position [266, 0]
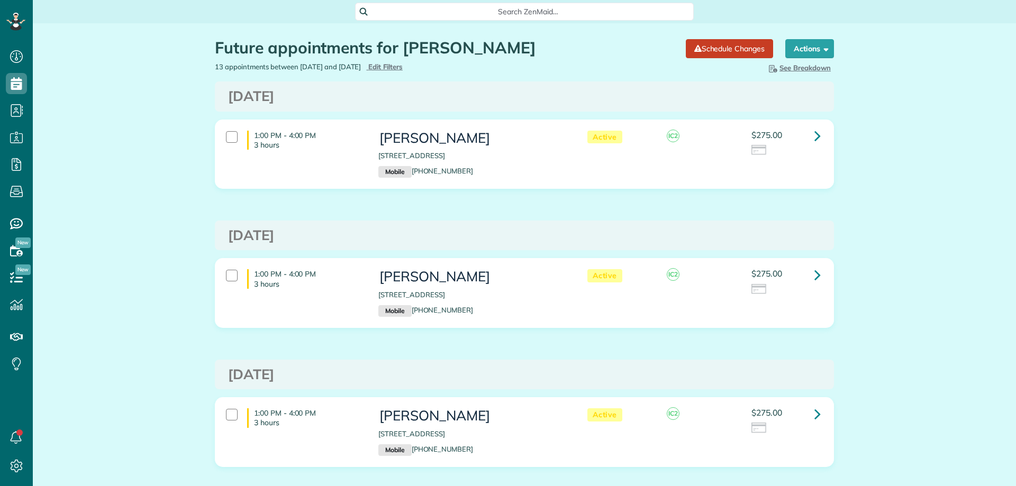
scroll to position [5, 5]
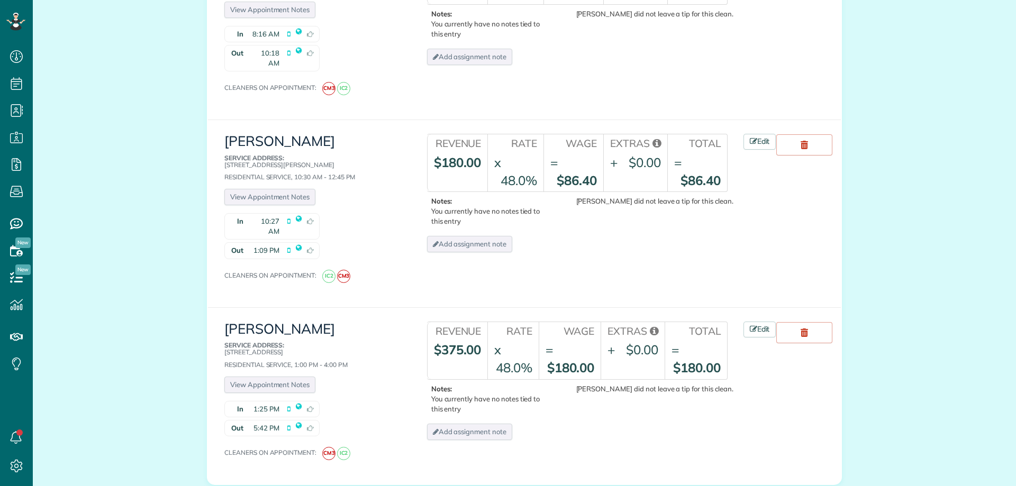
scroll to position [5, 5]
click at [750, 325] on icon at bounding box center [753, 328] width 7 height 7
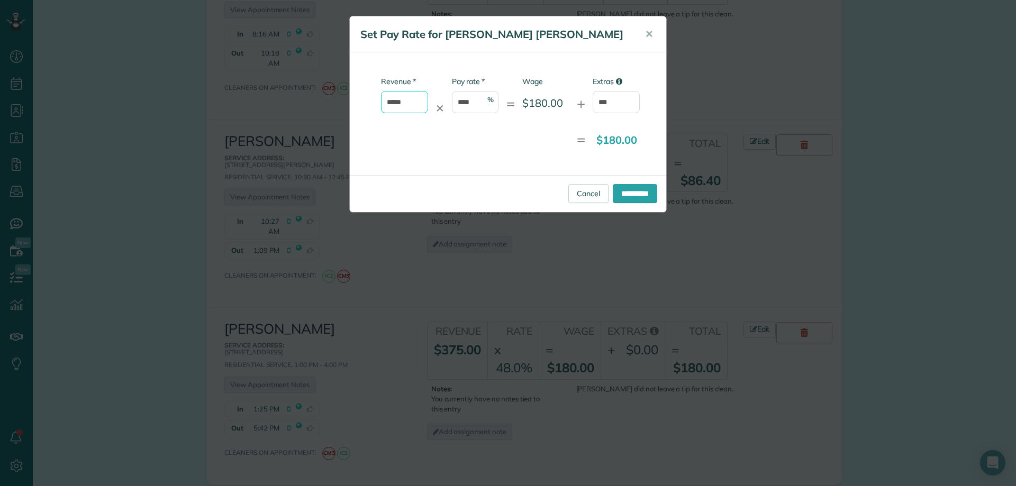
click at [390, 100] on input "*****" at bounding box center [404, 102] width 47 height 22
type input "*****"
click at [569, 127] on div "* Revenue ***** ✕ * Pay rate **** % = Wage $180.00 + Extras *** = $180.00" at bounding box center [508, 113] width 316 height 123
click at [609, 98] on input "***" at bounding box center [616, 102] width 47 height 22
type input "*"
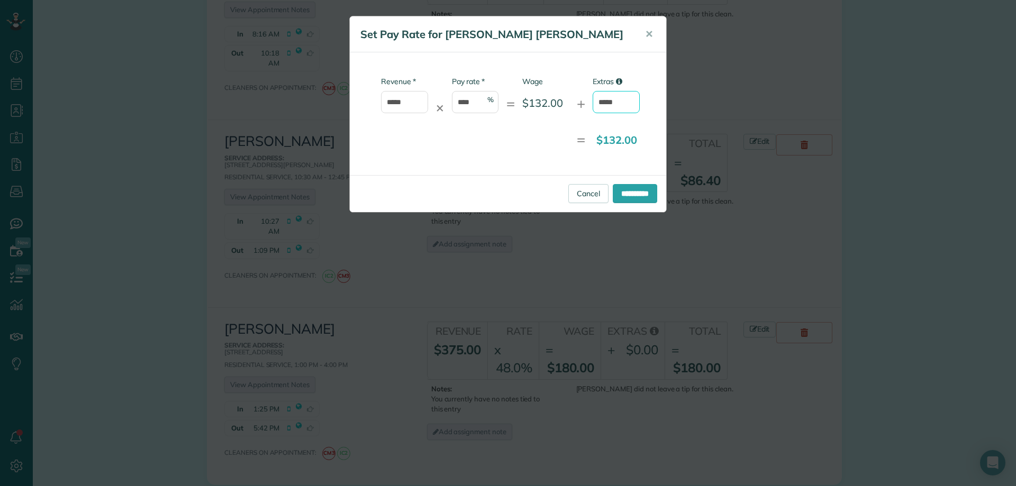
type input "*****"
click at [504, 166] on div "* Revenue ***** ✕ * Pay rate **** % = Wage $132.00 + Extras ***** = $132.00" at bounding box center [508, 113] width 316 height 123
click at [641, 192] on input "**********" at bounding box center [635, 193] width 44 height 19
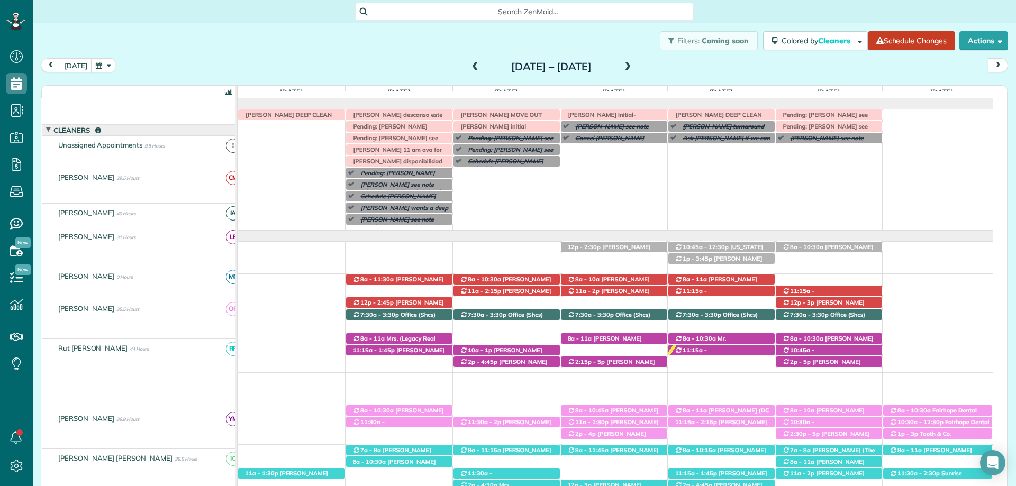
scroll to position [106, 0]
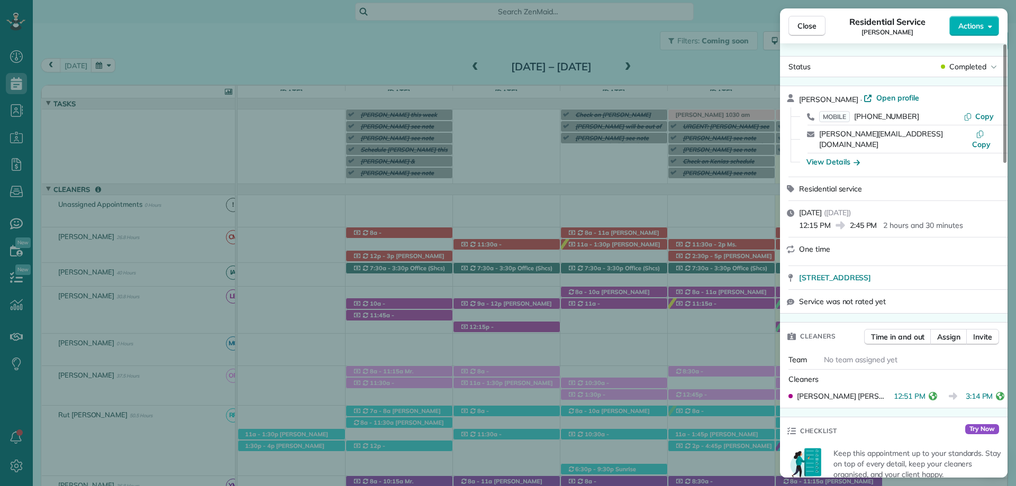
click at [802, 30] on span "Close" at bounding box center [806, 26] width 19 height 11
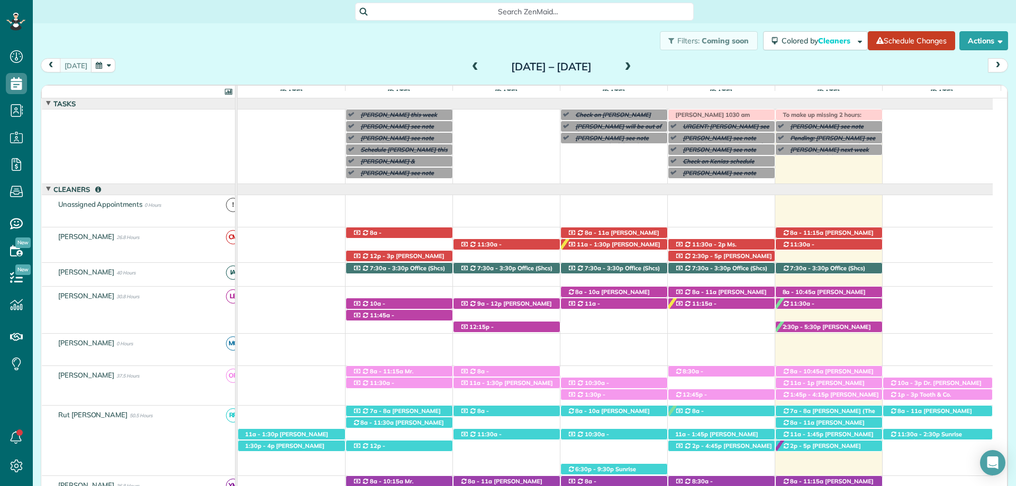
scroll to position [148, 0]
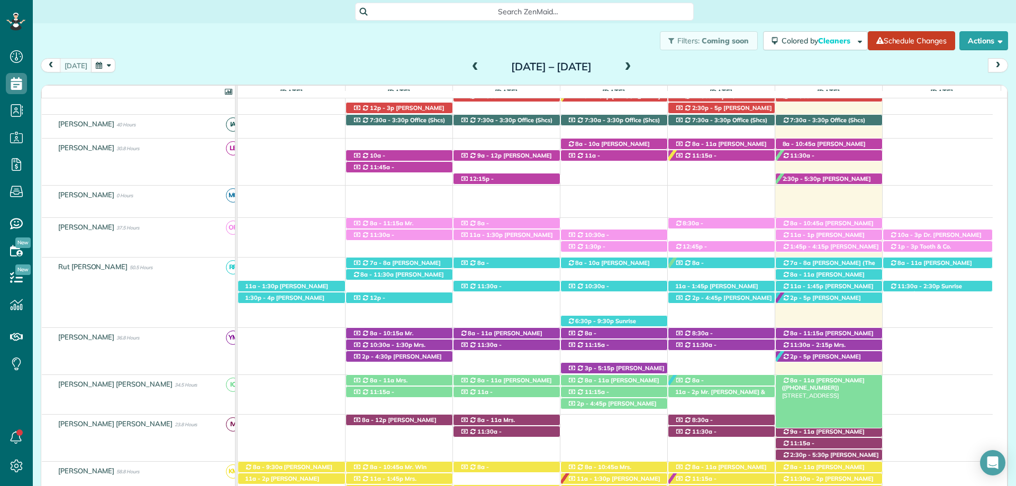
click at [846, 381] on span "[PERSON_NAME] ([PHONE_NUMBER])" at bounding box center [823, 384] width 83 height 15
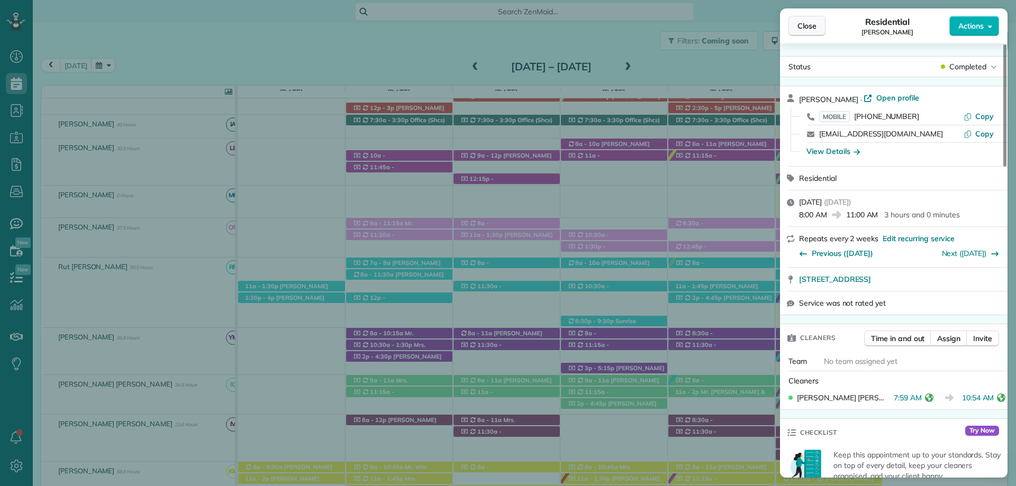
click at [809, 28] on span "Close" at bounding box center [806, 26] width 19 height 11
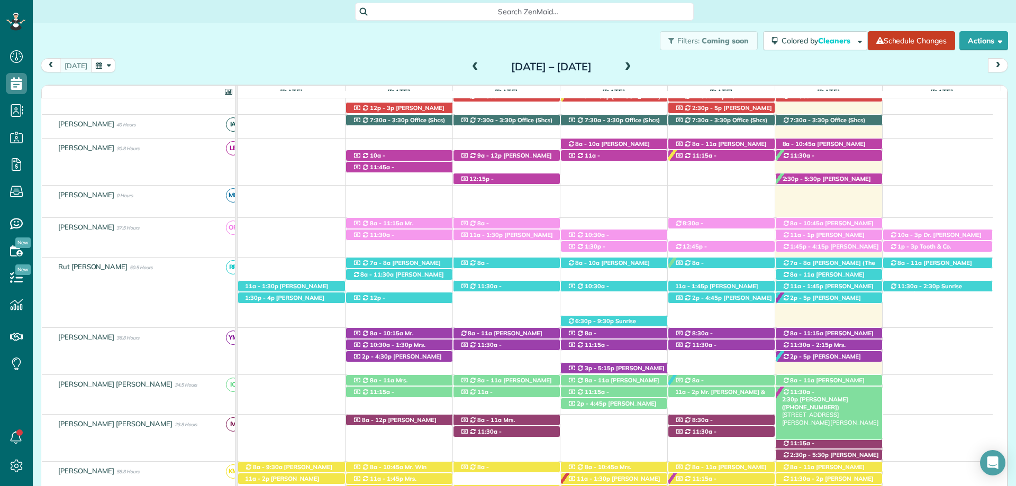
click at [848, 396] on span "[PERSON_NAME] ([PHONE_NUMBER])" at bounding box center [815, 403] width 66 height 15
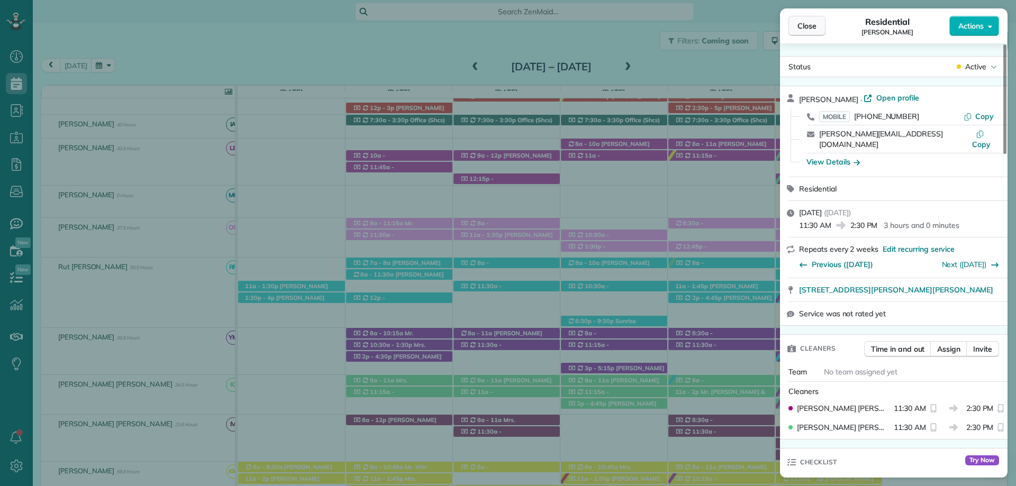
click at [810, 21] on span "Close" at bounding box center [806, 26] width 19 height 11
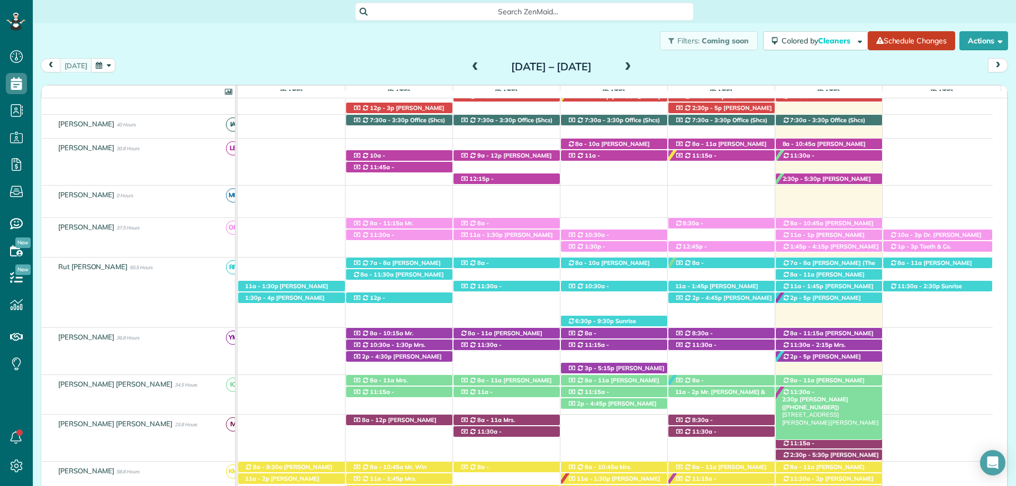
click at [844, 396] on span "[PERSON_NAME] ([PHONE_NUMBER])" at bounding box center [815, 403] width 66 height 15
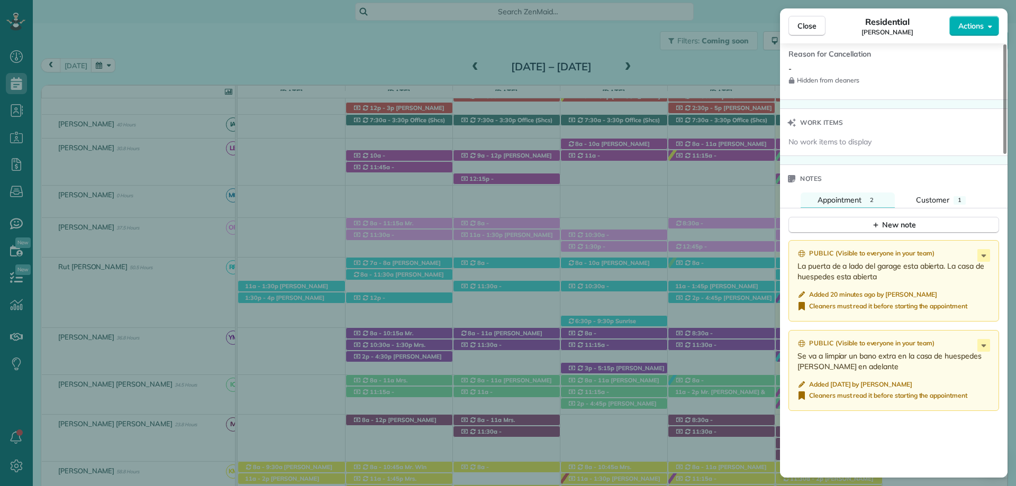
scroll to position [1005, 0]
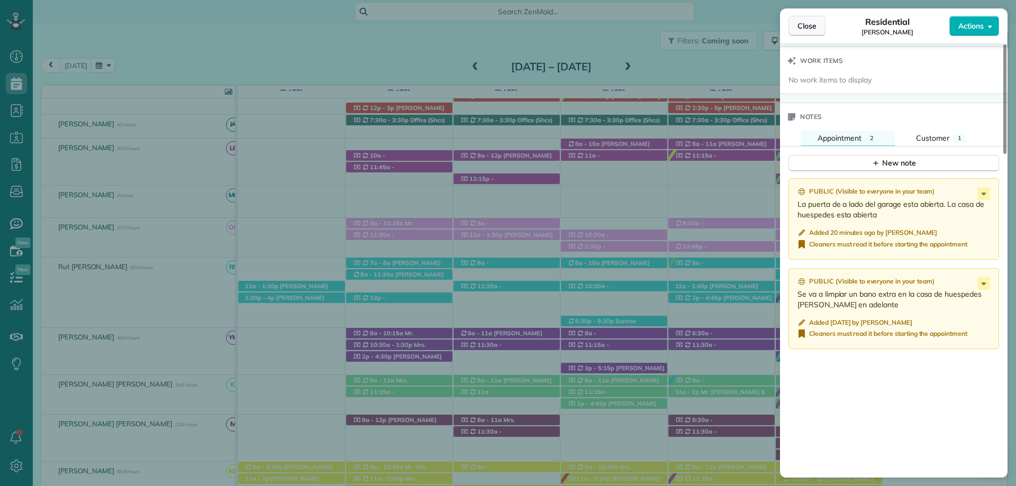
click at [805, 31] on button "Close" at bounding box center [806, 26] width 37 height 20
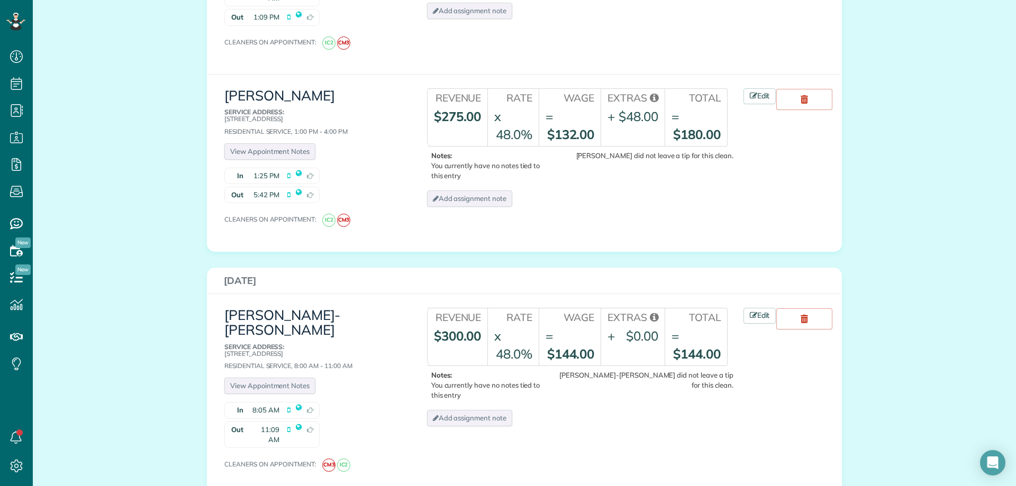
scroll to position [1164, 0]
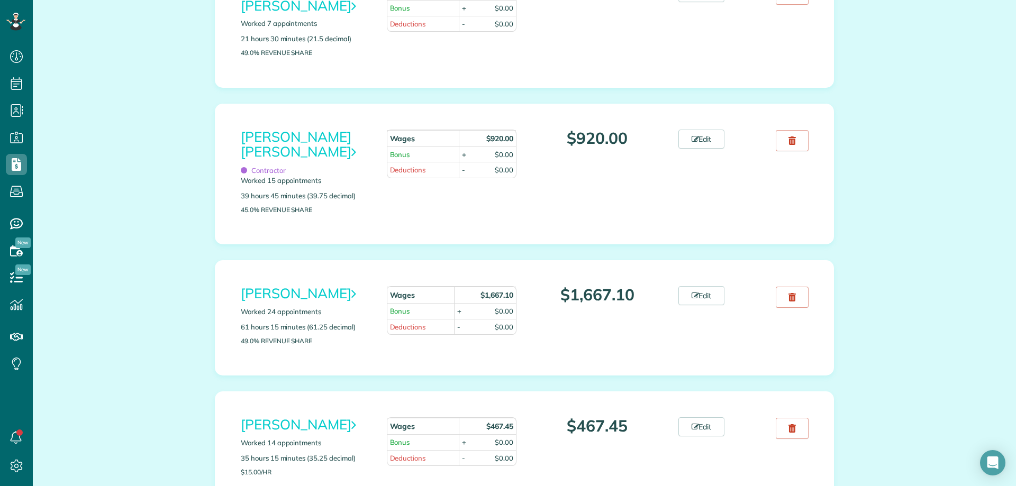
scroll to position [846, 0]
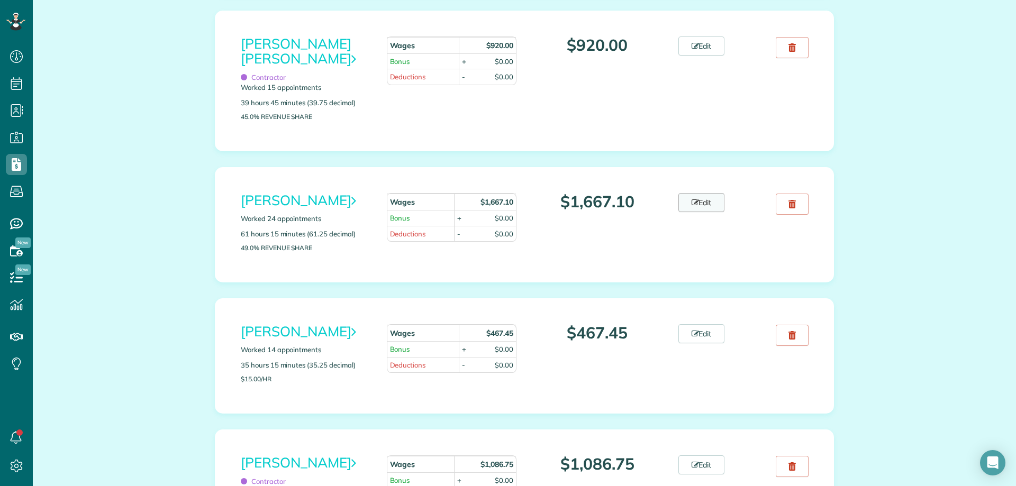
click at [702, 202] on link "Edit" at bounding box center [701, 202] width 47 height 19
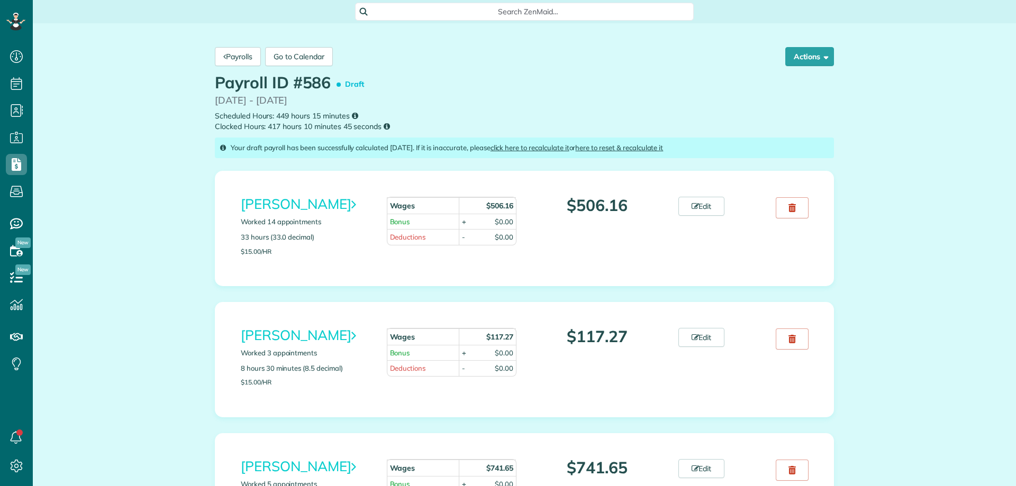
scroll to position [5, 5]
click at [820, 57] on span "button" at bounding box center [824, 56] width 8 height 8
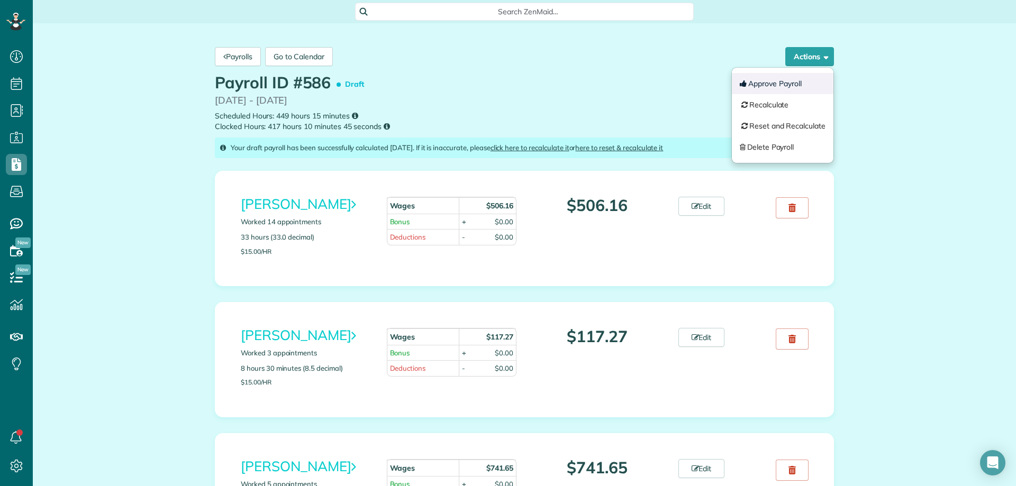
click at [791, 78] on button "Approve Payroll" at bounding box center [783, 83] width 102 height 21
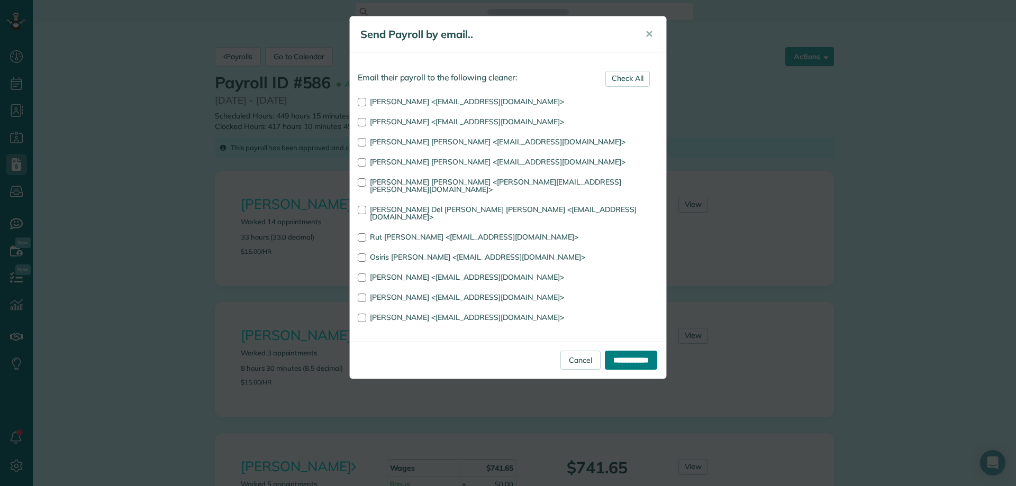
scroll to position [5, 5]
click at [627, 351] on input "**********" at bounding box center [631, 360] width 52 height 19
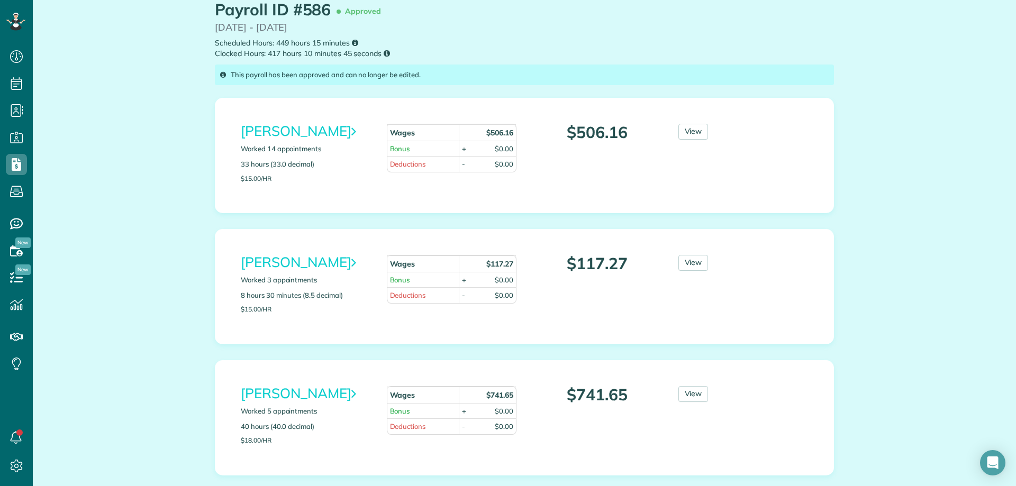
scroll to position [0, 0]
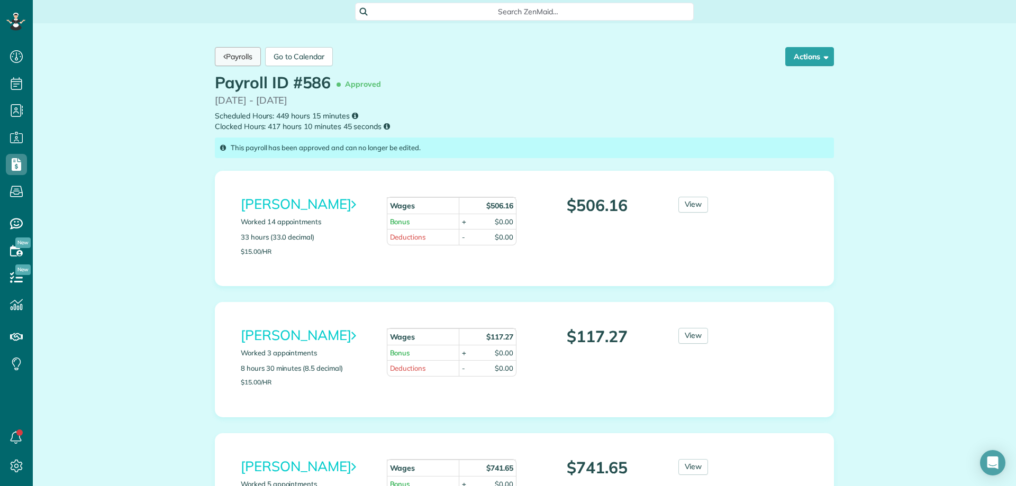
click at [254, 61] on link "Payrolls" at bounding box center [238, 56] width 46 height 19
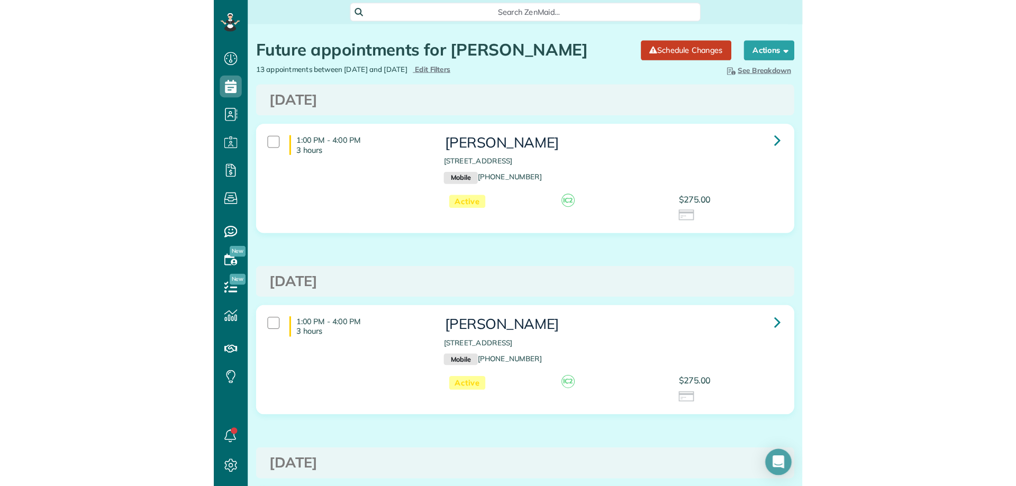
scroll to position [5, 5]
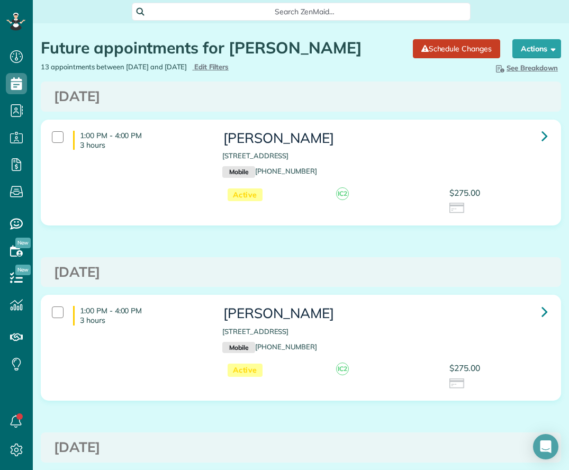
drag, startPoint x: 0, startPoint y: 0, endPoint x: 86, endPoint y: 12, distance: 86.6
click at [86, 12] on div "Search ZenMaid…" at bounding box center [301, 12] width 536 height 18
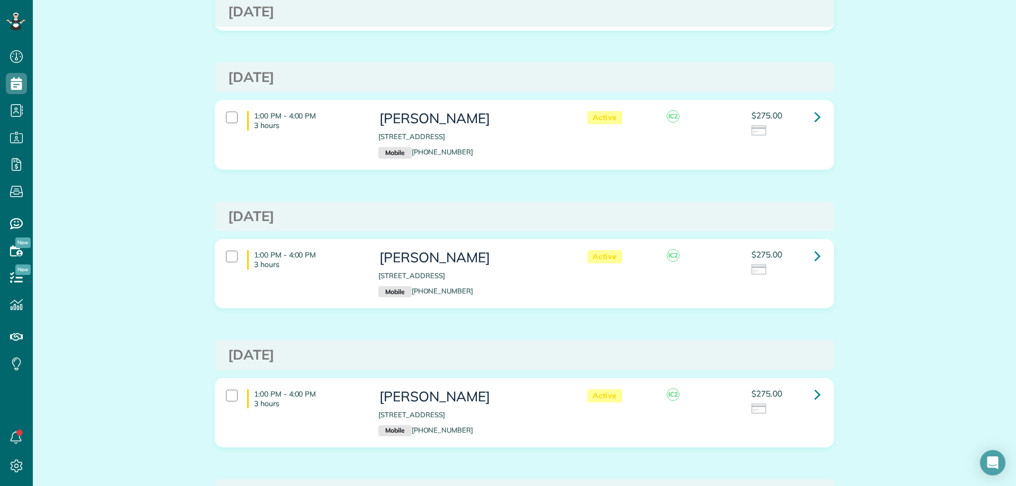
scroll to position [265, 0]
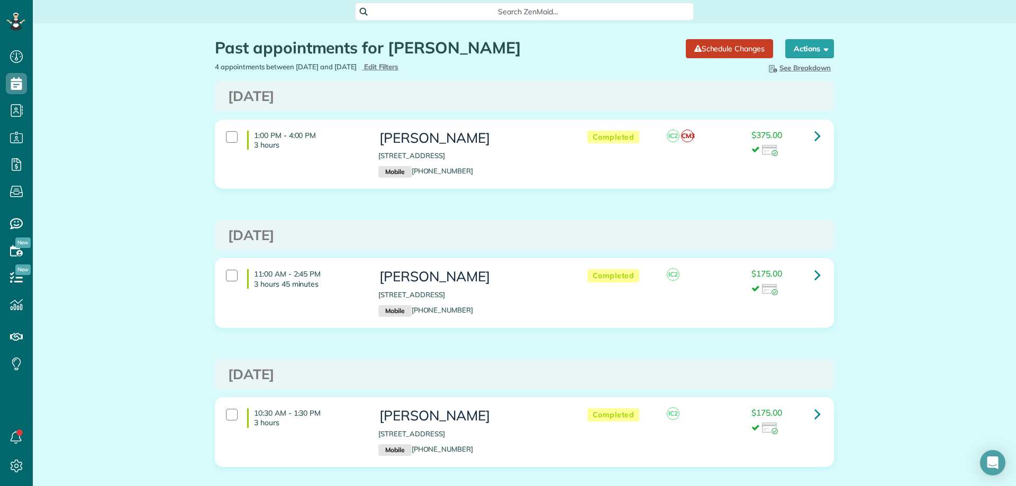
scroll to position [5, 5]
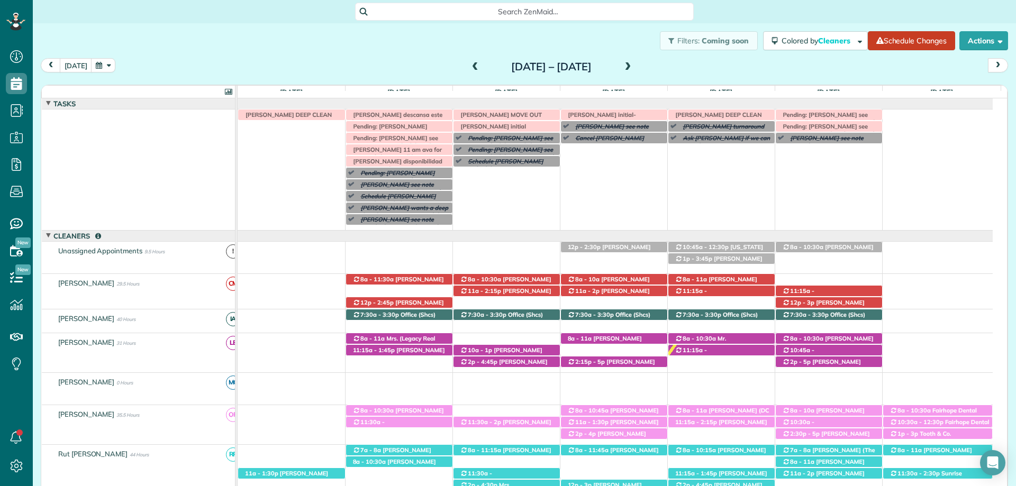
click at [634, 66] on span at bounding box center [628, 67] width 12 height 10
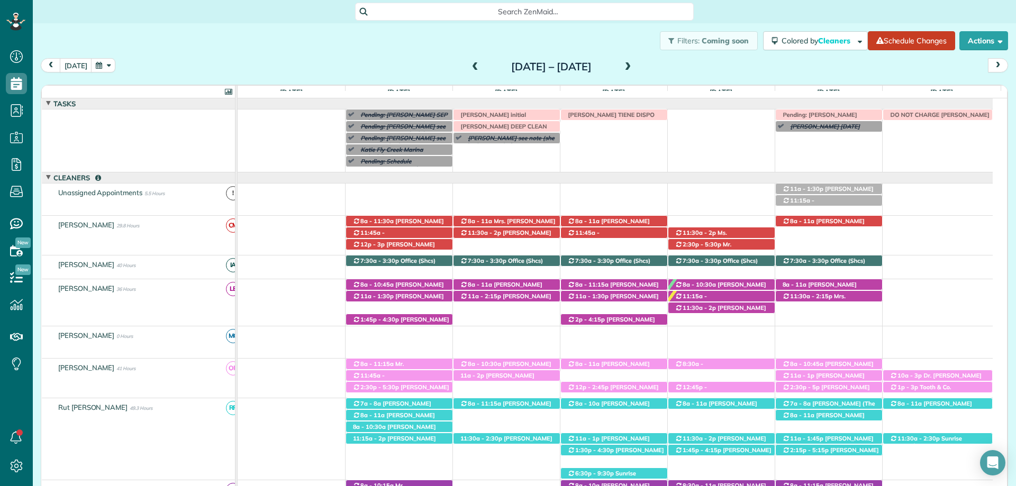
click at [469, 67] on span at bounding box center [475, 67] width 12 height 10
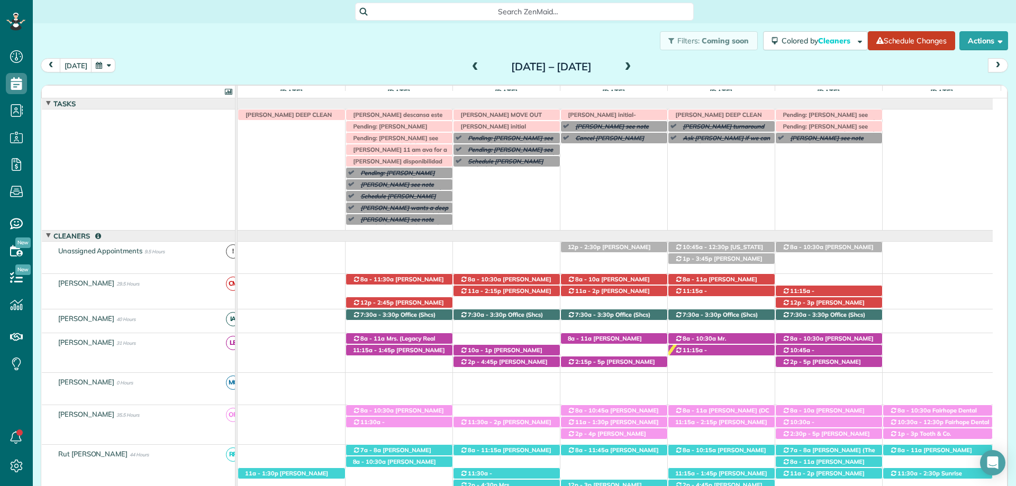
scroll to position [89, 0]
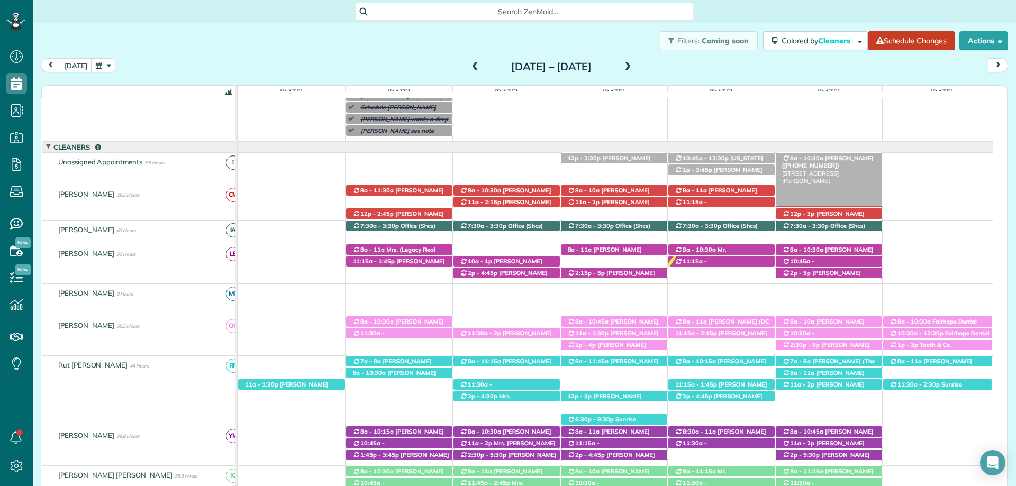
click at [836, 161] on span "[PERSON_NAME] ([PHONE_NUMBER])" at bounding box center [828, 161] width 92 height 15
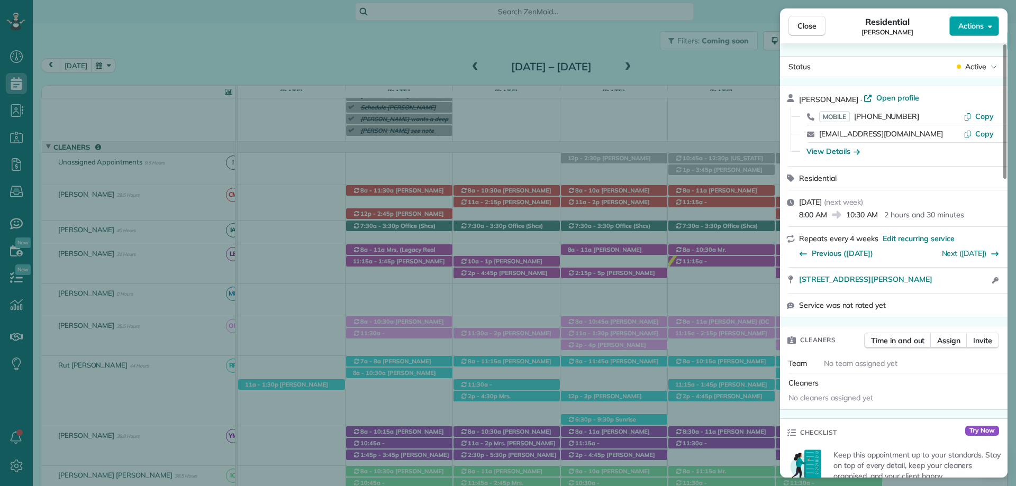
click at [979, 25] on span "Actions" at bounding box center [970, 26] width 25 height 11
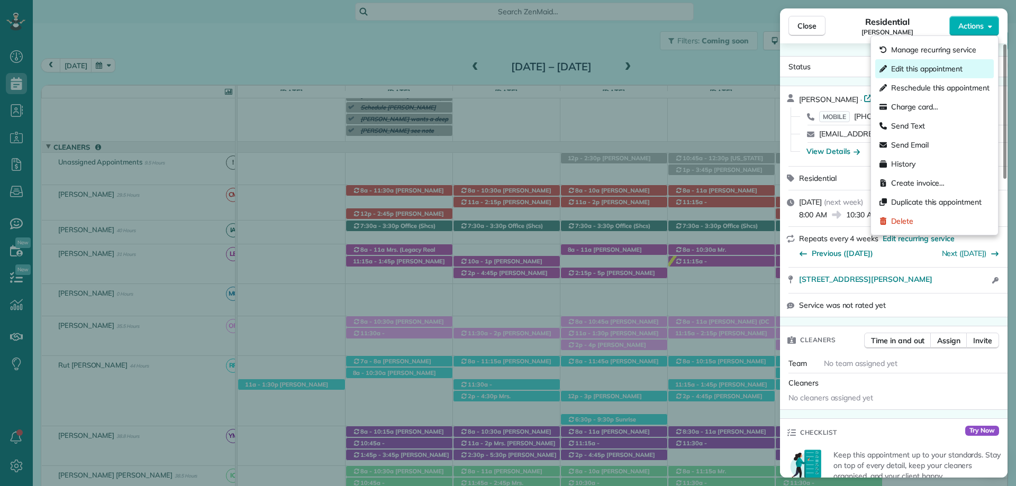
click at [921, 74] on span "Edit this appointment" at bounding box center [926, 68] width 71 height 11
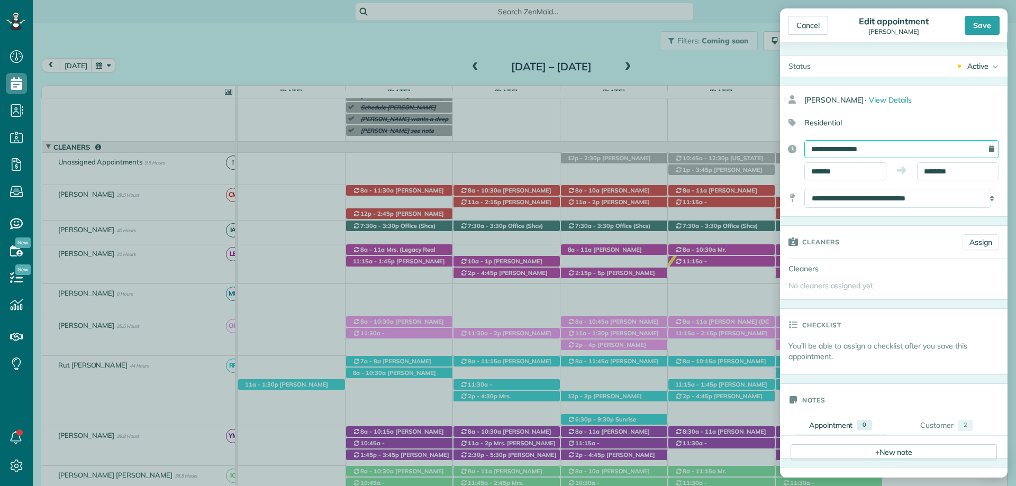
click at [850, 149] on input "**********" at bounding box center [901, 149] width 195 height 18
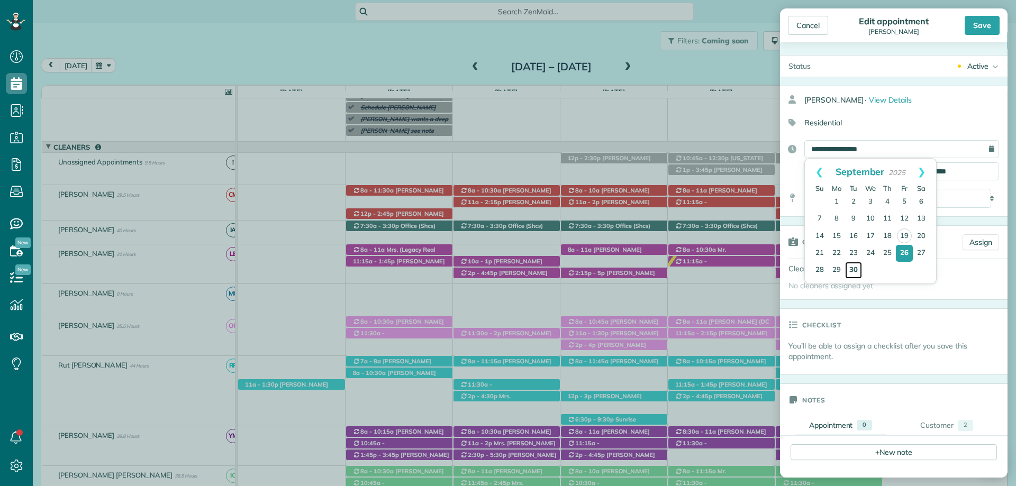
click at [854, 267] on link "30" at bounding box center [853, 270] width 17 height 17
type input "**********"
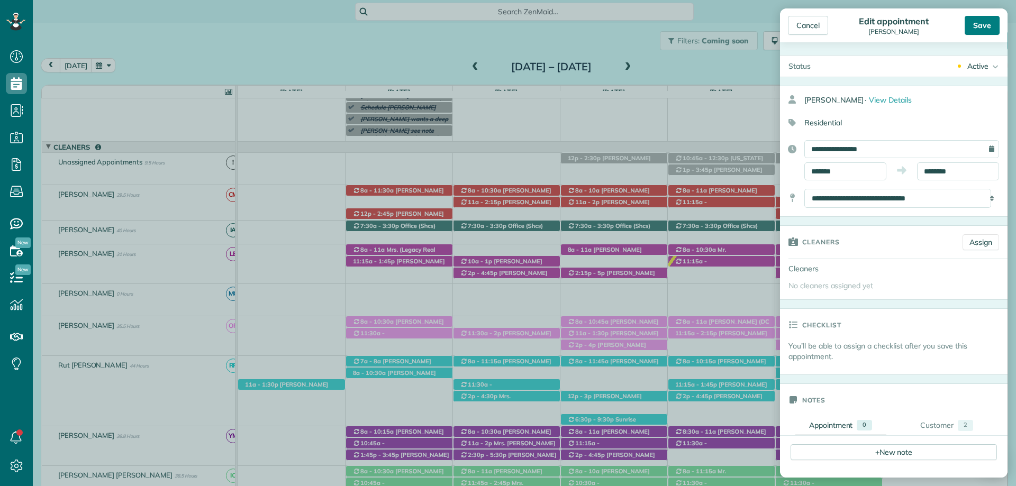
click at [982, 26] on div "Save" at bounding box center [981, 25] width 35 height 19
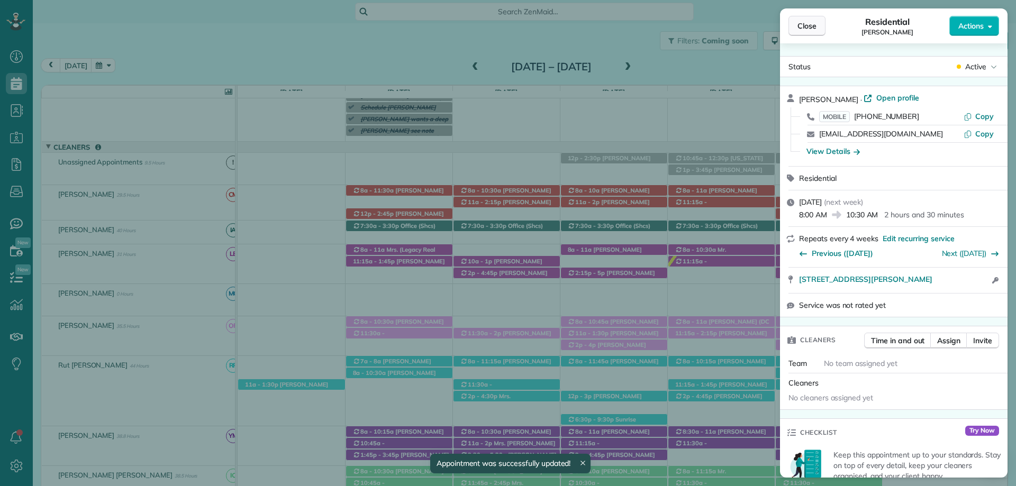
click at [814, 22] on span "Close" at bounding box center [806, 26] width 19 height 11
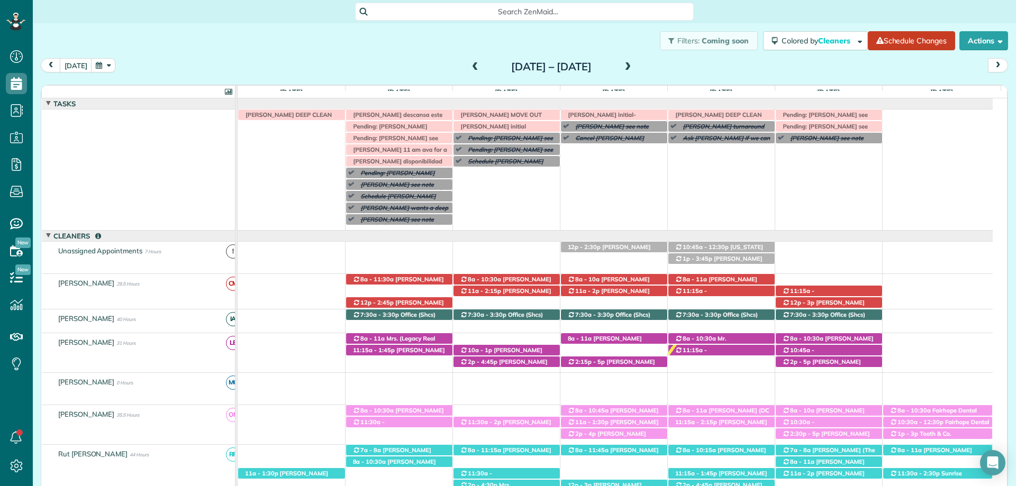
click at [469, 68] on span at bounding box center [475, 67] width 12 height 10
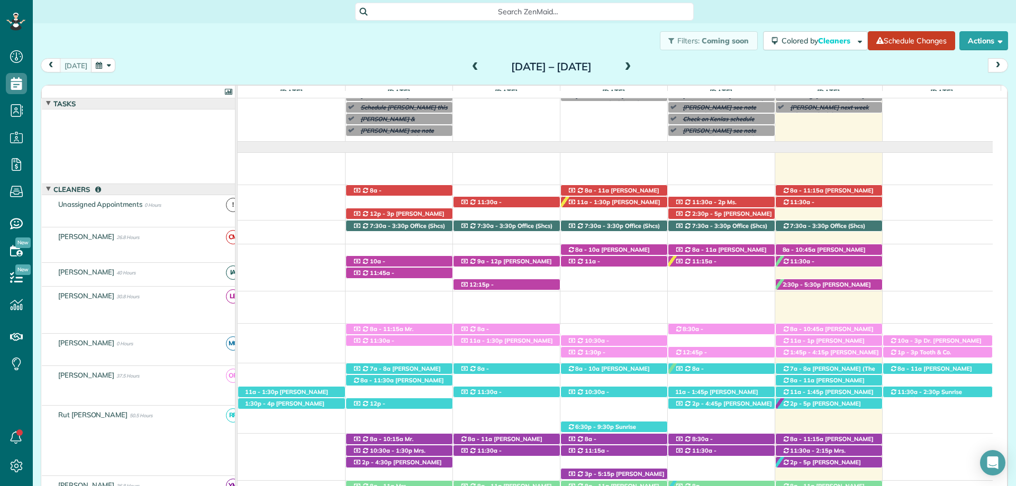
scroll to position [42, 0]
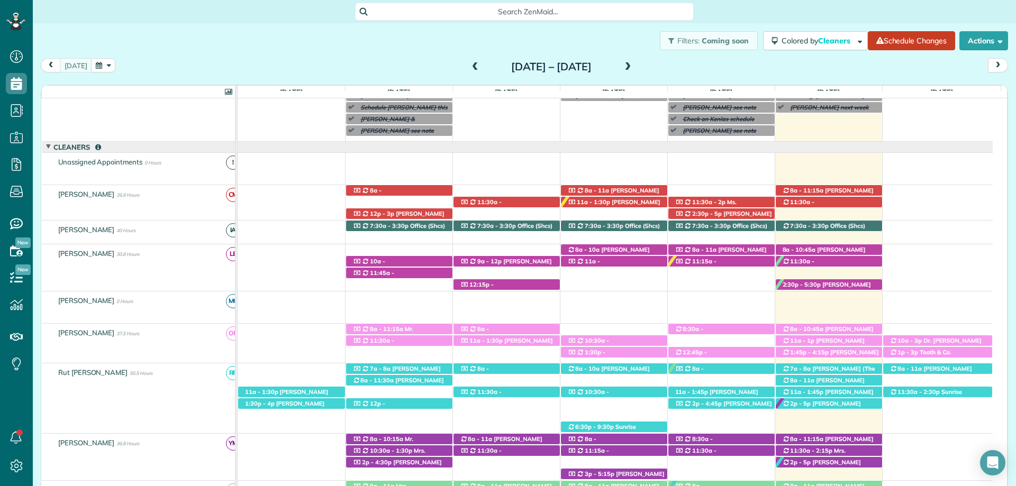
click at [526, 4] on div "Search ZenMaid…" at bounding box center [524, 12] width 339 height 18
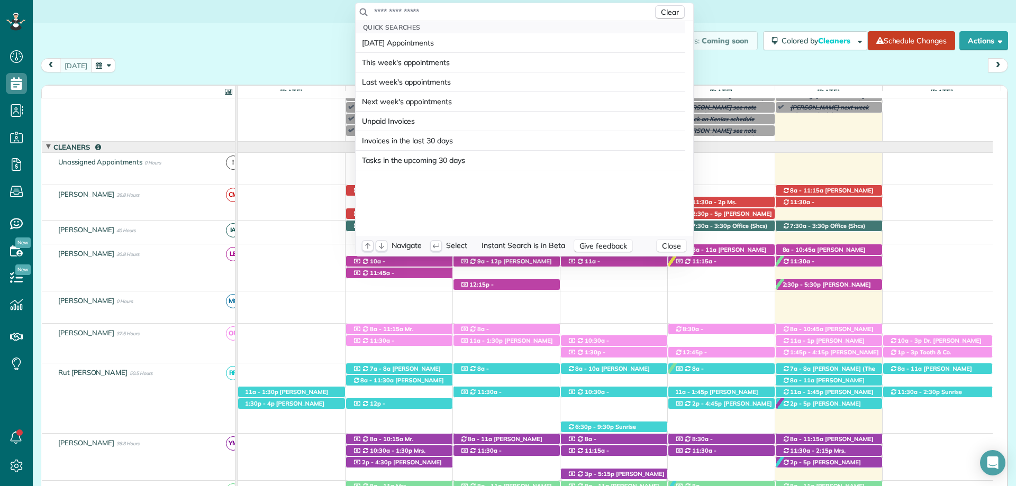
click at [514, 10] on input "text" at bounding box center [513, 11] width 279 height 11
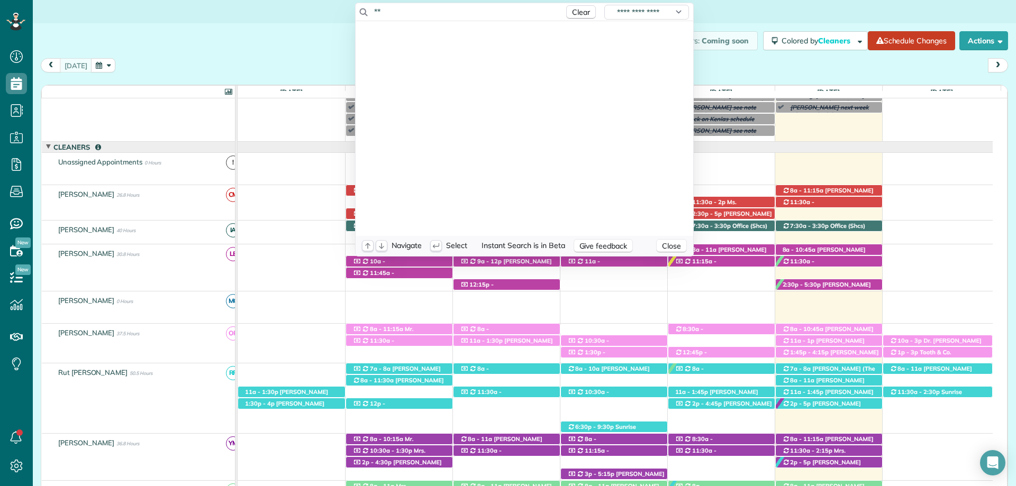
type input "*"
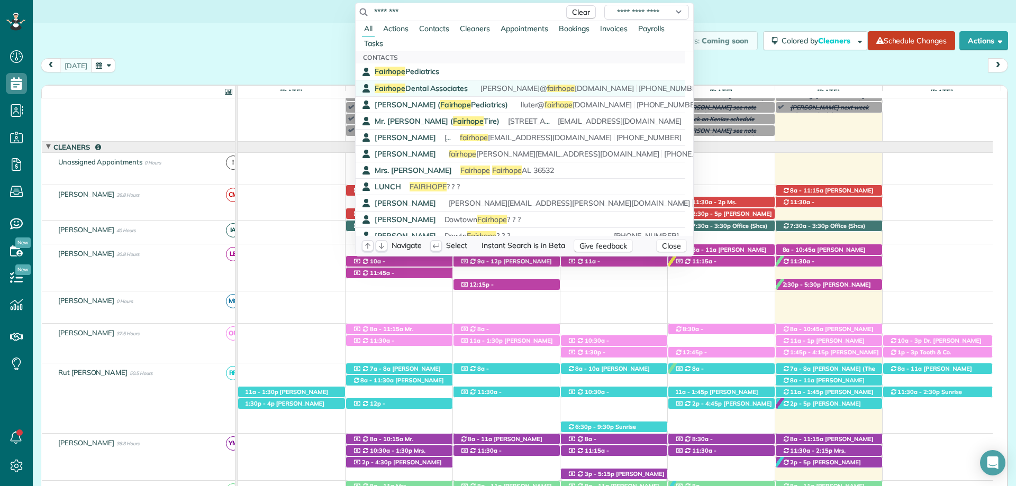
type input "********"
click at [438, 80] on link "Fairhope Dental Associates Fairhope asociados clave acceso 36732 alarma 7898. a…" at bounding box center [521, 88] width 330 height 16
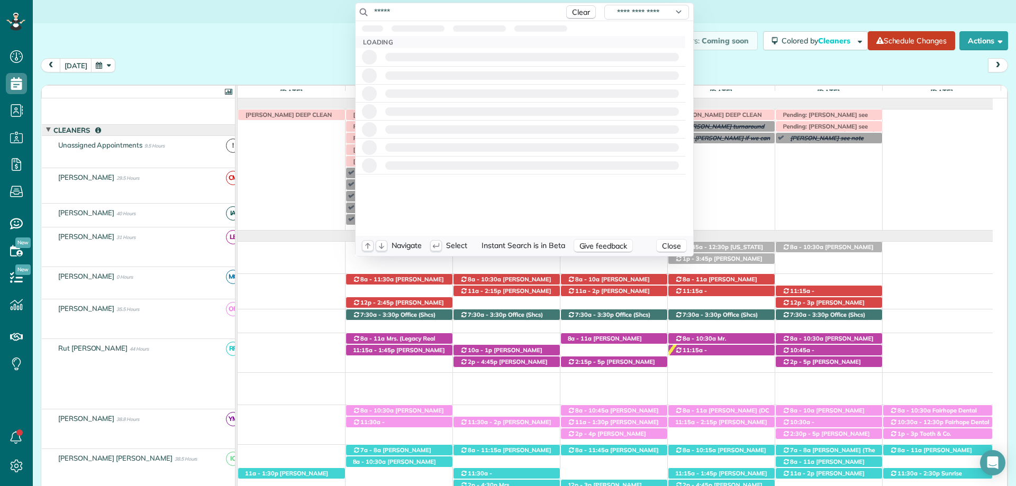
scroll to position [106, 0]
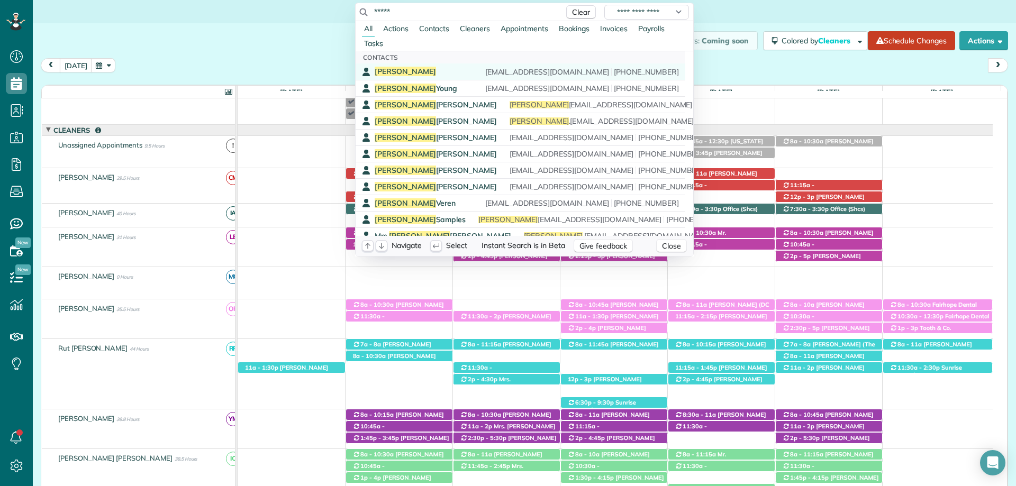
type input "*****"
click at [435, 64] on link "[PERSON_NAME] [EMAIL_ADDRESS][DOMAIN_NAME] [PHONE_NUMBER]" at bounding box center [521, 71] width 330 height 16
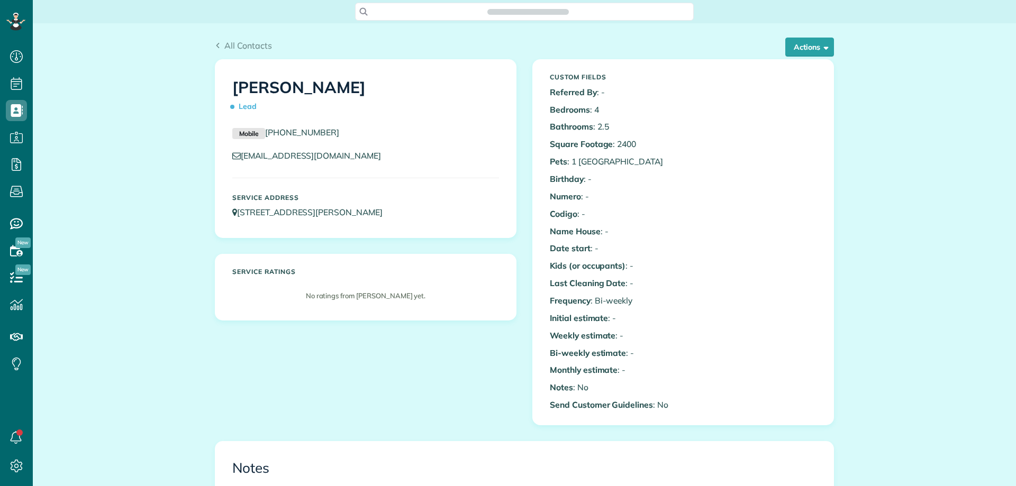
scroll to position [5, 5]
drag, startPoint x: 308, startPoint y: 157, endPoint x: 326, endPoint y: 135, distance: 28.2
click at [237, 149] on div "Mobile [PHONE_NUMBER] [EMAIL_ADDRESS][DOMAIN_NAME]" at bounding box center [365, 146] width 283 height 41
drag, startPoint x: 420, startPoint y: 153, endPoint x: 241, endPoint y: 158, distance: 179.4
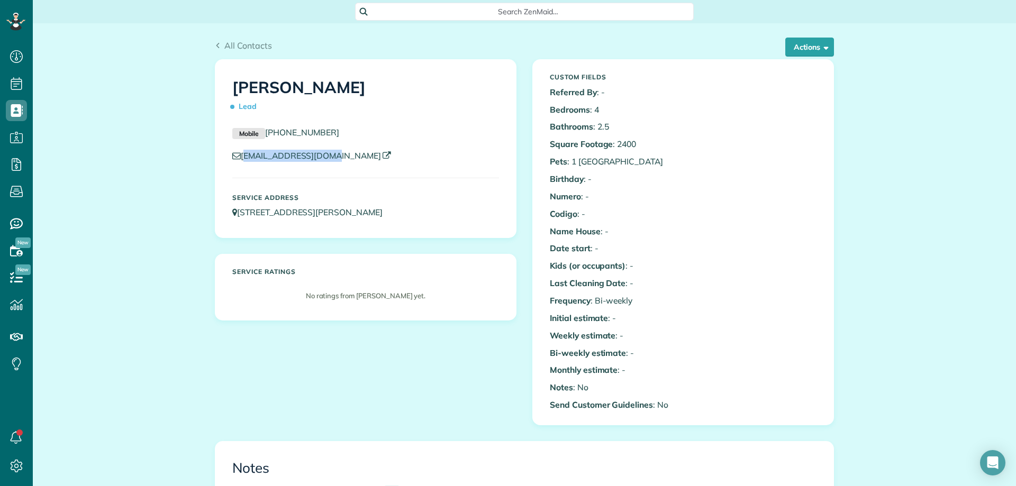
click at [241, 158] on p "[EMAIL_ADDRESS][DOMAIN_NAME]" at bounding box center [365, 156] width 267 height 12
copy link "[EMAIL_ADDRESS][DOMAIN_NAME]"
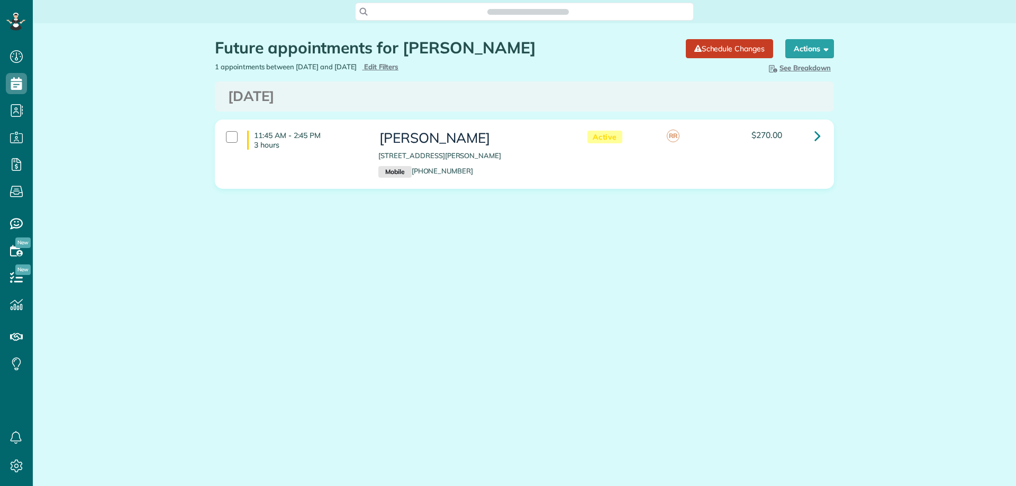
scroll to position [5, 5]
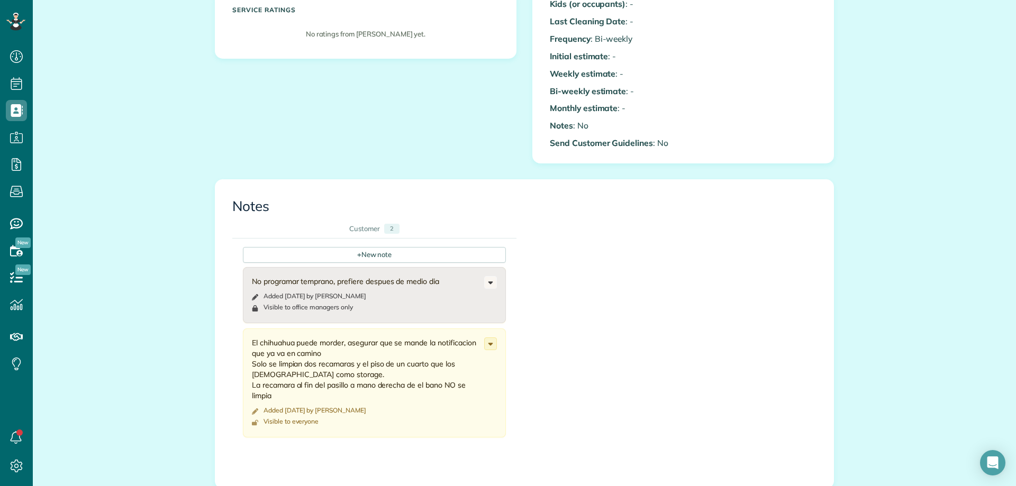
scroll to position [265, 0]
click at [375, 244] on div "+ New note No programar temprano, prefiere despues de medio dia Added [DATE] by…" at bounding box center [516, 343] width 568 height 215
click at [372, 248] on div "+ New note" at bounding box center [374, 252] width 263 height 16
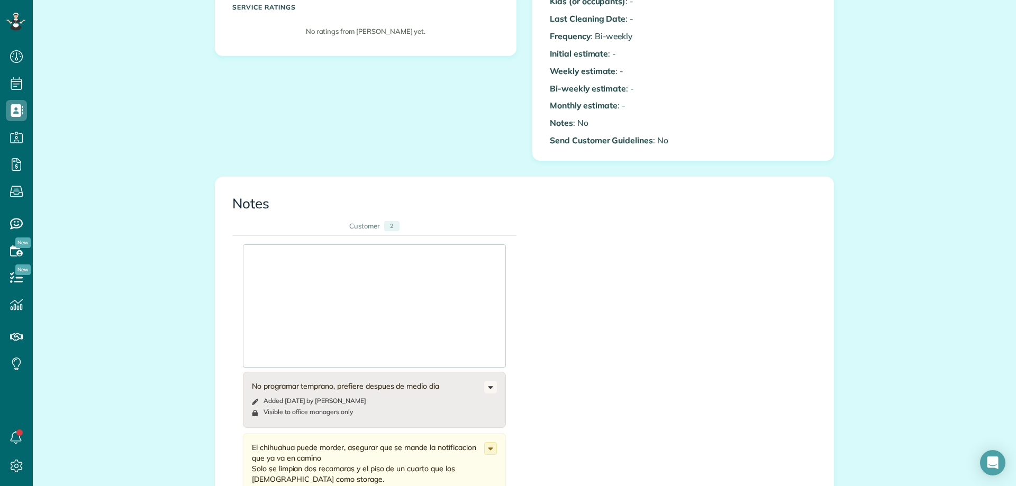
click at [339, 260] on div at bounding box center [374, 306] width 262 height 122
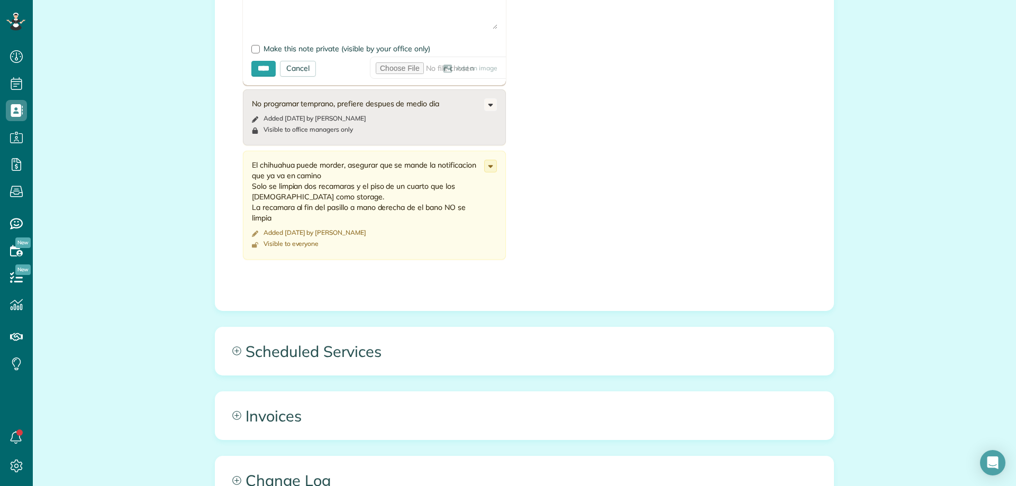
scroll to position [478, 0]
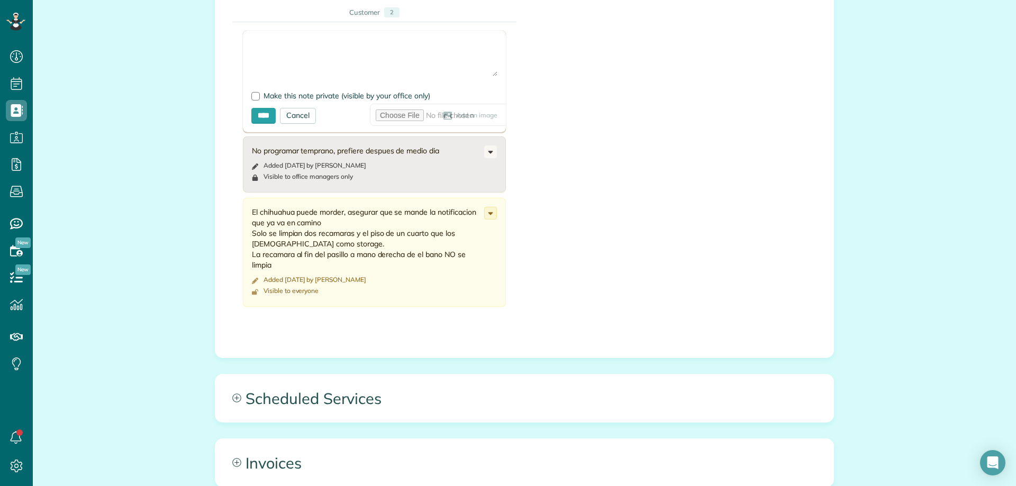
click at [276, 51] on textarea at bounding box center [374, 57] width 246 height 37
type textarea "*"
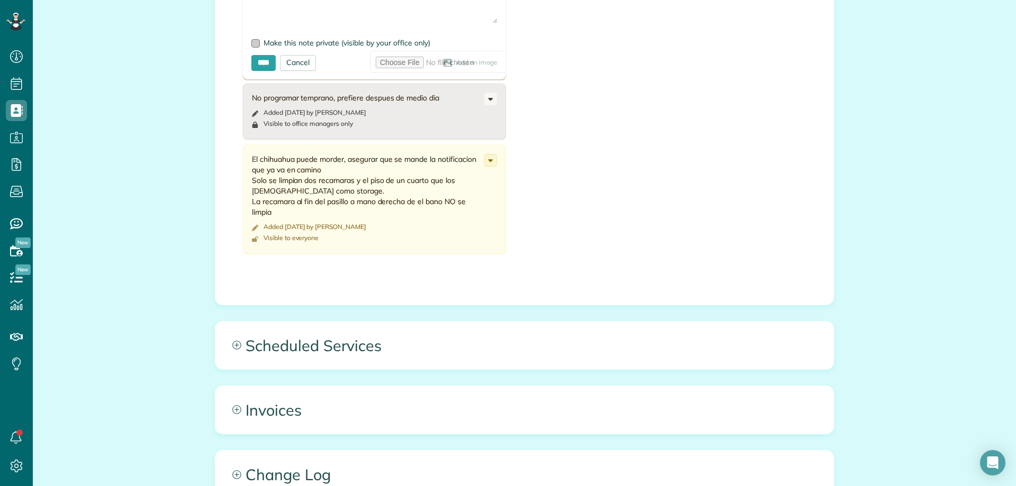
type textarea "**********"
click at [251, 42] on div at bounding box center [255, 43] width 8 height 8
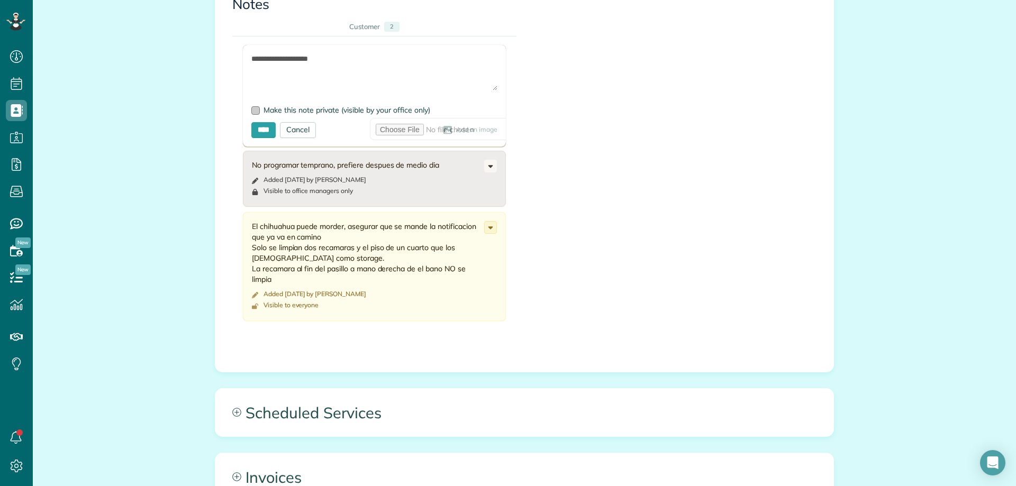
scroll to position [425, 0]
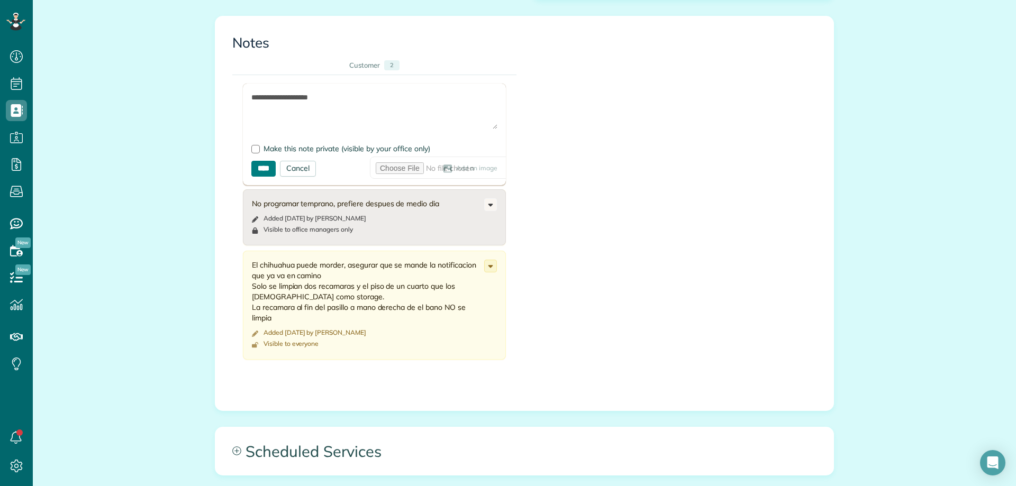
click at [265, 165] on input "****" at bounding box center [263, 169] width 24 height 16
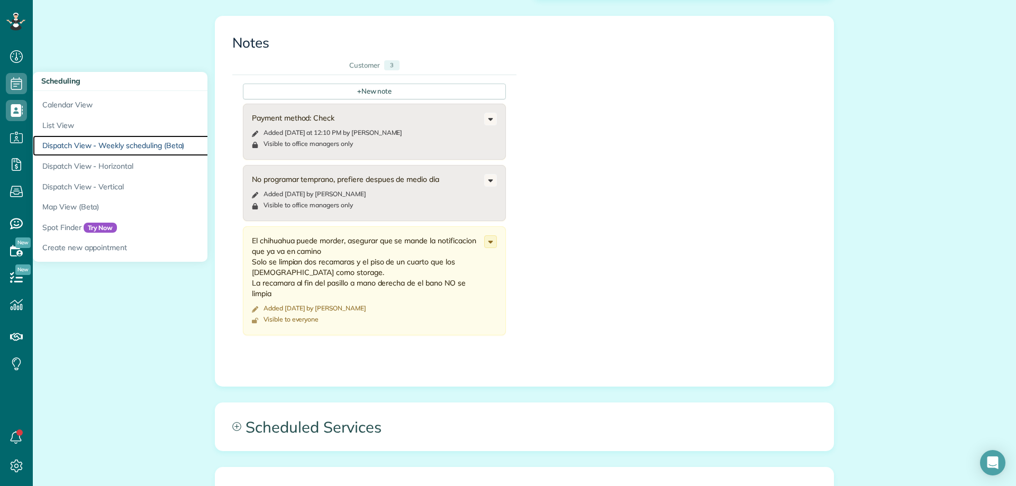
drag, startPoint x: 113, startPoint y: 144, endPoint x: 136, endPoint y: 3, distance: 143.8
click at [113, 144] on link "Dispatch View - Weekly scheduling (Beta)" at bounding box center [165, 145] width 265 height 21
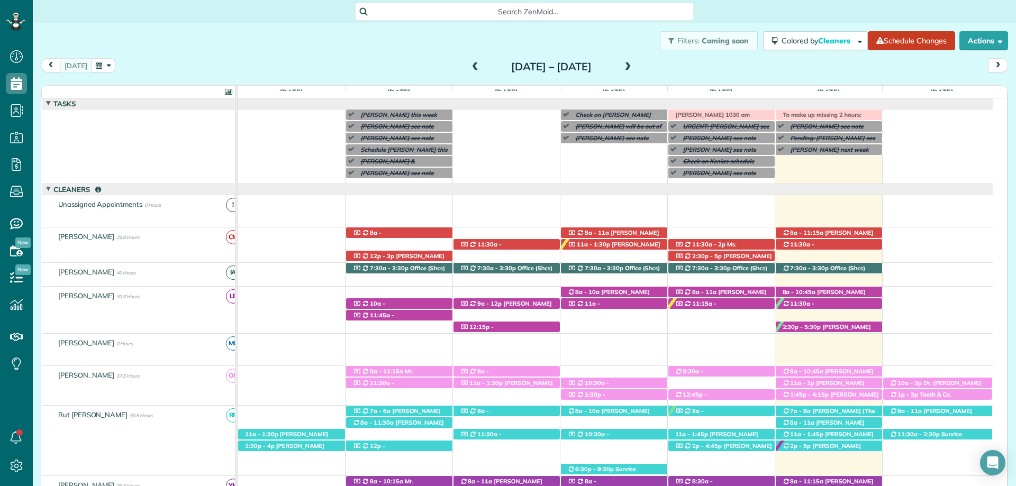
scroll to position [148, 0]
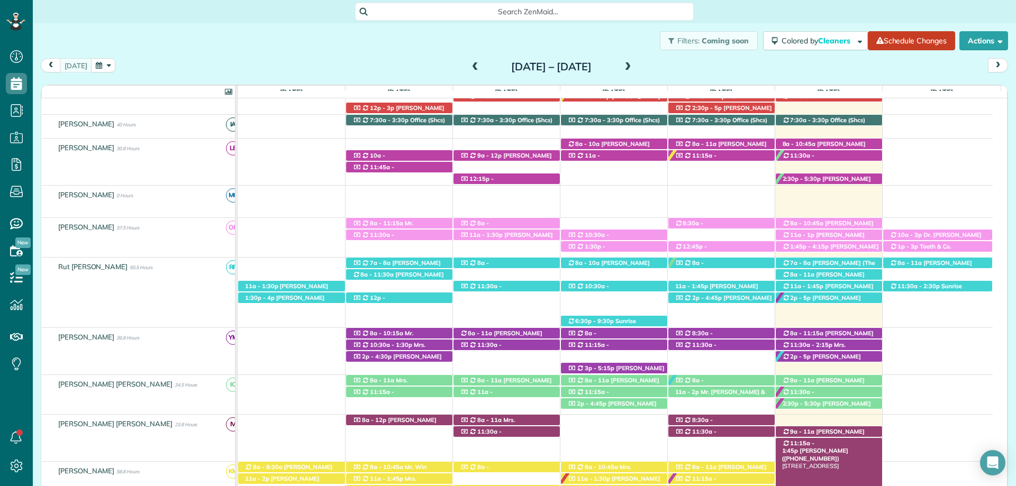
click at [815, 443] on span "11:15a - 1:45p" at bounding box center [798, 447] width 33 height 15
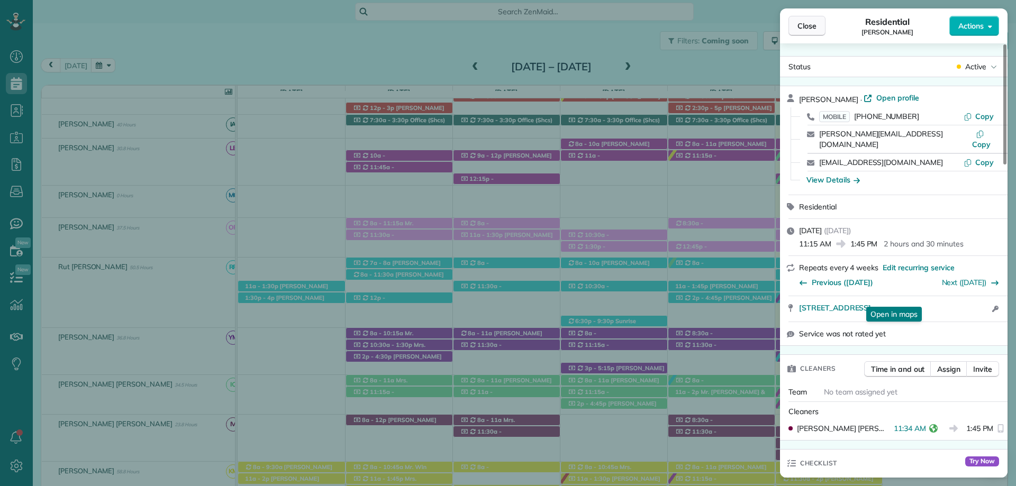
click at [807, 32] on button "Close" at bounding box center [806, 26] width 37 height 20
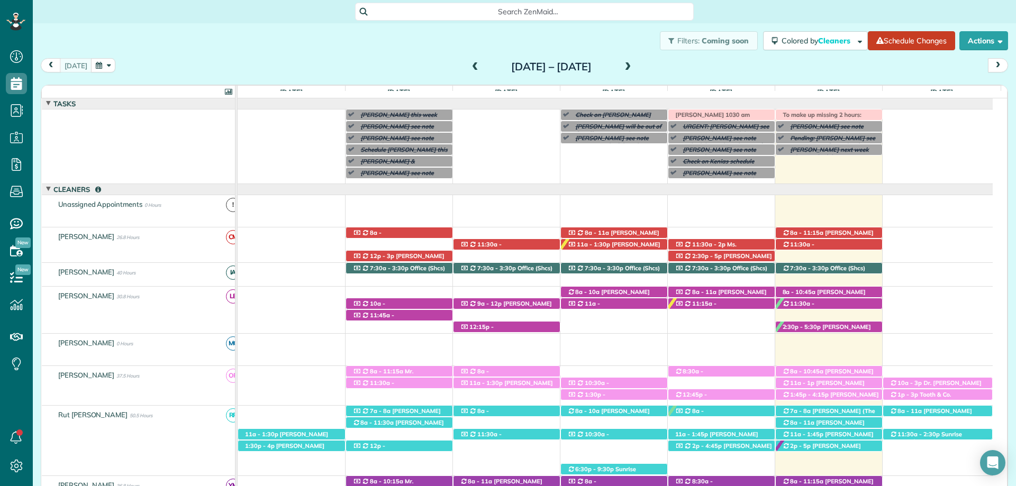
click at [634, 69] on span at bounding box center [628, 67] width 12 height 10
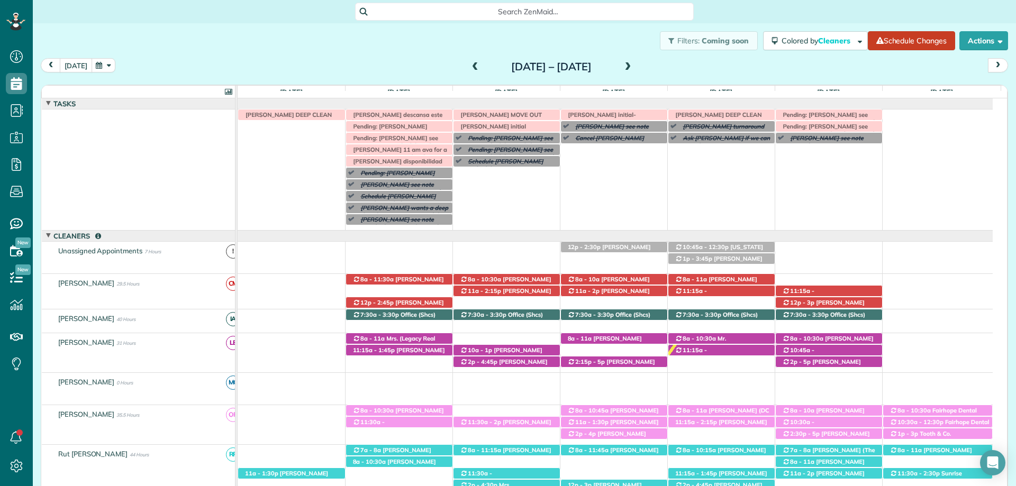
click at [73, 60] on button "[DATE]" at bounding box center [76, 65] width 32 height 14
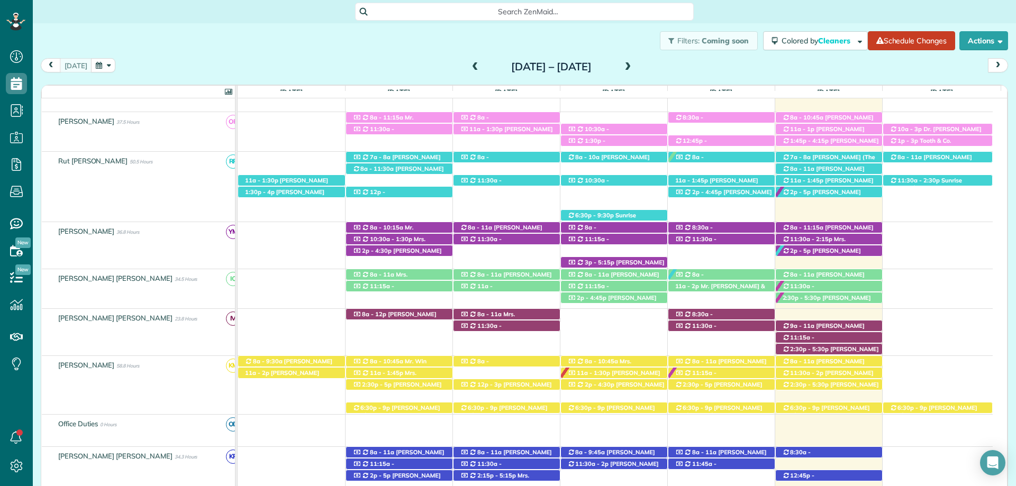
scroll to position [360, 0]
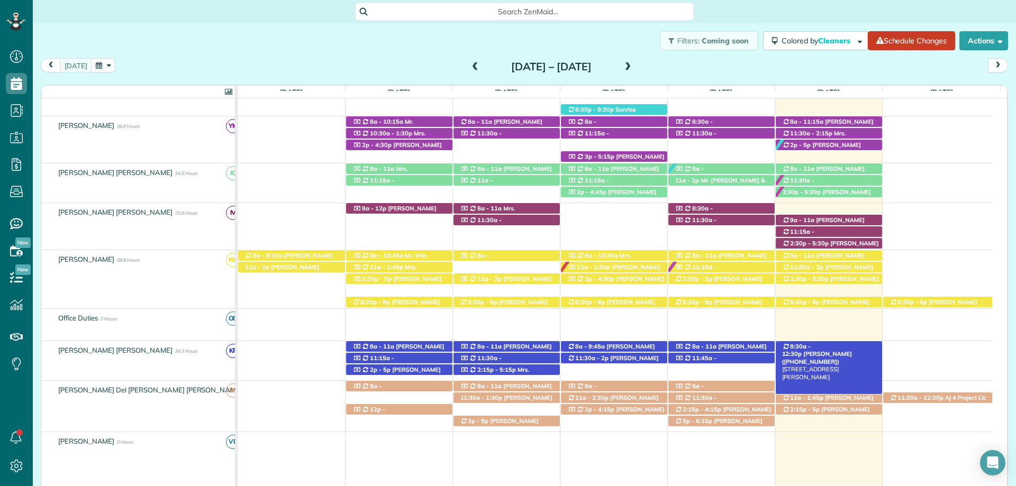
click at [846, 350] on span "[PERSON_NAME] ([PHONE_NUMBER])" at bounding box center [817, 357] width 70 height 15
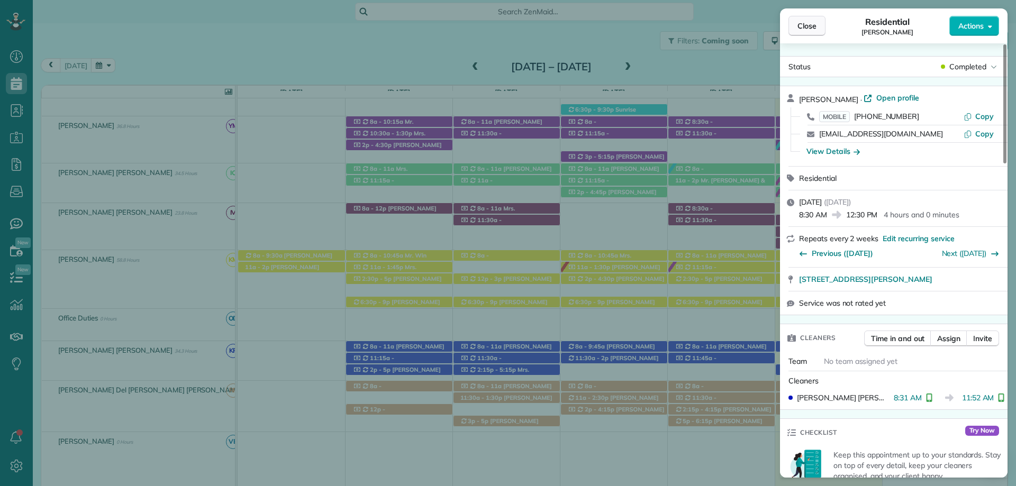
click at [810, 25] on span "Close" at bounding box center [806, 26] width 19 height 11
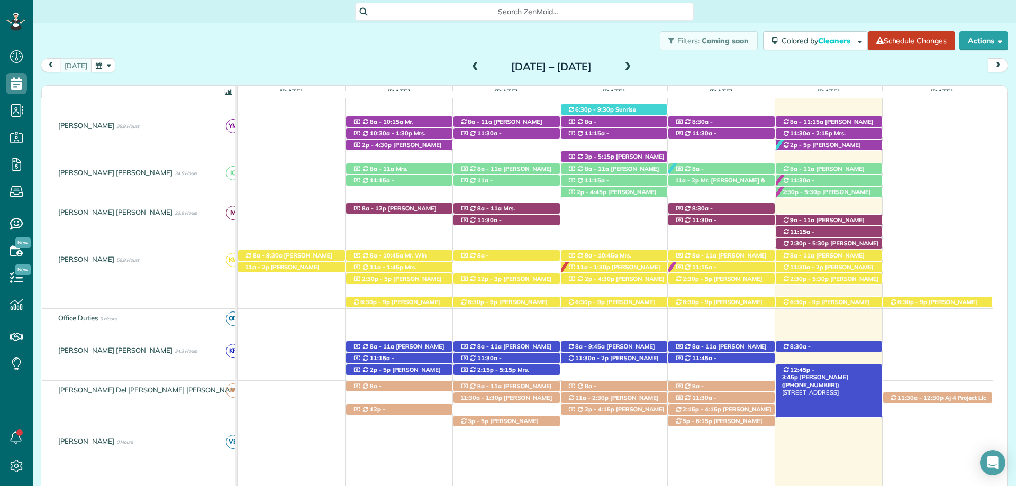
click at [848, 374] on span "[PERSON_NAME] ([PHONE_NUMBER])" at bounding box center [815, 381] width 66 height 15
